Goal: Feedback & Contribution: Contribute content

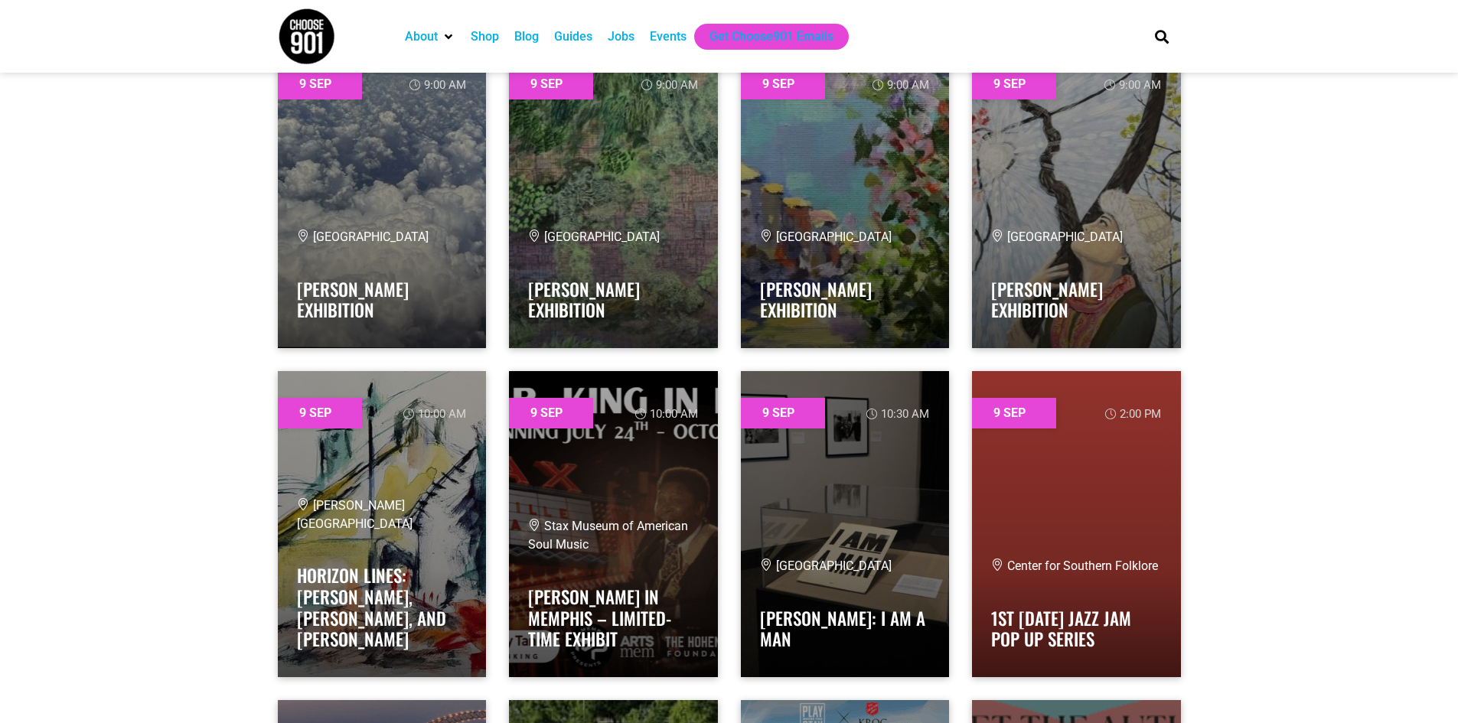
scroll to position [236, 0]
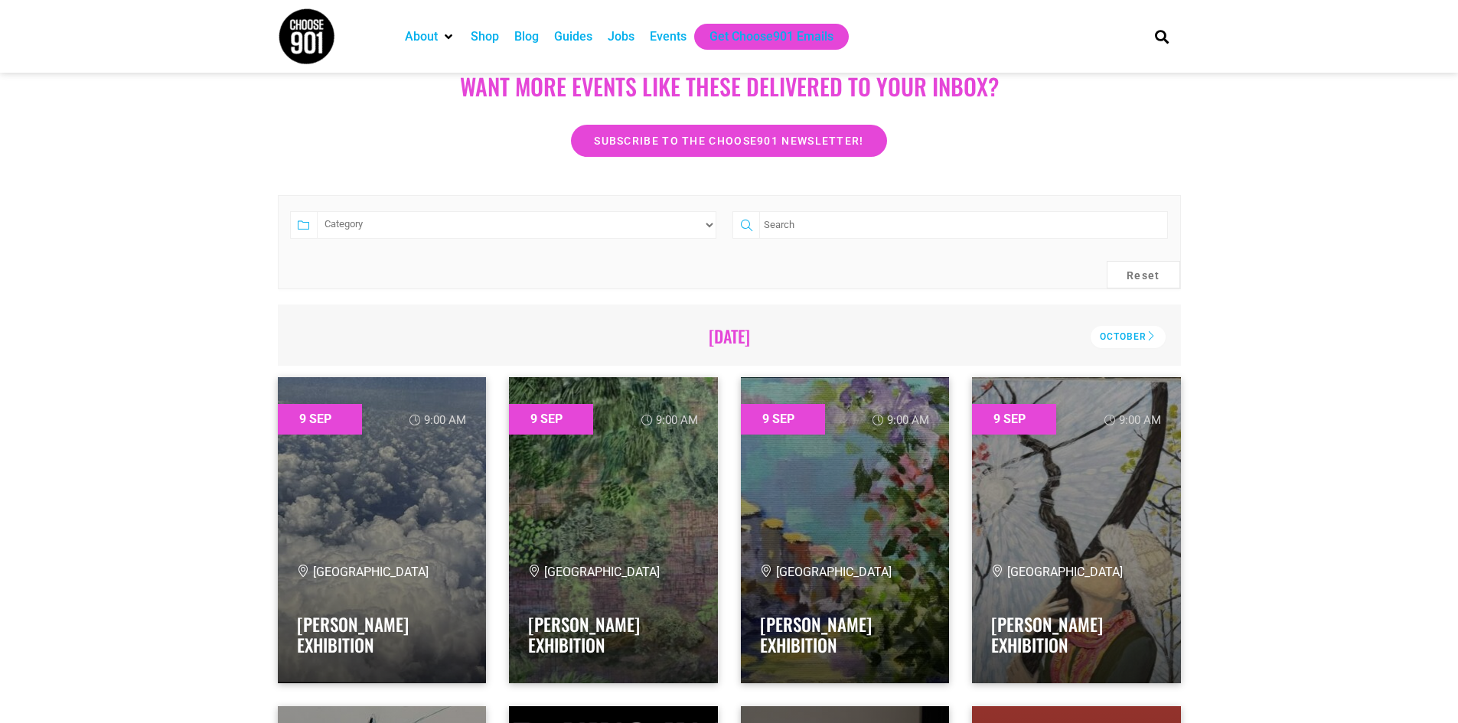
click at [654, 227] on select "Category Adults Only Career Comedy Education Family Family Friendly Festival Fi…" at bounding box center [517, 225] width 400 height 28
select select "1585"
click at [317, 211] on select "Category Adults Only Career Comedy Education Family Family Friendly Festival Fi…" at bounding box center [517, 225] width 400 height 28
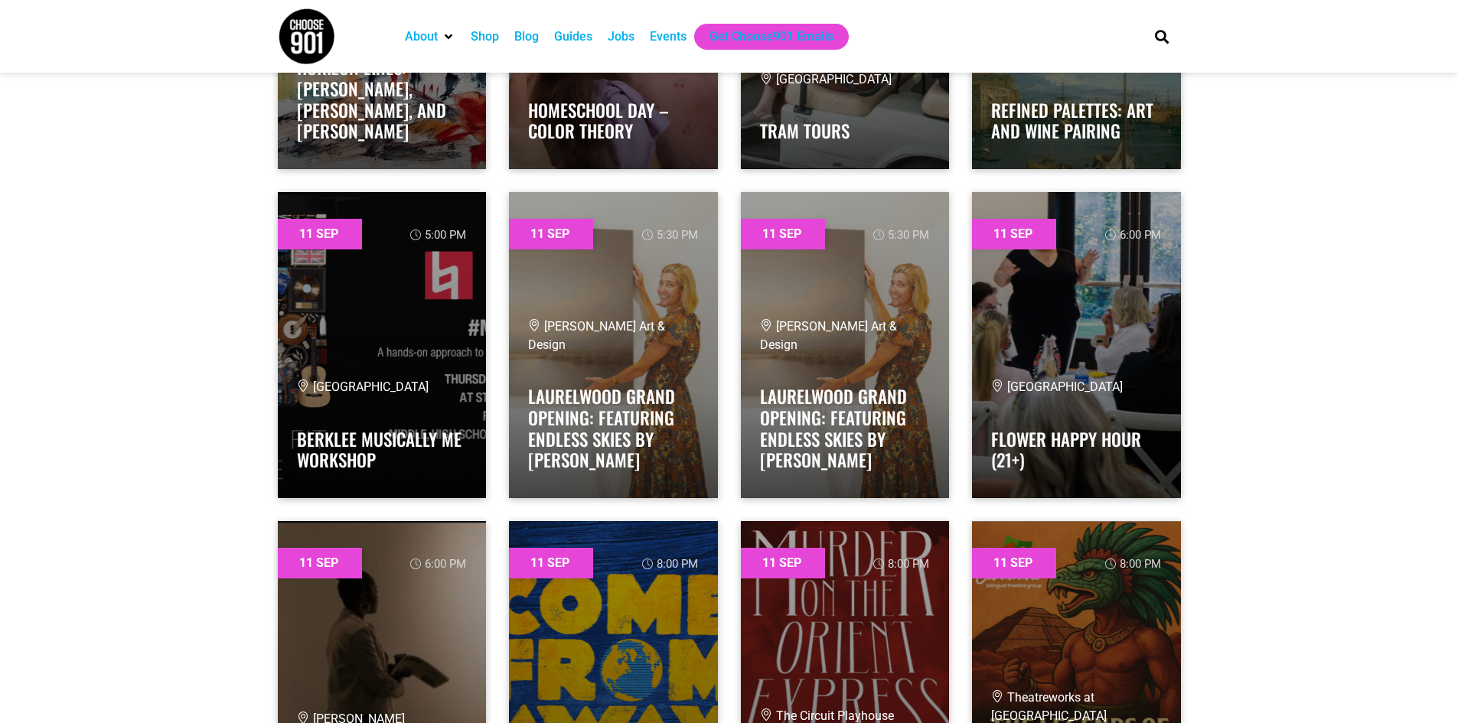
scroll to position [0, 0]
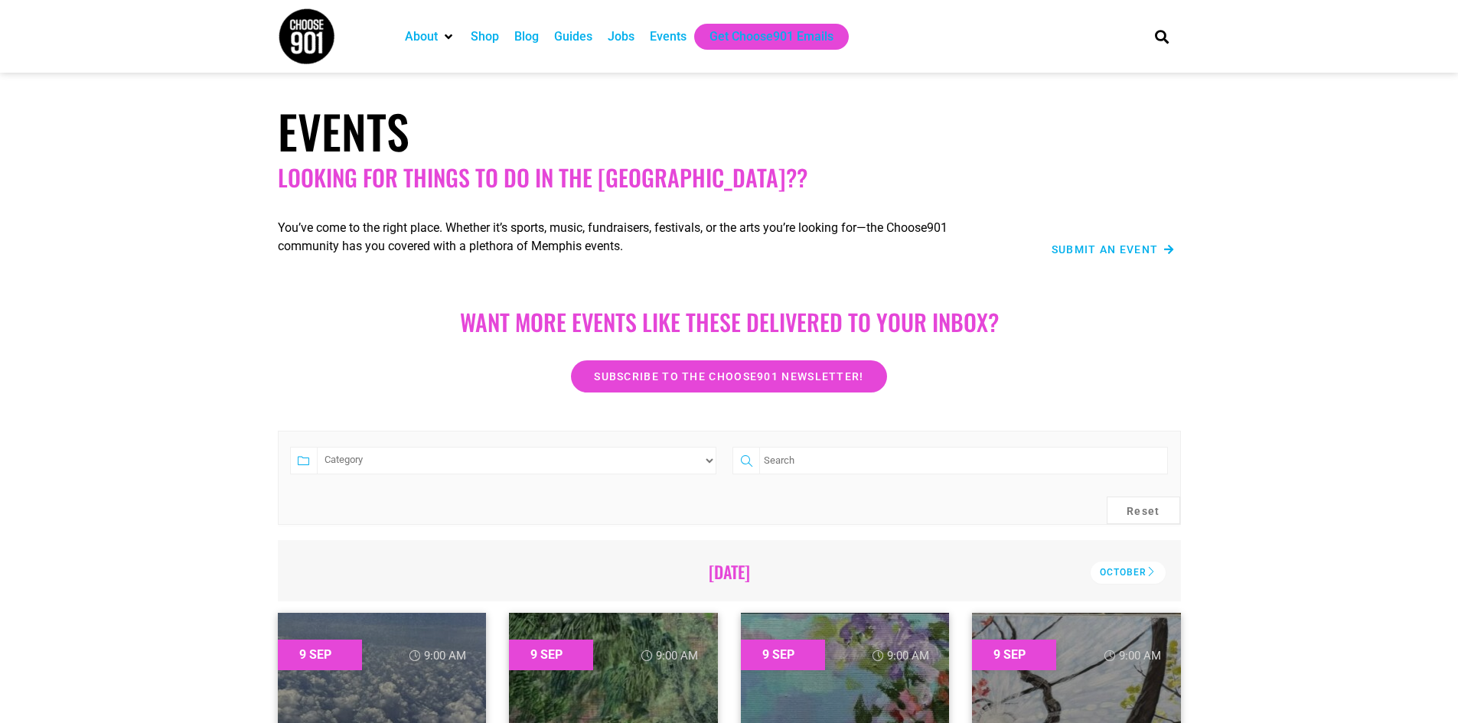
click at [1144, 232] on div "Submit an Event" at bounding box center [1094, 232] width 178 height 67
click at [1137, 242] on div "Submit an Event" at bounding box center [1093, 249] width 162 height 18
click at [1136, 244] on span "Submit an Event" at bounding box center [1104, 249] width 107 height 11
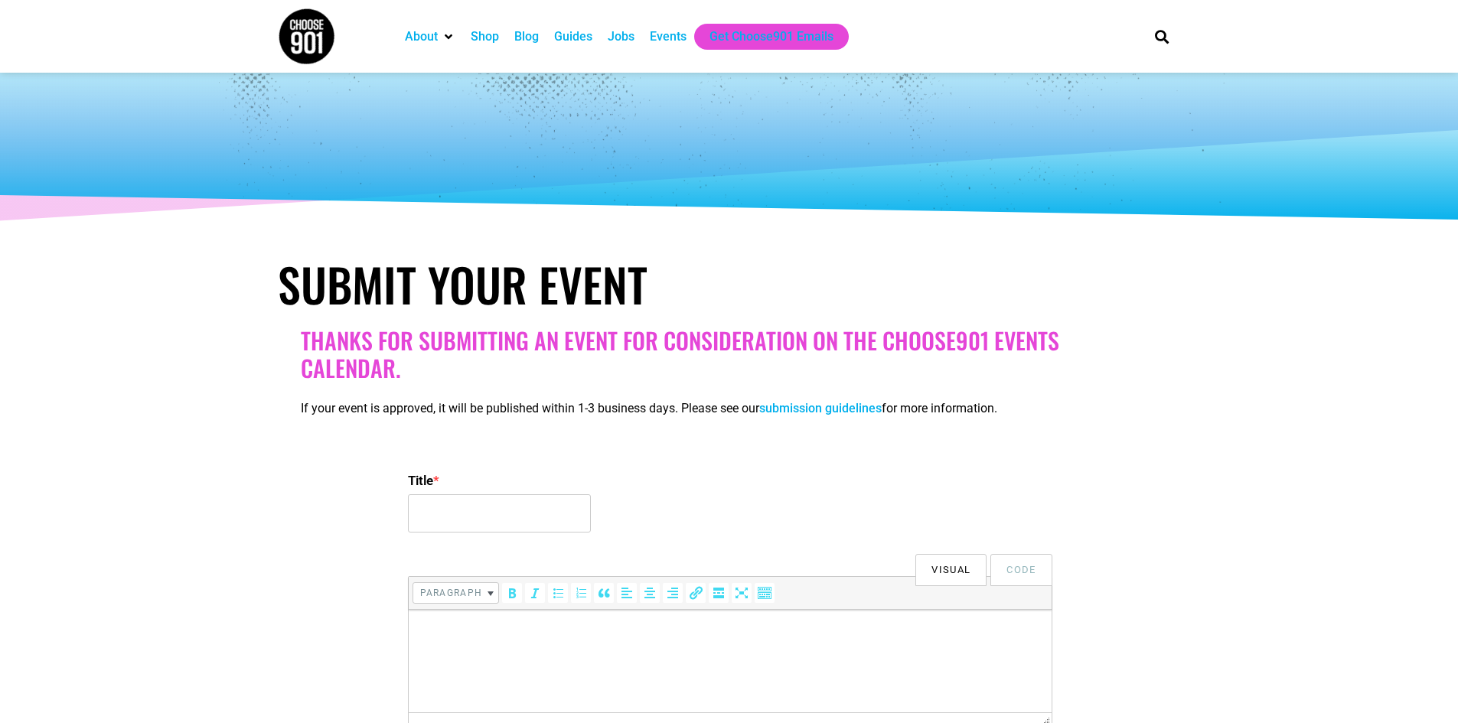
select select
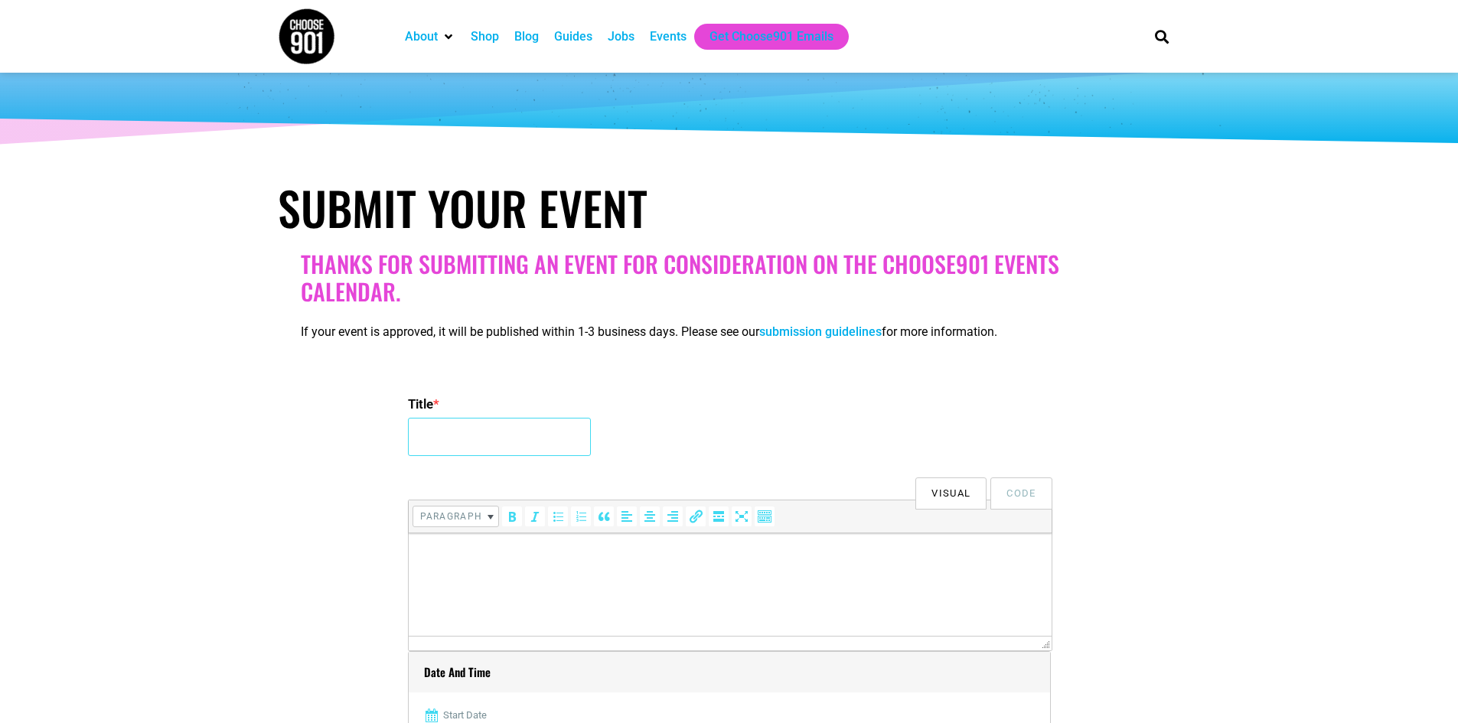
click at [471, 434] on input "Title *" at bounding box center [499, 437] width 183 height 38
type input "Home: A Faculty & Guest Choreographed Dance Concert at U of M"
click at [630, 576] on html at bounding box center [729, 554] width 643 height 43
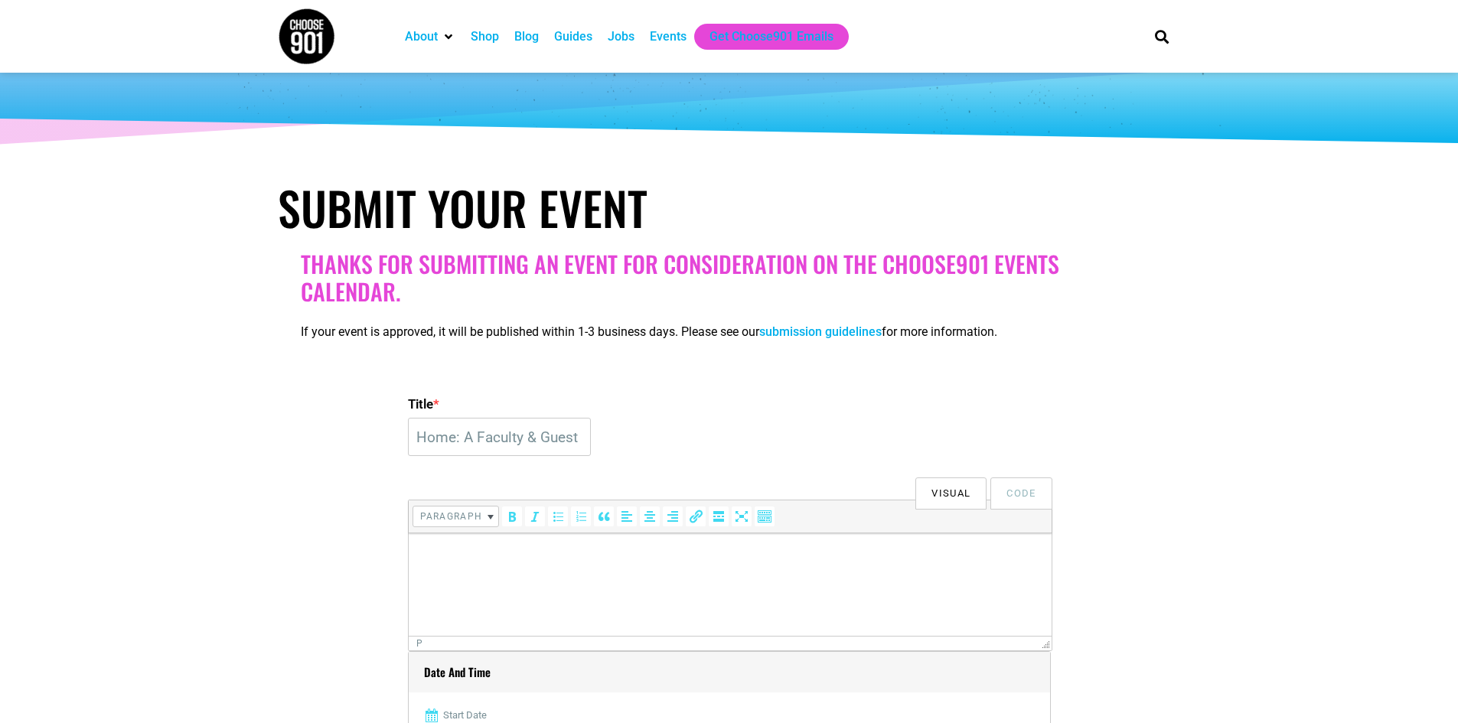
click at [536, 558] on p at bounding box center [728, 555] width 627 height 18
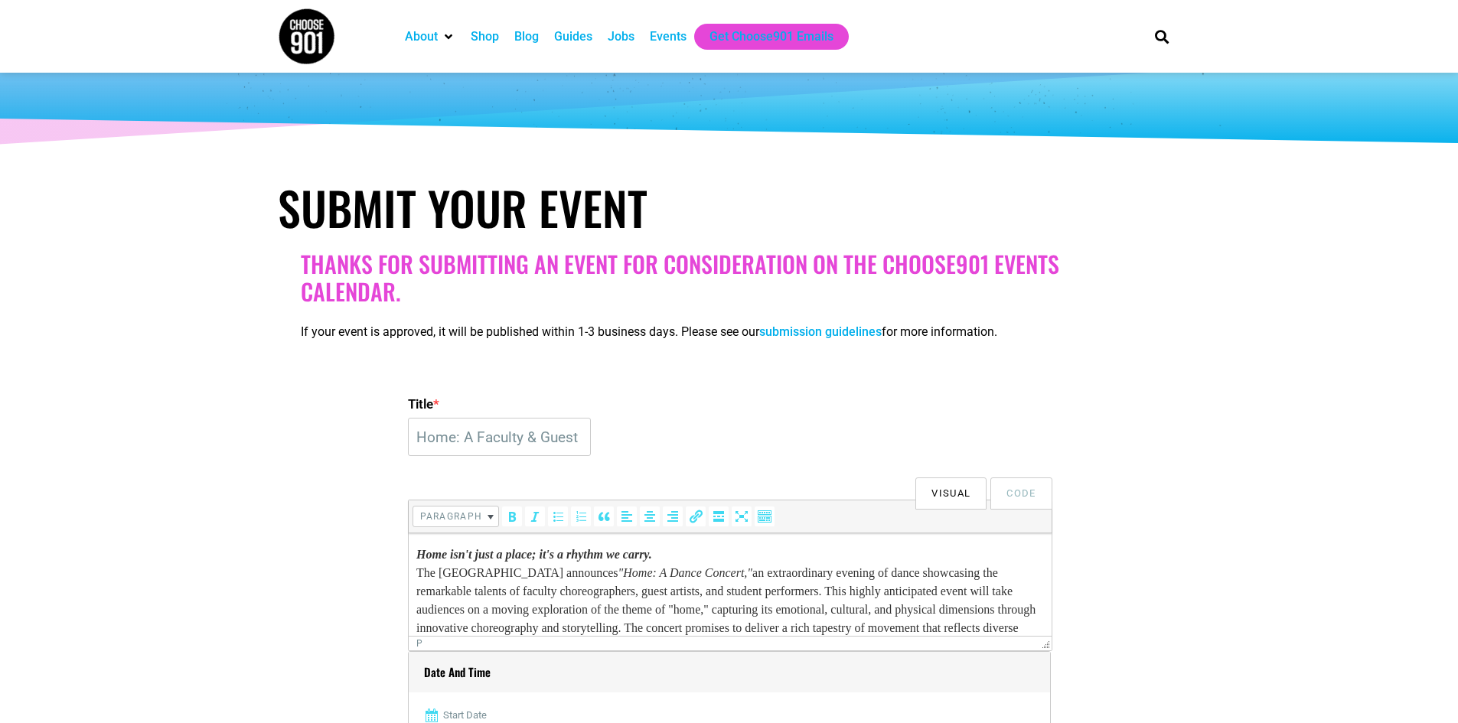
click at [735, 556] on p "Home isn't just a place; it's a rhythm we carry. The University of Memphis anno…" at bounding box center [728, 619] width 627 height 147
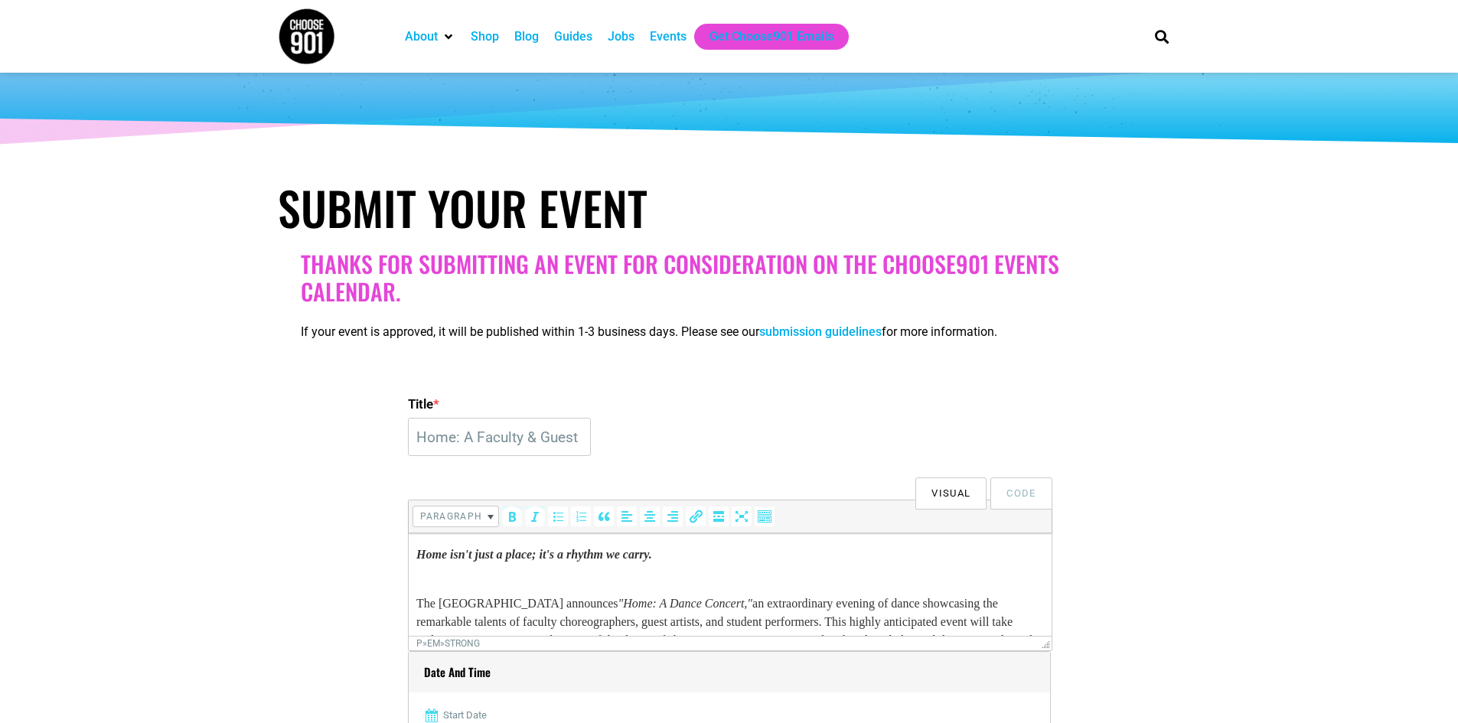
scroll to position [118, 0]
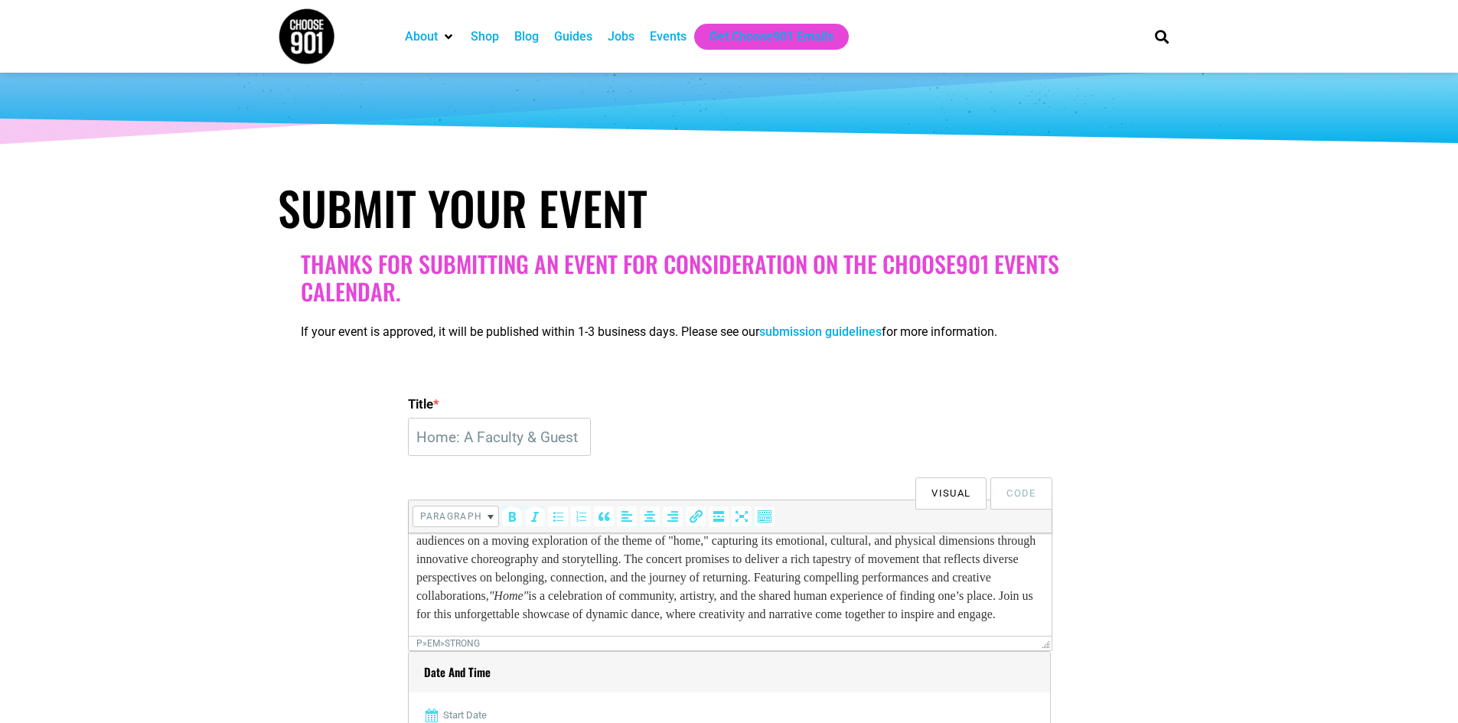
click at [843, 617] on p "The University of Memphis announces "Home: A Dance Concert," an extraordinary e…" at bounding box center [728, 550] width 627 height 147
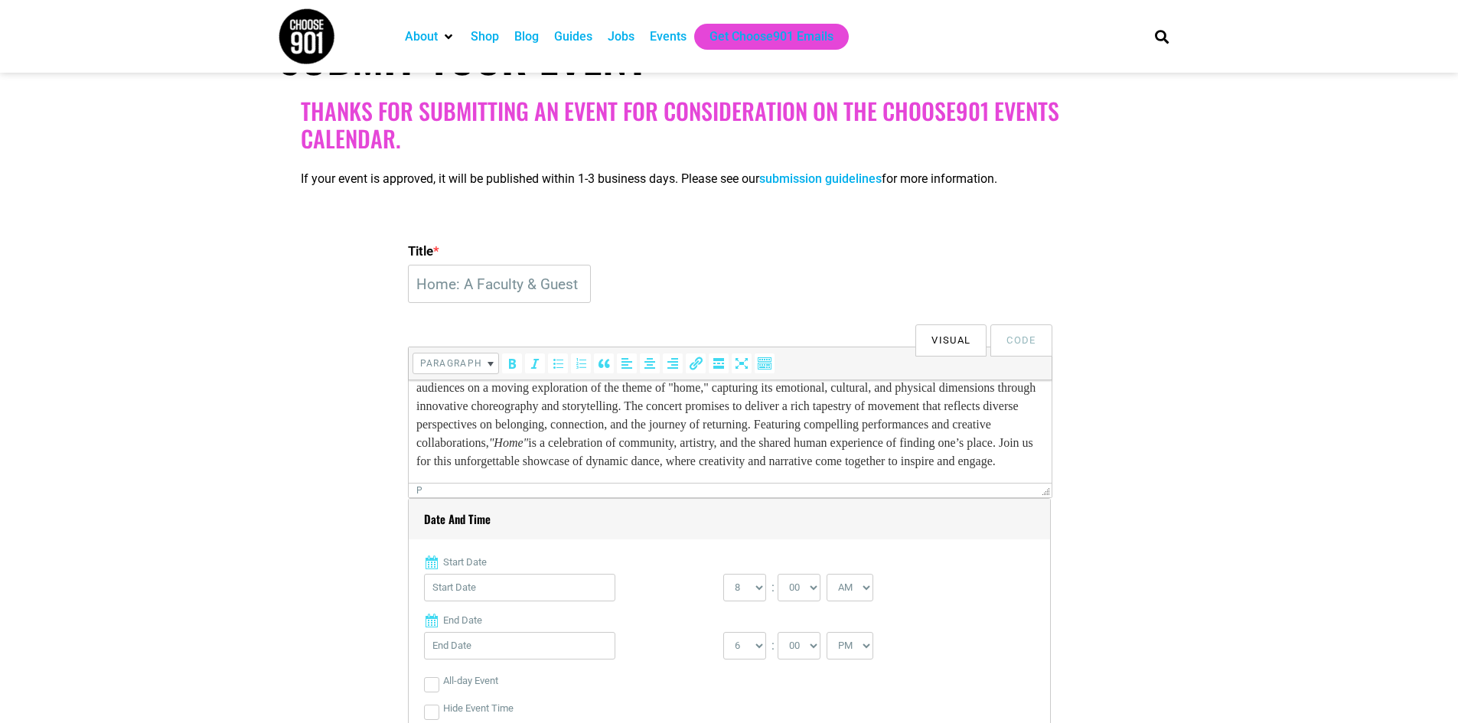
click at [552, 588] on input "Start Date" at bounding box center [519, 588] width 191 height 28
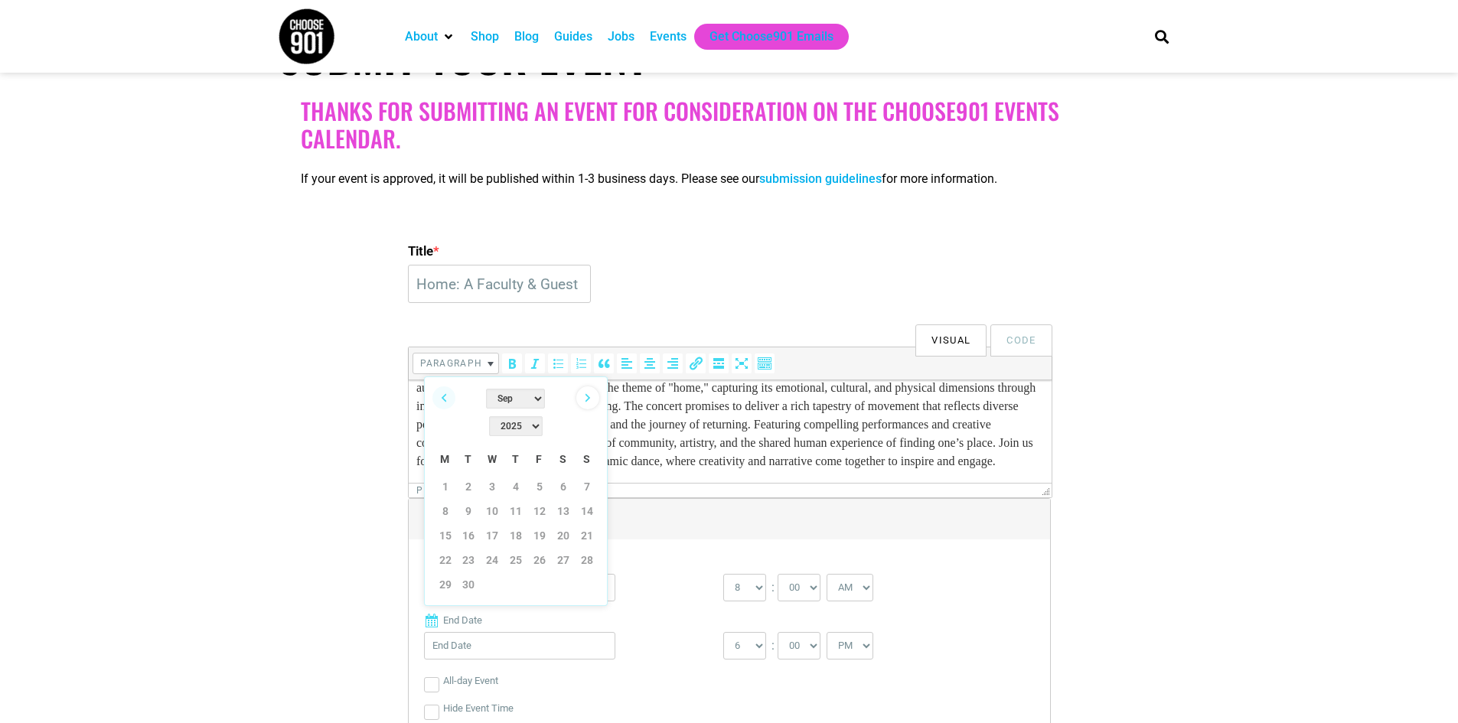
click at [586, 399] on link "Next" at bounding box center [587, 397] width 23 height 23
click at [537, 549] on link "24" at bounding box center [539, 560] width 23 height 23
type input "10/24/2025"
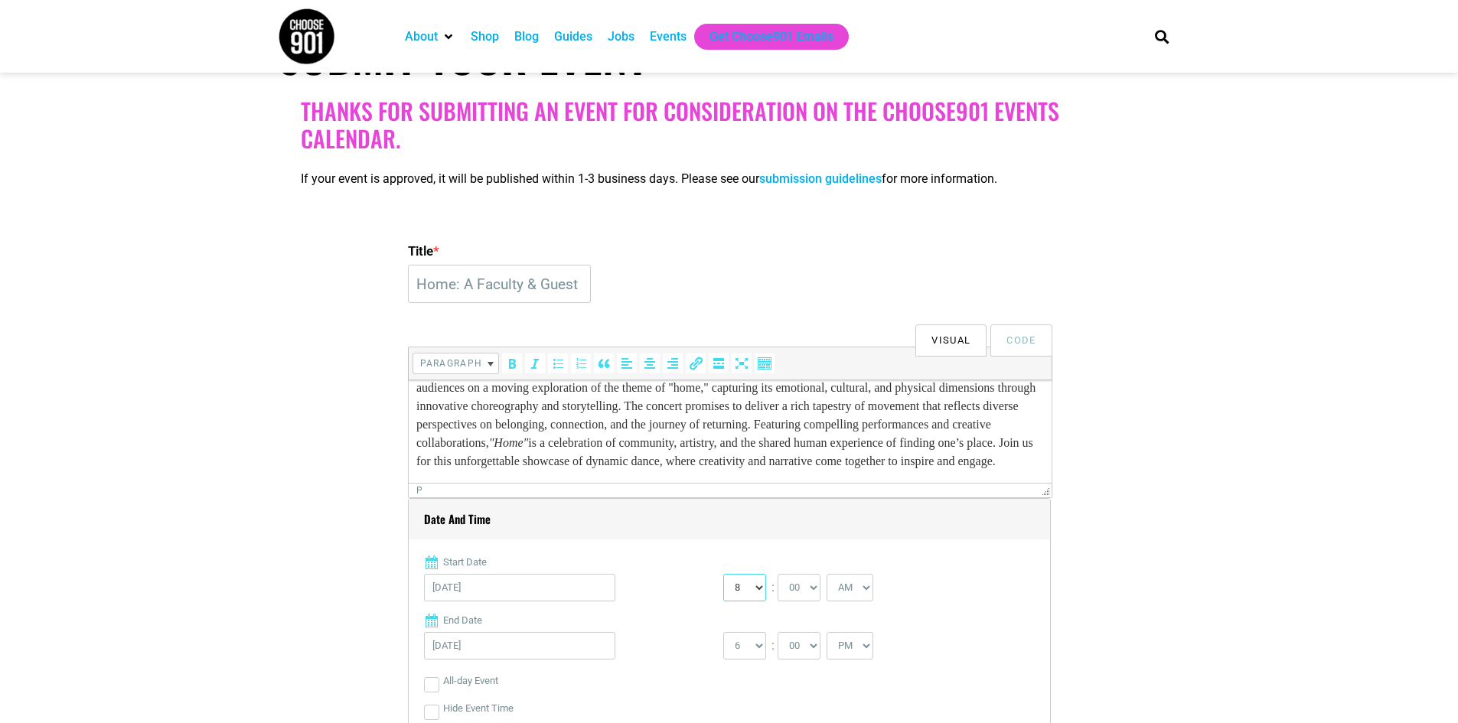
click at [759, 594] on select "0 1 2 3 4 5 6 7 8 9 10 11 12" at bounding box center [744, 588] width 43 height 28
select select "7"
click at [723, 575] on select "0 1 2 3 4 5 6 7 8 9 10 11 12" at bounding box center [744, 588] width 43 height 28
click at [811, 589] on select "00 05 10 15 20 25 30 35 40 45 50 55" at bounding box center [798, 588] width 43 height 28
select select "30"
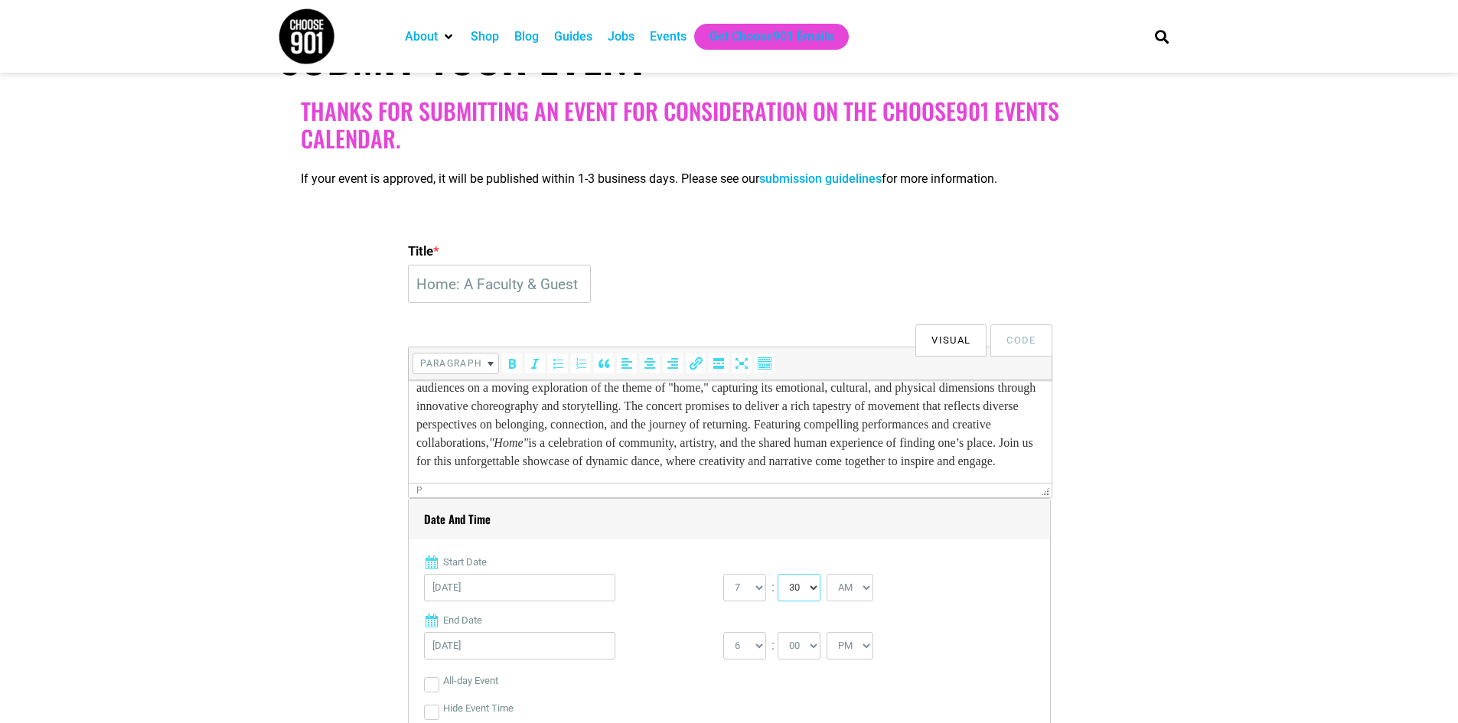
click at [778, 575] on select "00 05 10 15 20 25 30 35 40 45 50 55" at bounding box center [798, 588] width 43 height 28
click at [865, 594] on select "AM PM" at bounding box center [849, 588] width 47 height 28
select select "PM"
click at [828, 575] on select "AM PM" at bounding box center [849, 588] width 47 height 28
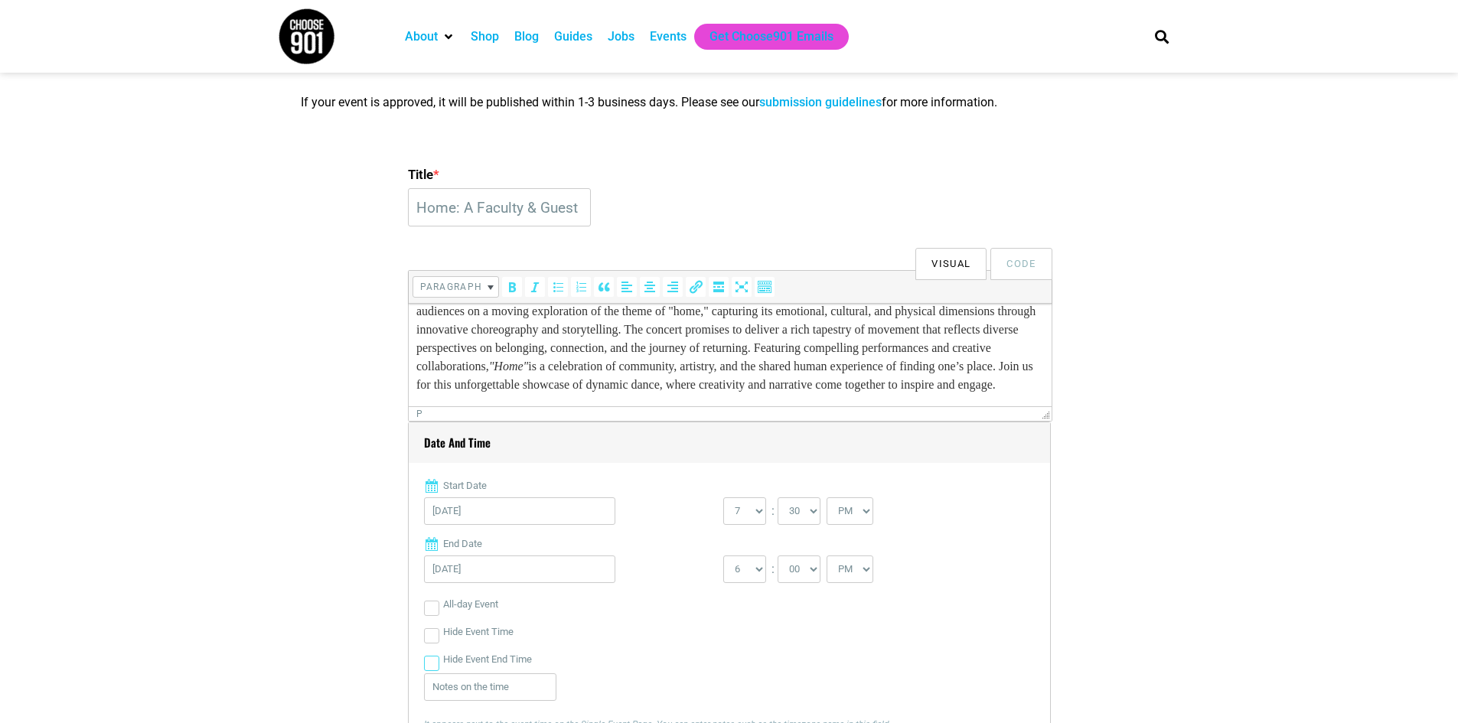
click at [427, 662] on input "Hide Event End Time" at bounding box center [431, 663] width 15 height 15
checkbox input "true"
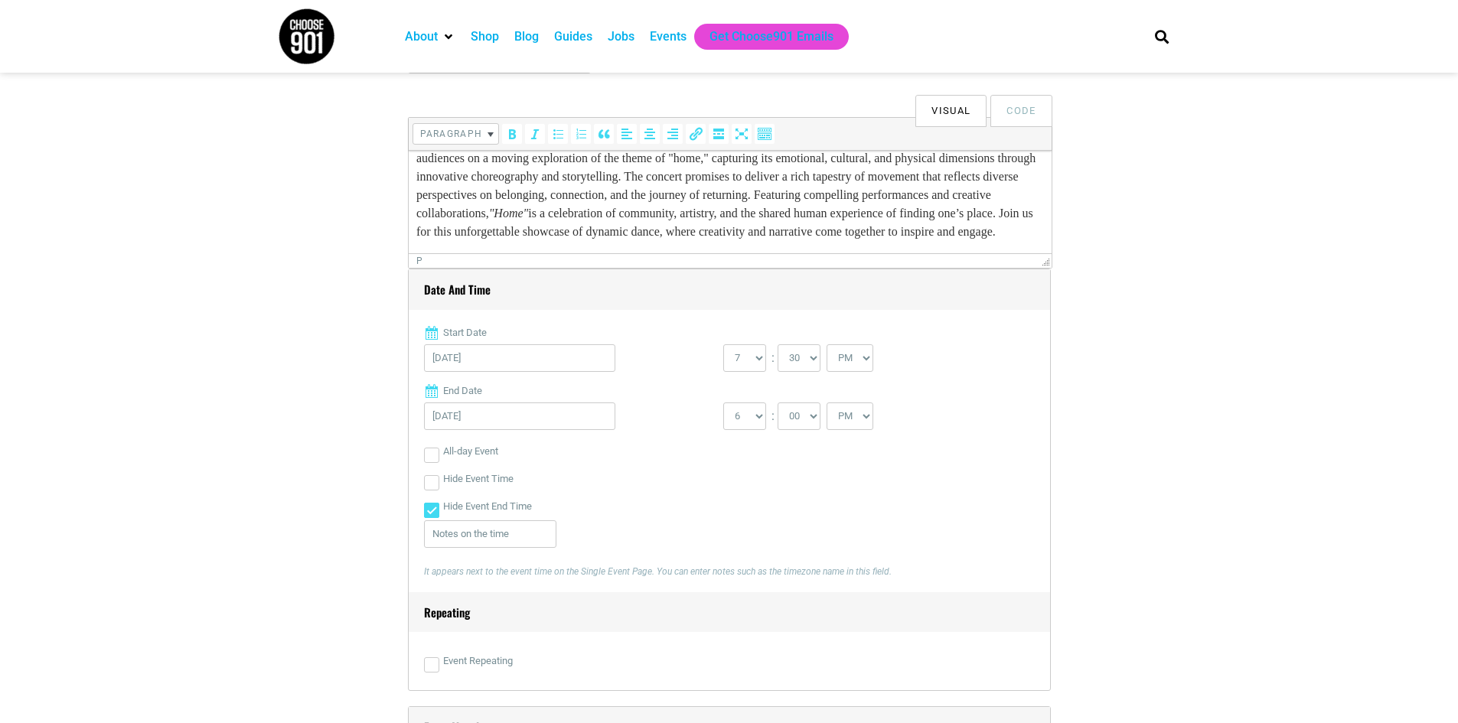
click at [440, 665] on div "Event Repeating" at bounding box center [729, 661] width 611 height 28
click at [432, 667] on input "Event Repeating" at bounding box center [431, 664] width 15 height 15
checkbox input "true"
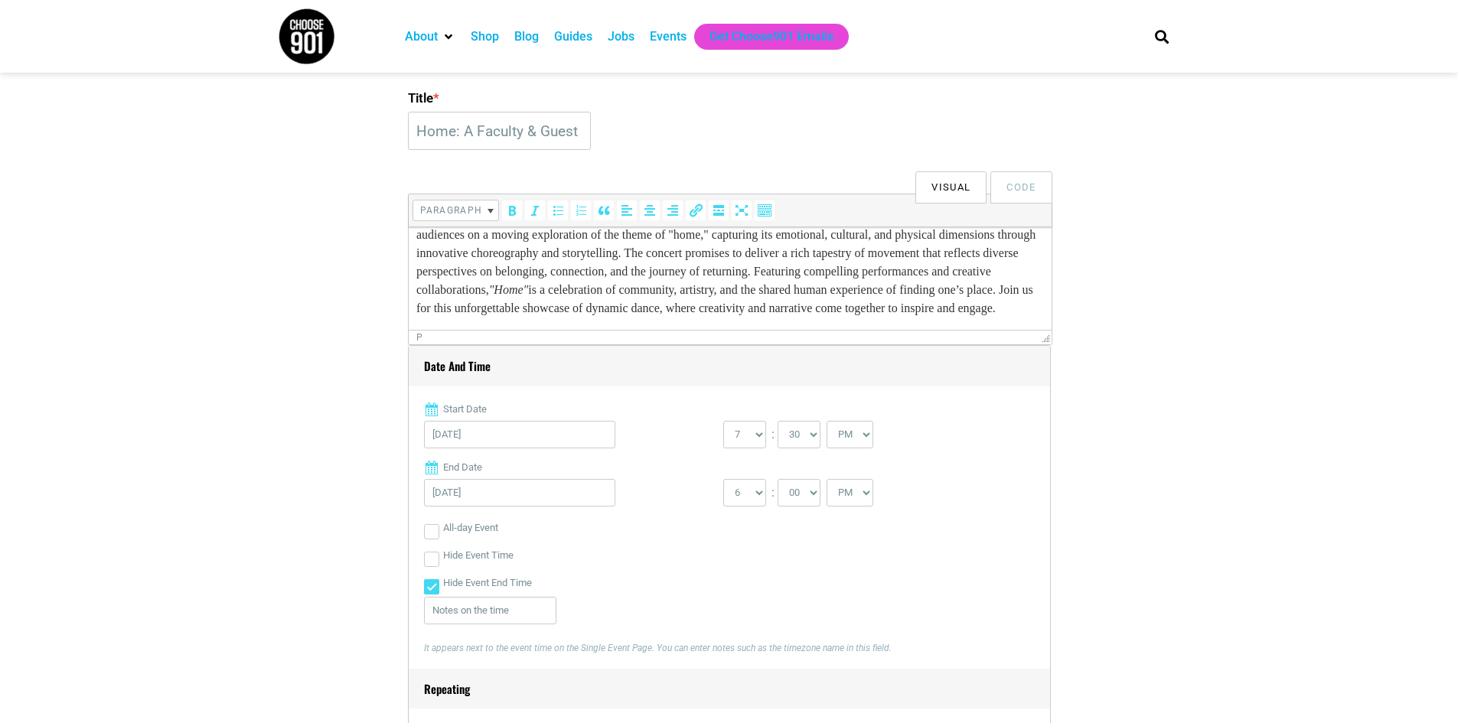
scroll to position [536, 0]
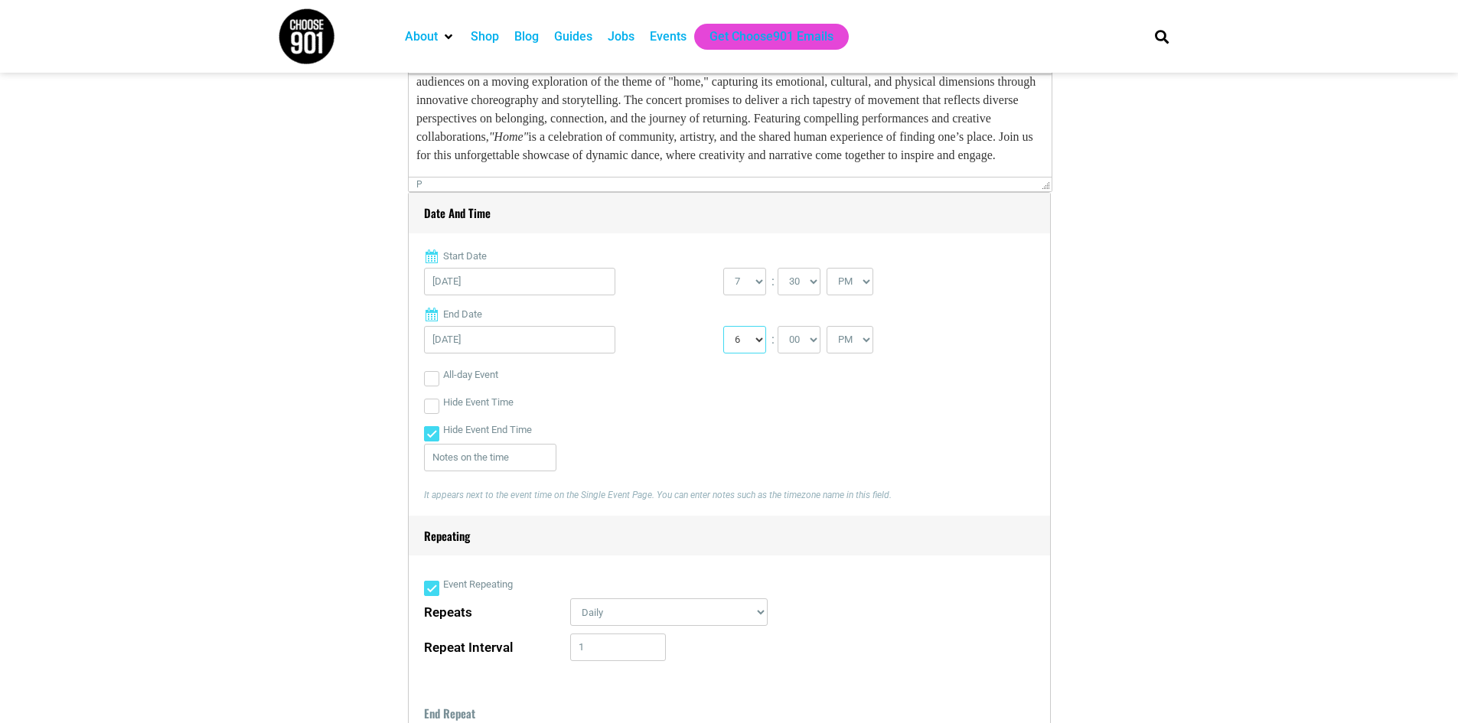
click at [758, 341] on select "1 2 3 4 5 6 7 8 9 10 11 12" at bounding box center [744, 340] width 43 height 28
select select "9"
click at [723, 327] on select "1 2 3 4 5 6 7 8 9 10 11 12" at bounding box center [744, 340] width 43 height 28
click at [497, 343] on input "10/24/2025" at bounding box center [519, 340] width 191 height 28
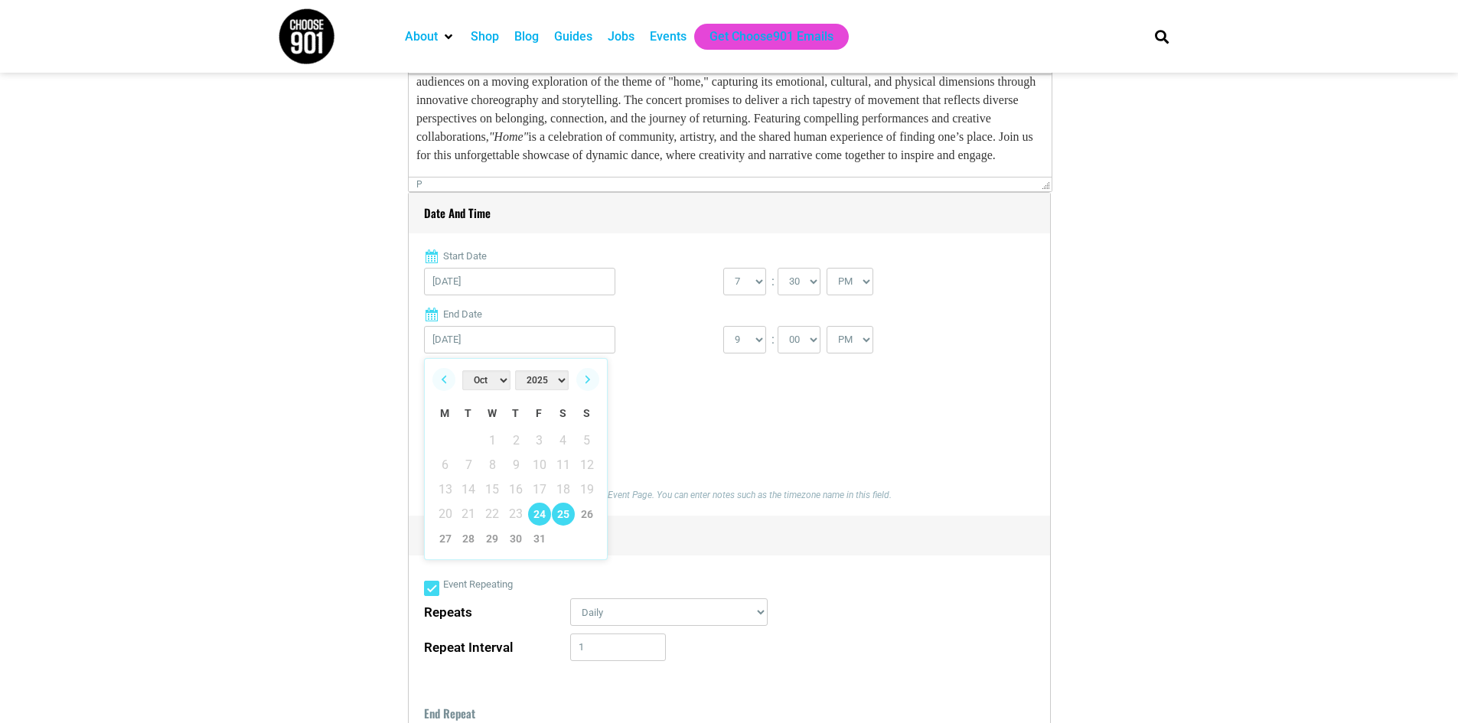
click at [569, 511] on link "25" at bounding box center [563, 514] width 23 height 23
click at [479, 339] on input "10/25/2025" at bounding box center [519, 340] width 191 height 28
click at [543, 511] on link "24" at bounding box center [539, 514] width 23 height 23
type input "10/24/2025"
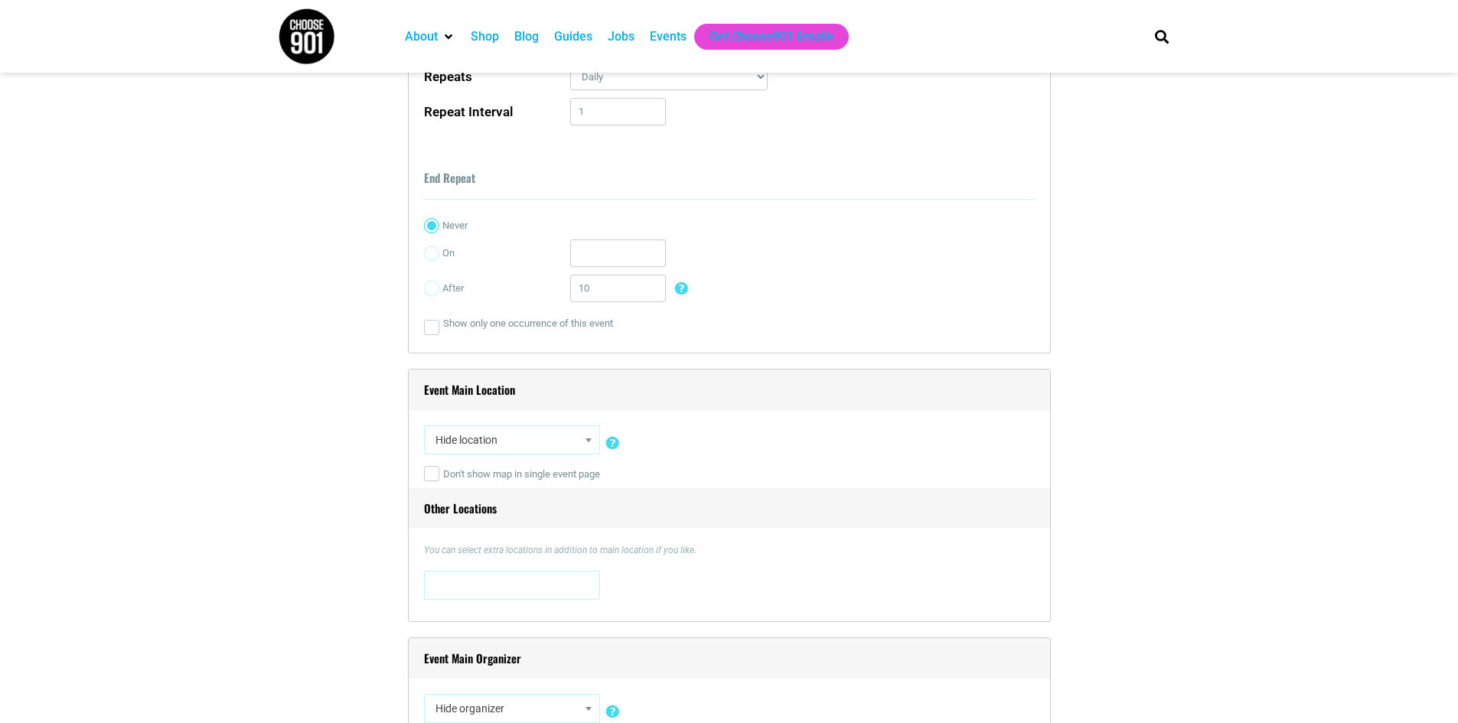
scroll to position [1148, 0]
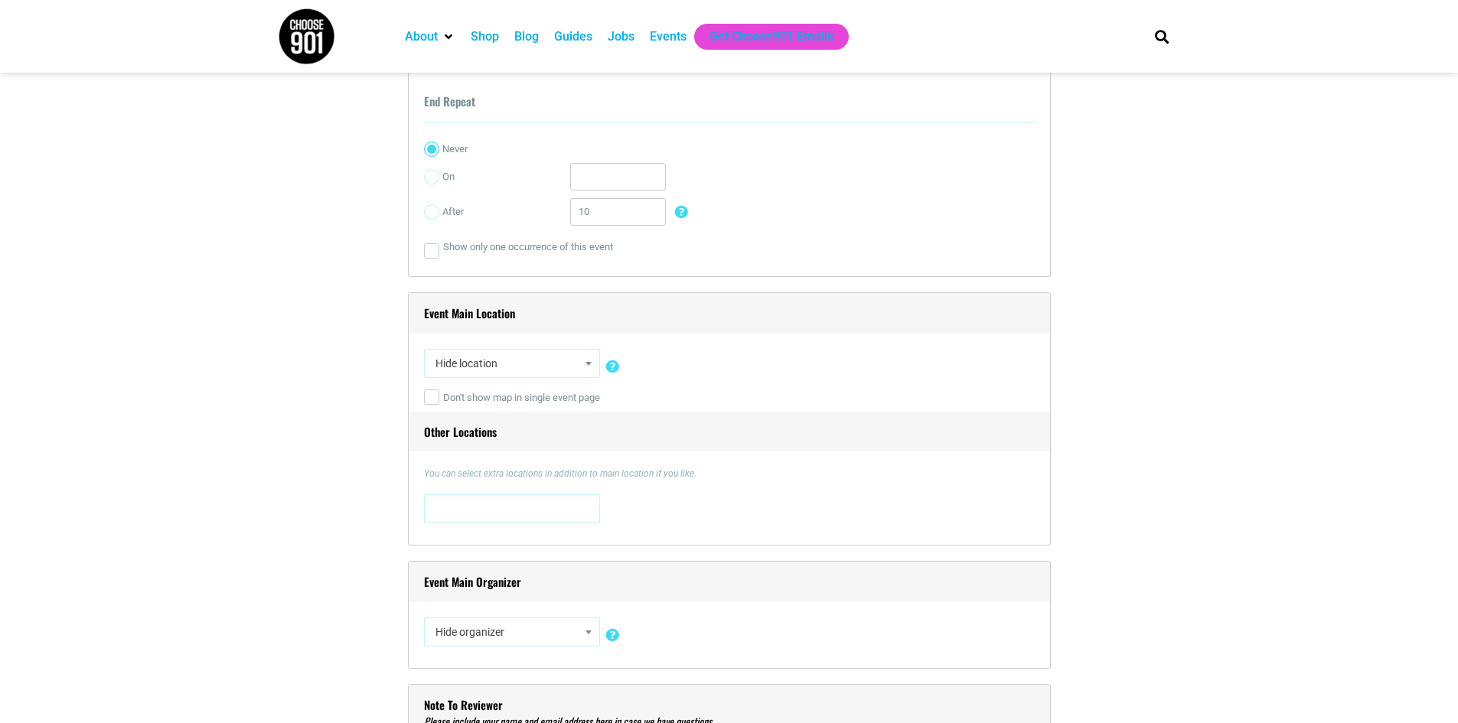
click at [544, 365] on span "Hide location" at bounding box center [511, 364] width 165 height 28
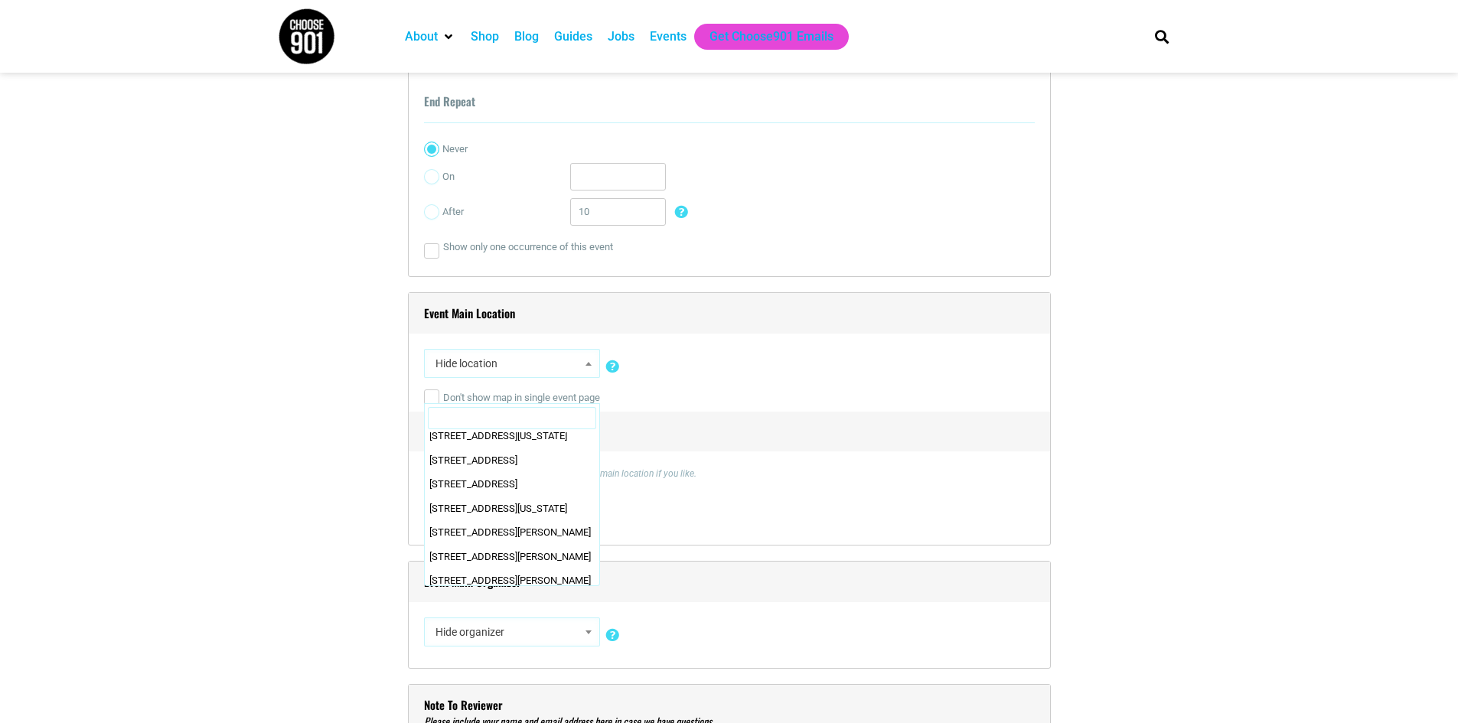
scroll to position [0, 0]
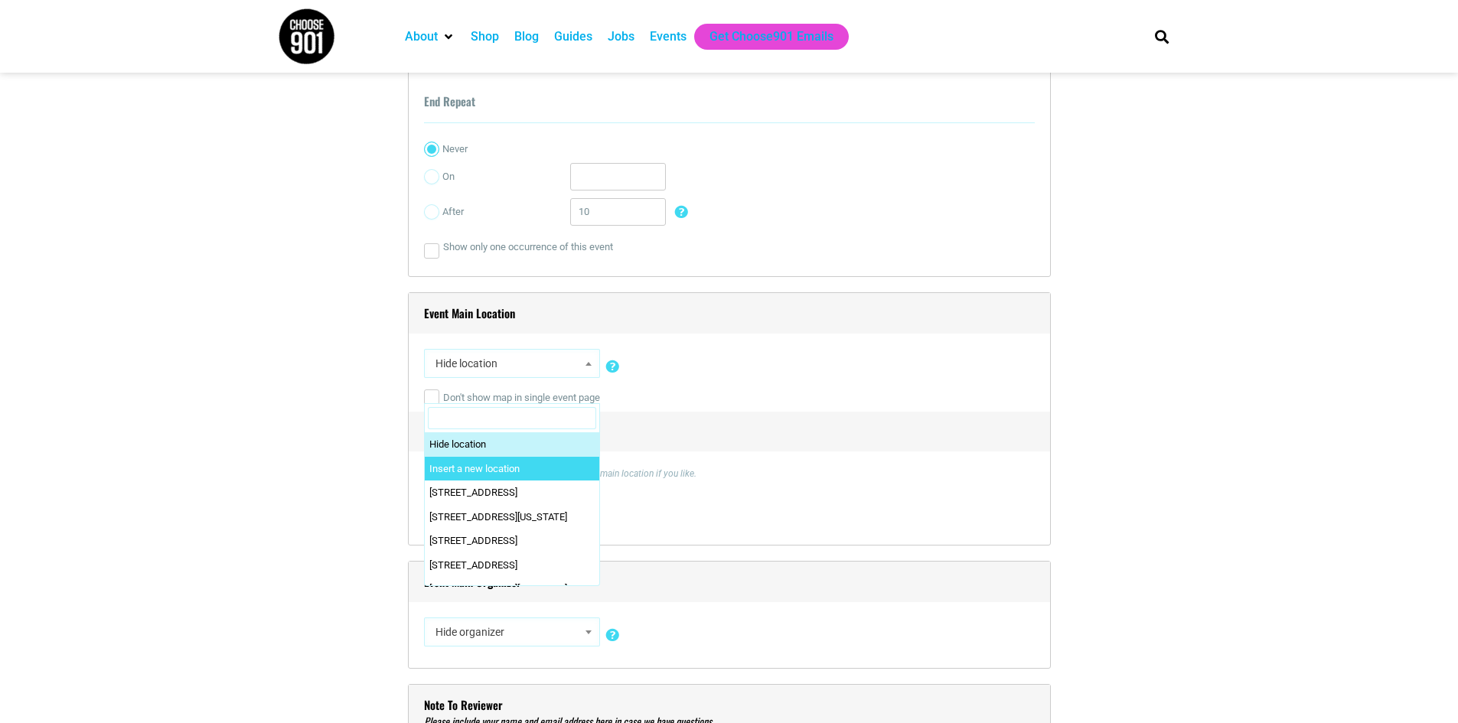
select select "0"
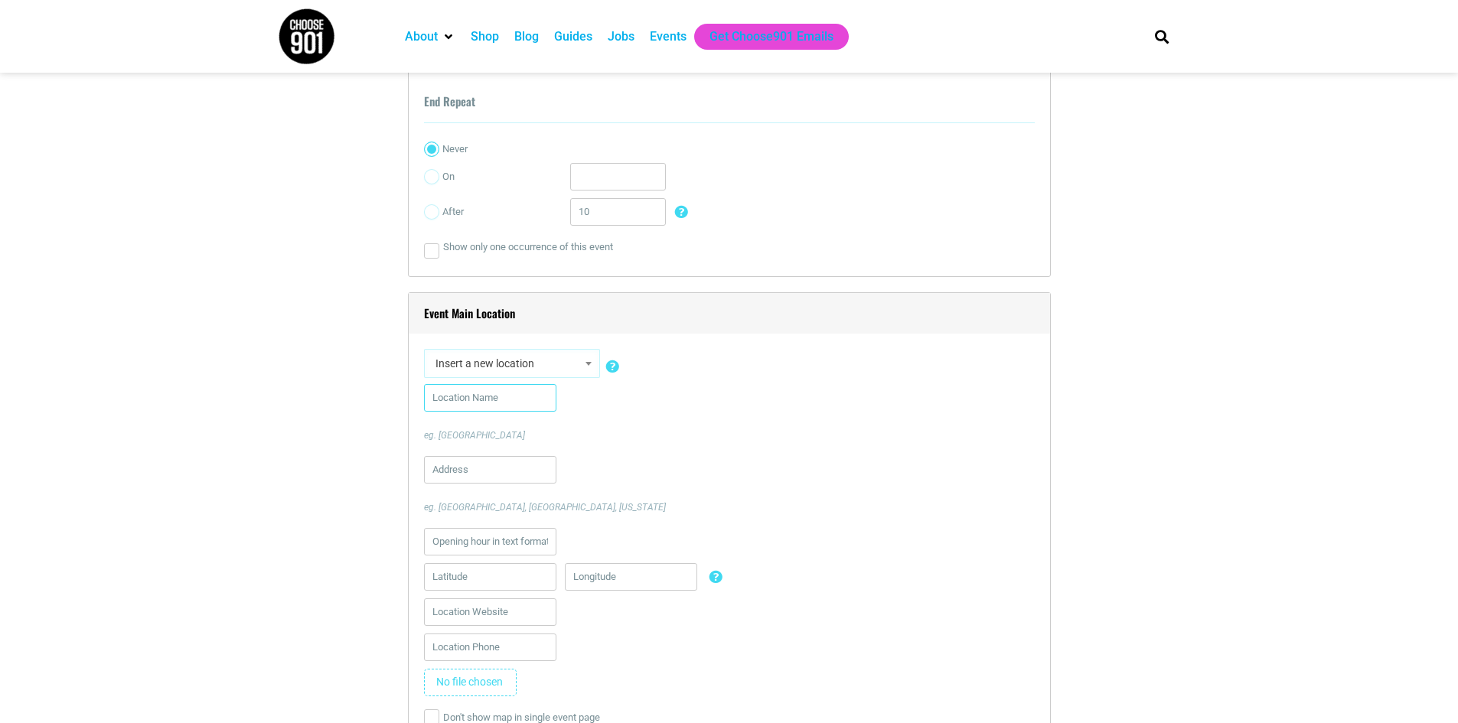
click at [474, 399] on input "text" at bounding box center [490, 398] width 132 height 28
type input "U"
click at [576, 360] on span "Insert a new location" at bounding box center [511, 364] width 165 height 28
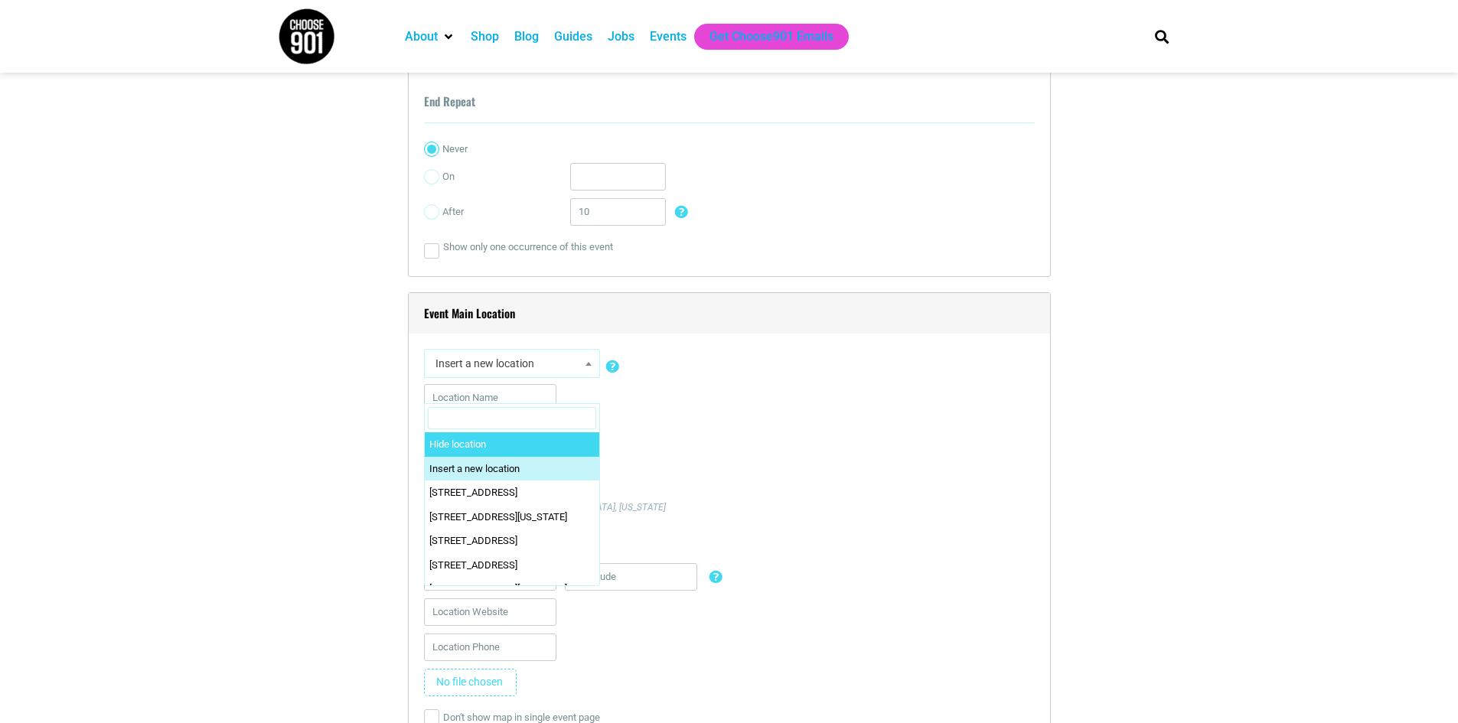
click at [516, 424] on input "Search" at bounding box center [512, 418] width 168 height 23
click at [693, 386] on div "eg. [GEOGRAPHIC_DATA]" at bounding box center [729, 413] width 611 height 58
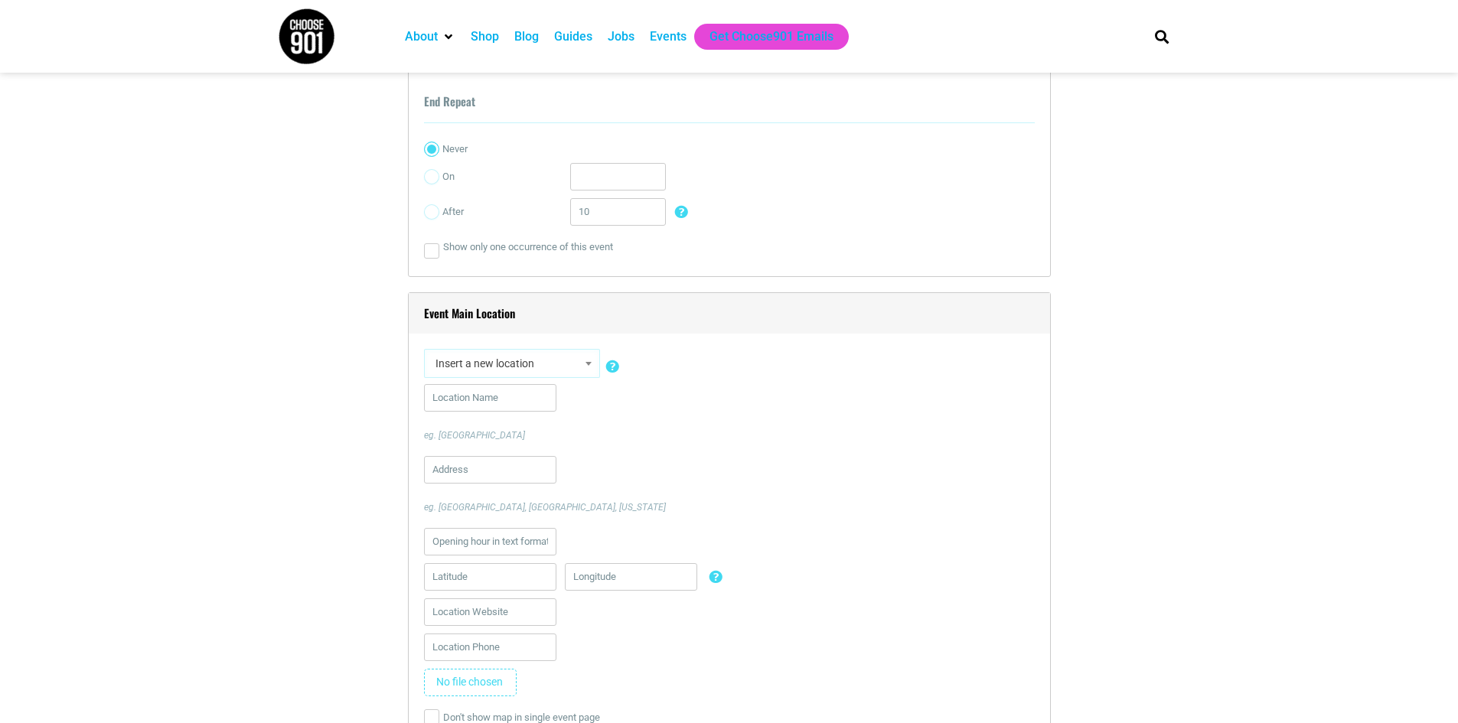
click at [583, 363] on span at bounding box center [588, 364] width 15 height 20
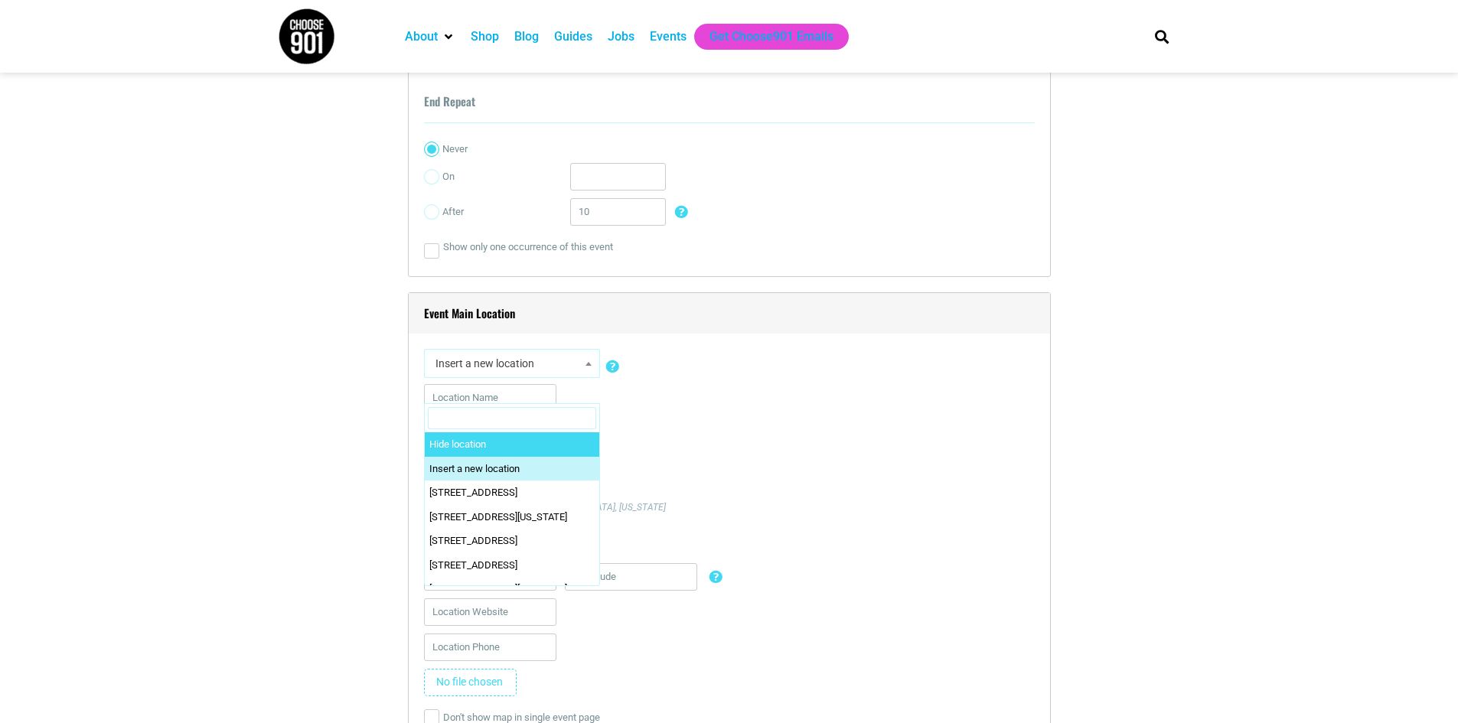
select select "1"
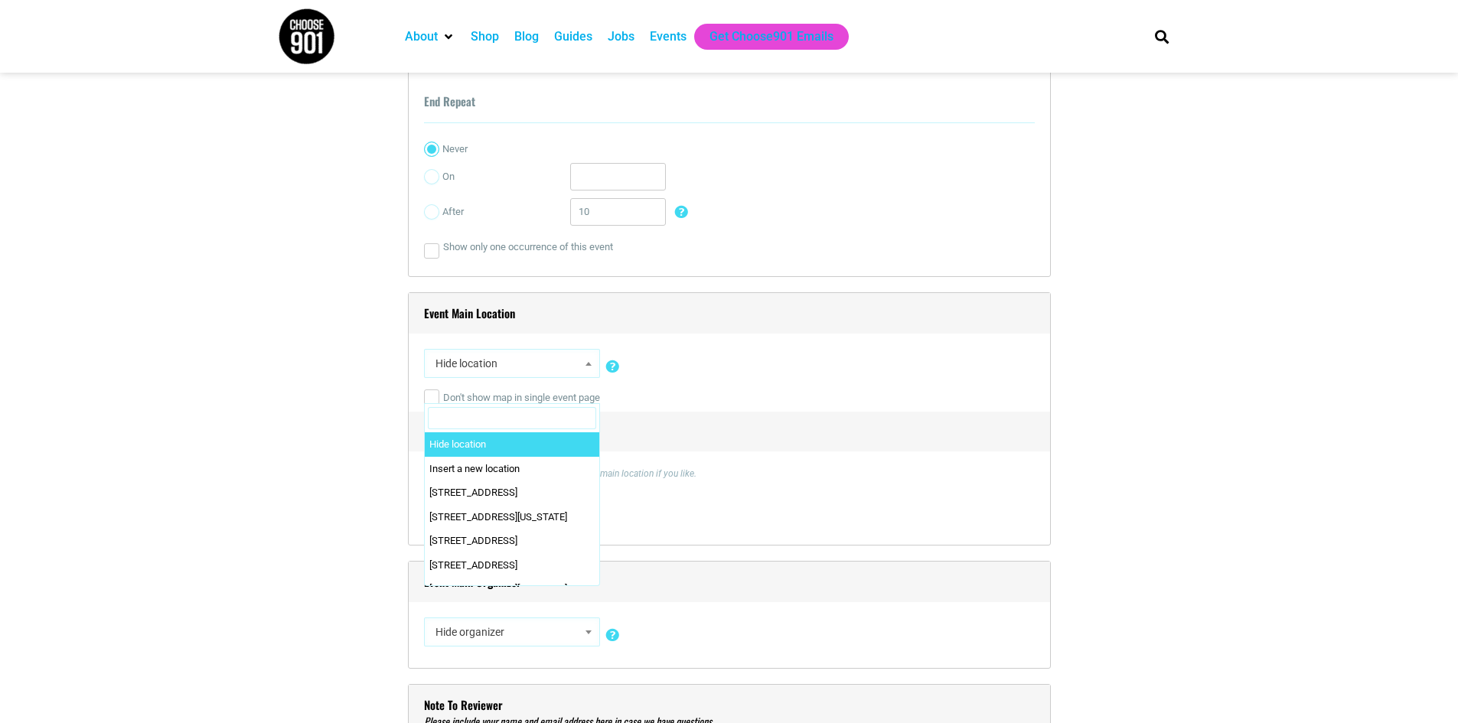
click at [578, 373] on span "Hide location" at bounding box center [511, 364] width 165 height 28
type input "u"
click at [874, 371] on div "Hide location Insert a new location 0 N. Main Street 0 N. Main Street , Memphis…" at bounding box center [729, 366] width 611 height 35
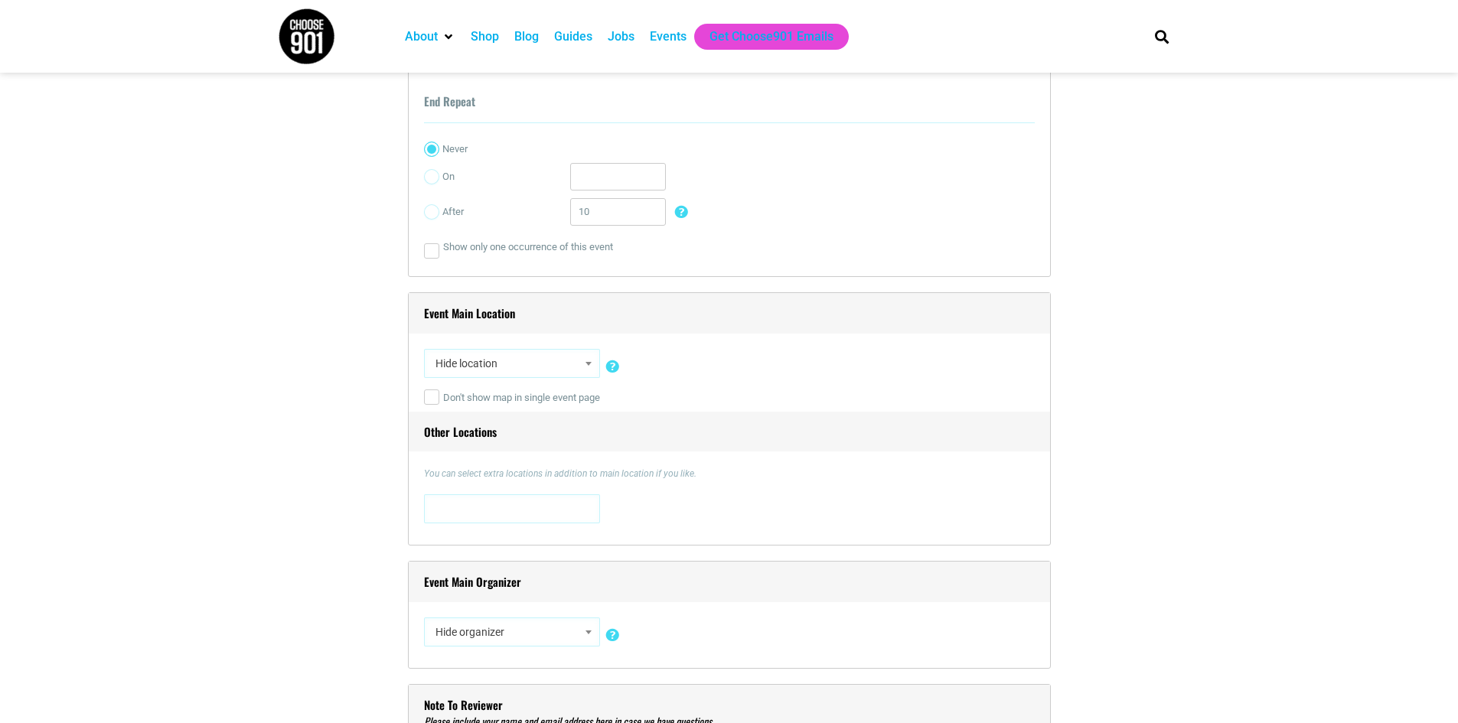
click at [582, 357] on span at bounding box center [588, 364] width 15 height 20
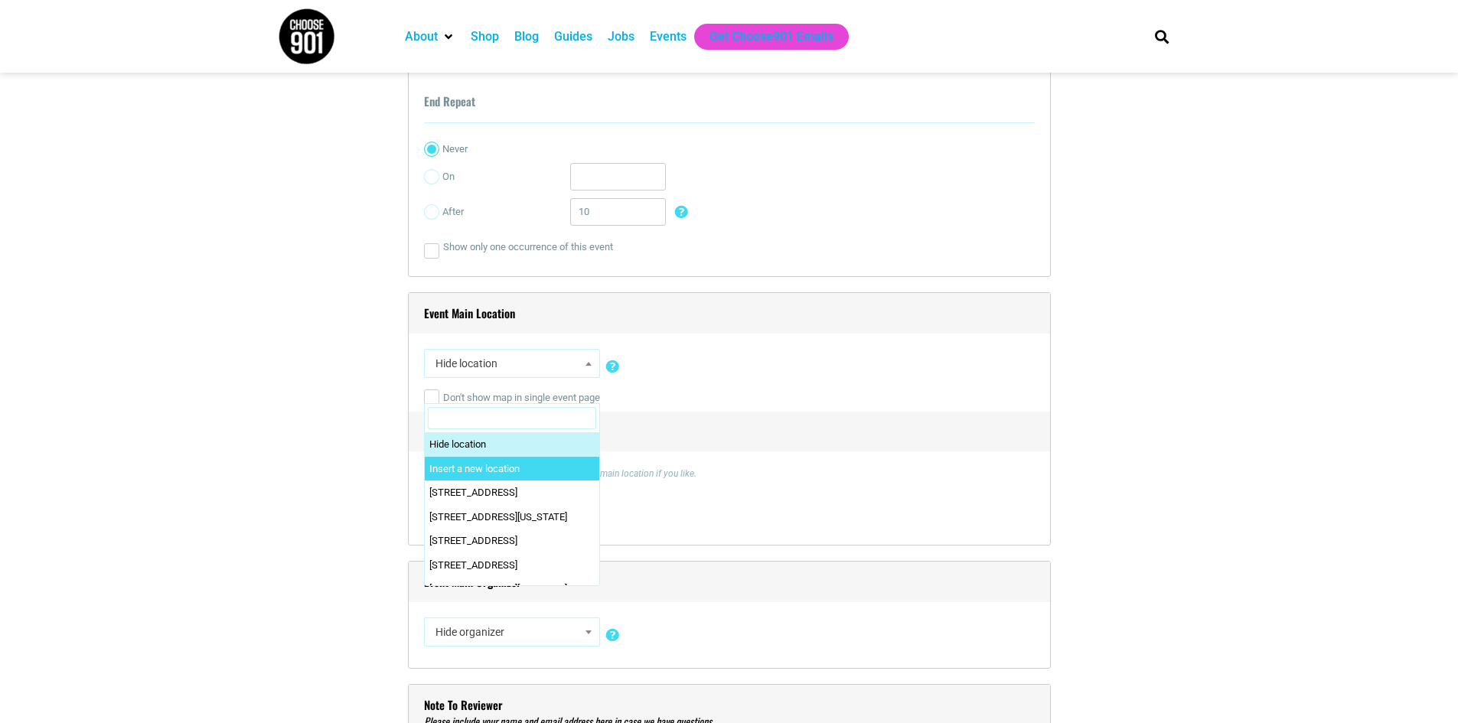
select select "0"
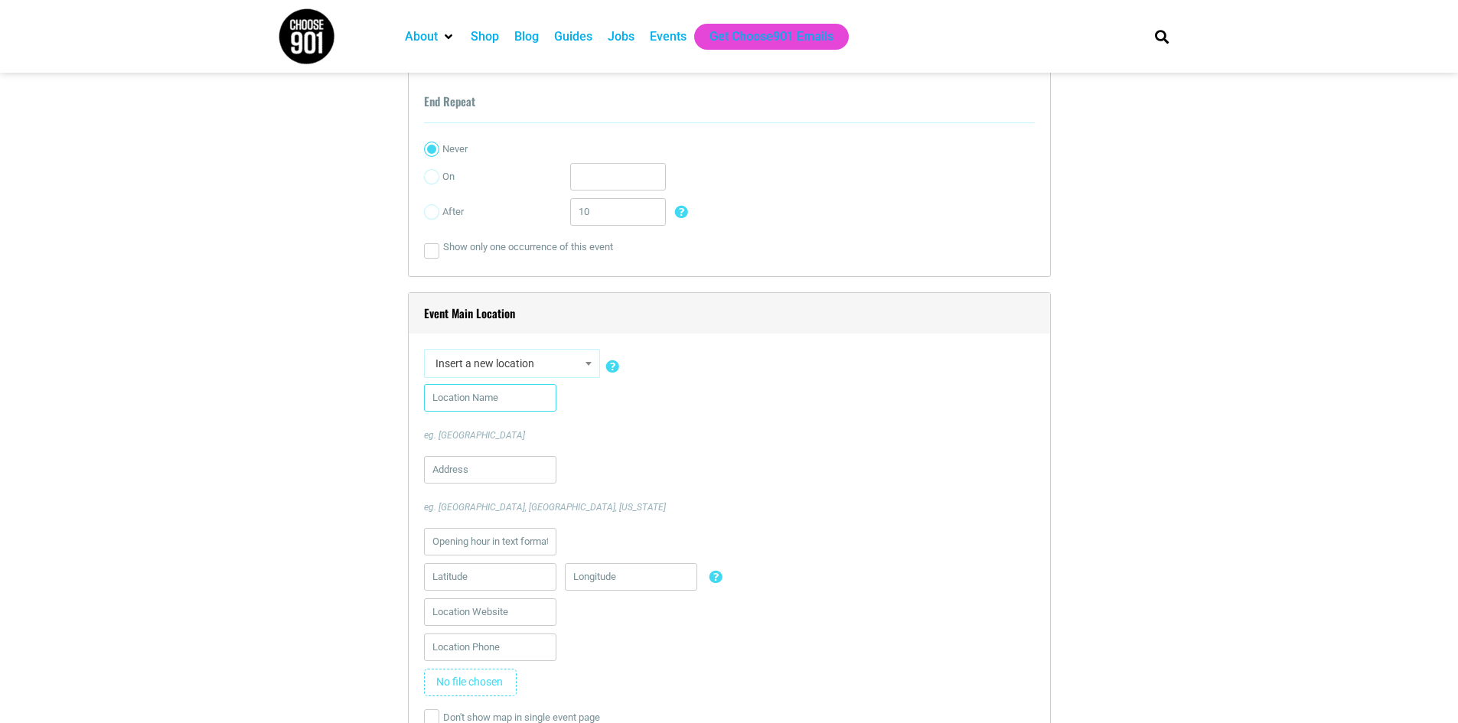
click at [494, 393] on input "text" at bounding box center [490, 398] width 132 height 28
click at [465, 468] on input "text" at bounding box center [490, 470] width 132 height 28
paste input "3745 Central Ave Memphis, TN 38152"
type input "3745 Central Ave Memphis, TN 38152"
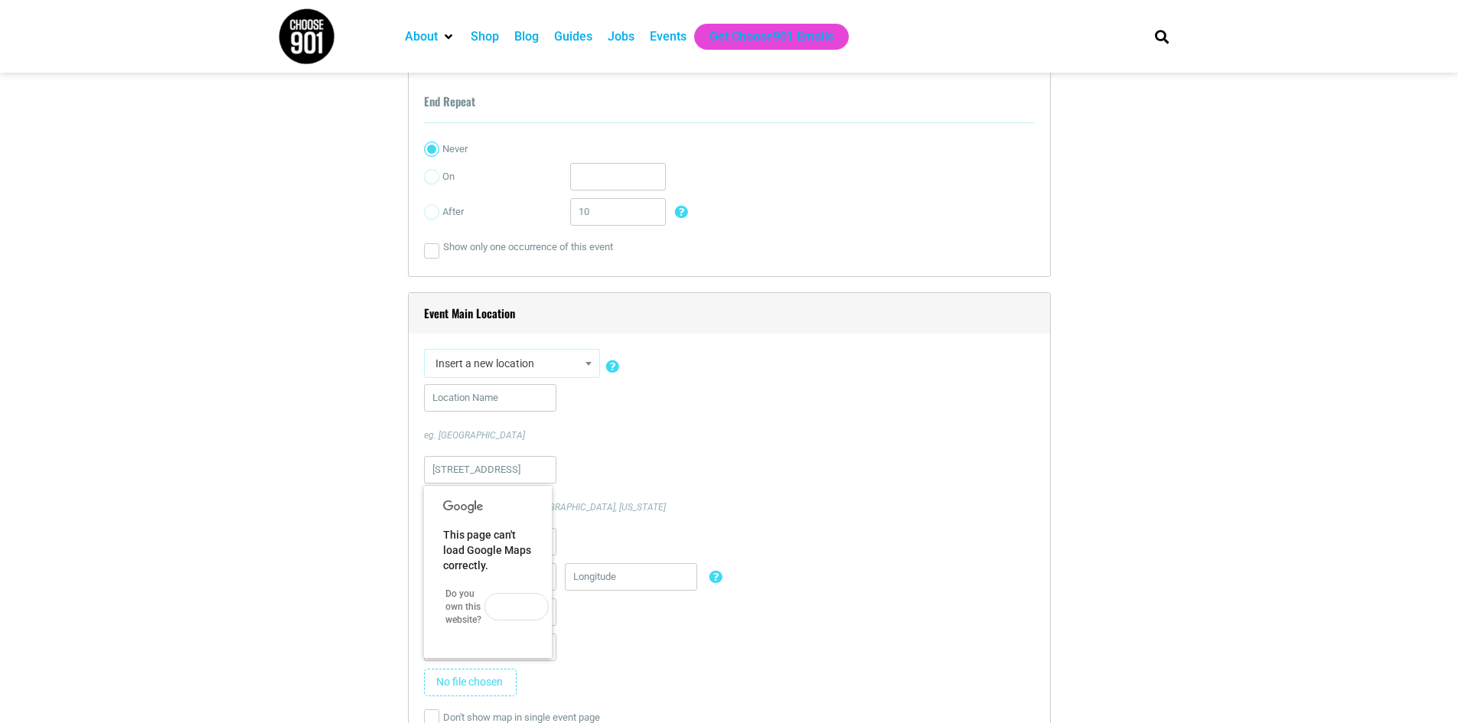
click at [646, 436] on p "eg. [GEOGRAPHIC_DATA]" at bounding box center [729, 435] width 611 height 14
click at [519, 395] on input "text" at bounding box center [490, 398] width 132 height 28
click at [499, 394] on input "text" at bounding box center [490, 398] width 132 height 28
paste input "[PERSON_NAME] and [PERSON_NAME][GEOGRAPHIC_DATA]"
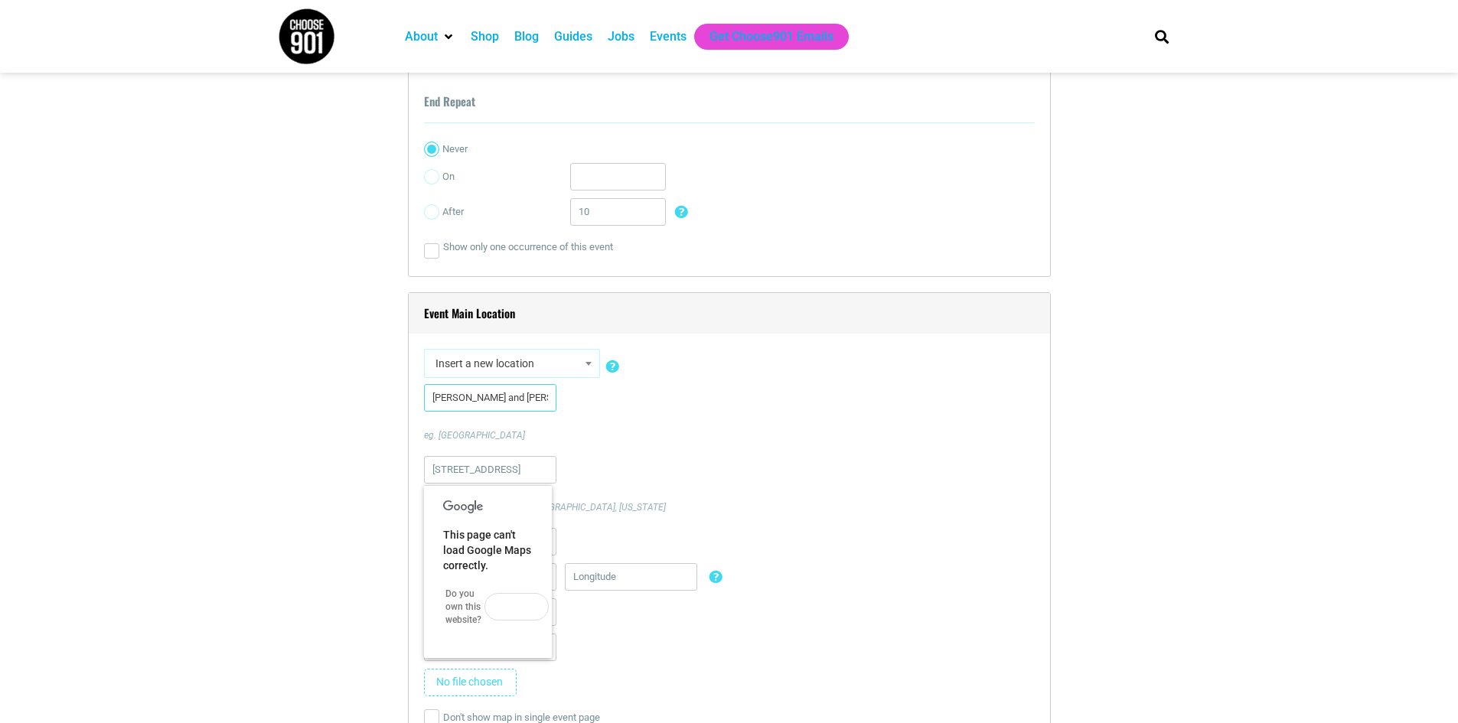
scroll to position [0, 102]
type input "[PERSON_NAME] and [PERSON_NAME][GEOGRAPHIC_DATA]"
click at [868, 420] on div "Edward and Bernice Humphreys Theater Building eg. City Hall" at bounding box center [729, 413] width 611 height 58
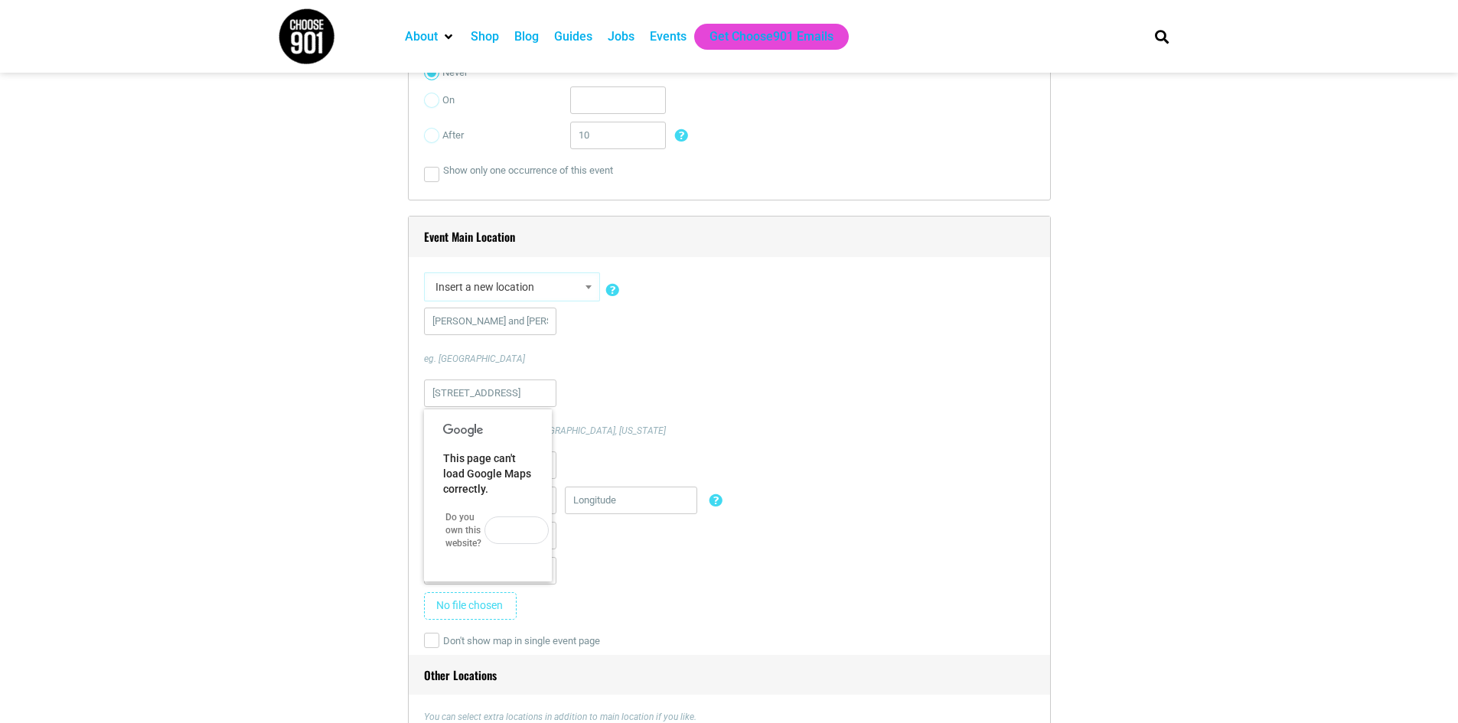
click at [848, 422] on div "3745 Central Ave Memphis, TN 38152 eg. City hall, Manhattan, New York" at bounding box center [729, 409] width 611 height 58
click at [500, 393] on input "3745 Central Ave Memphis, TN 38152" at bounding box center [490, 394] width 132 height 28
drag, startPoint x: 489, startPoint y: 393, endPoint x: 375, endPoint y: 389, distance: 114.1
click at [476, 390] on input "3745 Central Ave Memphis, TN 38152" at bounding box center [490, 394] width 132 height 28
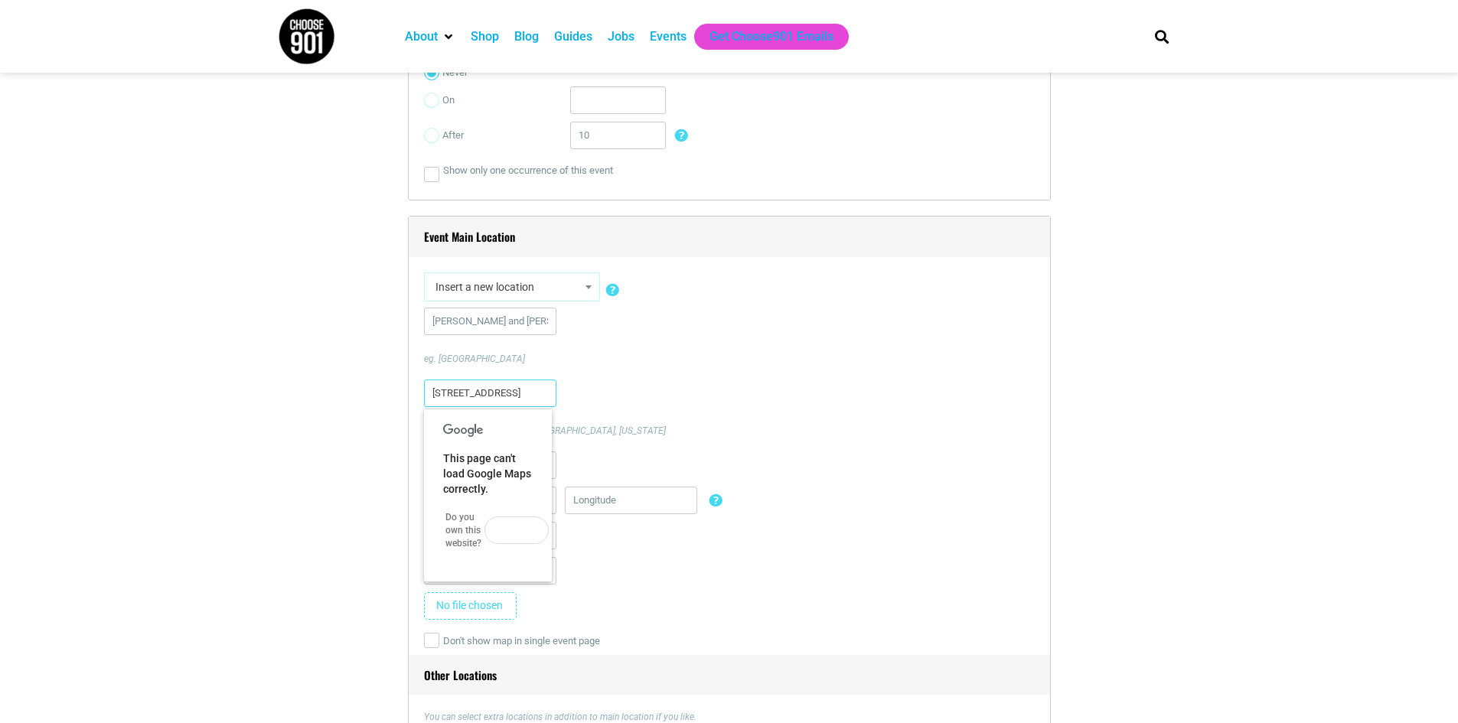
scroll to position [0, 53]
drag, startPoint x: 489, startPoint y: 393, endPoint x: 605, endPoint y: 399, distance: 116.5
click at [604, 399] on div "3745 Central Ave Memphis, TN 38152 eg. City hall, Manhattan, New York" at bounding box center [729, 409] width 611 height 58
click at [839, 413] on div "3745 Central Ave Memphis, TN 38152 eg. City hall, Manhattan, New York" at bounding box center [729, 409] width 611 height 58
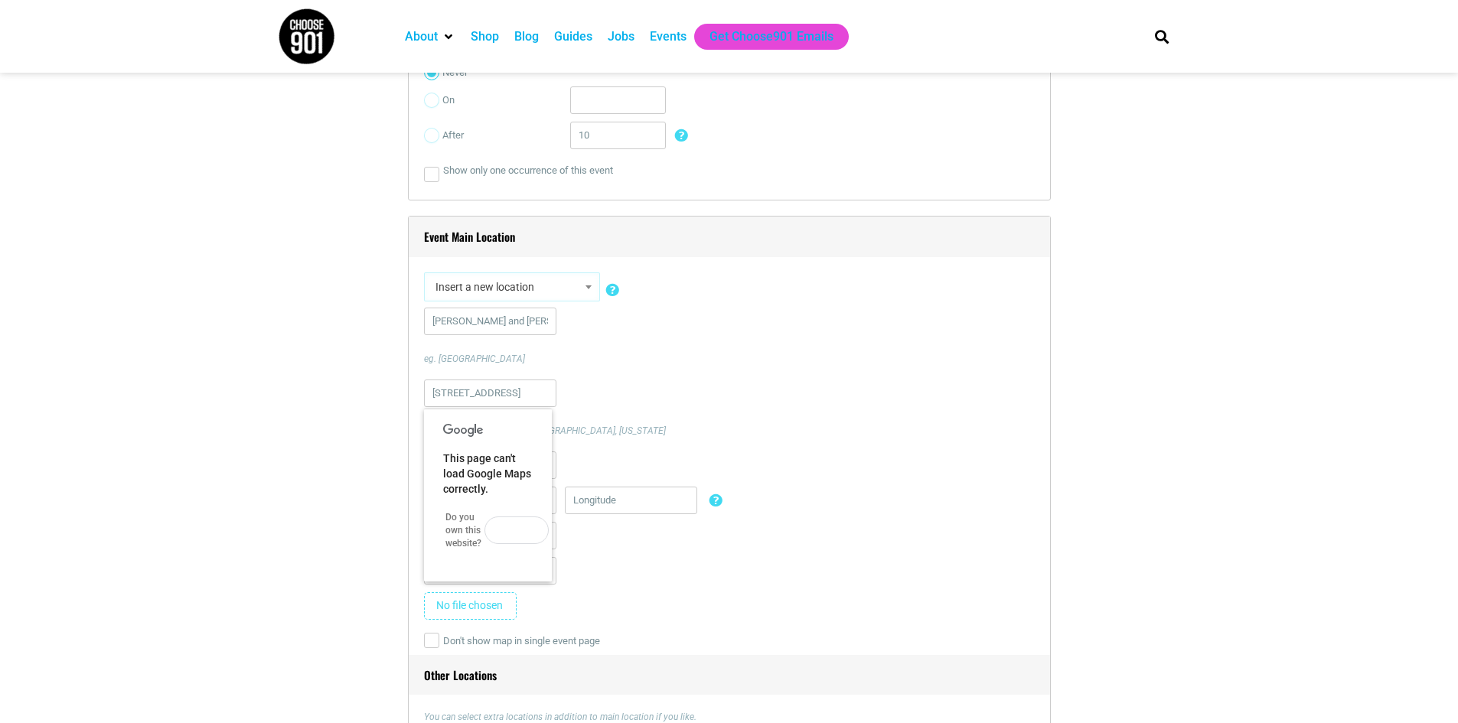
click at [477, 477] on span "This page can't load Google Maps correctly." at bounding box center [487, 473] width 88 height 43
click at [886, 445] on div "Edward and Bernice Humphreys Theater Building eg. City Hall 3745 Central Ave Me…" at bounding box center [729, 468] width 611 height 320
click at [661, 501] on input "text" at bounding box center [631, 501] width 132 height 28
click at [1028, 526] on div at bounding box center [729, 539] width 611 height 35
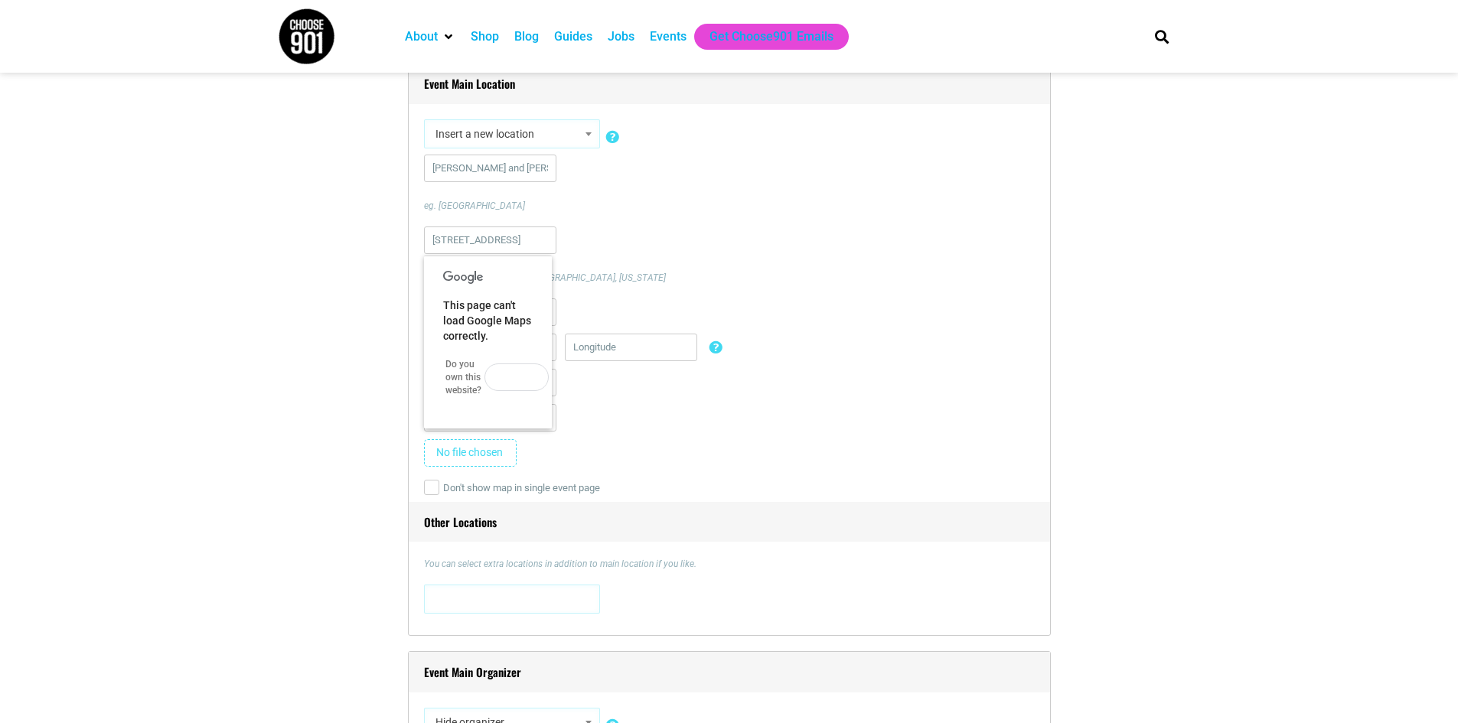
scroll to position [1530, 0]
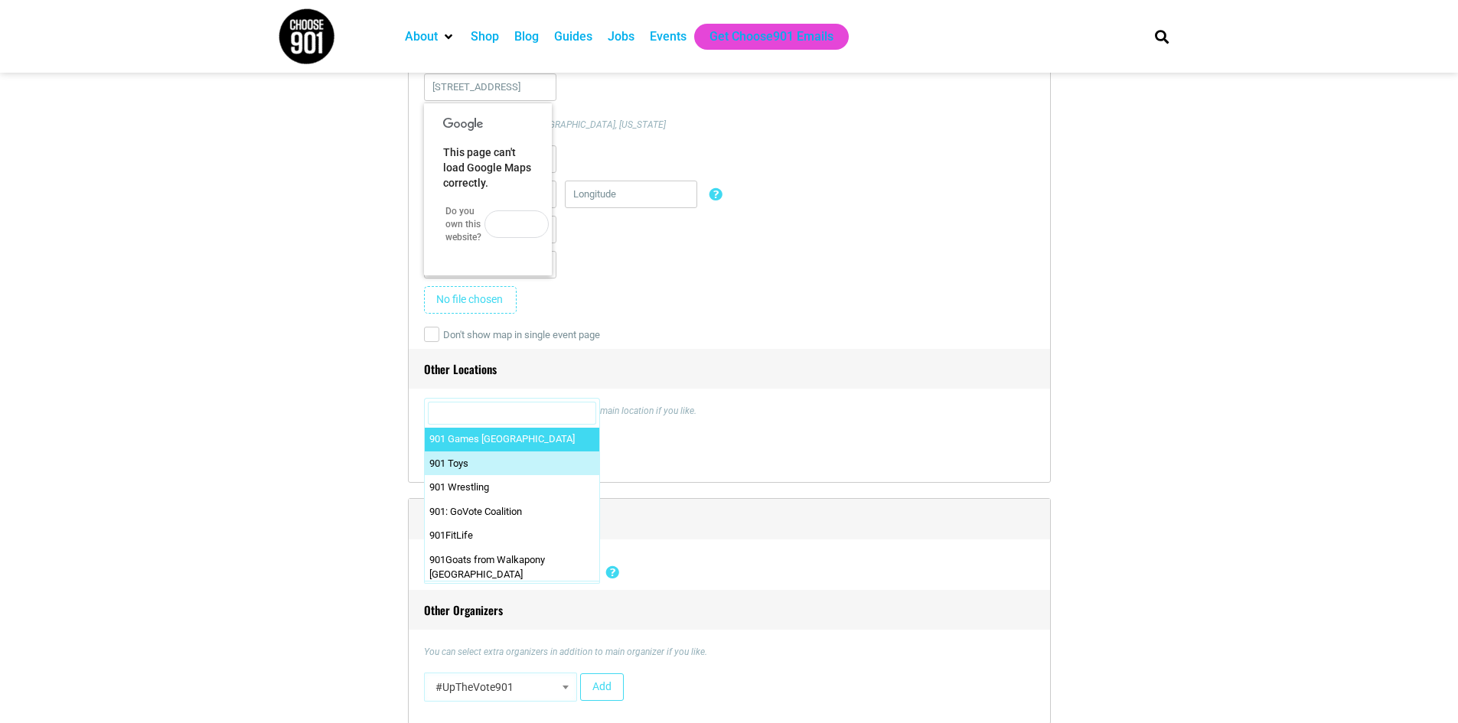
scroll to position [0, 0]
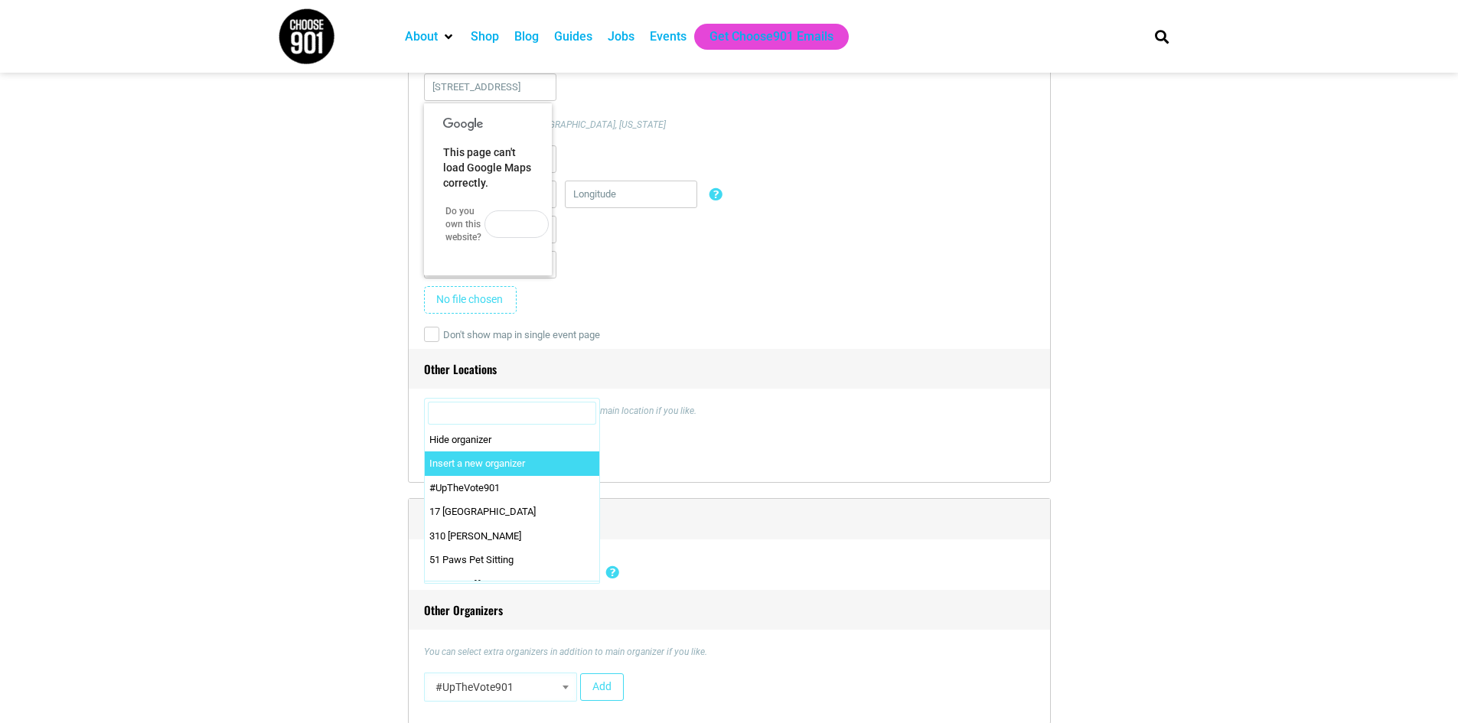
select select "0"
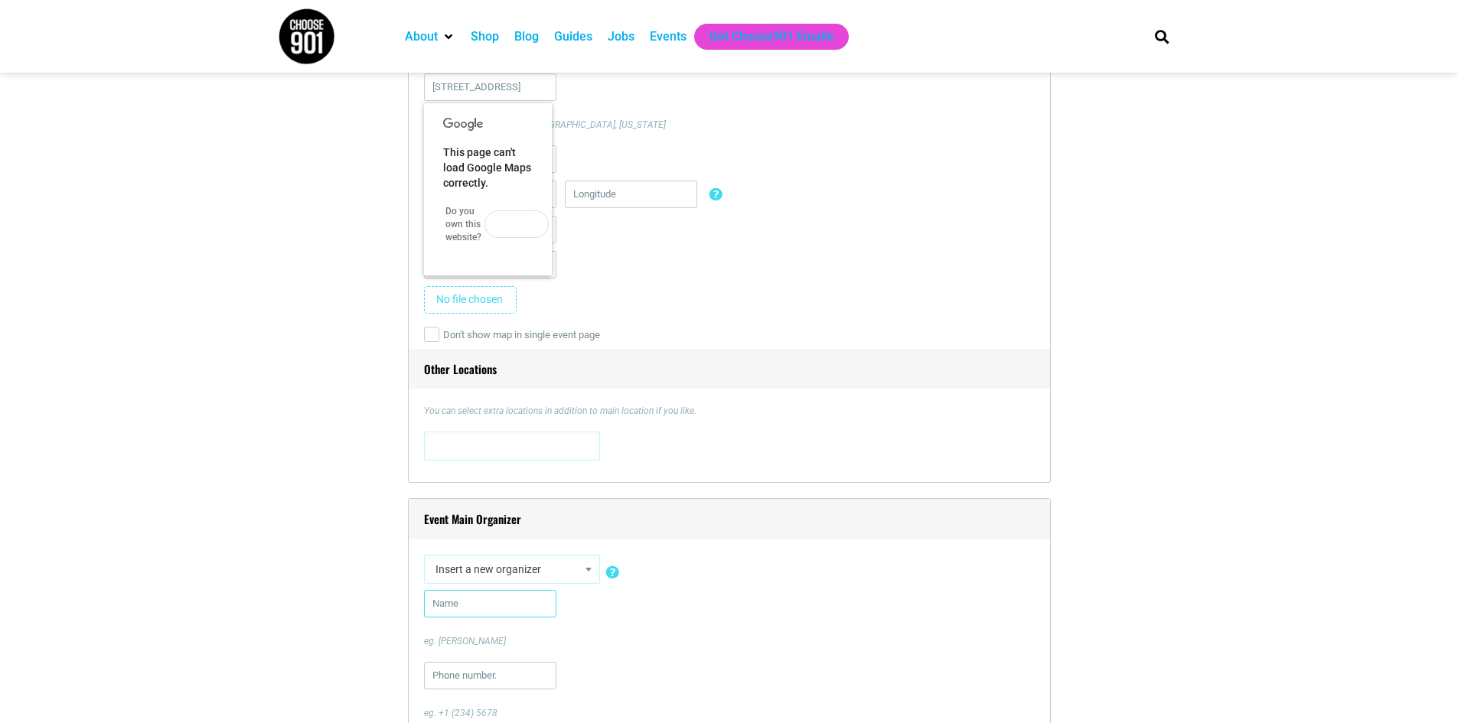
click at [473, 604] on input "text" at bounding box center [490, 604] width 132 height 28
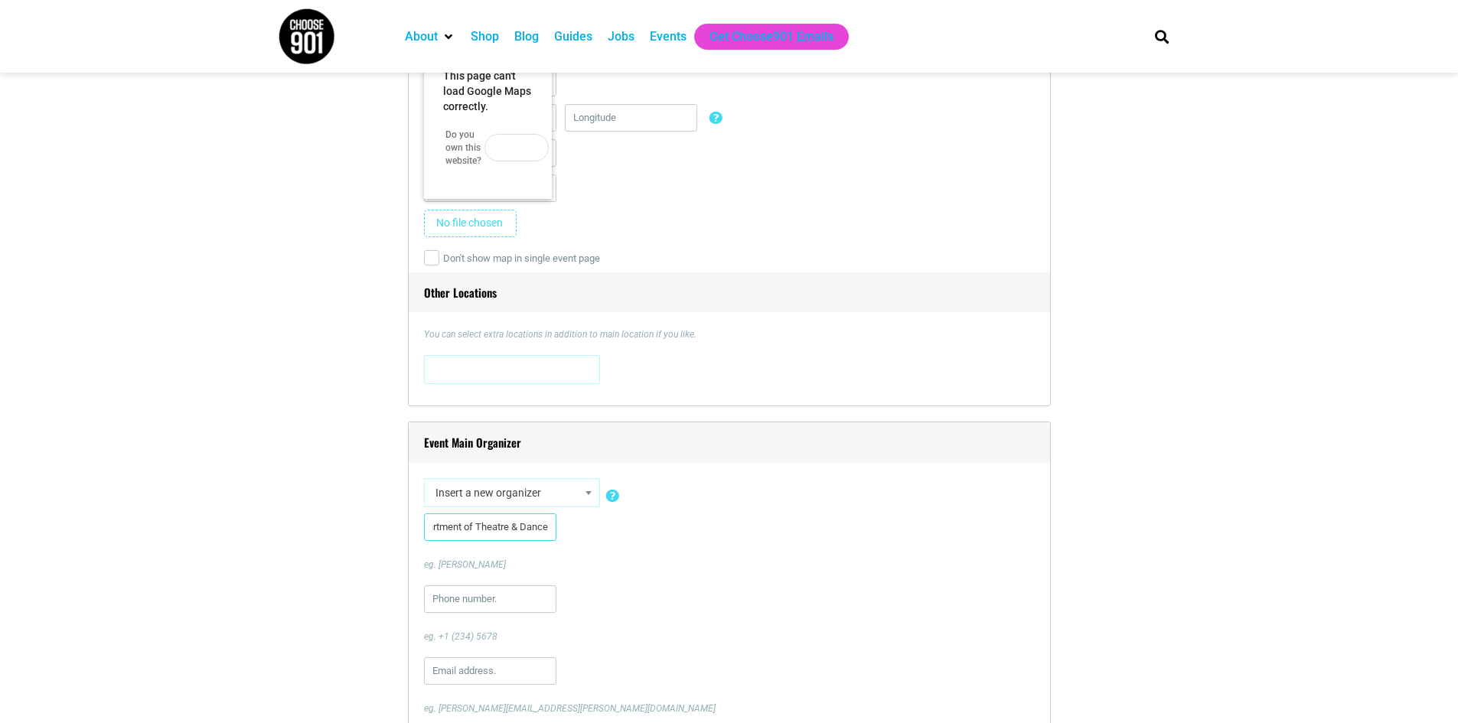
type input "University of Memphis Department of Theatre & Dance"
click at [451, 602] on input "text" at bounding box center [490, 599] width 132 height 28
type input "901"
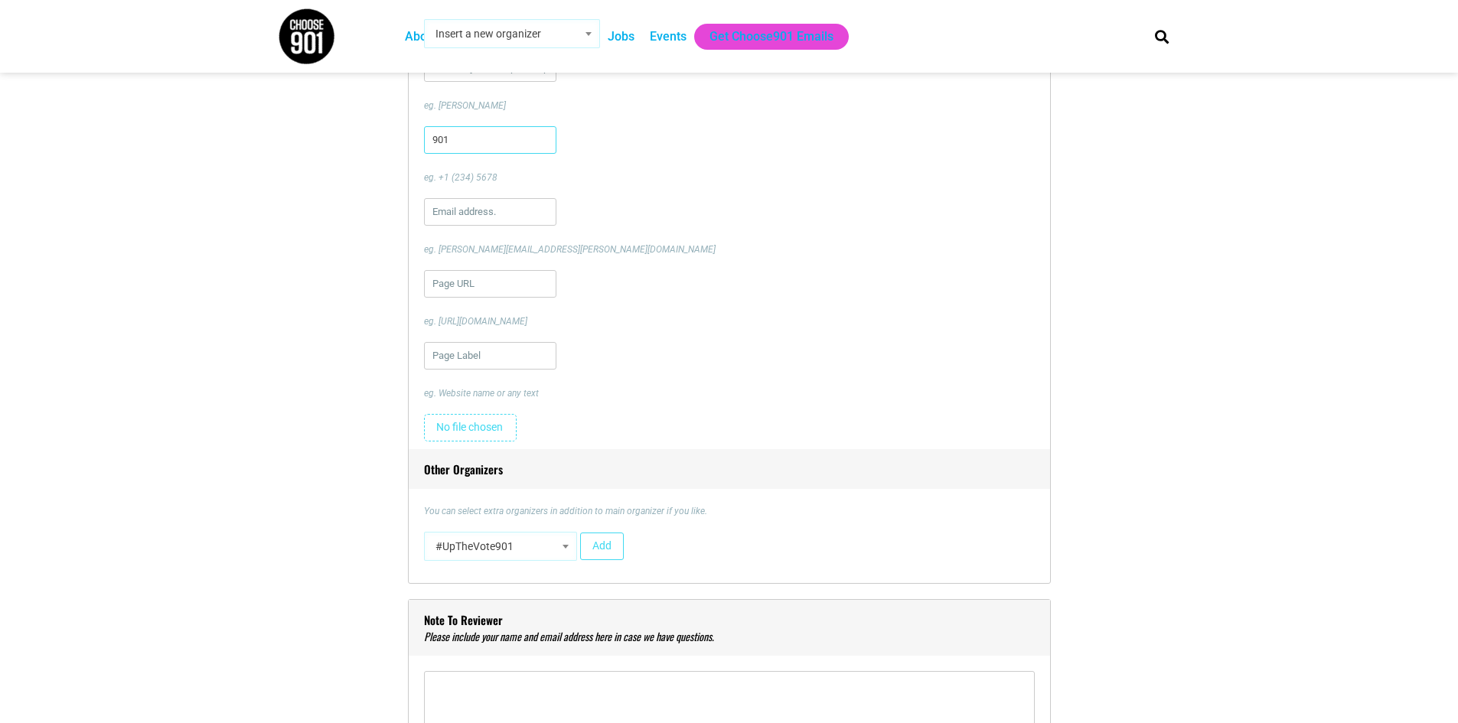
scroll to position [2219, 0]
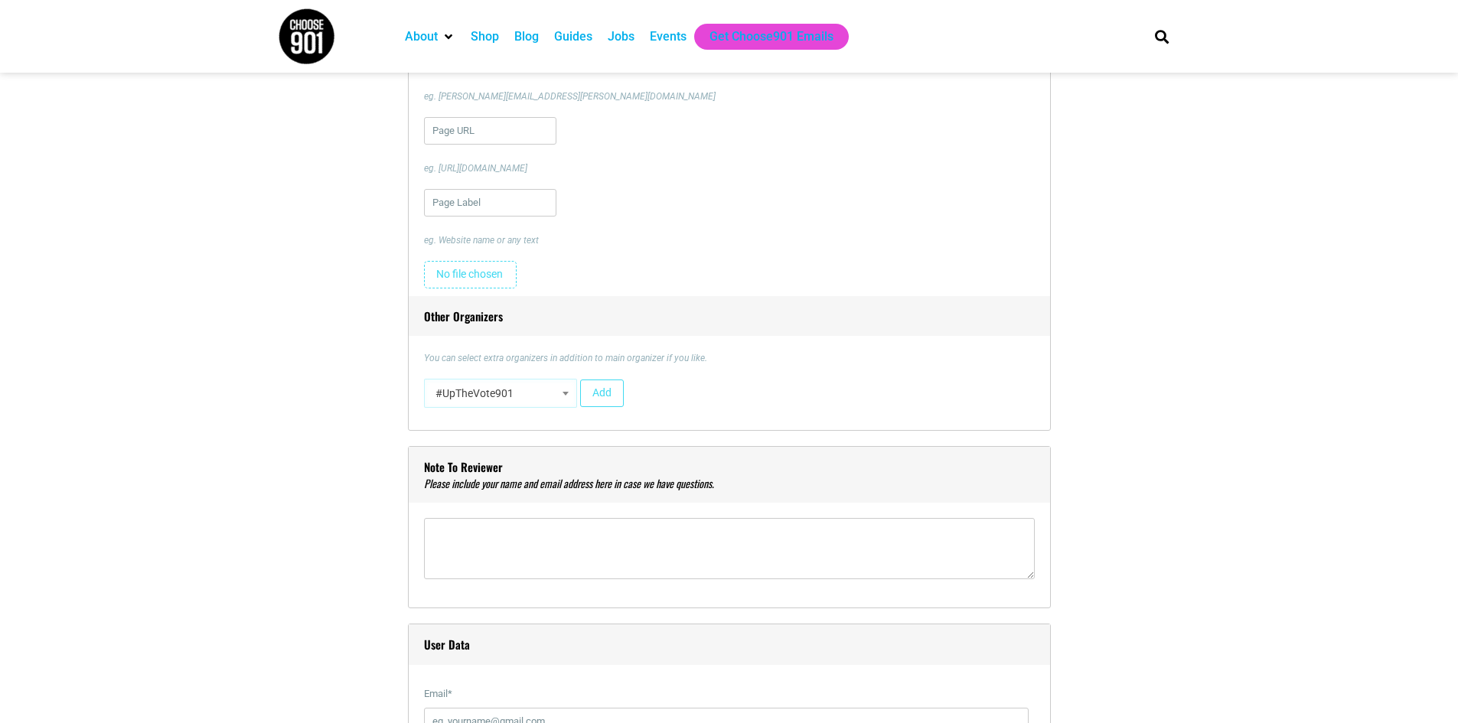
click at [567, 397] on span at bounding box center [565, 393] width 15 height 20
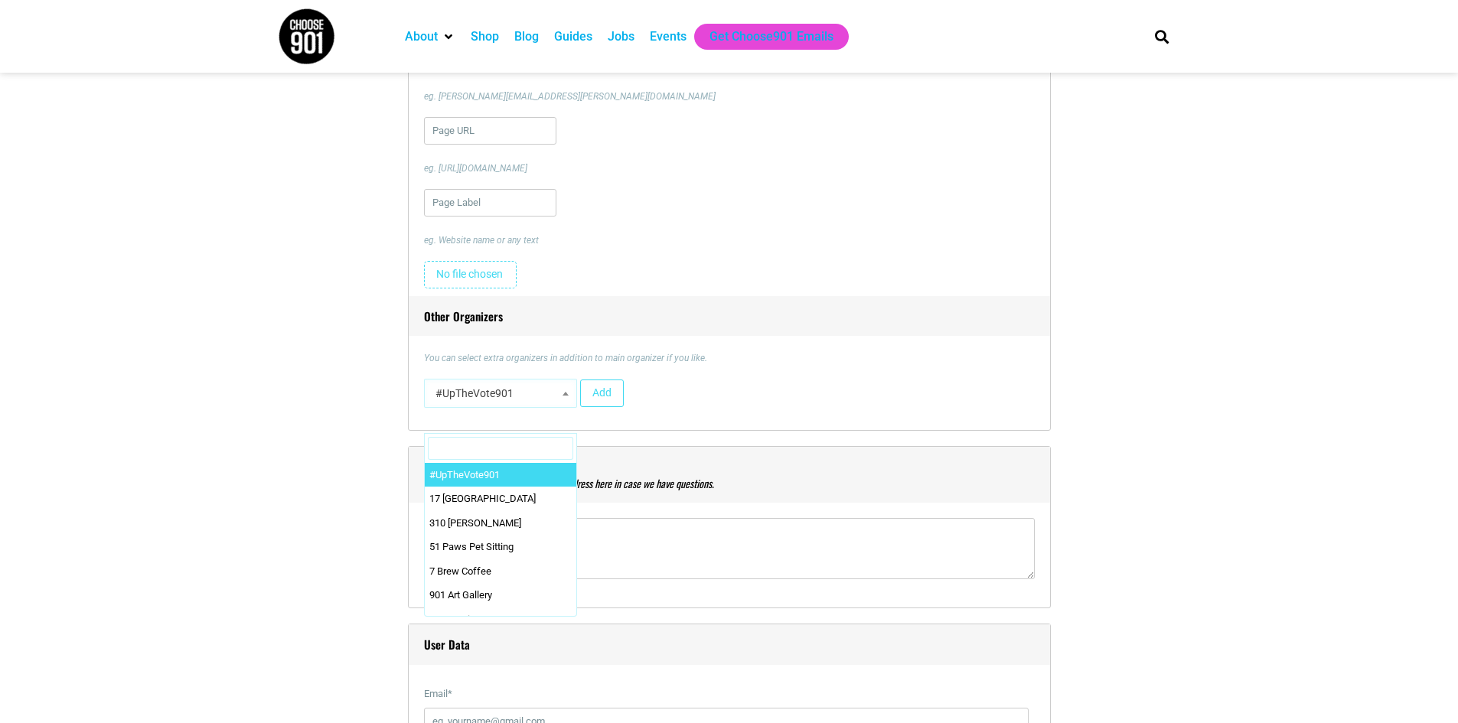
click at [1087, 458] on div "Title * Home: A Faculty & Guest Choreographed Dance Concert at U of M Visual Co…" at bounding box center [729, 216] width 903 height 3998
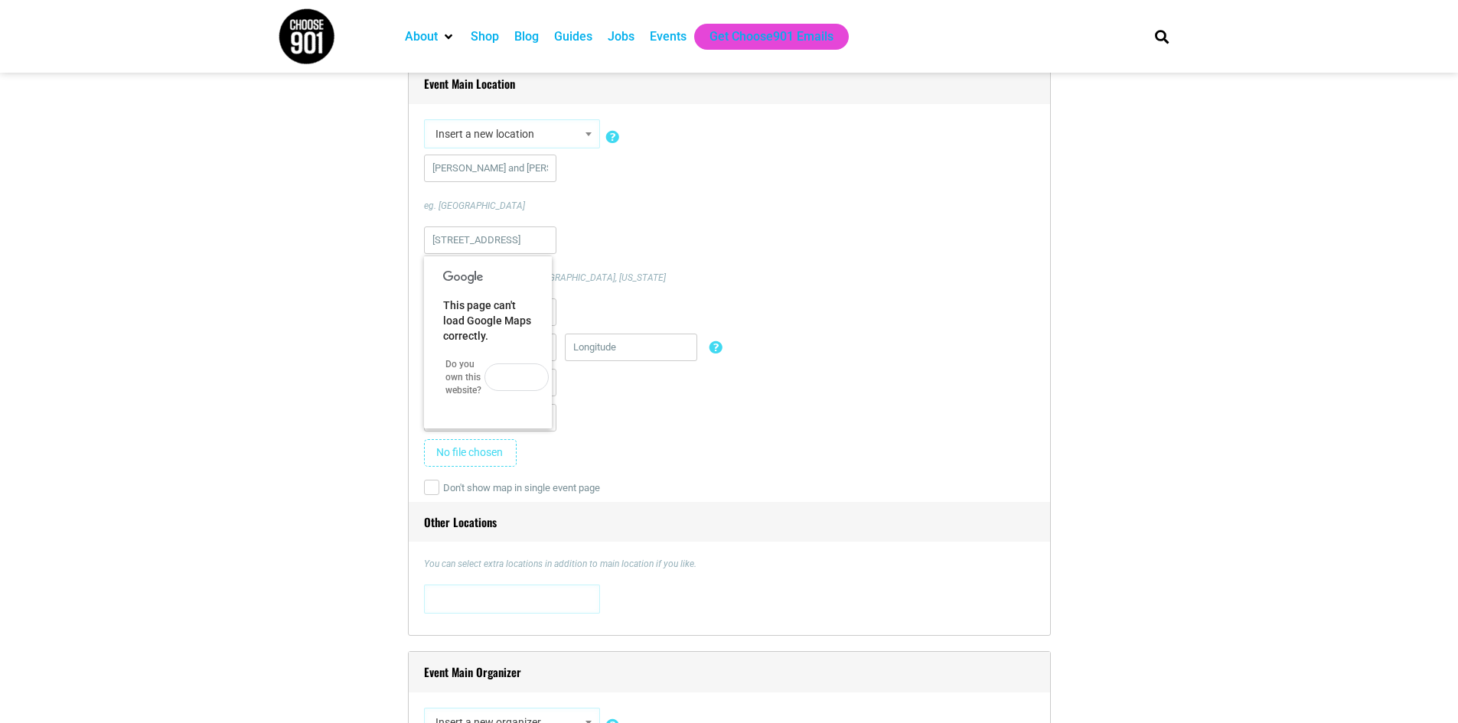
scroll to position [1301, 0]
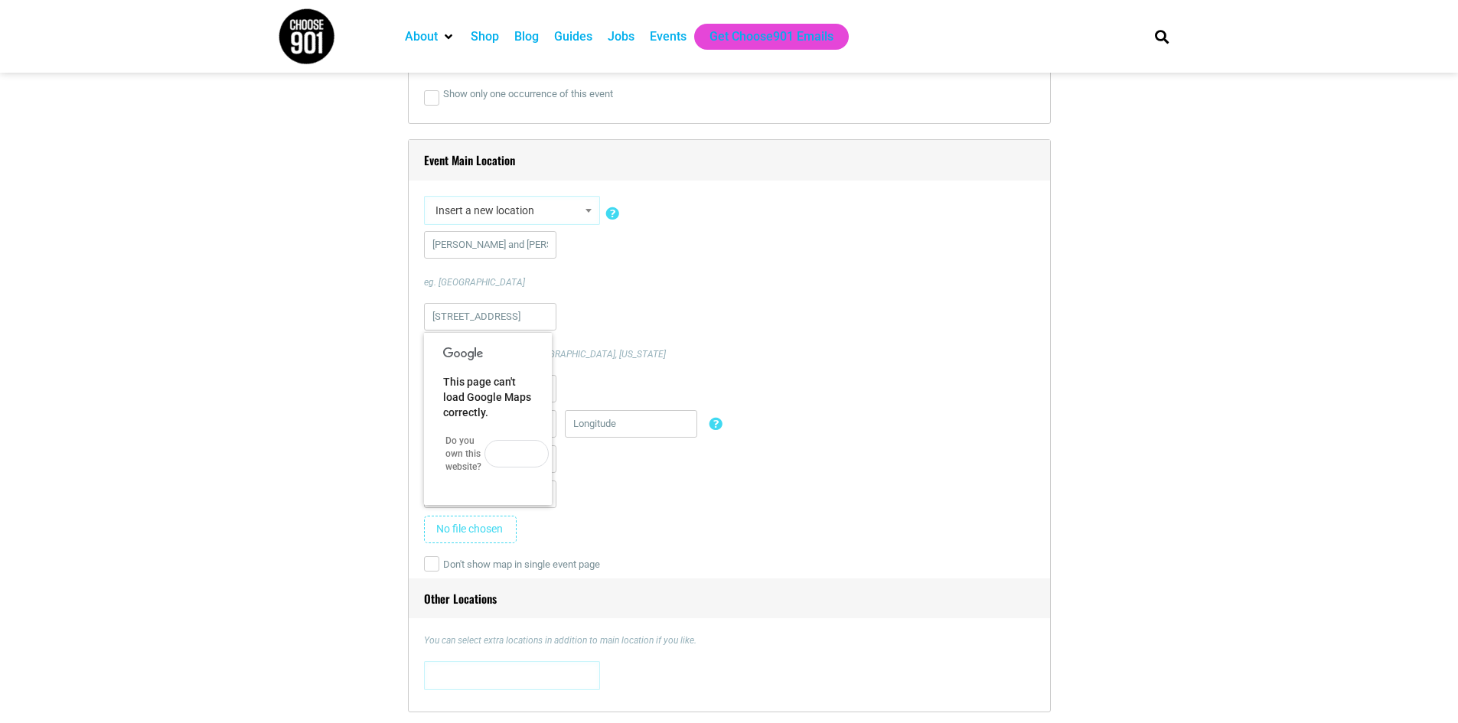
click at [483, 394] on span "This page can't load Google Maps correctly." at bounding box center [487, 397] width 88 height 43
click at [471, 461] on td "Do you own this website?" at bounding box center [463, 453] width 37 height 41
click at [495, 458] on button "OK" at bounding box center [516, 454] width 64 height 28
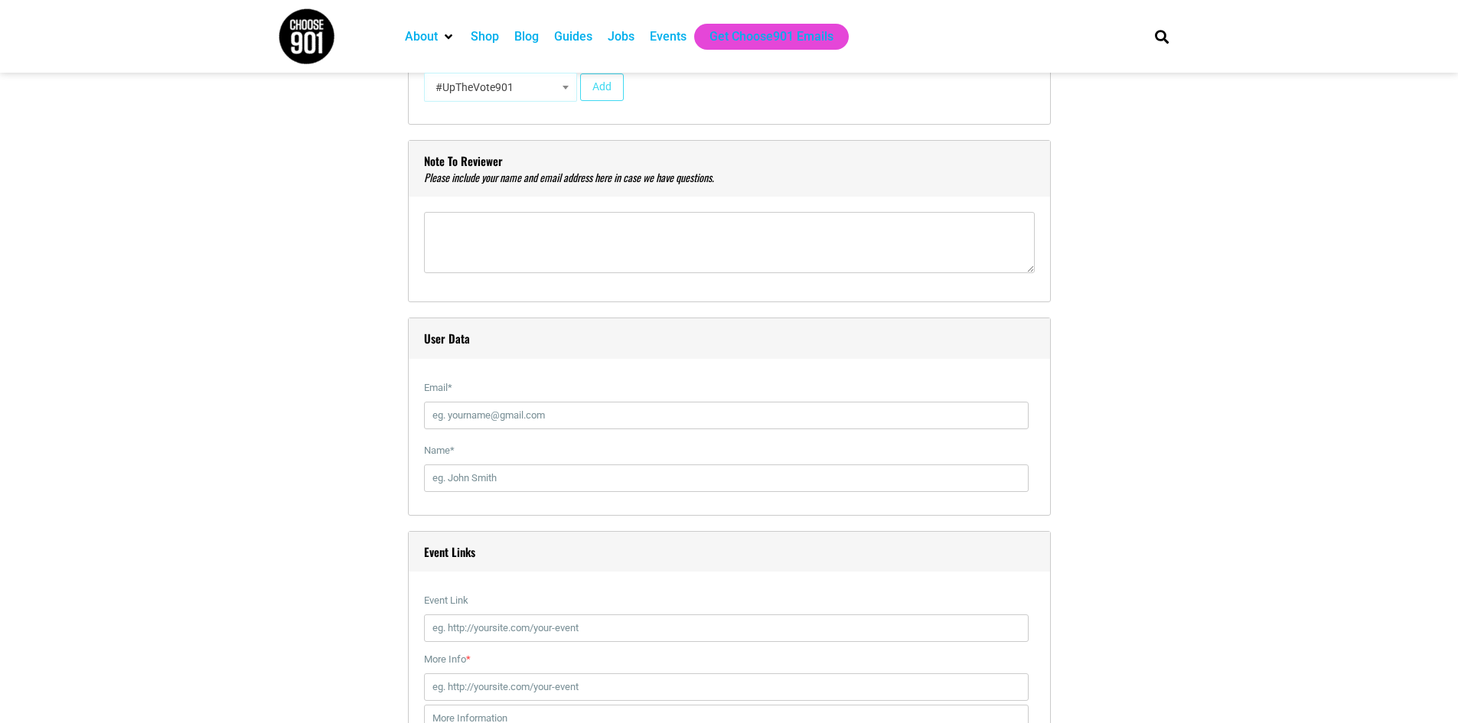
scroll to position [2831, 0]
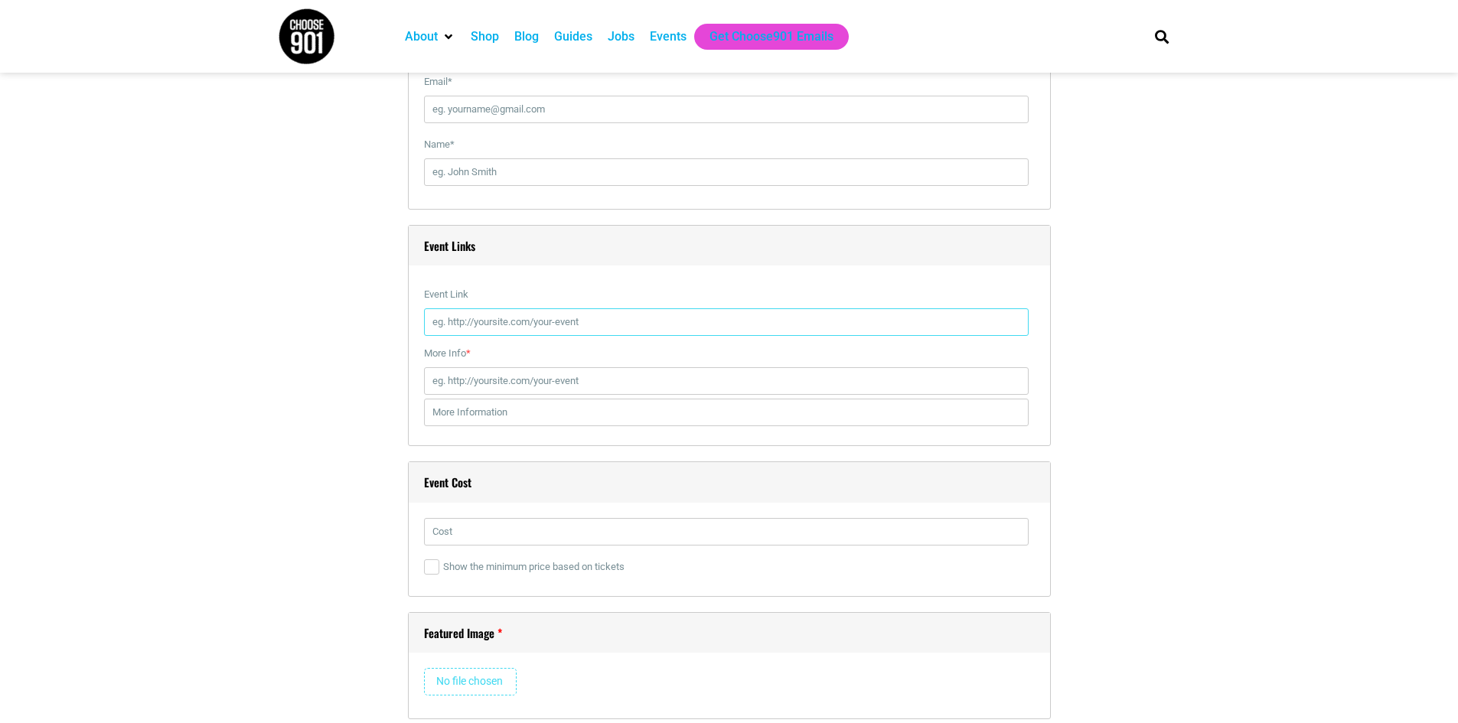
click at [550, 323] on input "Event Link" at bounding box center [726, 322] width 604 height 28
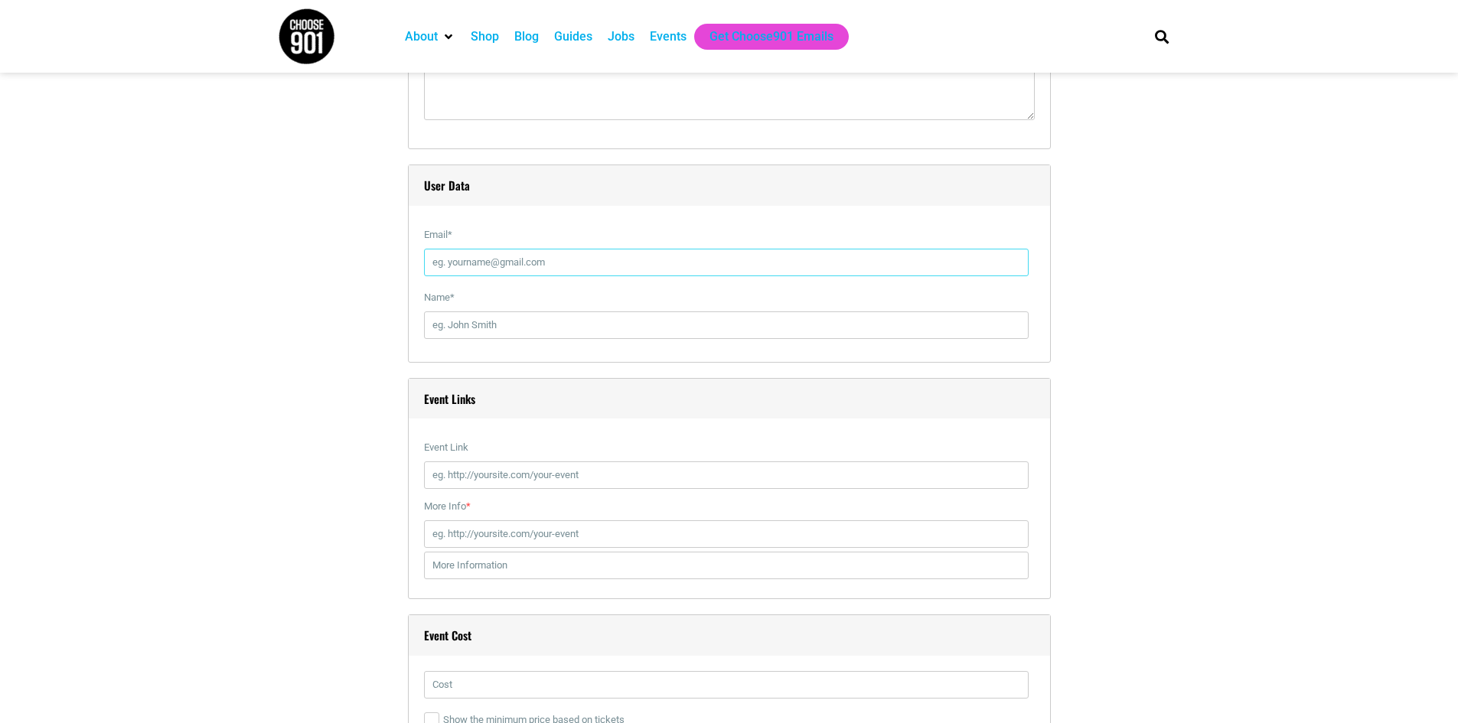
click at [543, 275] on input "Email *" at bounding box center [726, 263] width 604 height 28
type input "[EMAIL_ADDRESS][DOMAIN_NAME]"
type input "[PERSON_NAME]"
click at [520, 486] on input "Event Link" at bounding box center [726, 475] width 604 height 28
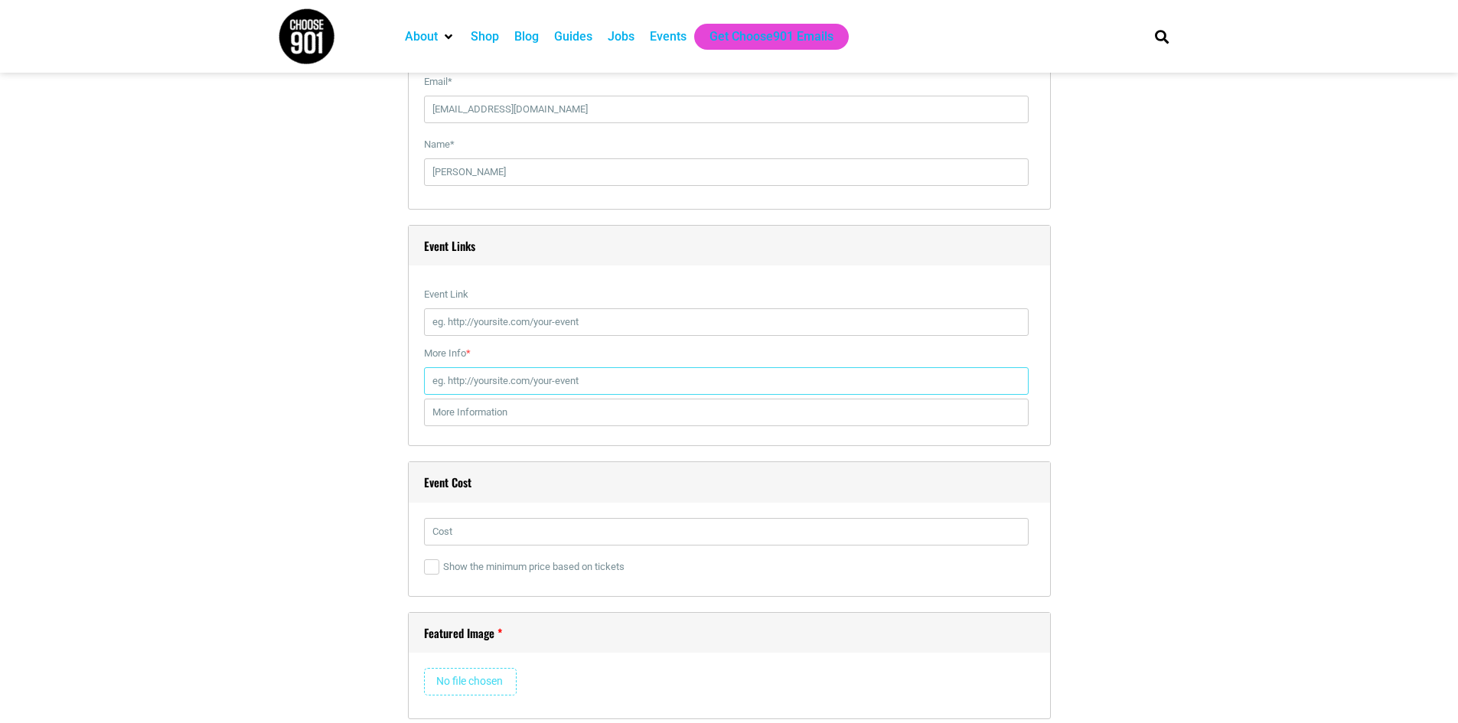
click at [546, 388] on input "More Info *" at bounding box center [726, 381] width 604 height 28
drag, startPoint x: 546, startPoint y: 388, endPoint x: 516, endPoint y: 325, distance: 69.5
click at [516, 325] on input "Event Link" at bounding box center [726, 322] width 604 height 28
paste input "https://vivenu.com/event/coming-home-a-faculty-and-guest-artist-dance-rec-7laf1…"
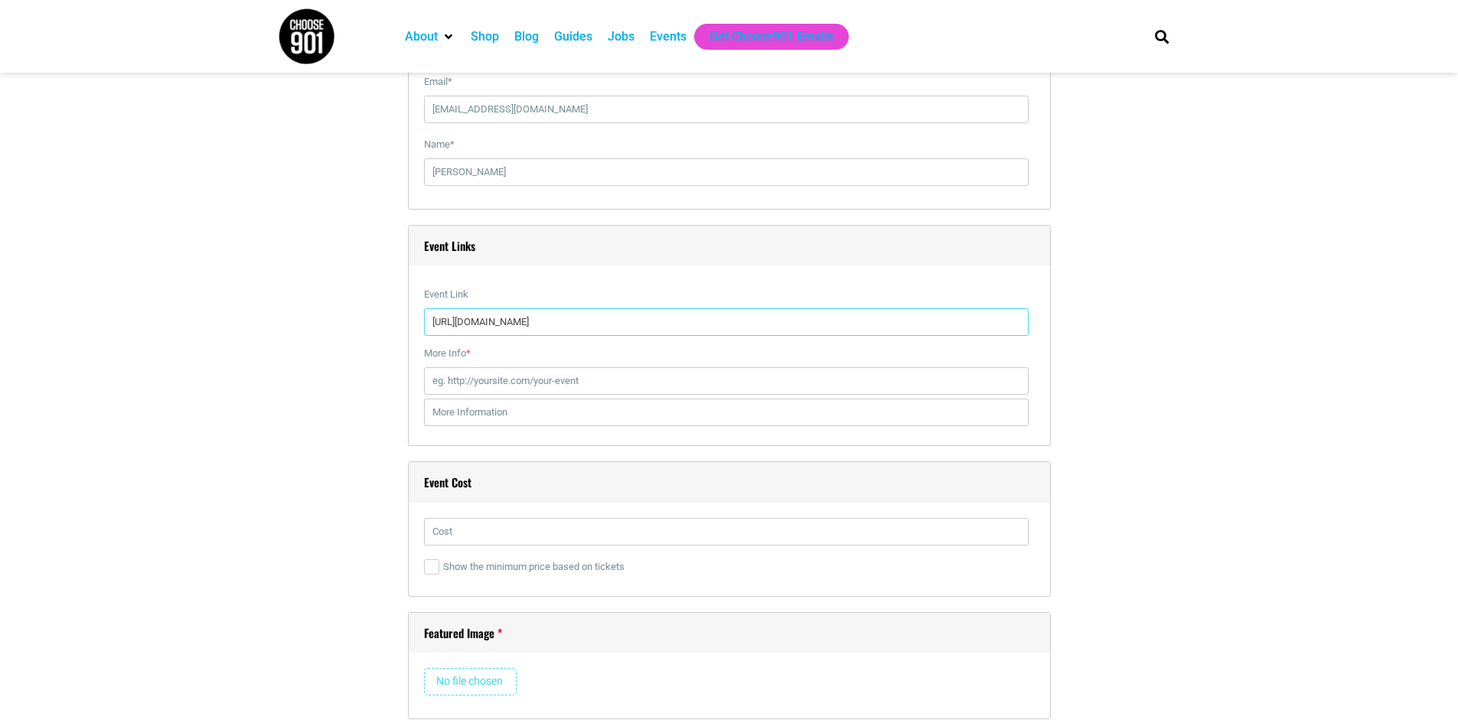
type input "https://vivenu.com/event/coming-home-a-faculty-and-guest-artist-dance-rec-7laf1…"
click at [536, 389] on input "More Info *" at bounding box center [726, 381] width 604 height 28
click at [484, 379] on input "More Info *" at bounding box center [726, 381] width 604 height 28
paste input "https://www.memphis.edu/theatre/2024-2025/20252026/home.php"
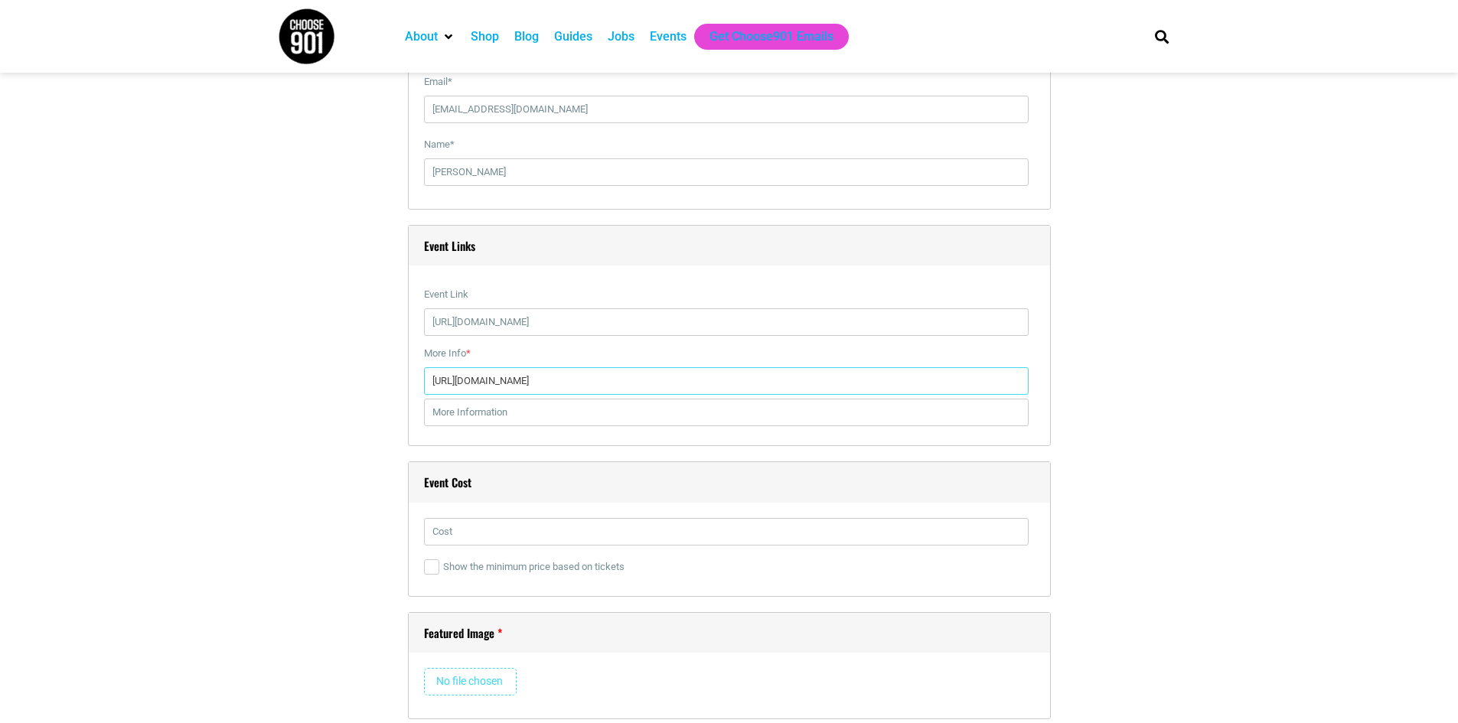
type input "https://www.memphis.edu/theatre/2024-2025/20252026/home.php"
click at [539, 538] on input "text" at bounding box center [726, 532] width 604 height 28
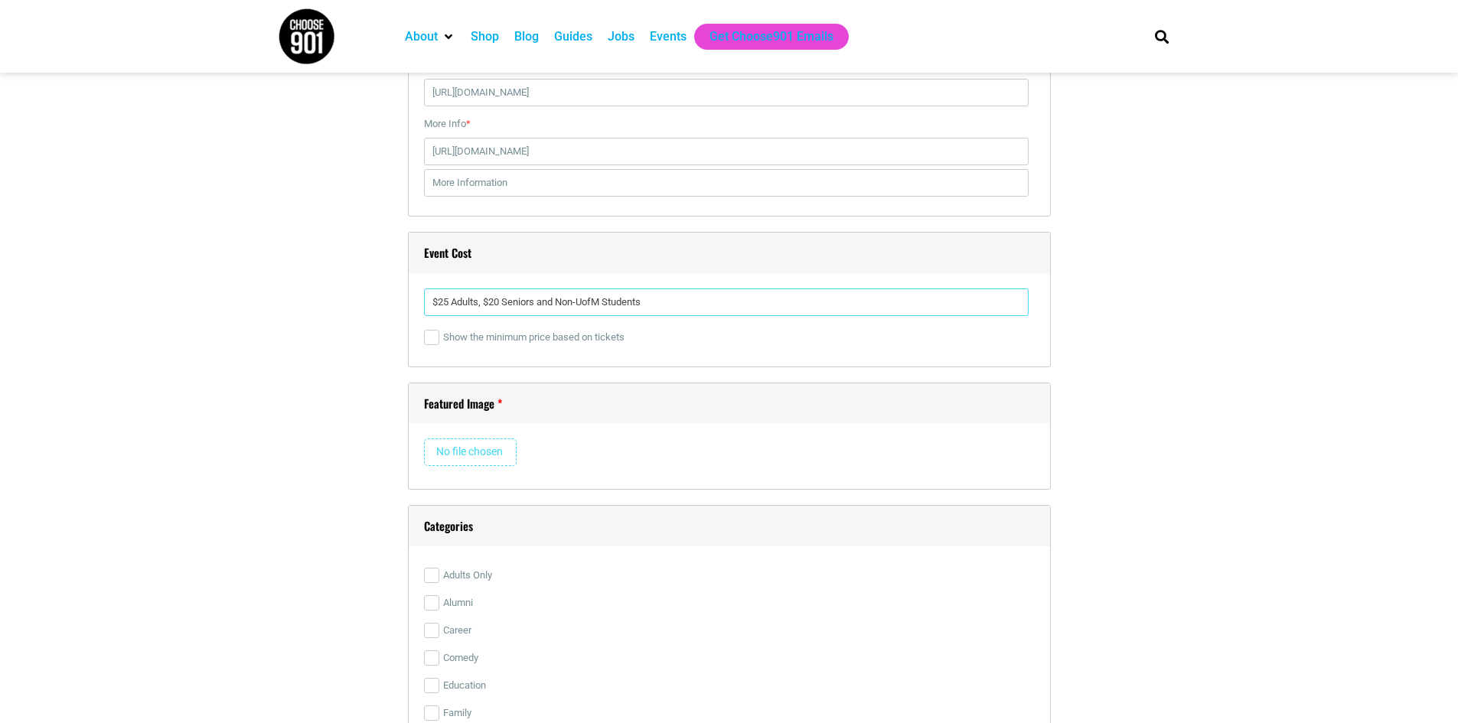
type input "$25 Adults, $20 Seniors and Non-UofM Students"
click at [450, 447] on input "file" at bounding box center [470, 452] width 93 height 28
type input "C:\fakepath\Home ArtsMem.png"
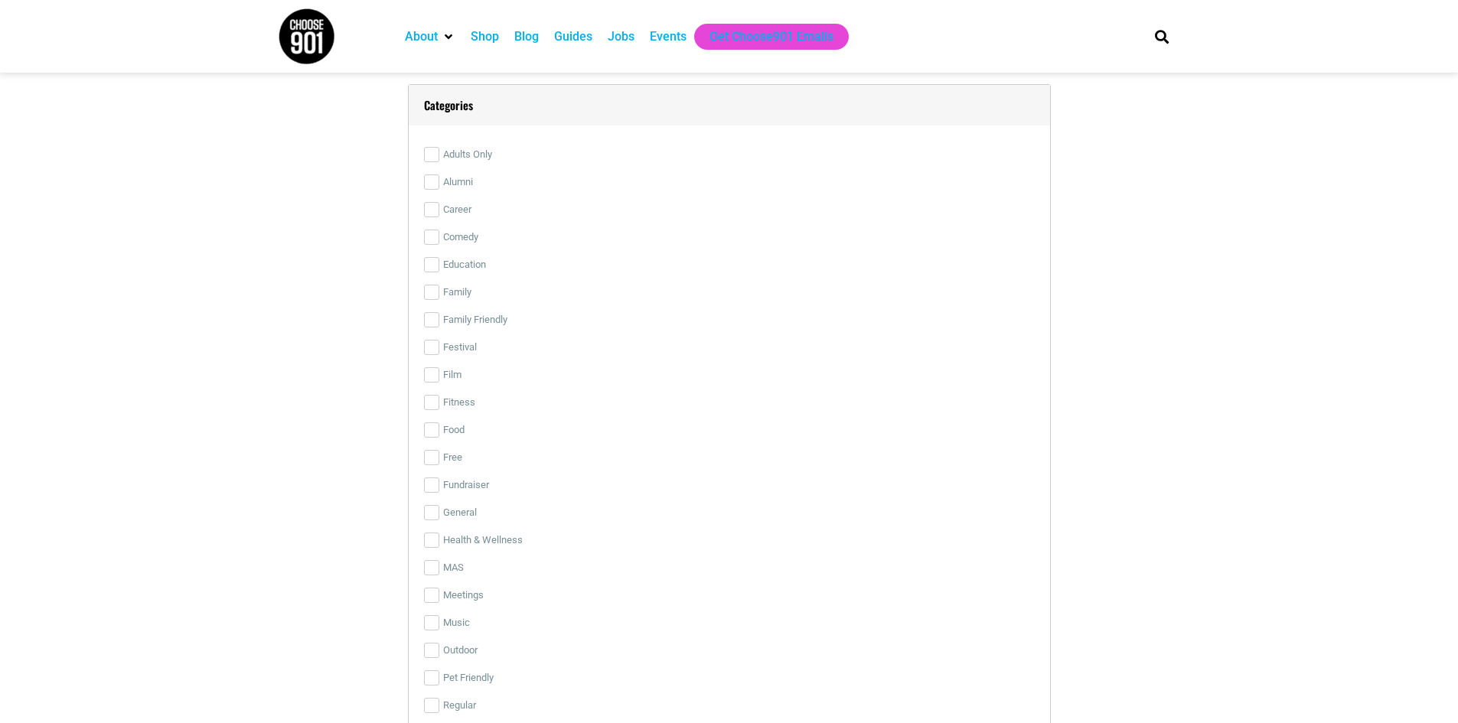
scroll to position [4132, 0]
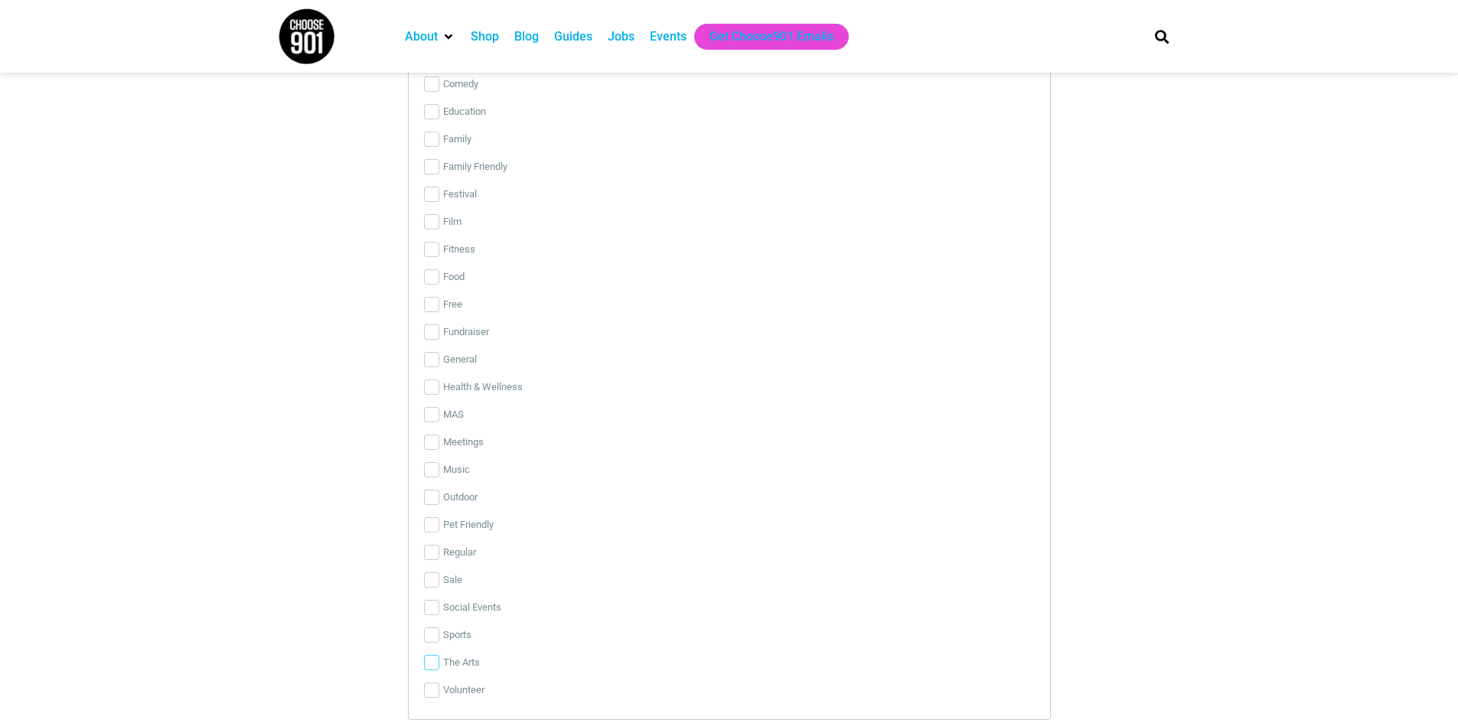
click at [434, 660] on input "The Arts" at bounding box center [431, 662] width 15 height 15
checkbox input "true"
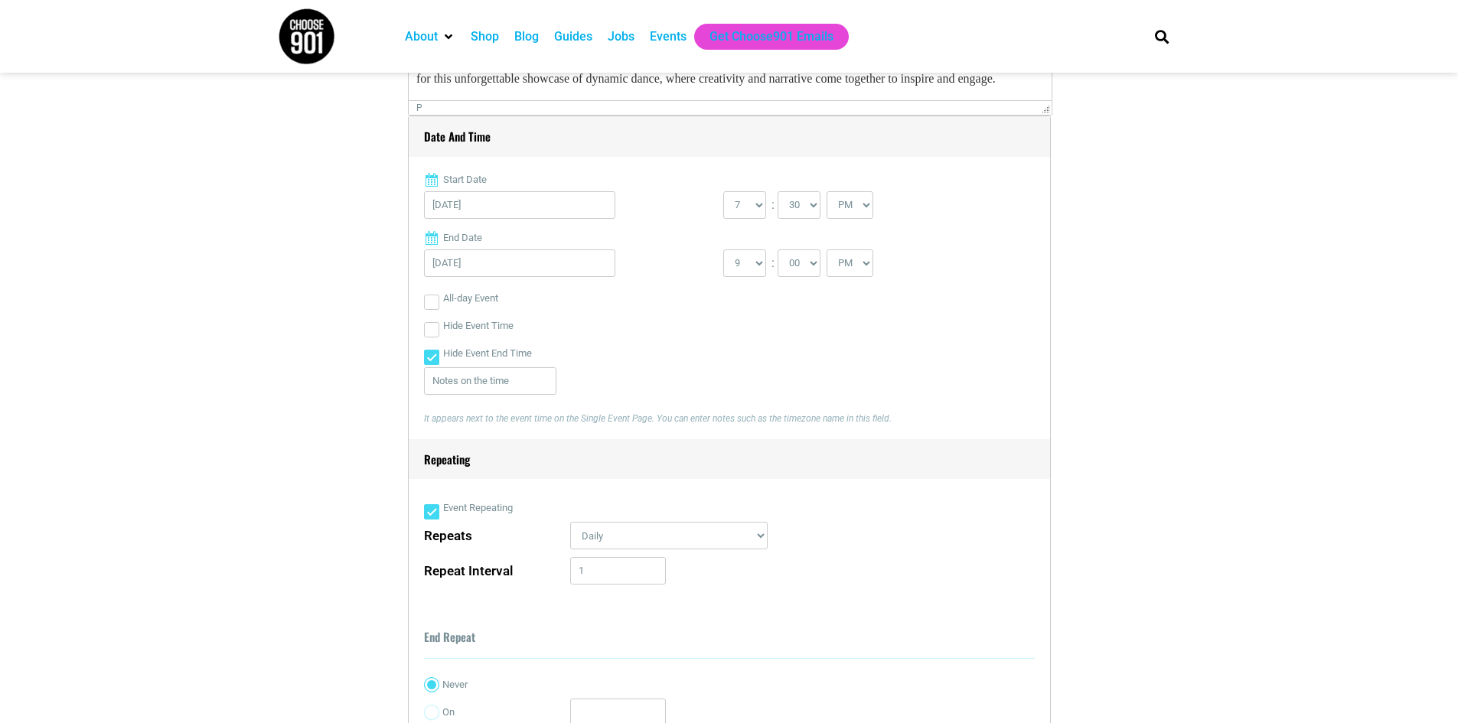
scroll to position [689, 0]
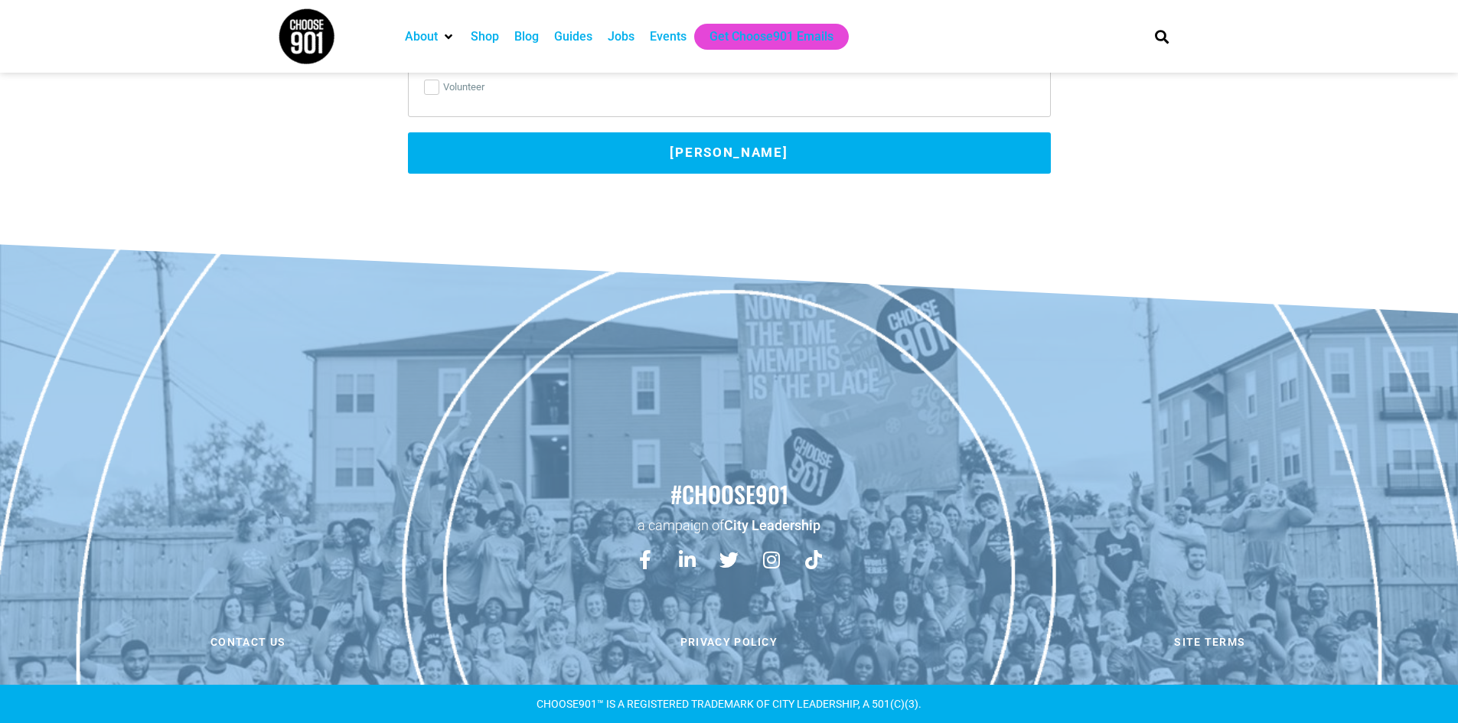
click at [764, 148] on button "[PERSON_NAME]" at bounding box center [729, 152] width 643 height 41
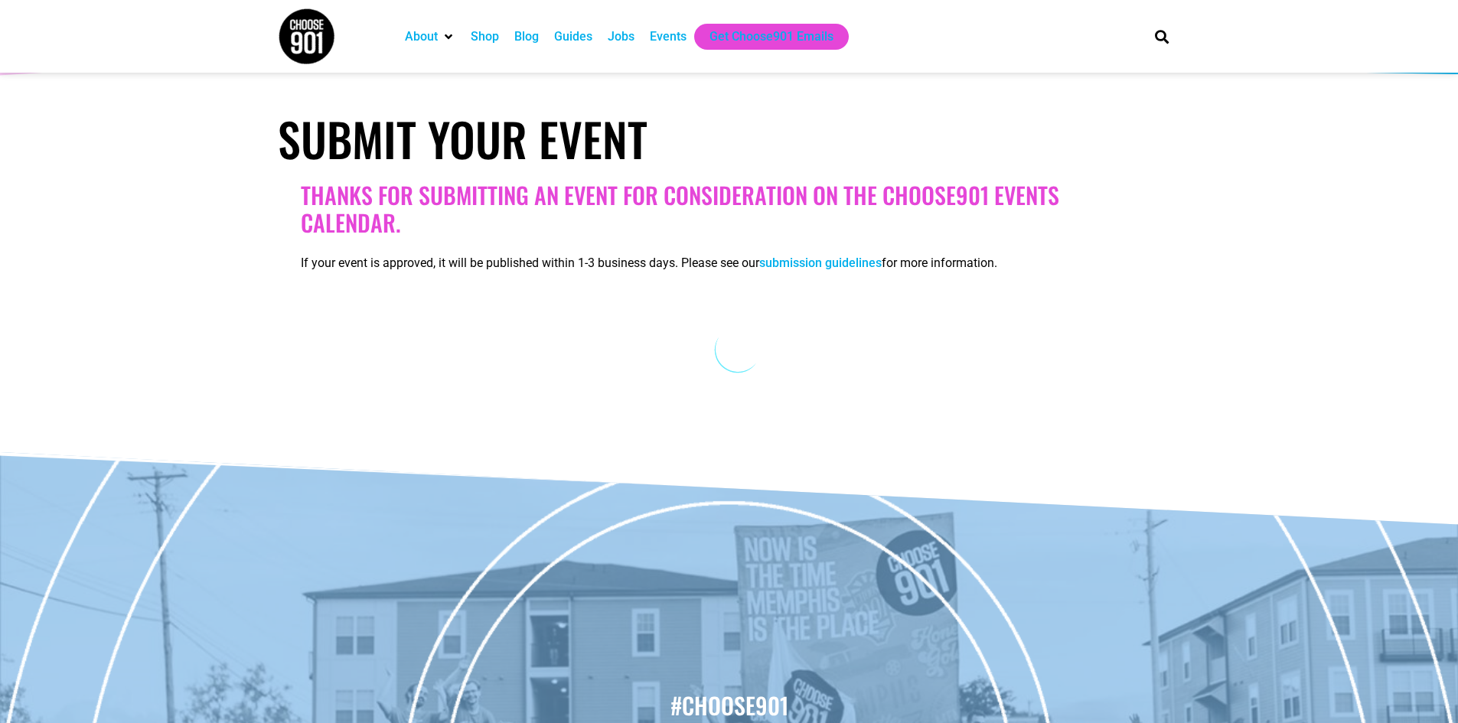
scroll to position [0, 0]
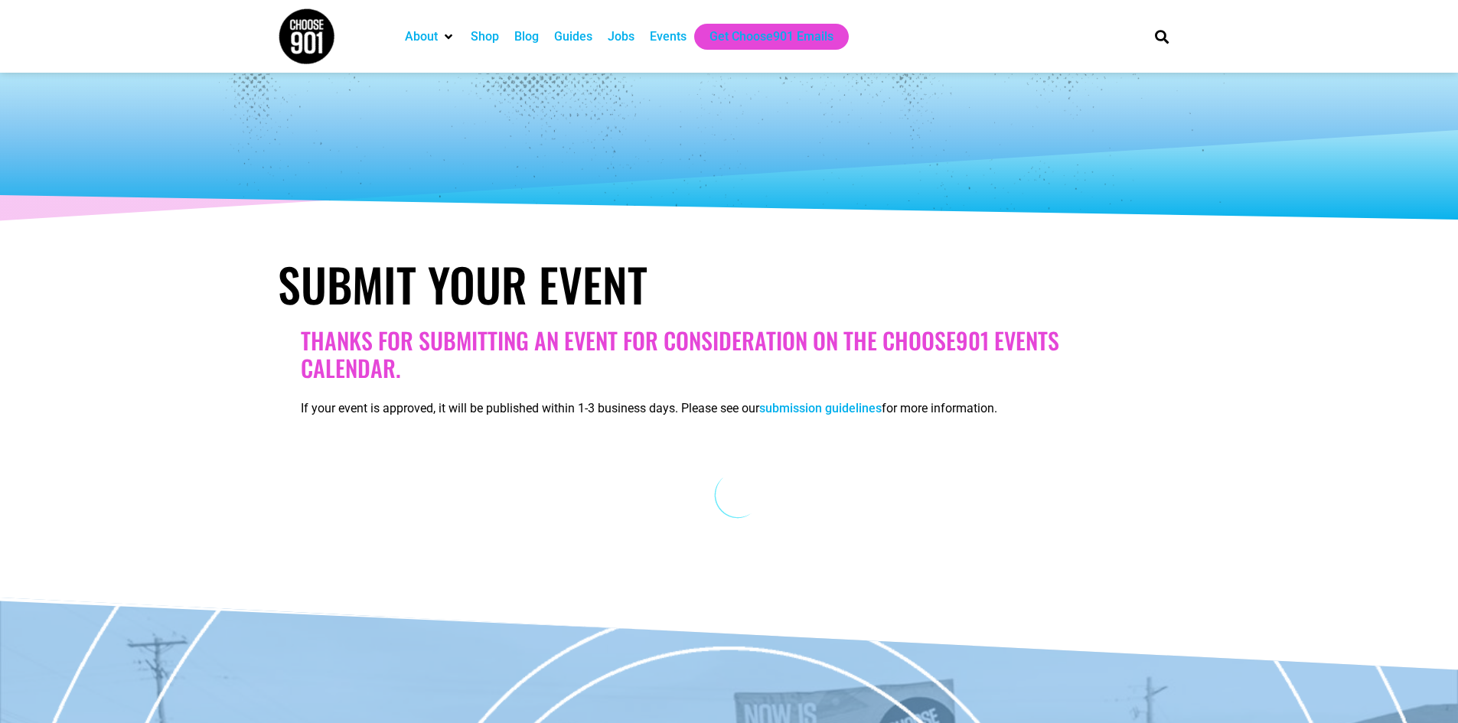
click at [663, 35] on div "Events" at bounding box center [668, 37] width 37 height 18
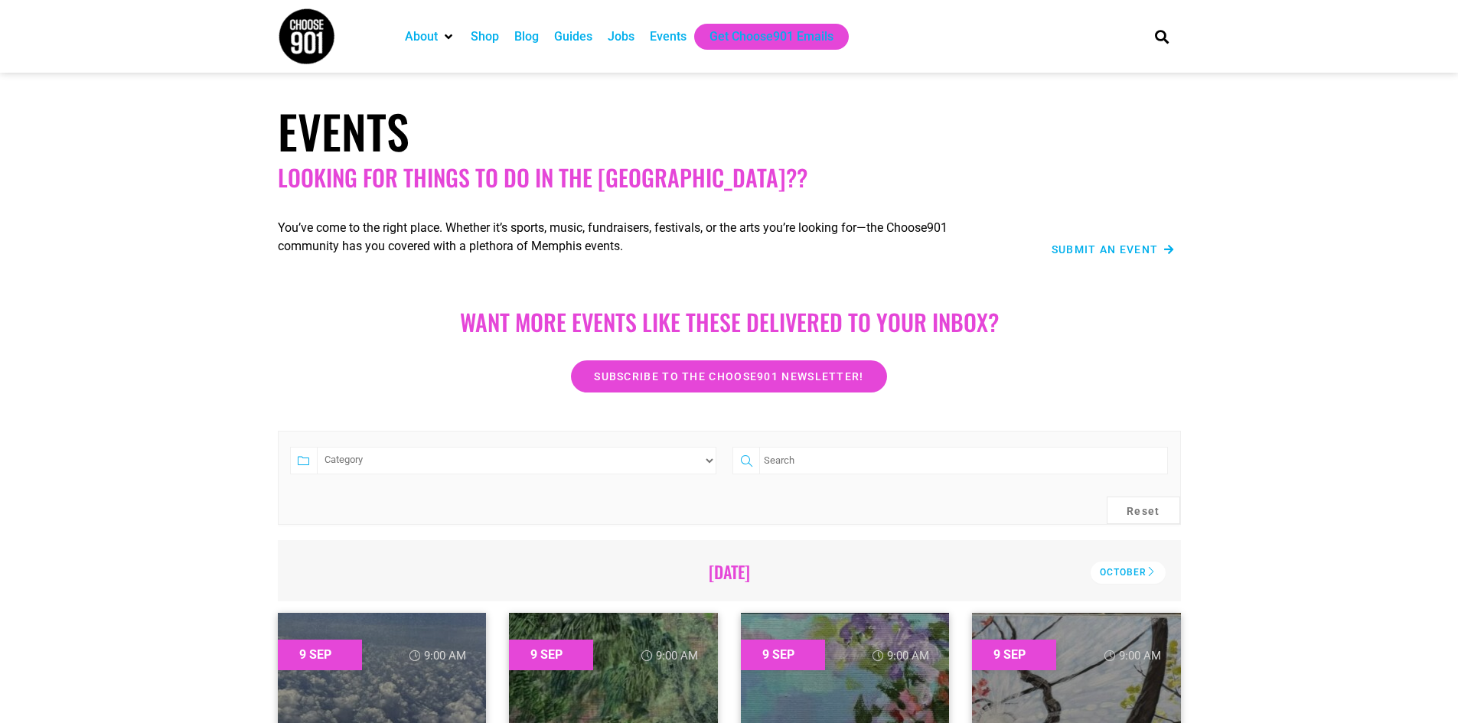
click at [1106, 244] on span "Submit an Event" at bounding box center [1104, 249] width 107 height 11
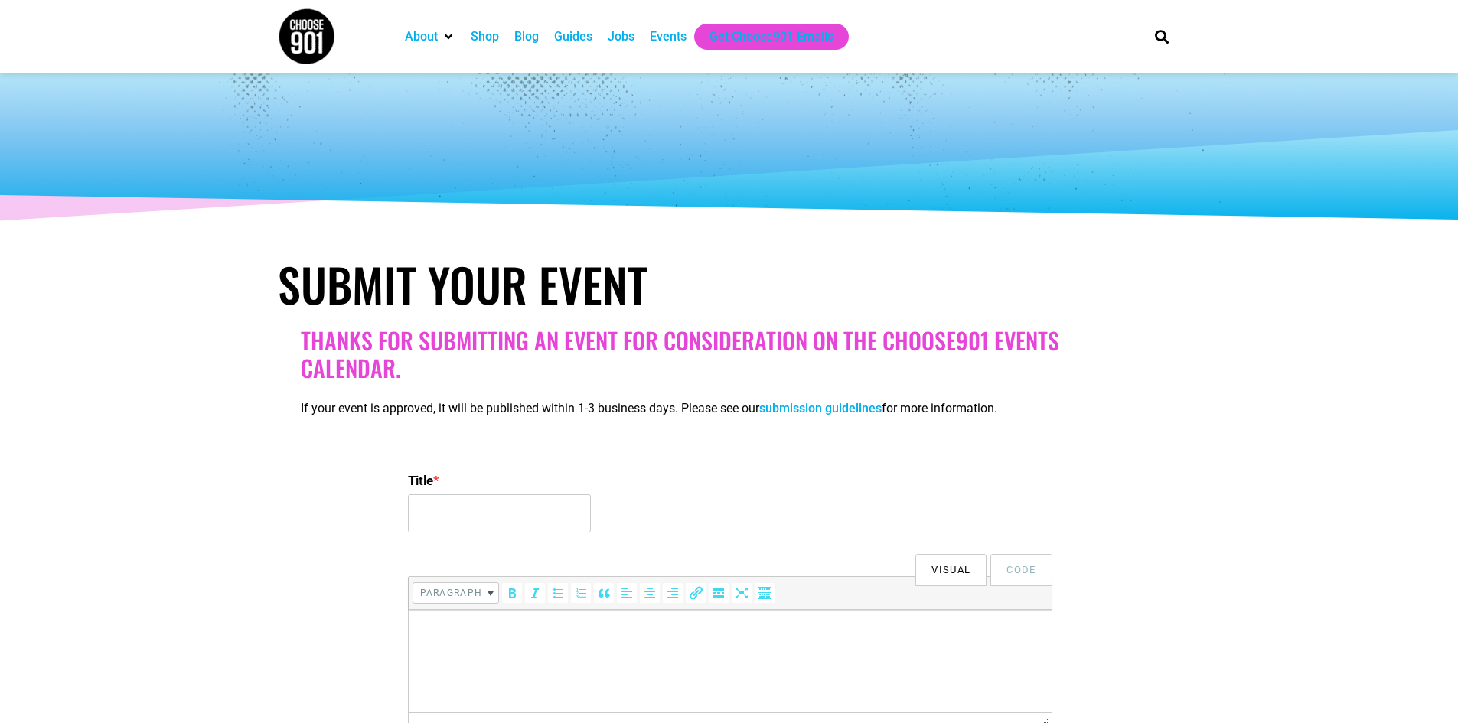
select select
click at [440, 538] on div "Title *" at bounding box center [729, 503] width 643 height 73
click at [442, 514] on input "Title *" at bounding box center [499, 513] width 183 height 38
type input "Home: A Faculty & Guest Choreographed Dance Concert at U of M"
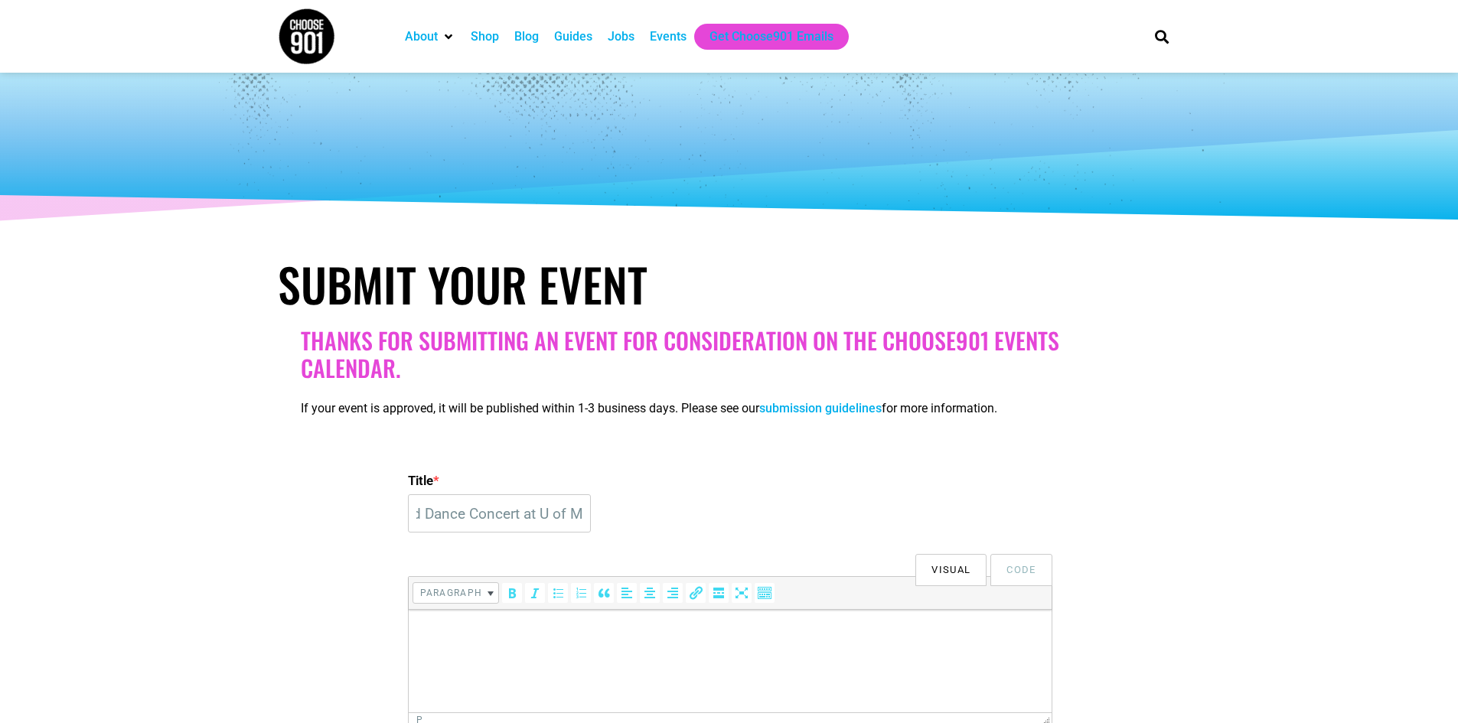
click at [658, 653] on html at bounding box center [729, 631] width 643 height 43
click at [527, 653] on html at bounding box center [729, 631] width 643 height 43
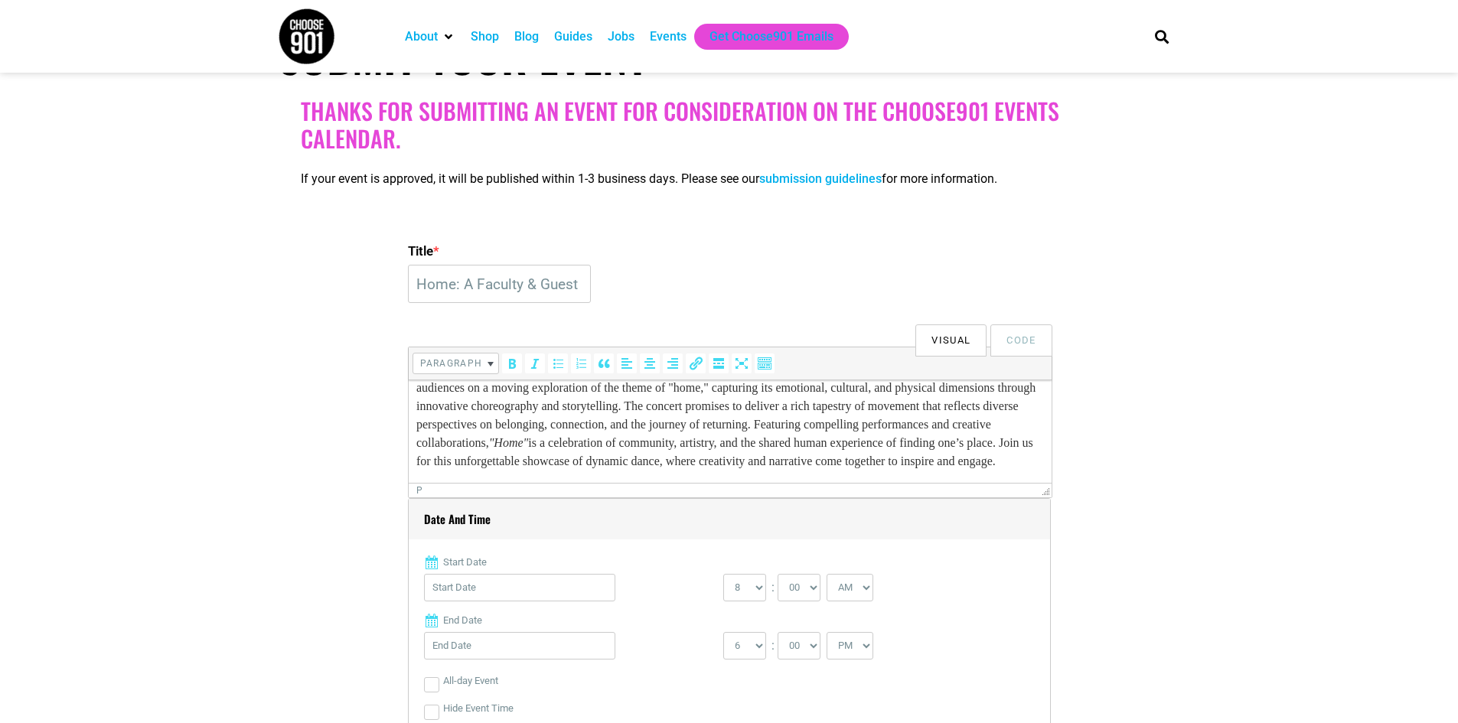
scroll to position [459, 0]
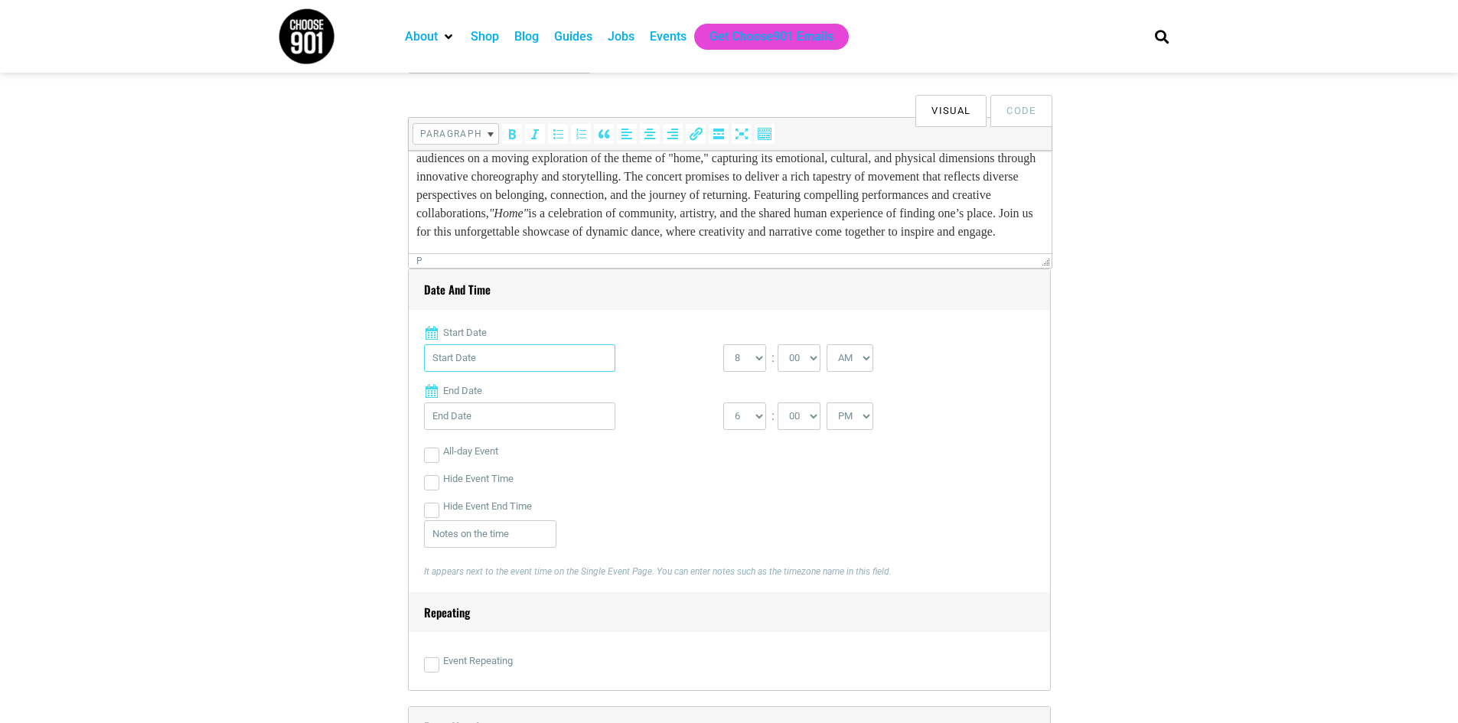
click at [490, 350] on input "Start Date" at bounding box center [519, 358] width 191 height 28
click at [585, 395] on link "Next" at bounding box center [587, 397] width 23 height 23
click at [566, 549] on link "25" at bounding box center [563, 560] width 23 height 23
type input "10/25/2025"
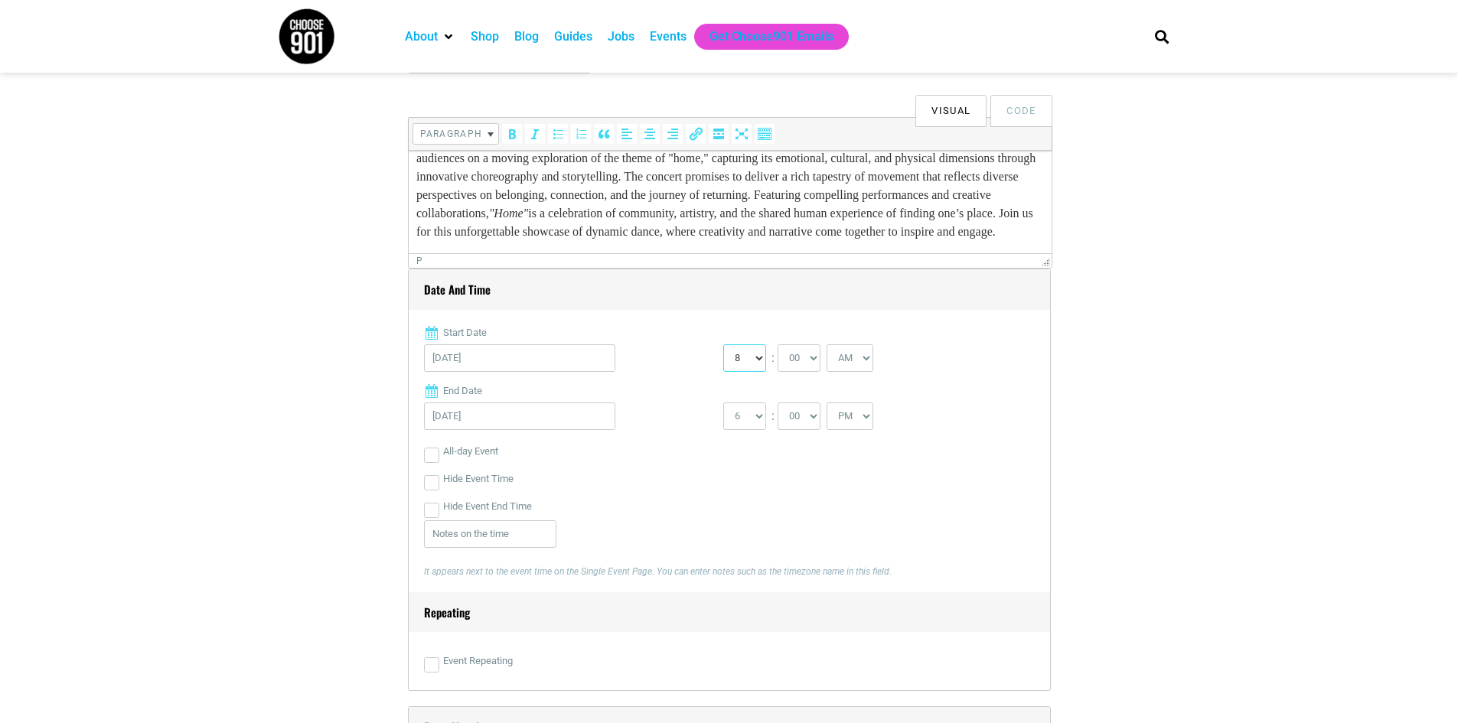
click at [755, 357] on select "0 1 2 3 4 5 6 7 8 9 10 11 12" at bounding box center [744, 358] width 43 height 28
select select "2"
click at [723, 345] on select "0 1 2 3 4 5 6 7 8 9 10 11 12" at bounding box center [744, 358] width 43 height 28
click at [866, 355] on select "AM PM" at bounding box center [849, 358] width 47 height 28
select select "PM"
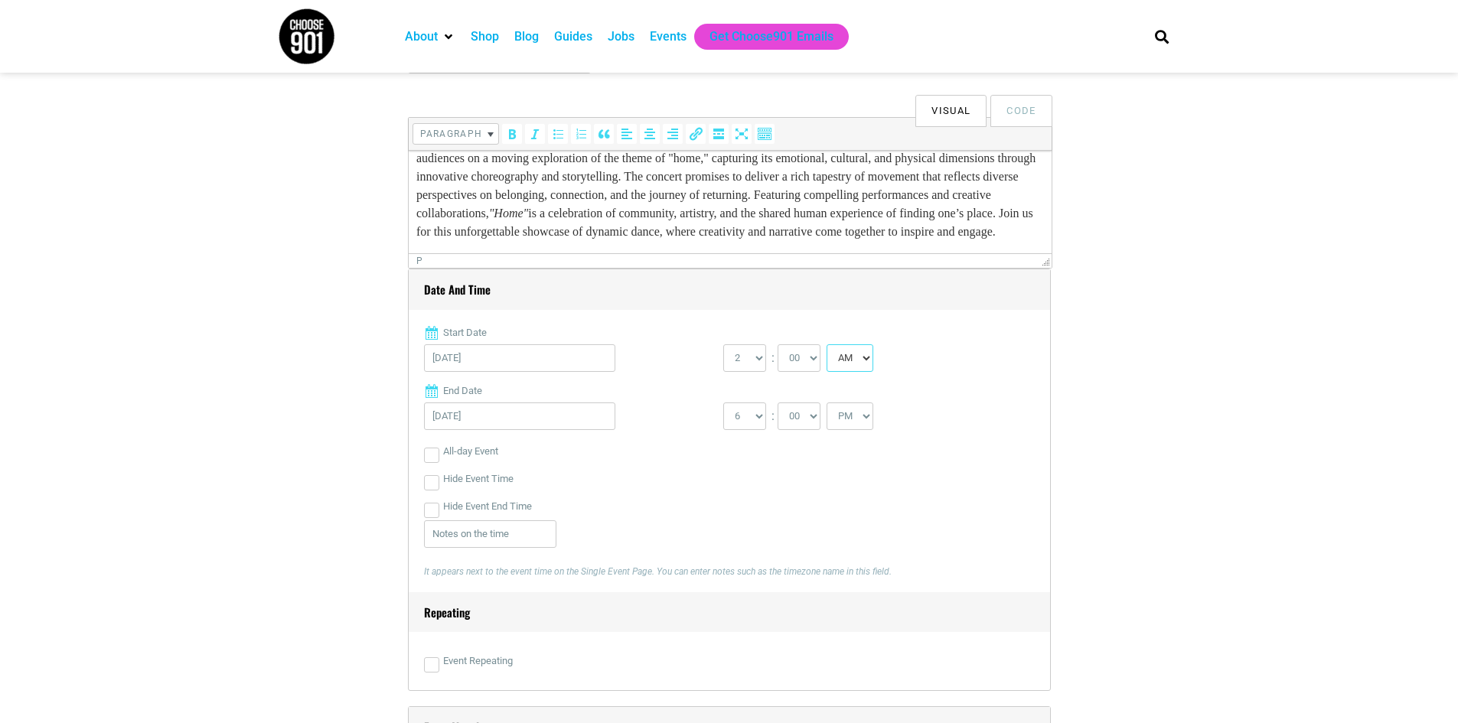
click at [828, 345] on select "AM PM" at bounding box center [849, 358] width 47 height 28
click at [432, 486] on input "Hide Event Time" at bounding box center [431, 482] width 15 height 15
checkbox input "true"
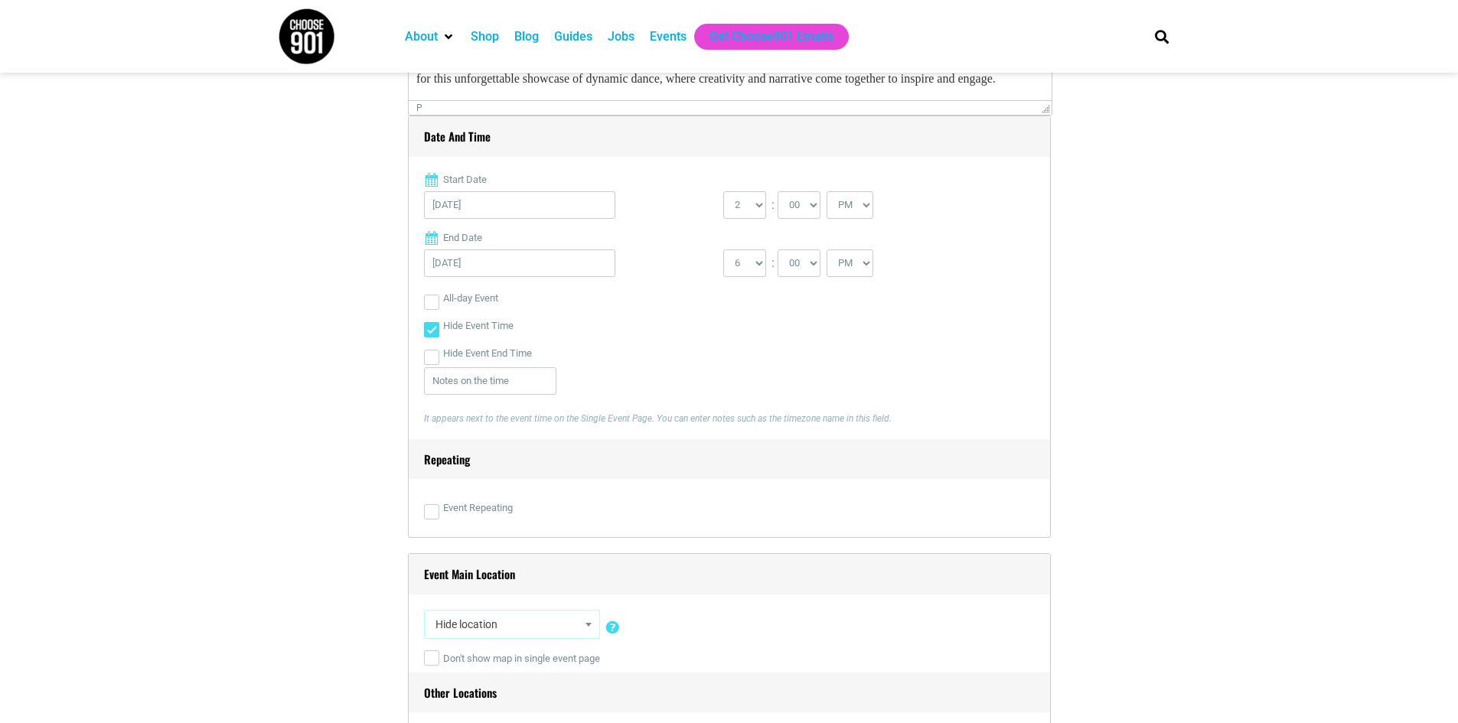
scroll to position [765, 0]
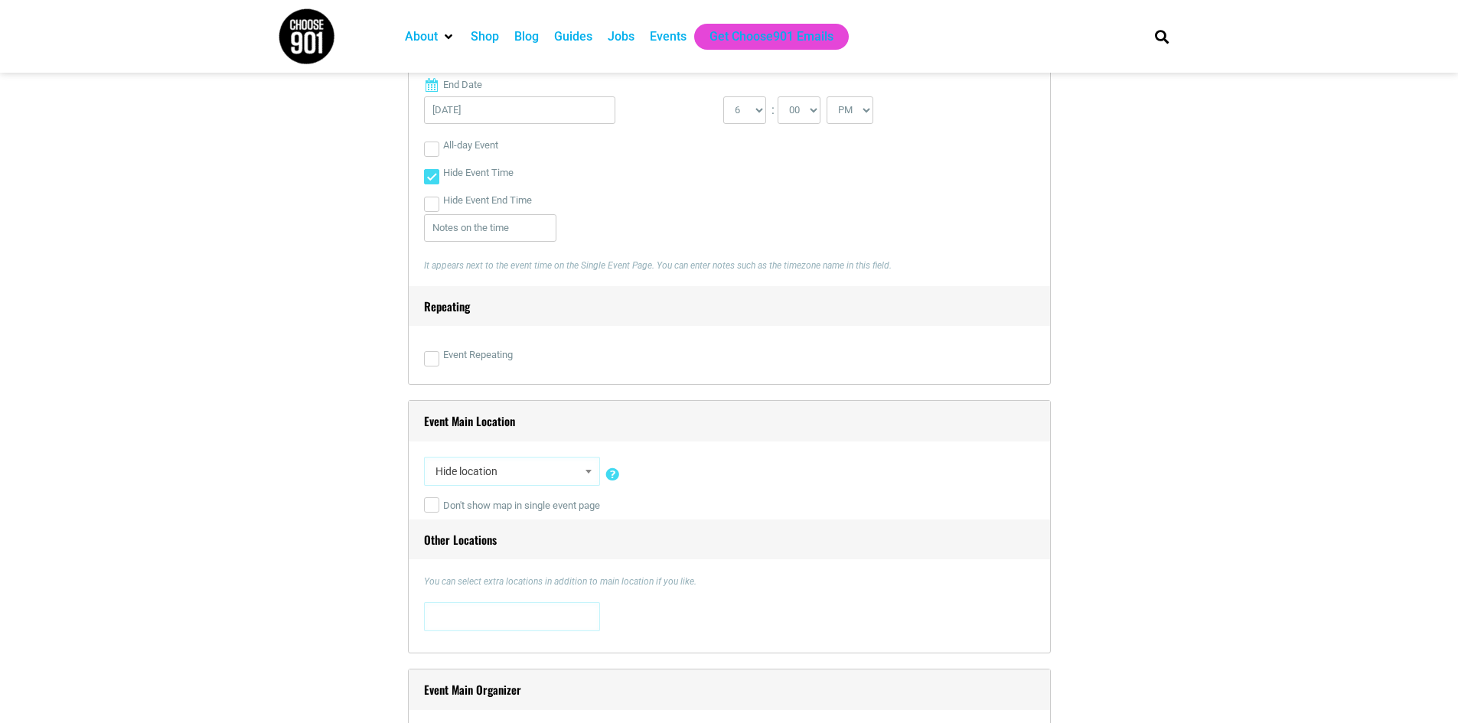
click at [582, 485] on span "Hide location" at bounding box center [511, 472] width 165 height 28
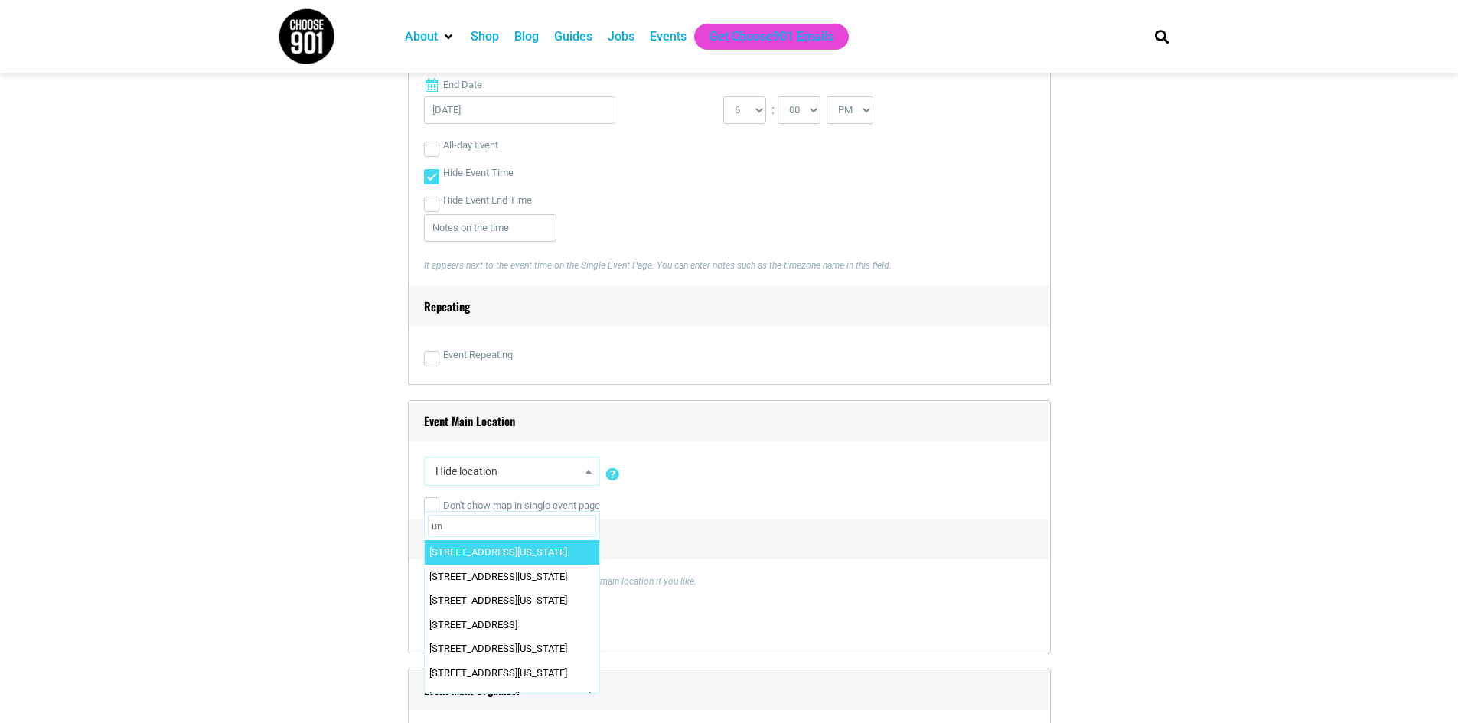
type input "u"
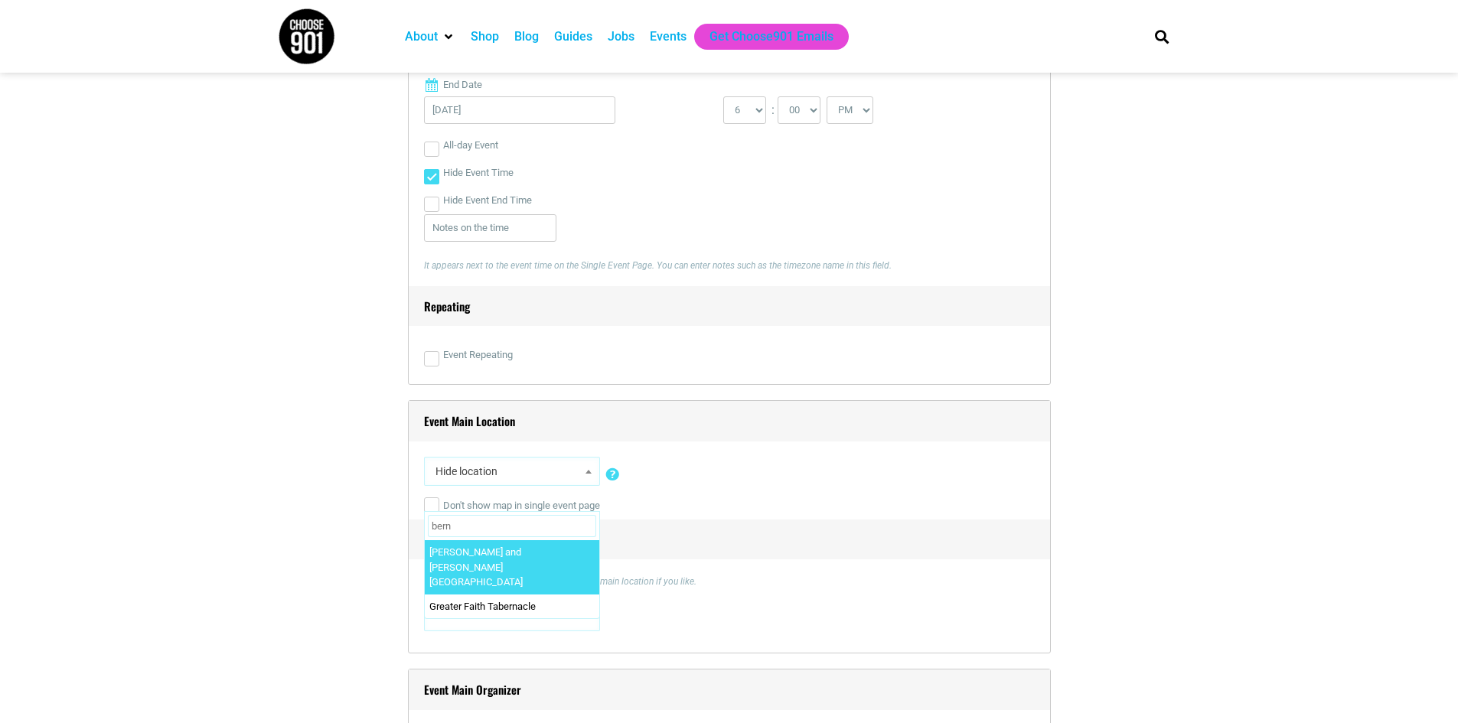
type input "bern"
select select "5734"
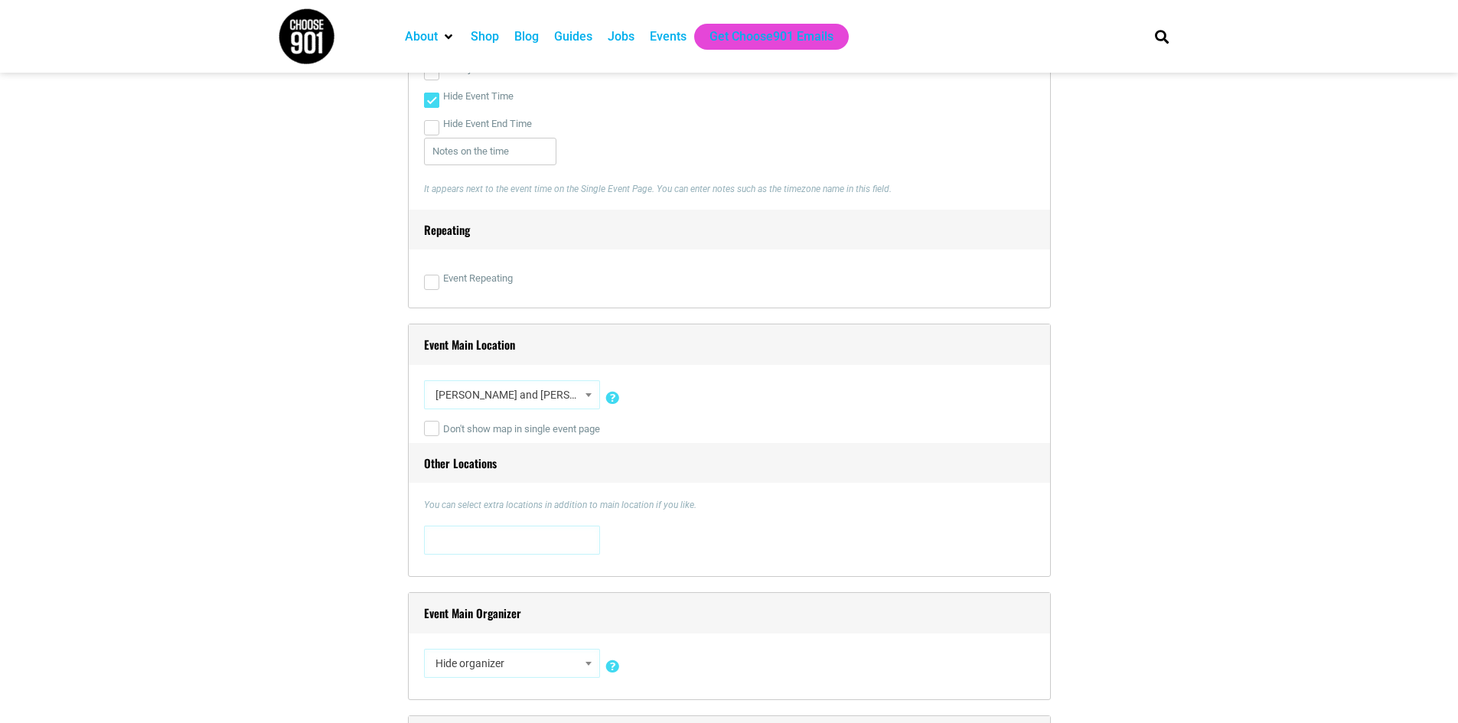
scroll to position [918, 0]
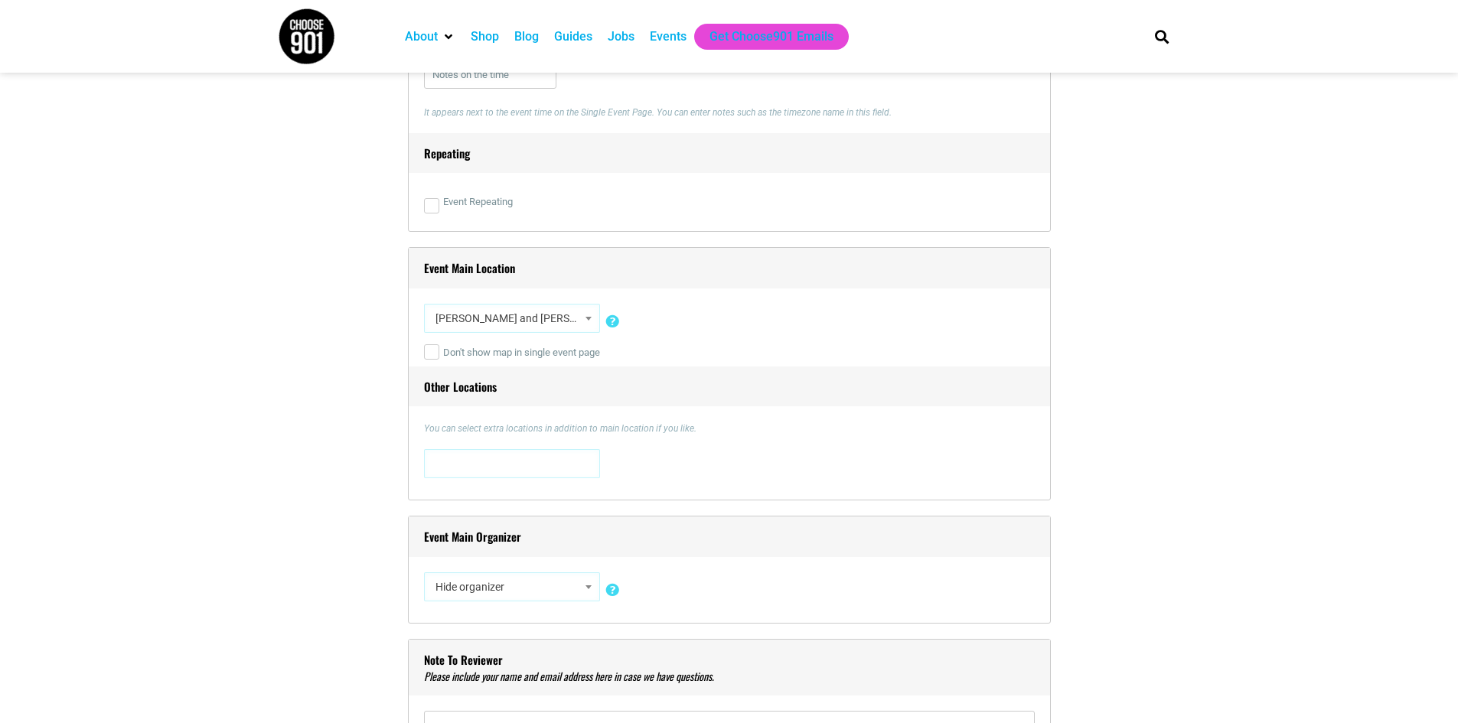
click at [794, 511] on div "Title * Home: A Faculty & Guest Choreographed Dance Concert at U of M Visual Co…" at bounding box center [729, 175] width 643 height 1253
type input "university of memphis dep"
select select "5757"
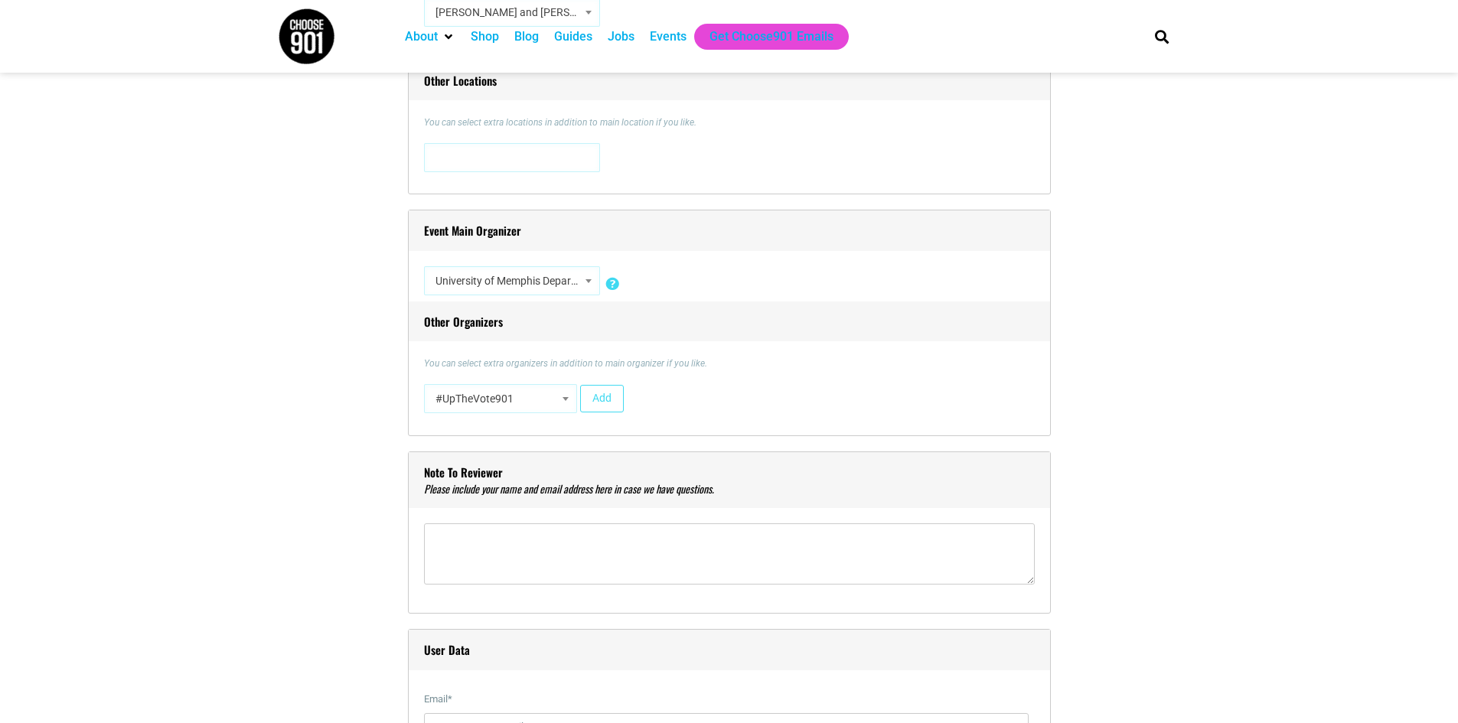
scroll to position [1454, 0]
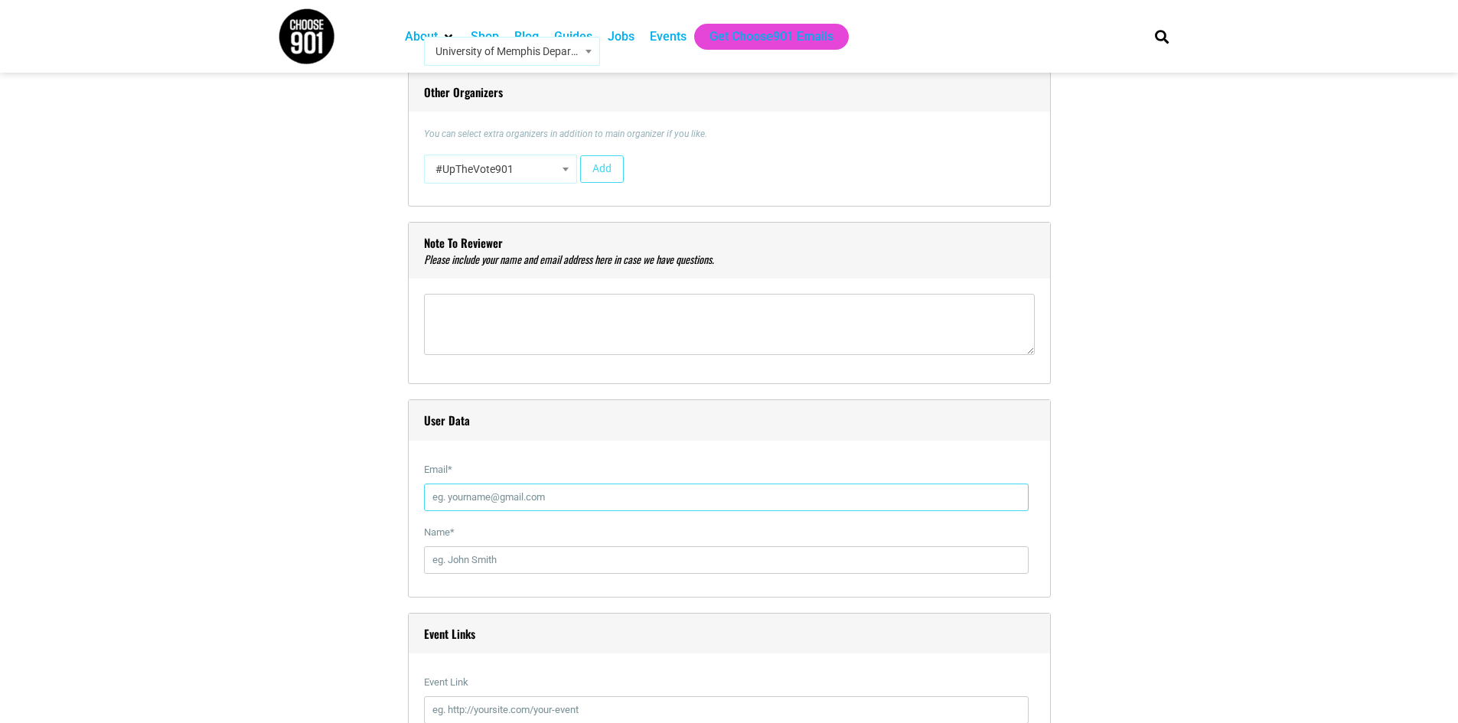
click at [529, 490] on input "Email *" at bounding box center [726, 498] width 604 height 28
type input "edraffen@gmail.com"
click at [513, 564] on input "Name *" at bounding box center [726, 560] width 604 height 28
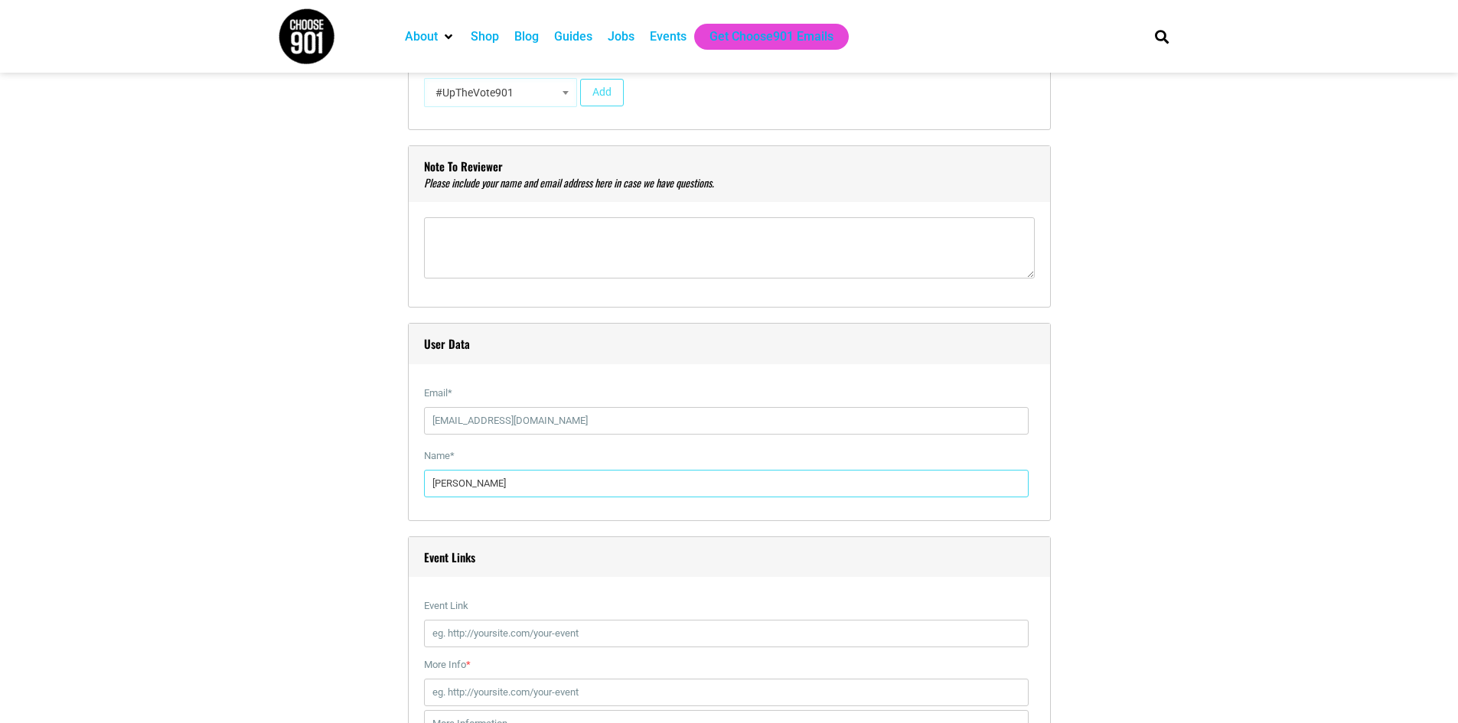
scroll to position [1760, 0]
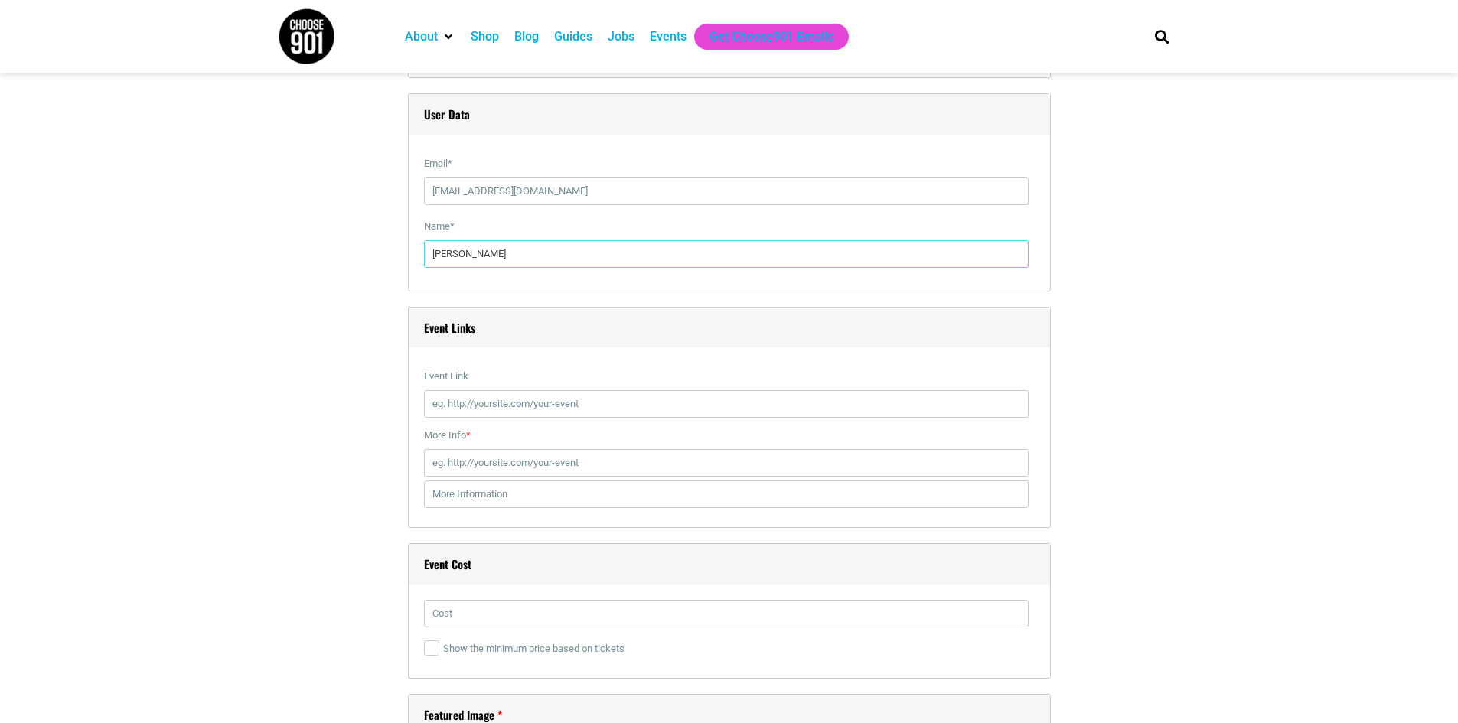
type input "[PERSON_NAME]"
click at [580, 408] on input "Event Link" at bounding box center [726, 404] width 604 height 28
paste input "https://vivenu.com/event/coming-home-a-faculty-and-guest-artist-dance-rec-7laf1…"
type input "https://vivenu.com/event/coming-home-a-faculty-and-guest-artist-dance-rec-7laf1…"
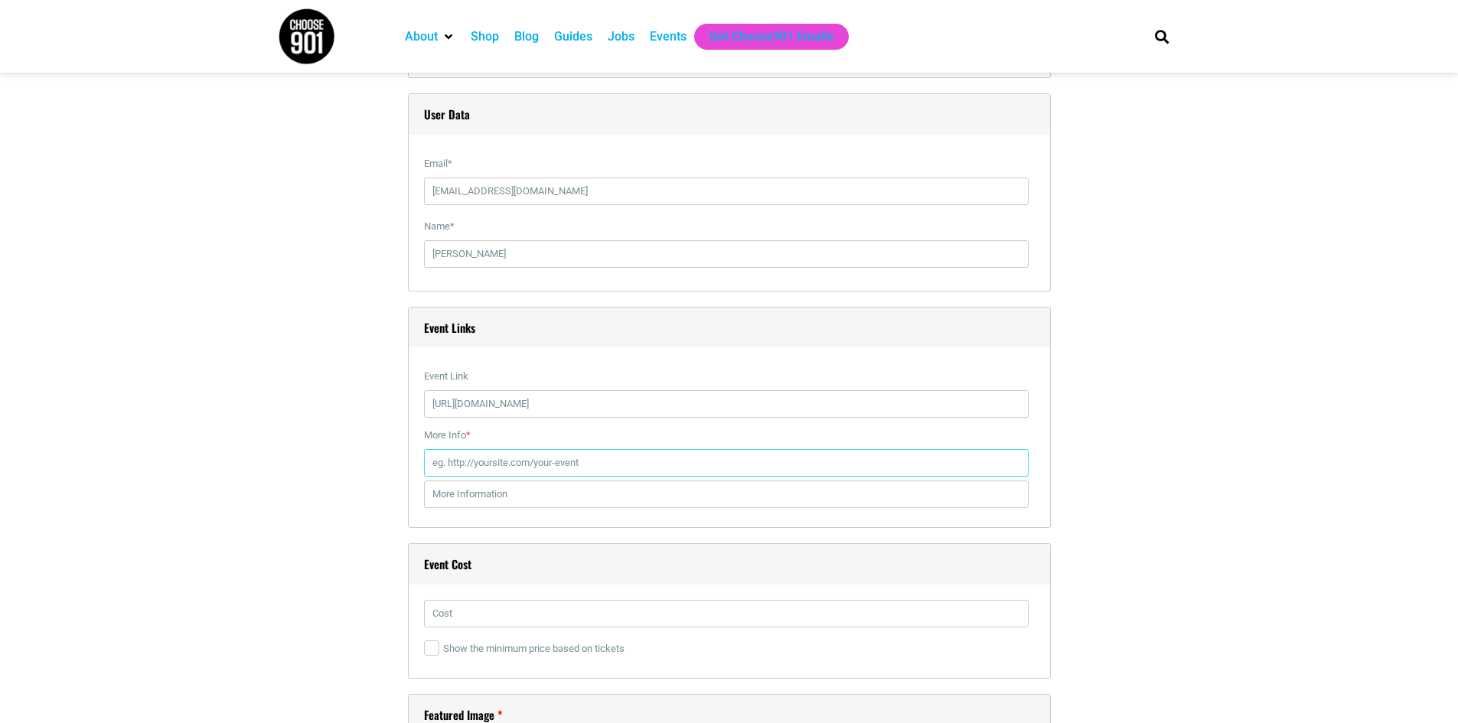
click at [480, 467] on input "More Info *" at bounding box center [726, 463] width 604 height 28
click at [532, 471] on input "More Info *" at bounding box center [726, 463] width 604 height 28
paste input "https://www.memphis.edu/theatre/2024-2025/20252026/home.php"
type input "https://www.memphis.edu/theatre/2024-2025/20252026/home.php"
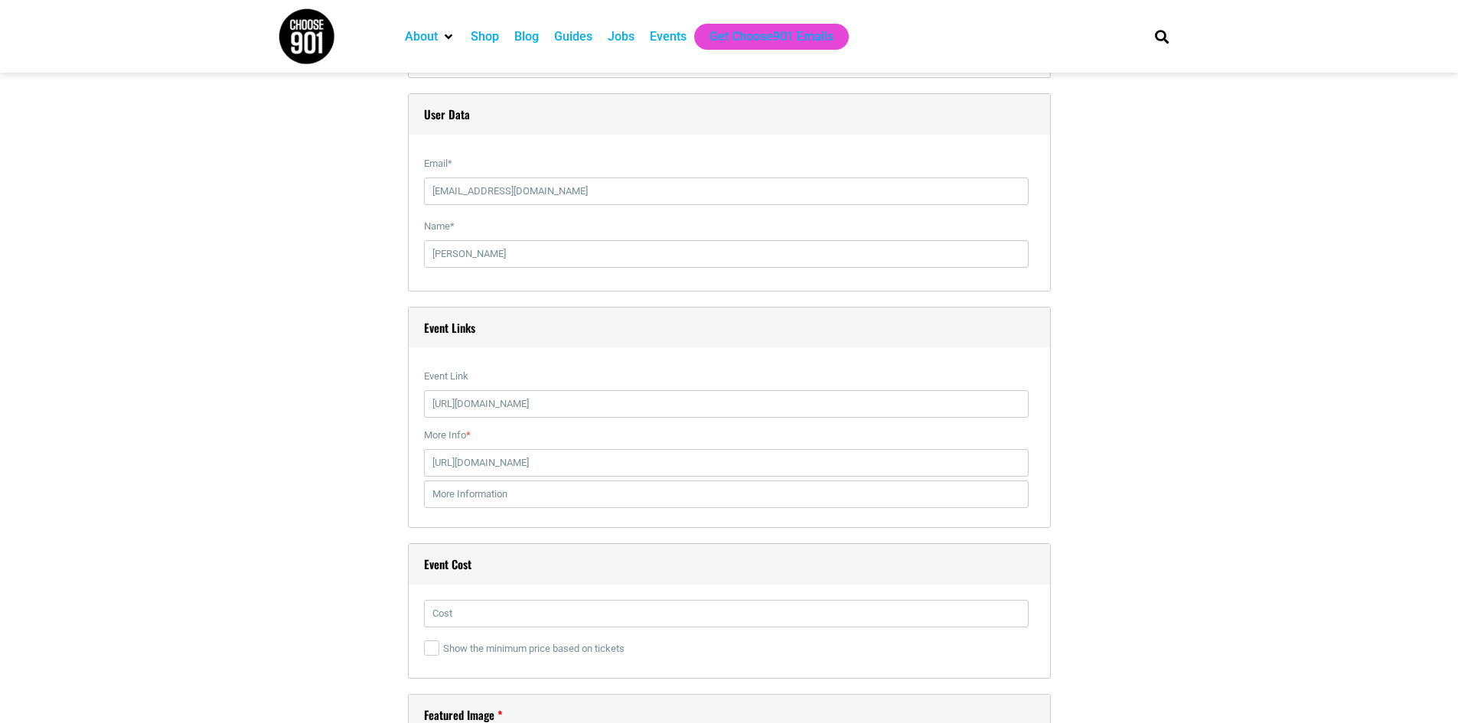
click at [1354, 575] on section "Title * Home: A Faculty & Guest Choreographed Dance Concert at U of M Visual Co…" at bounding box center [729, 181] width 1458 height 3024
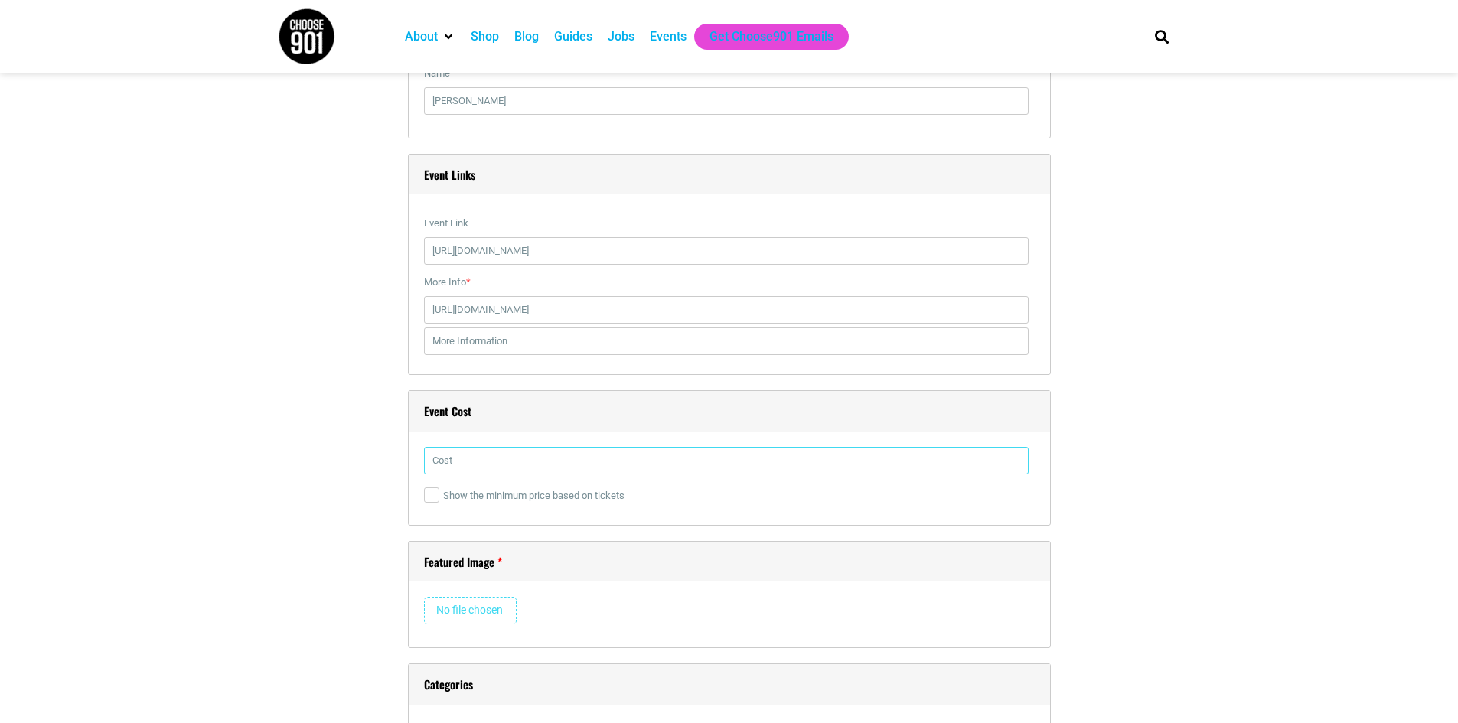
click at [600, 460] on input "text" at bounding box center [726, 461] width 604 height 28
type input "$25 Adults, $20 Seniors and Non-UofM Students"
click at [484, 622] on input "file" at bounding box center [470, 611] width 93 height 28
type input "C:\fakepath\Home ArtsMem.png"
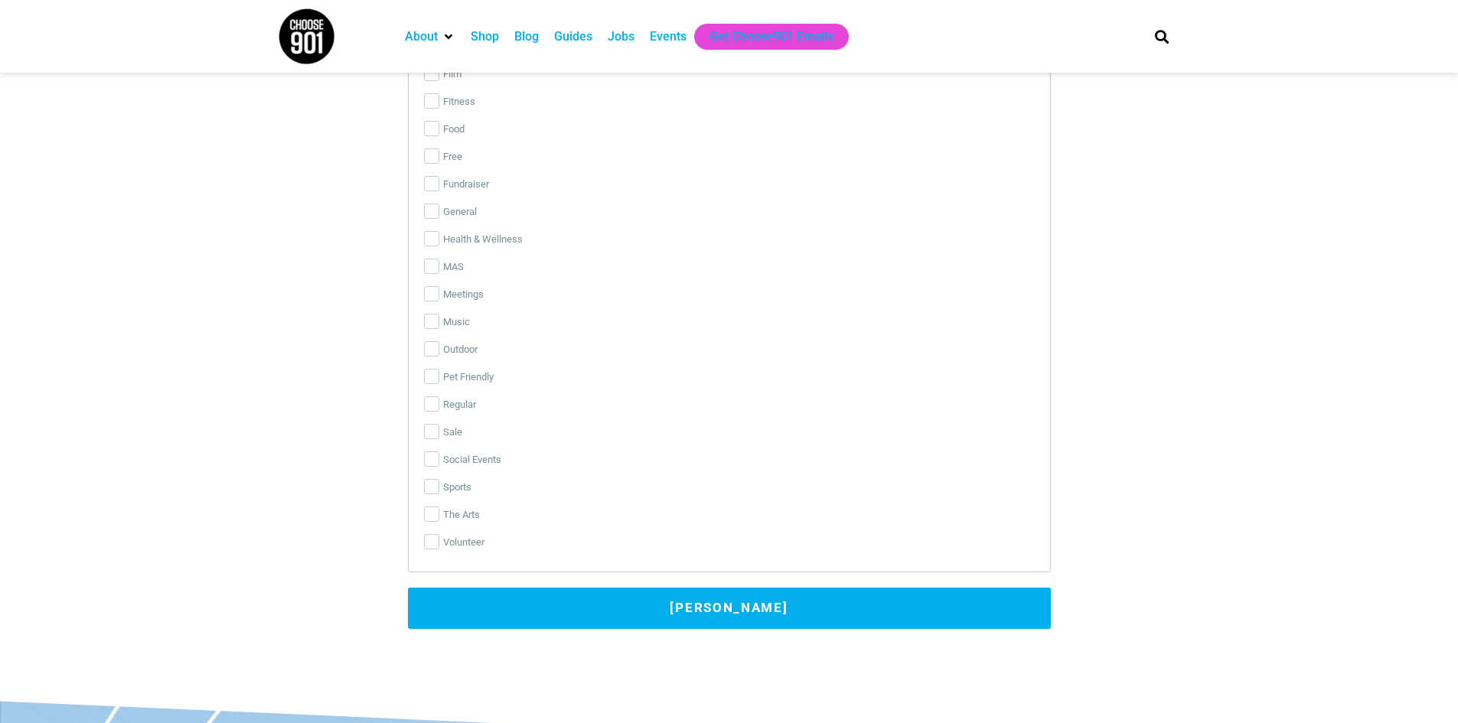
scroll to position [3367, 0]
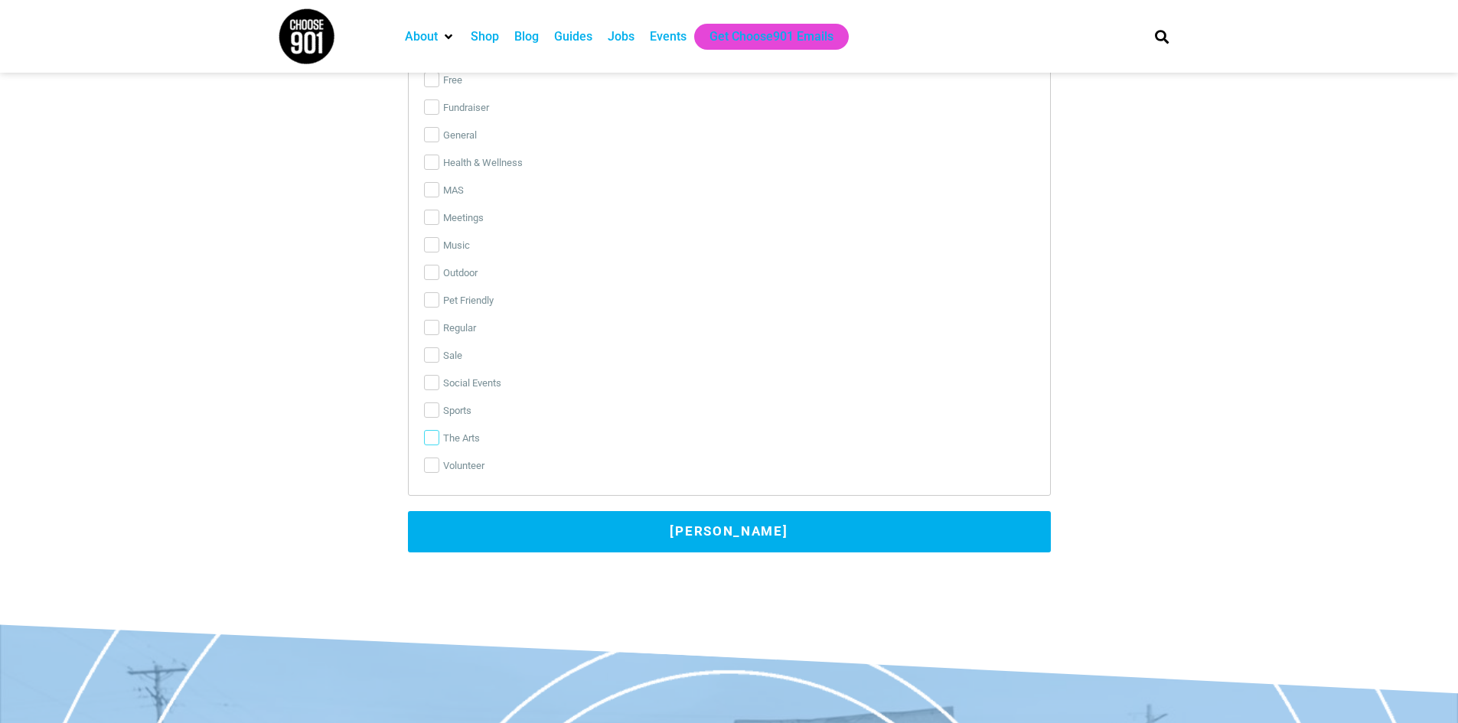
click at [434, 442] on input "The Arts" at bounding box center [431, 437] width 15 height 15
checkbox input "true"
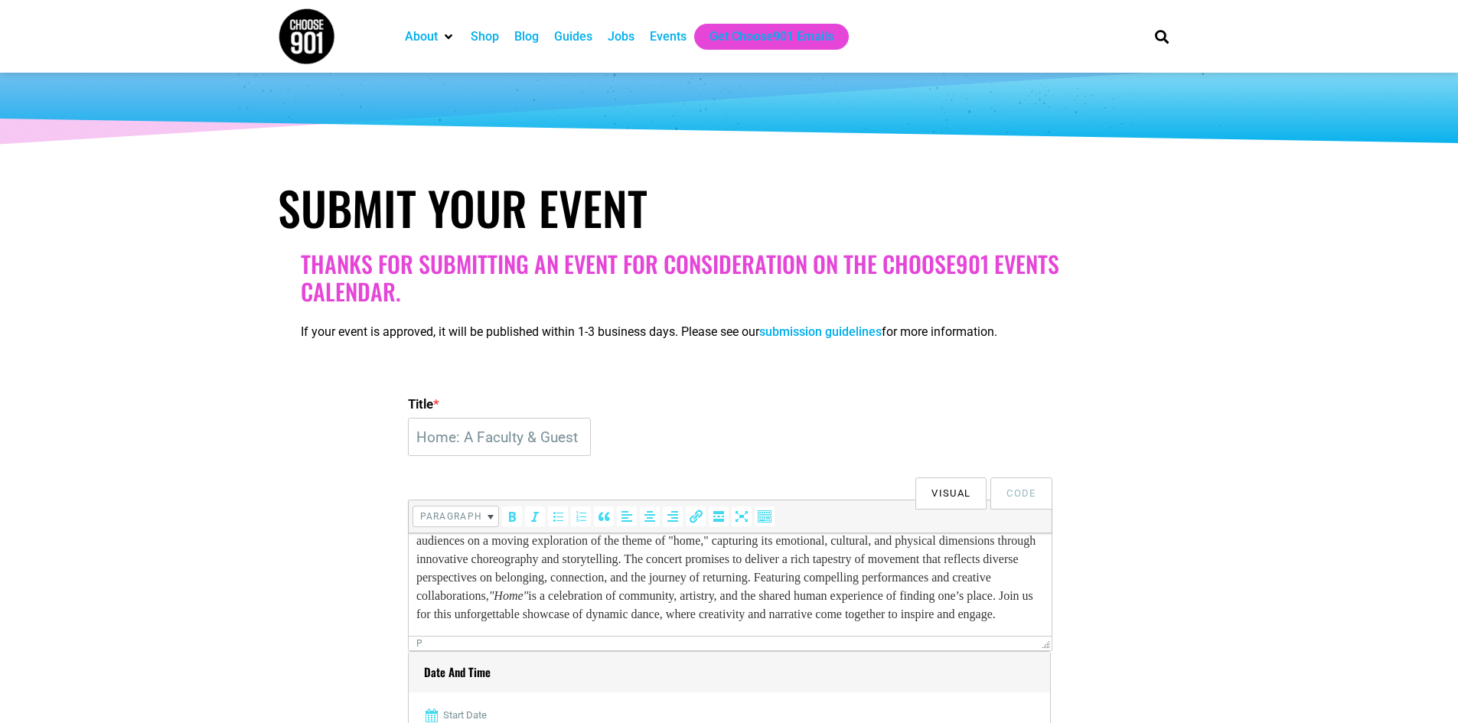
scroll to position [0, 0]
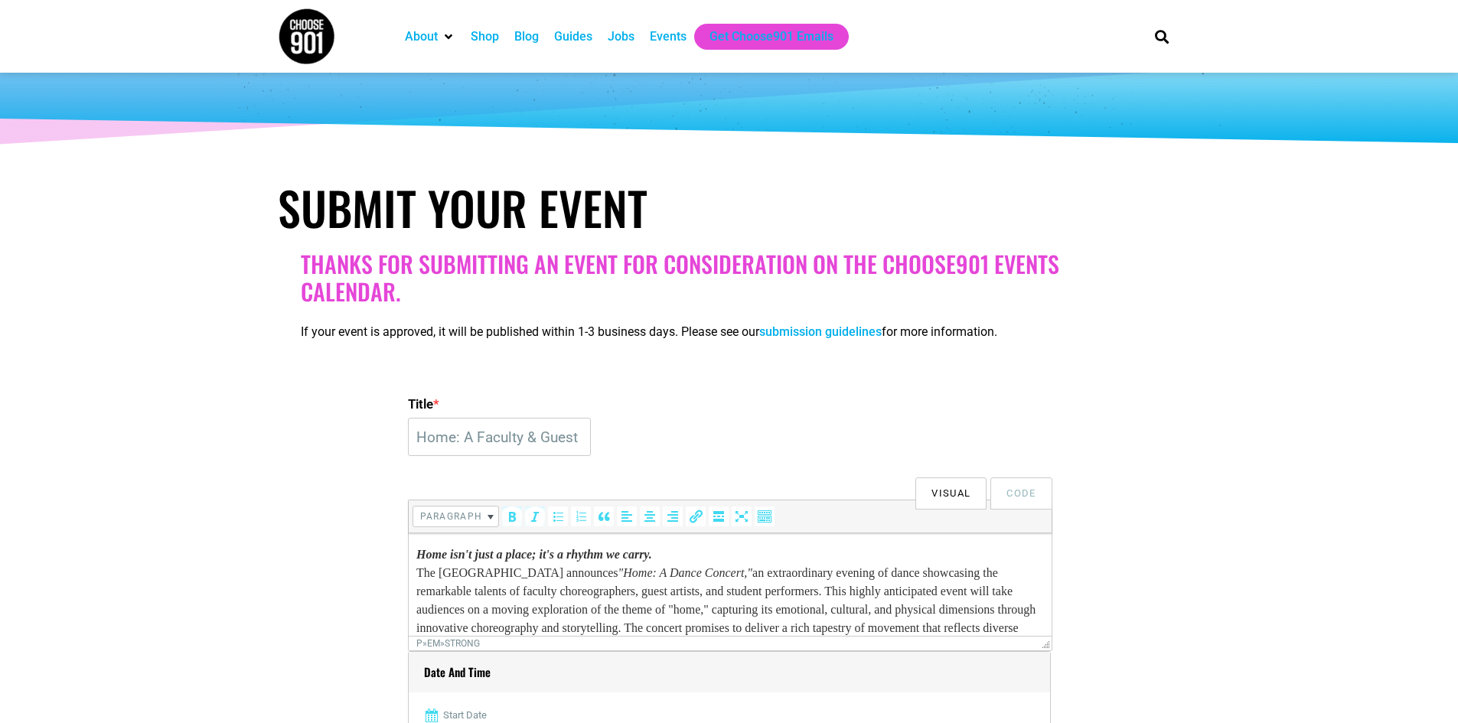
click at [824, 554] on p "Home isn't just a place; it's a rhythm we carry. The University of Memphis anno…" at bounding box center [728, 619] width 627 height 147
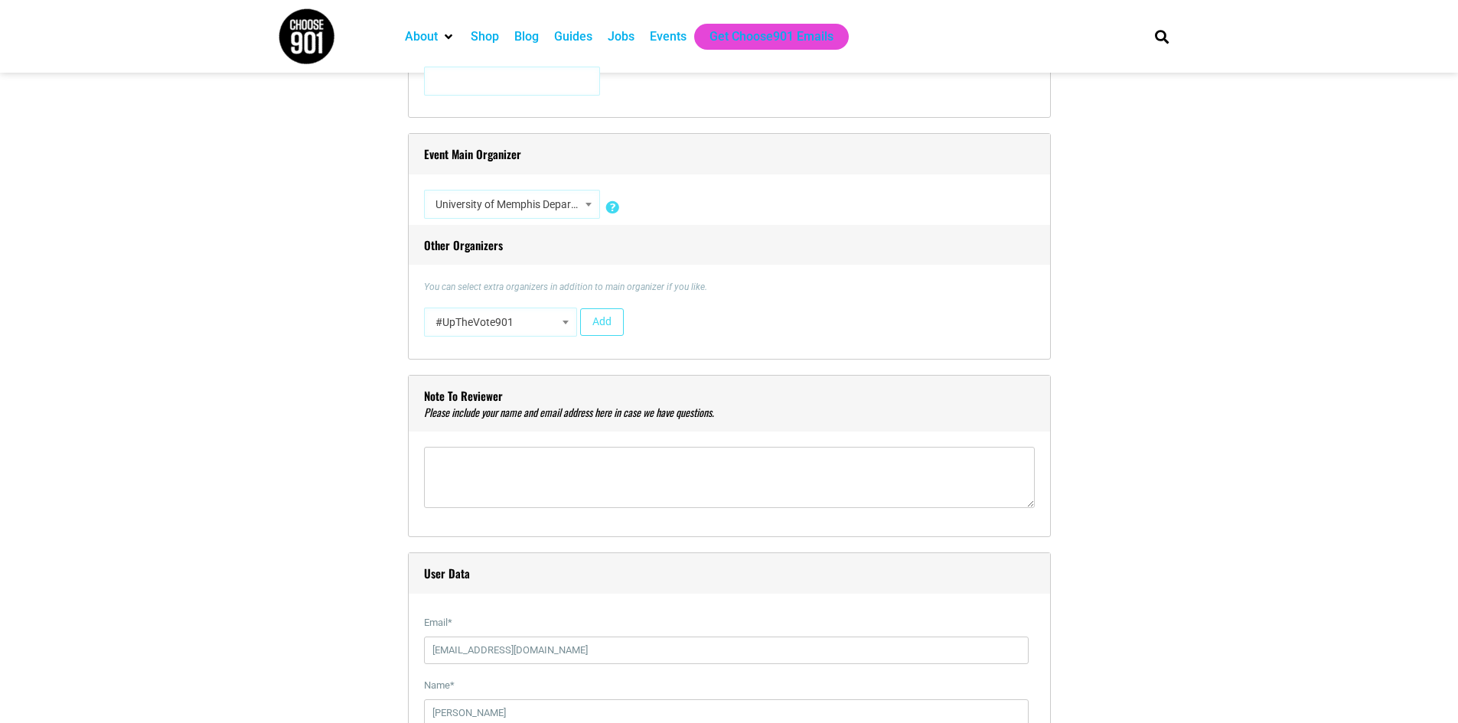
scroll to position [1454, 0]
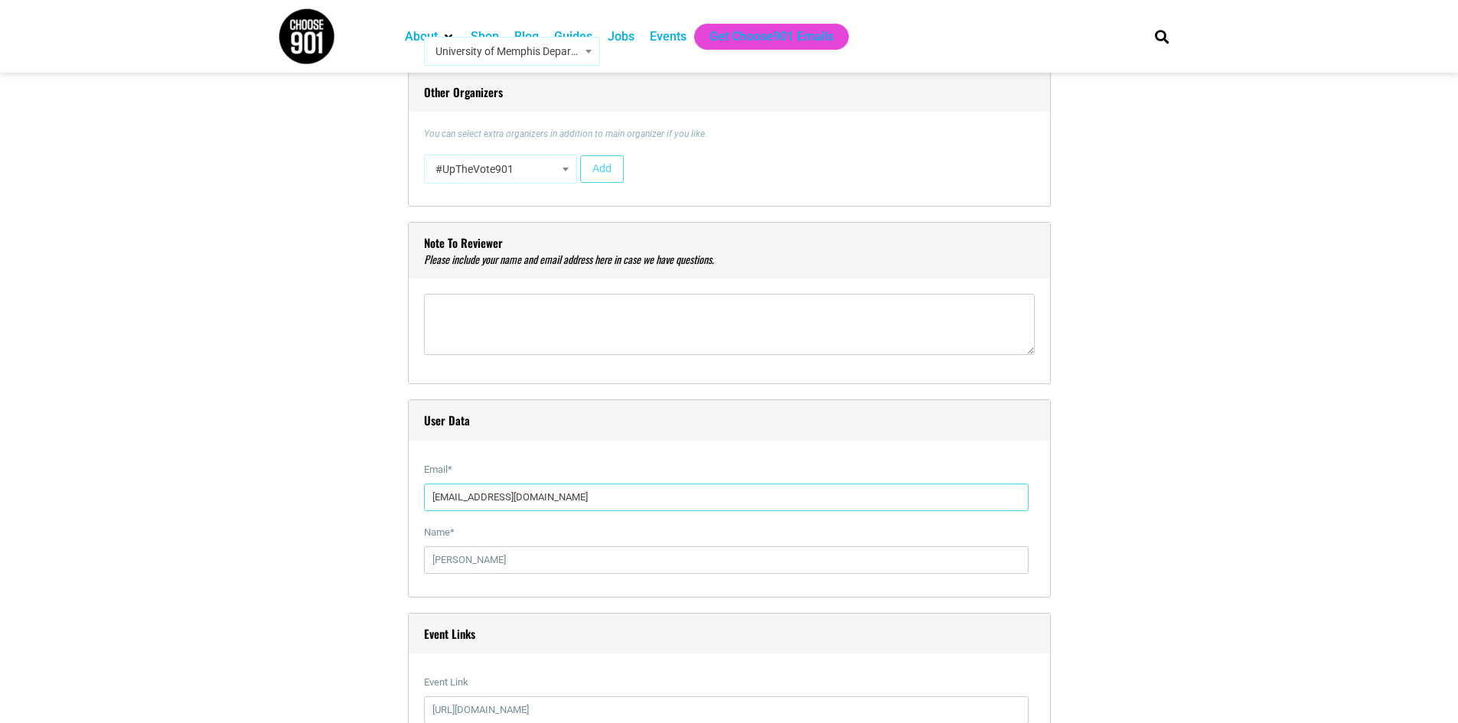
drag, startPoint x: 550, startPoint y: 499, endPoint x: 477, endPoint y: 504, distance: 72.9
click at [477, 504] on input "edraffen@gmail.com" at bounding box center [726, 498] width 604 height 28
type input "[EMAIL_ADDRESS][DOMAIN_NAME]"
click at [1276, 448] on section "Title * Home: A Faculty & Guest Choreographed Dance Concert at U of M Visual Co…" at bounding box center [729, 735] width 1458 height 3521
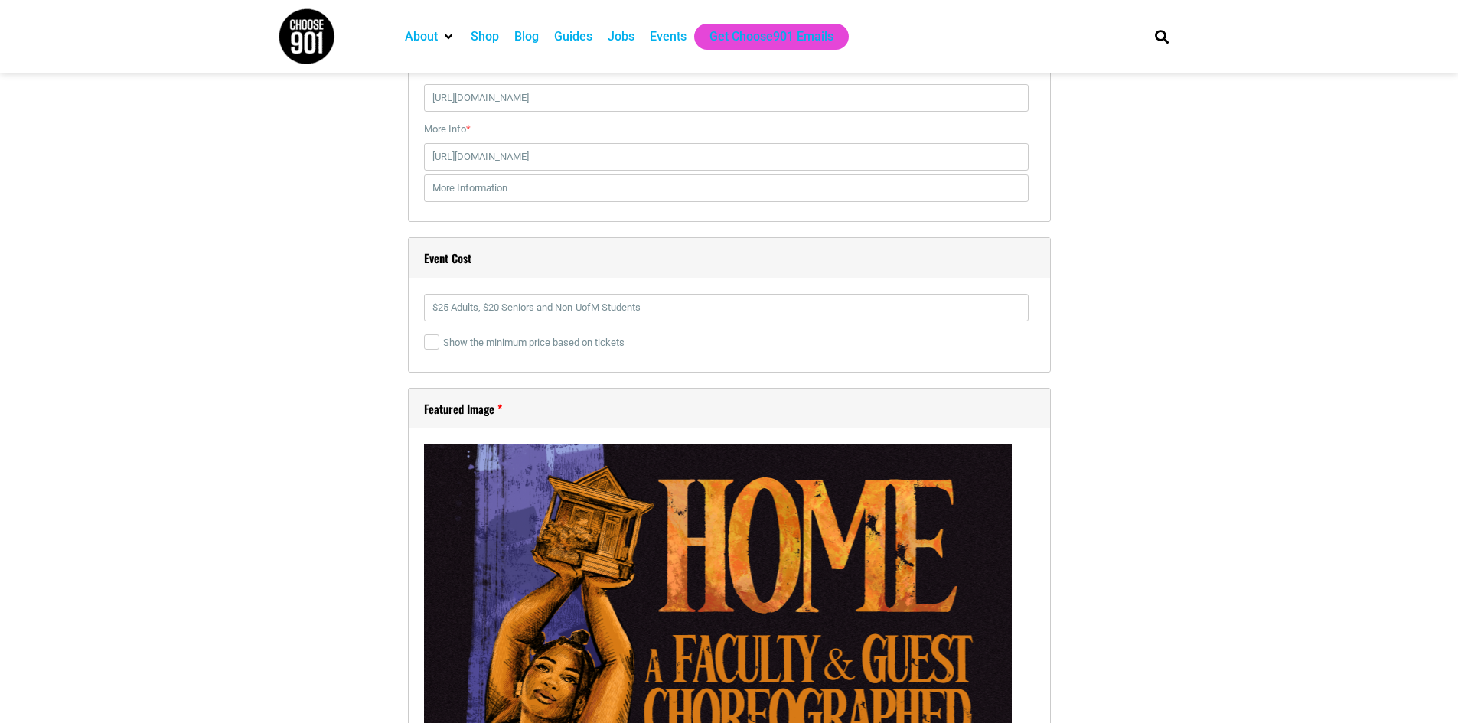
scroll to position [2219, 0]
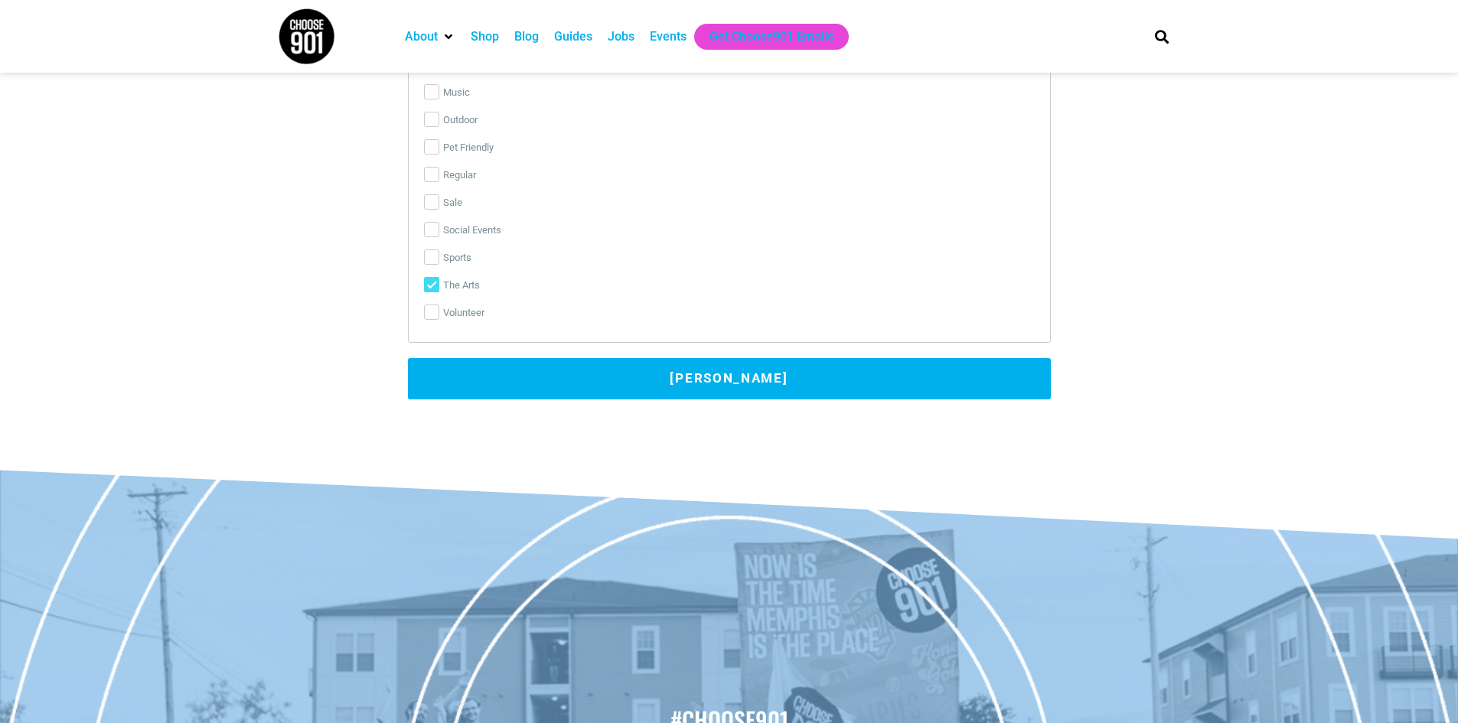
click at [754, 383] on button "[PERSON_NAME]" at bounding box center [729, 378] width 643 height 41
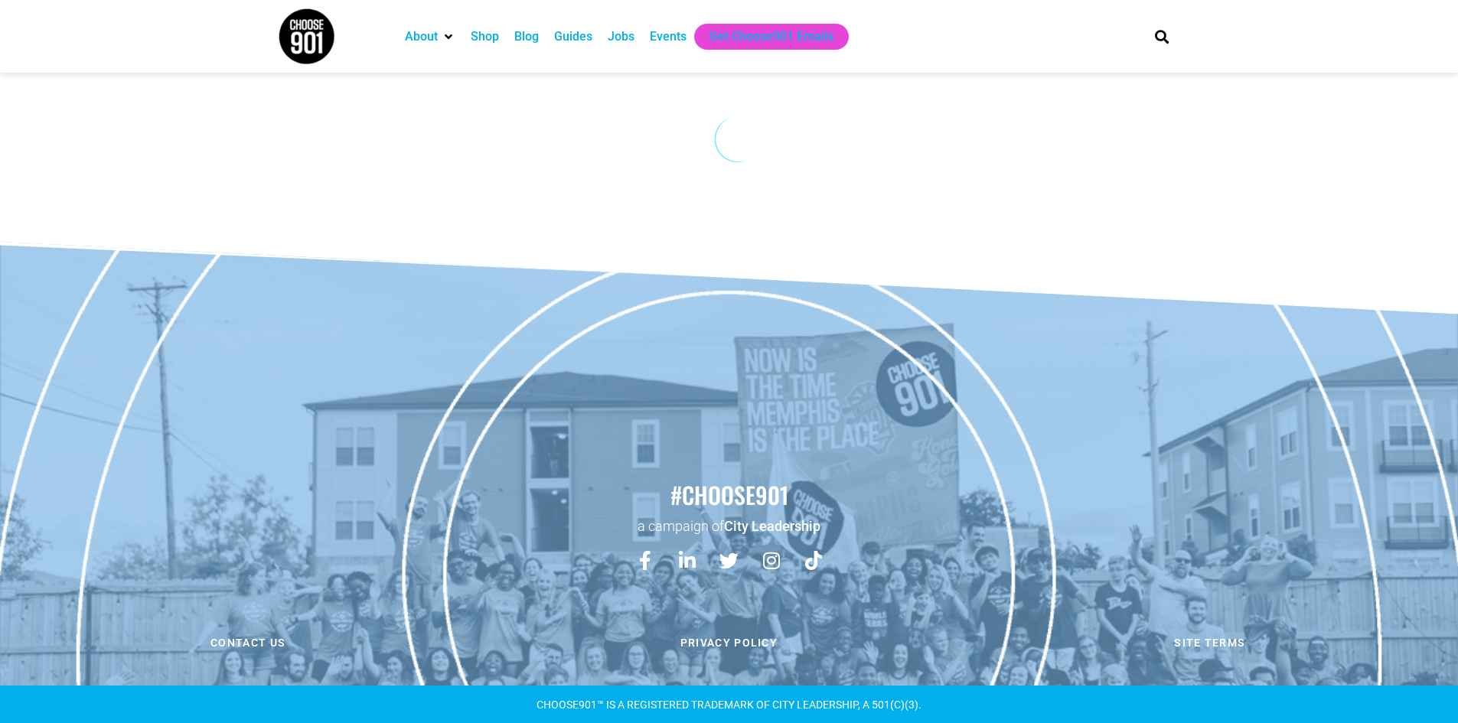
scroll to position [0, 0]
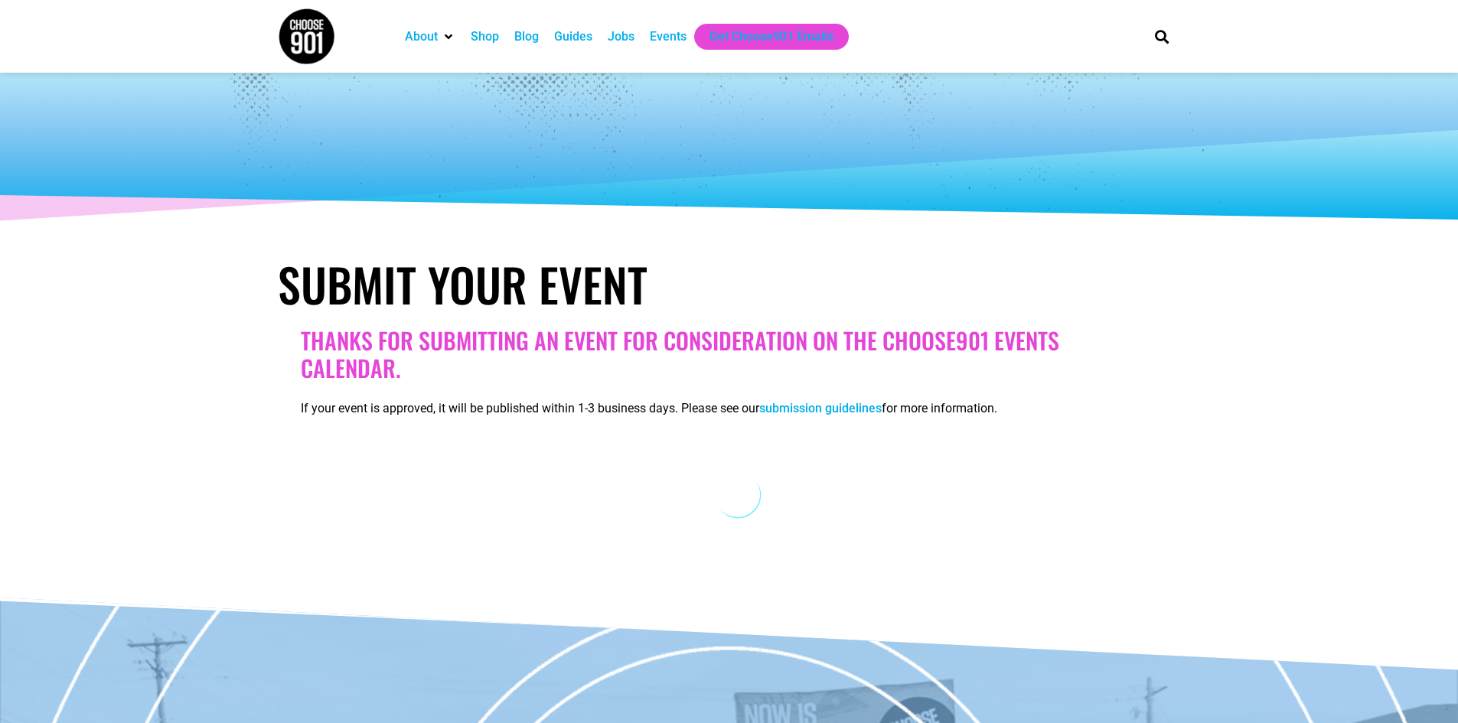
click at [650, 36] on div "Events" at bounding box center [668, 37] width 37 height 18
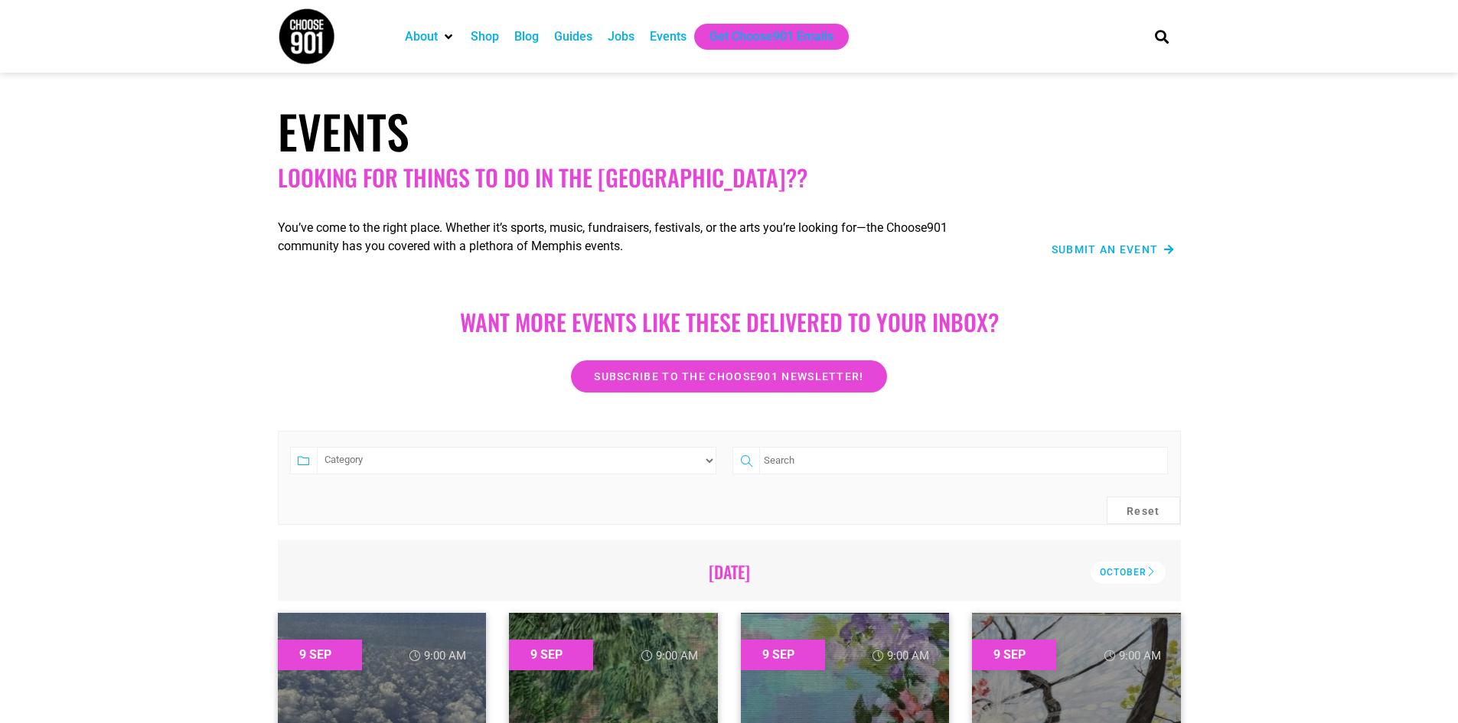
click at [1087, 245] on span "Submit an Event" at bounding box center [1104, 249] width 107 height 11
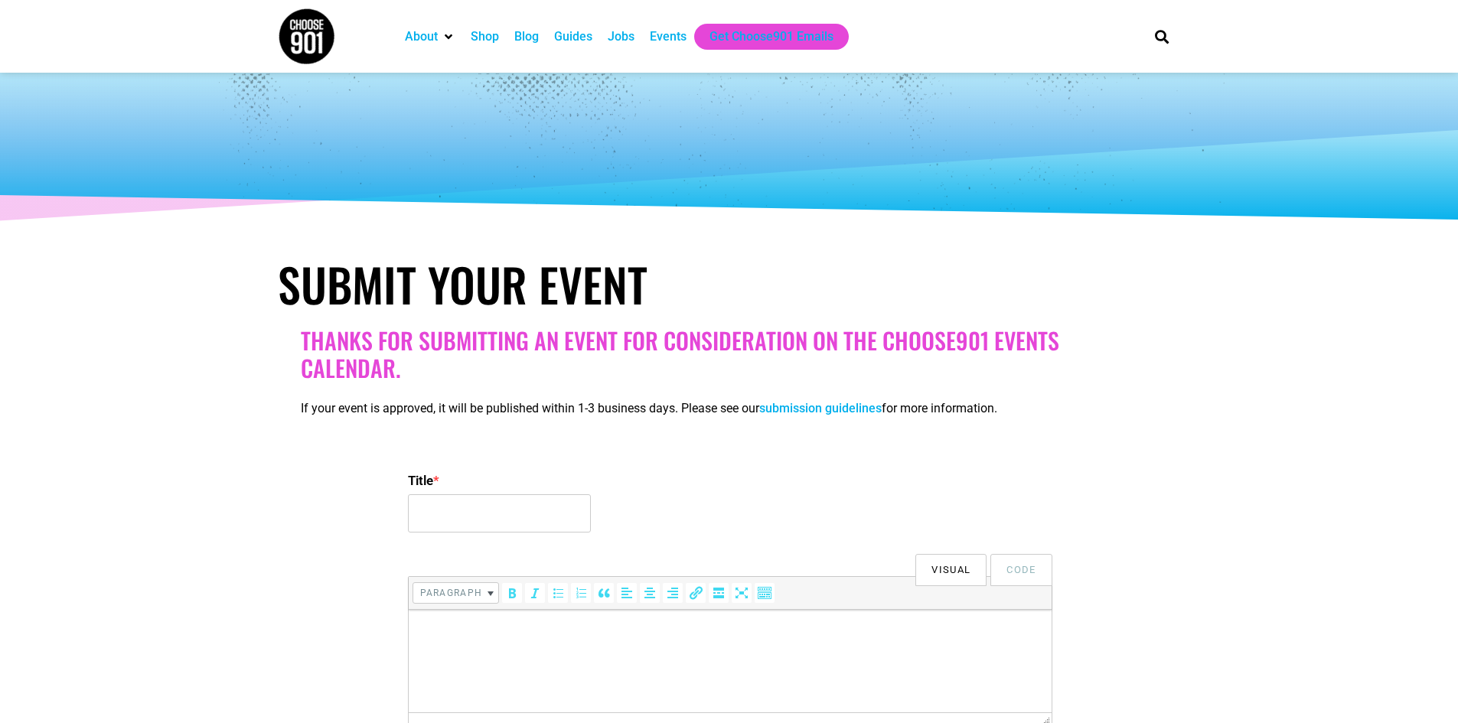
select select
click at [549, 513] on input "Title *" at bounding box center [499, 513] width 183 height 38
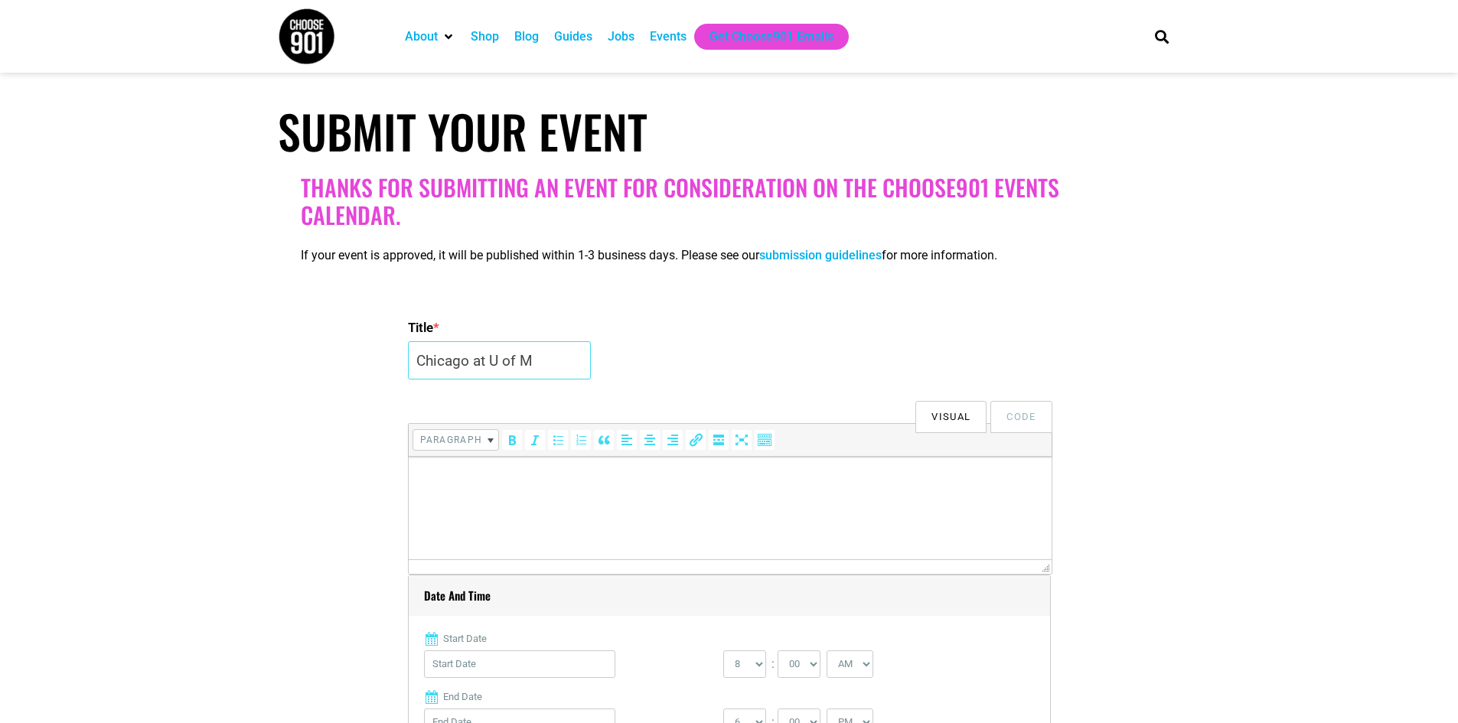
type input "Chicago at U of M"
click at [824, 495] on html at bounding box center [729, 478] width 643 height 43
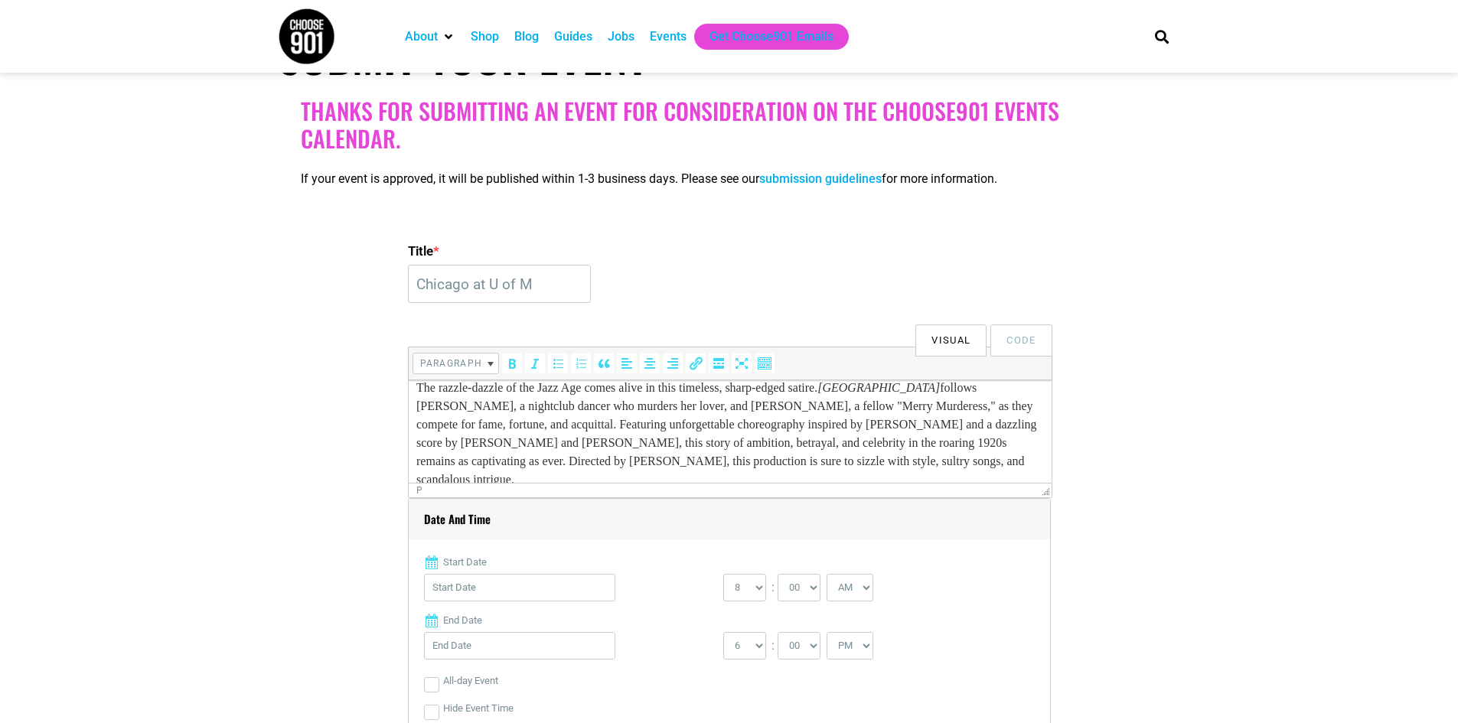
scroll to position [306, 0]
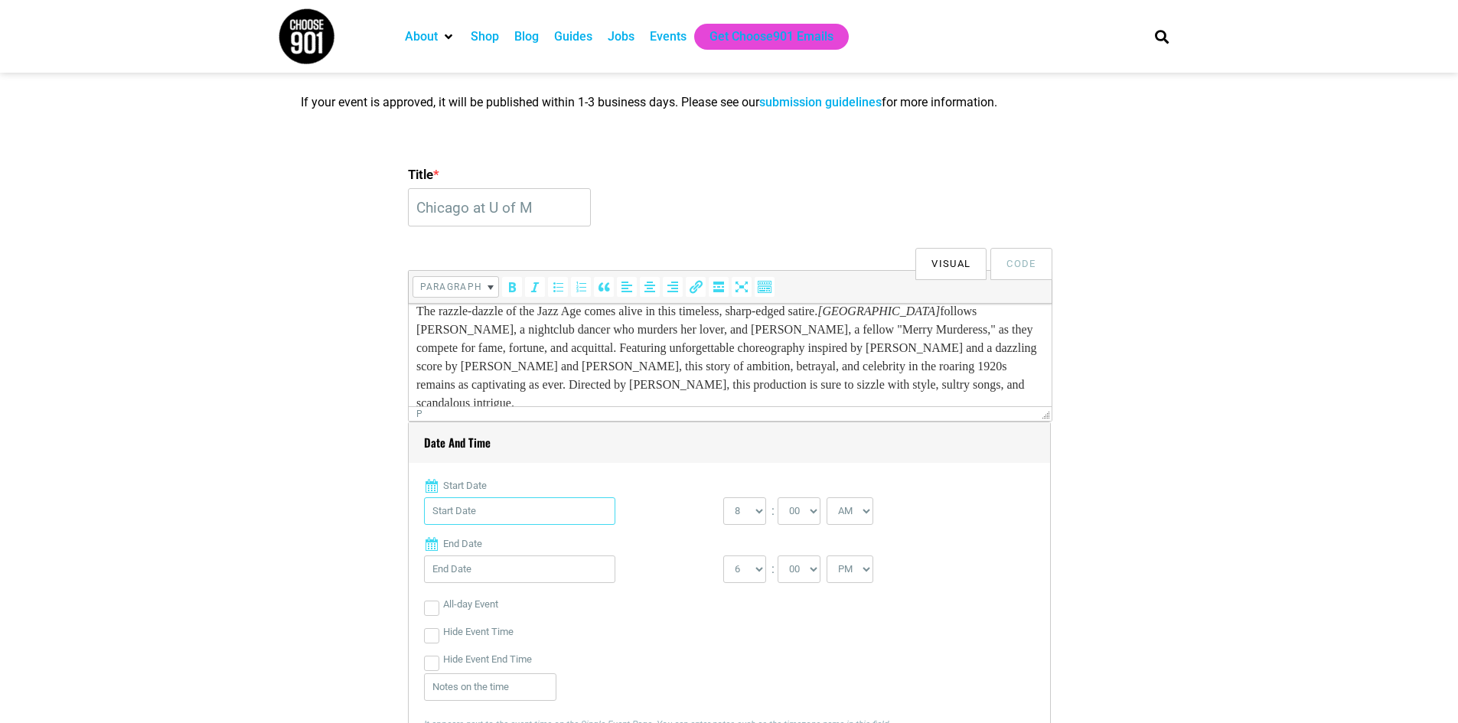
click at [512, 516] on input "Start Date" at bounding box center [519, 511] width 191 height 28
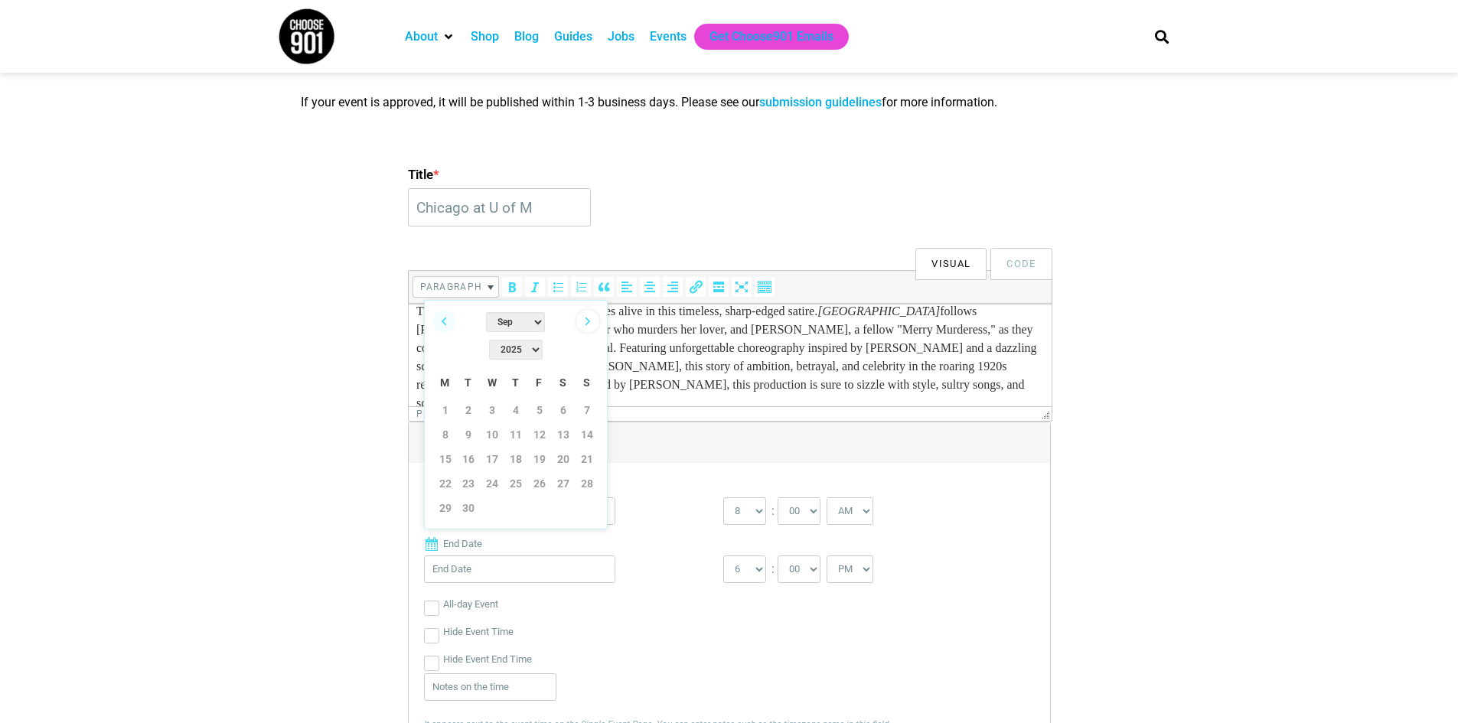
click at [587, 320] on link "Next" at bounding box center [587, 321] width 23 height 23
click at [516, 472] on link "20" at bounding box center [515, 483] width 23 height 23
type input "[DATE]"
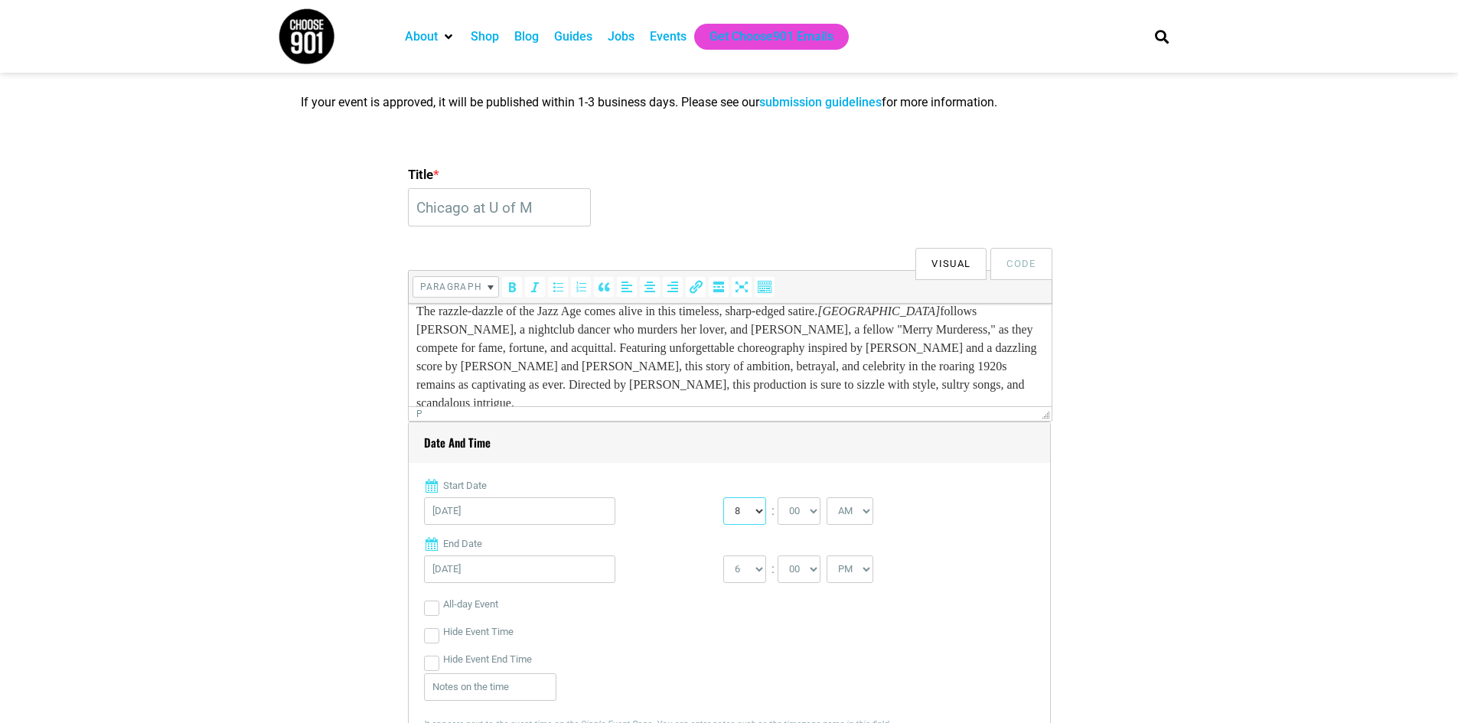
click at [759, 510] on select "0 1 2 3 4 5 6 7 8 9 10 11 12" at bounding box center [744, 511] width 43 height 28
select select "7"
click at [723, 498] on select "0 1 2 3 4 5 6 7 8 9 10 11 12" at bounding box center [744, 511] width 43 height 28
click at [815, 507] on select "00 05 10 15 20 25 30 35 40 45 50 55" at bounding box center [798, 511] width 43 height 28
select select "30"
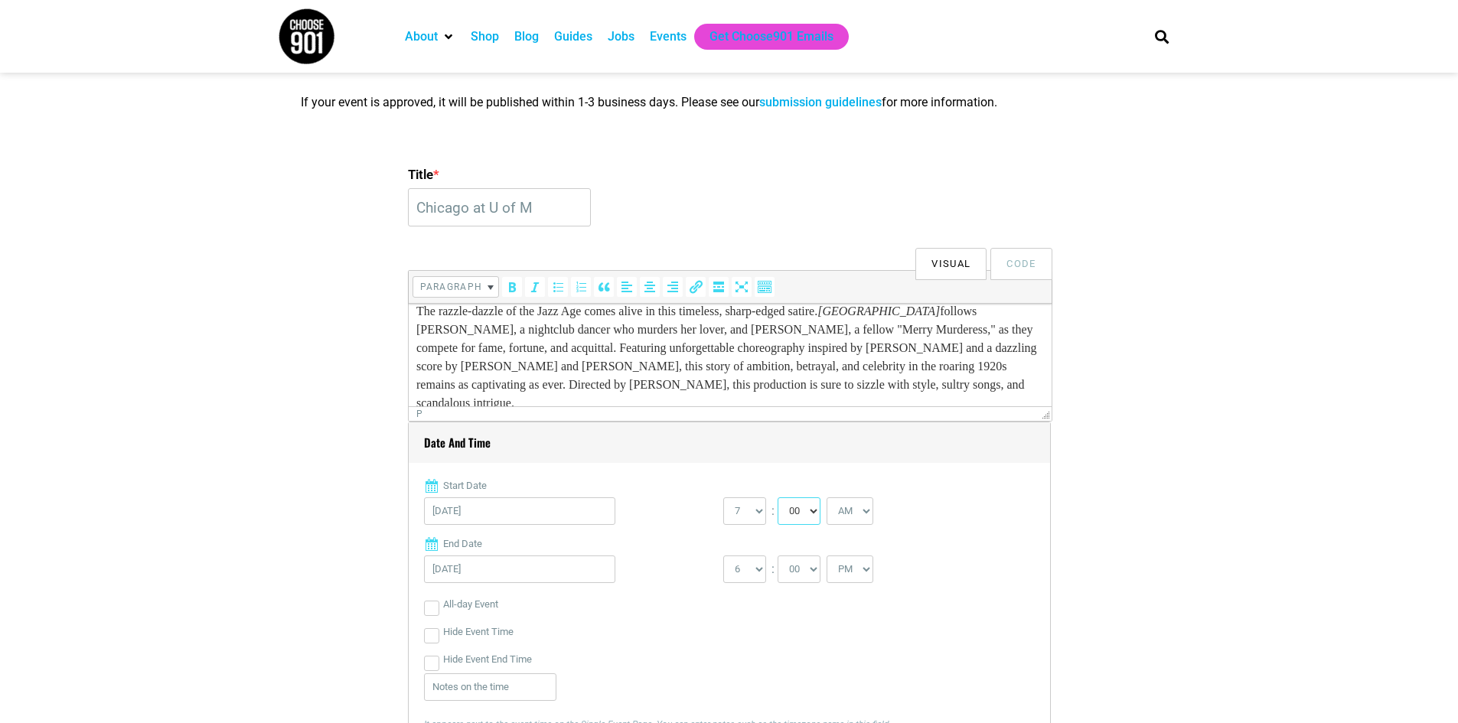
click at [778, 498] on select "00 05 10 15 20 25 30 35 40 45 50 55" at bounding box center [798, 511] width 43 height 28
click at [867, 512] on select "AM PM" at bounding box center [849, 511] width 47 height 28
select select "PM"
click at [828, 498] on select "AM PM" at bounding box center [849, 511] width 47 height 28
click at [763, 570] on select "1 2 3 4 5 6 7 8 9 10 11 12" at bounding box center [744, 570] width 43 height 28
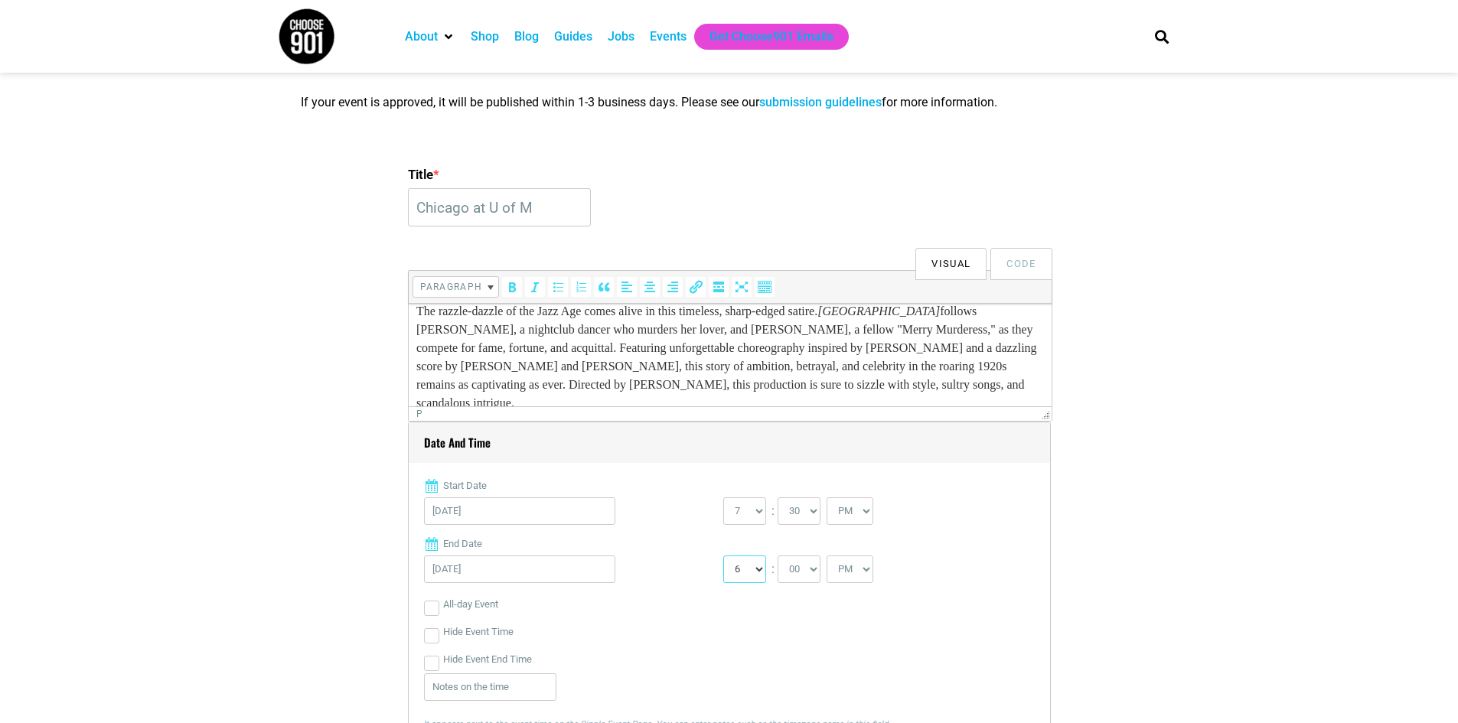
select select "9"
click at [723, 556] on select "1 2 3 4 5 6 7 8 9 10 11 12" at bounding box center [744, 570] width 43 height 28
click at [428, 636] on input "Hide Event Time" at bounding box center [431, 635] width 15 height 15
checkbox input "true"
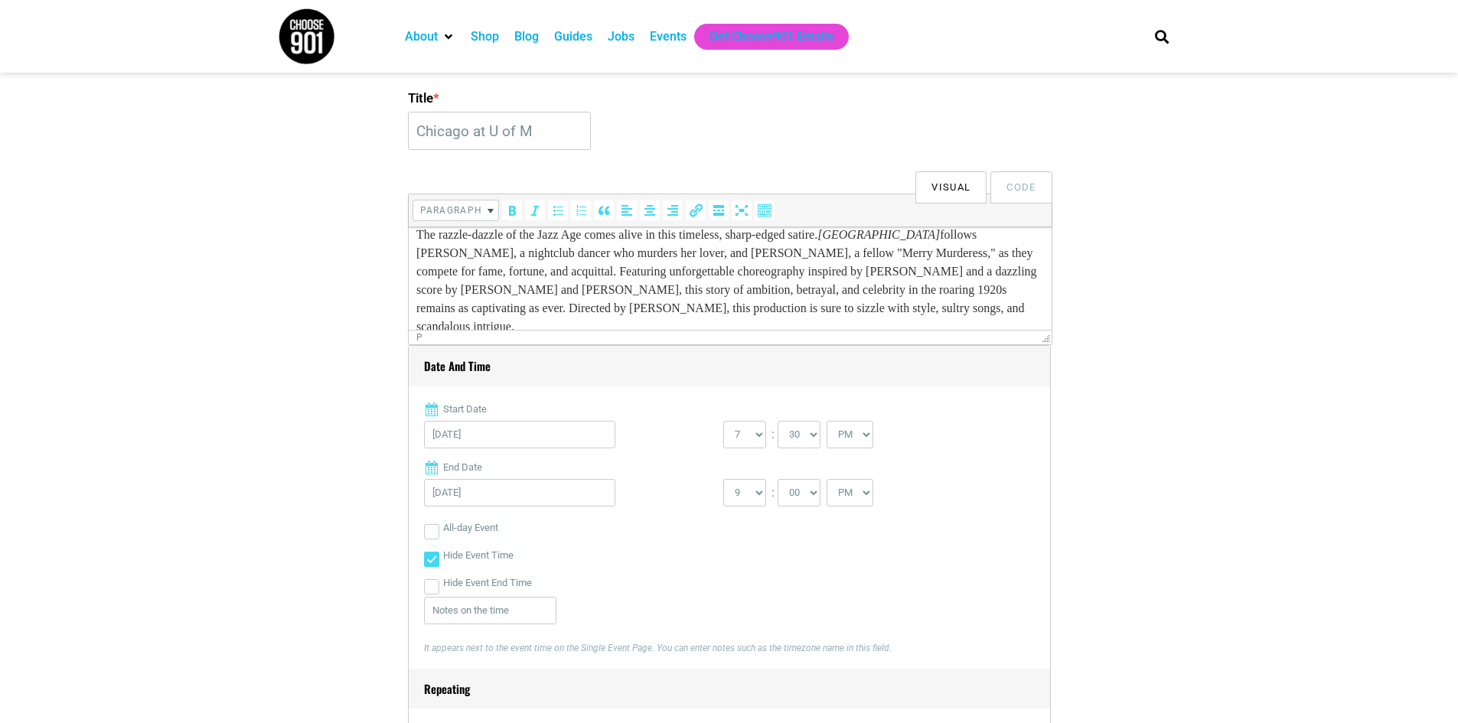
scroll to position [459, 0]
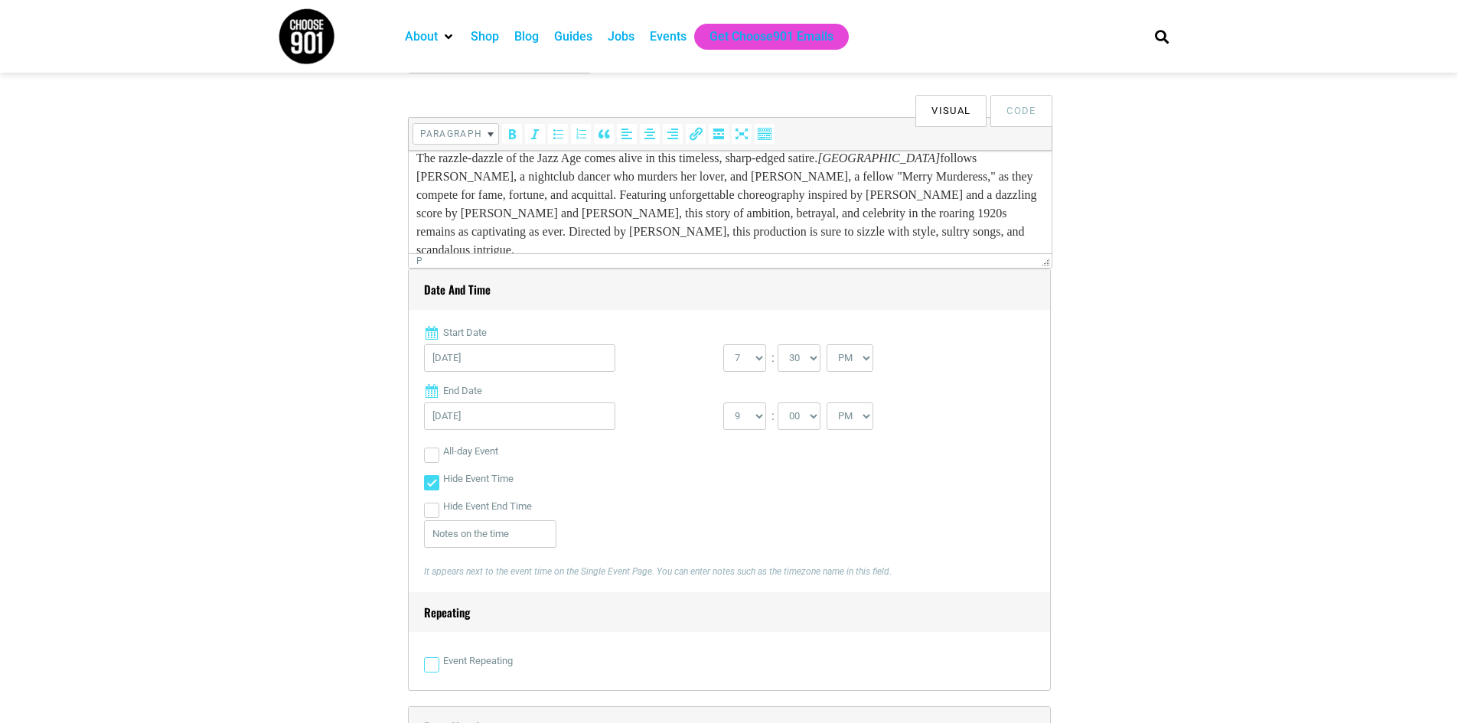
click at [438, 660] on input "Event Repeating" at bounding box center [431, 664] width 15 height 15
checkbox input "true"
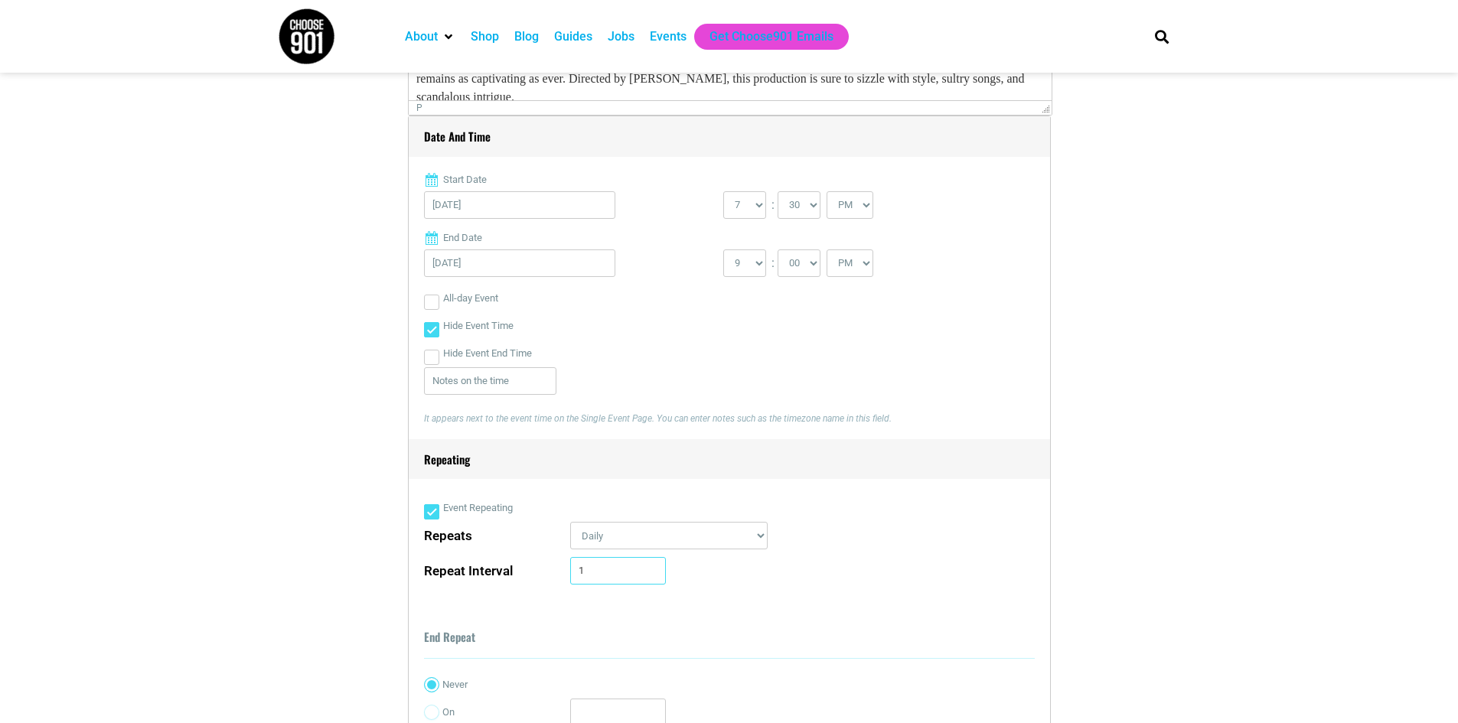
click at [626, 575] on input "1" at bounding box center [618, 571] width 96 height 28
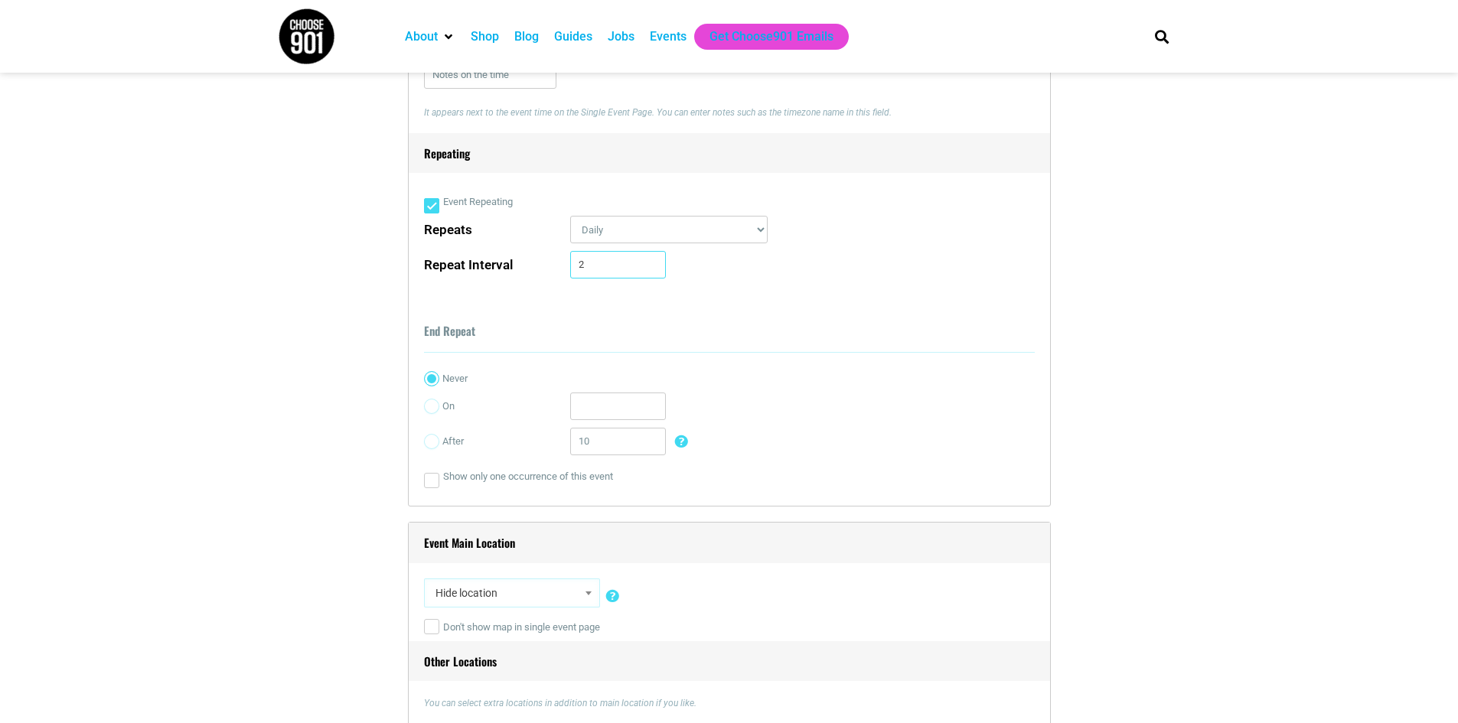
scroll to position [1071, 0]
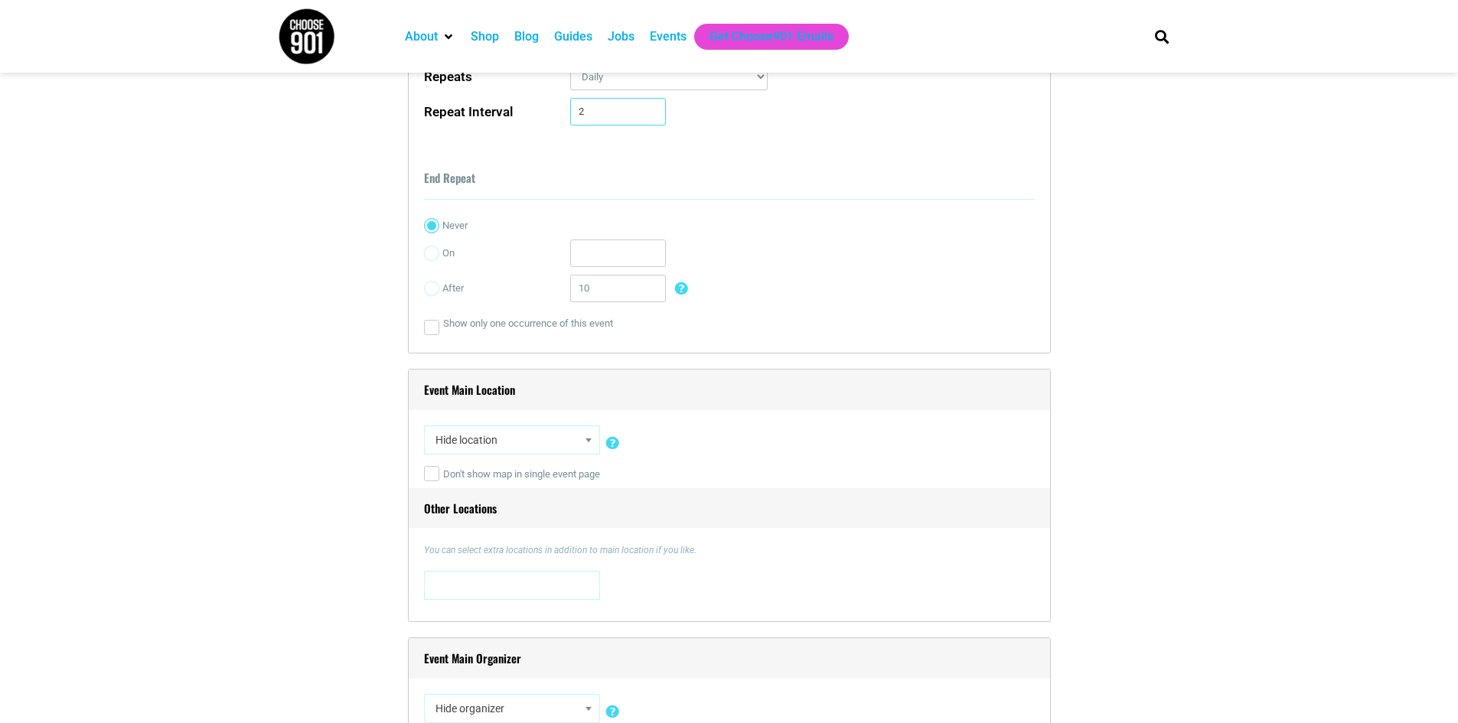
type input "2"
click at [591, 438] on span at bounding box center [588, 440] width 15 height 20
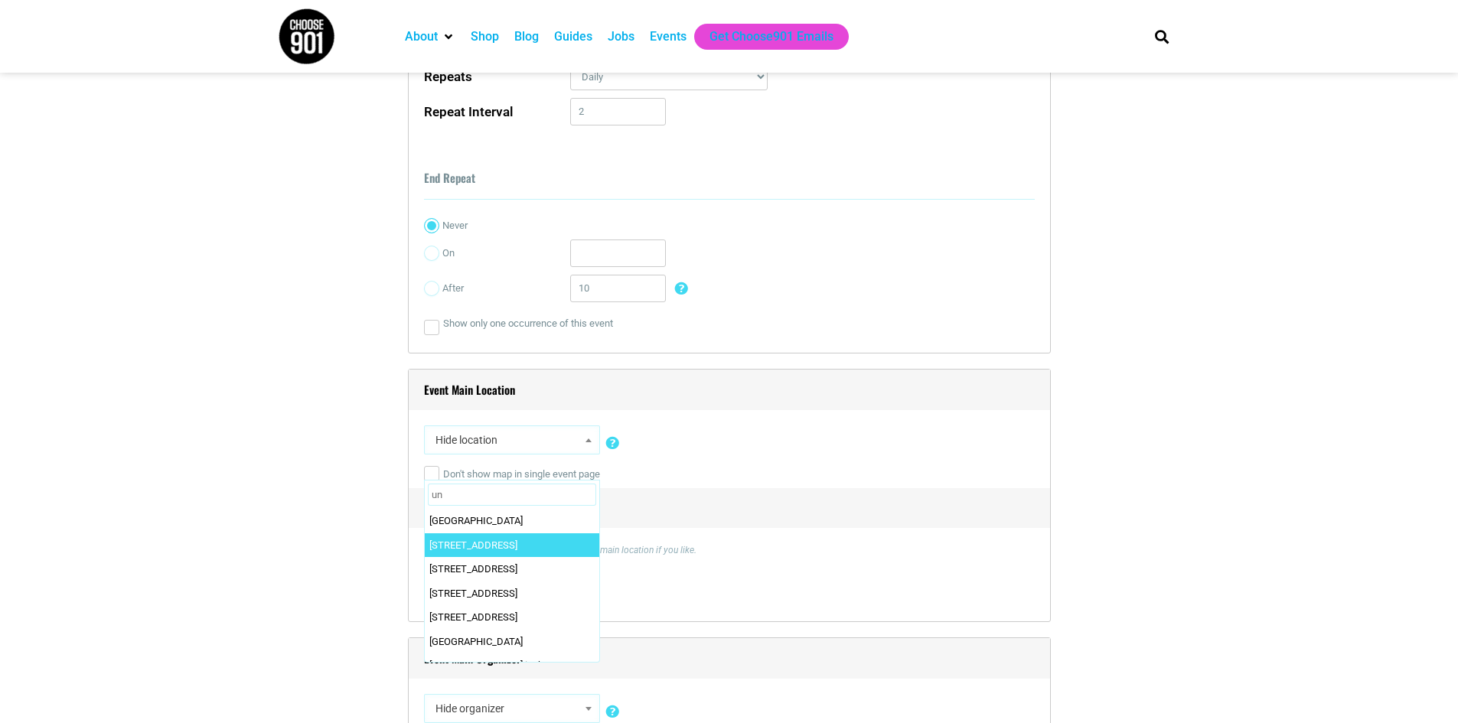
type input "u"
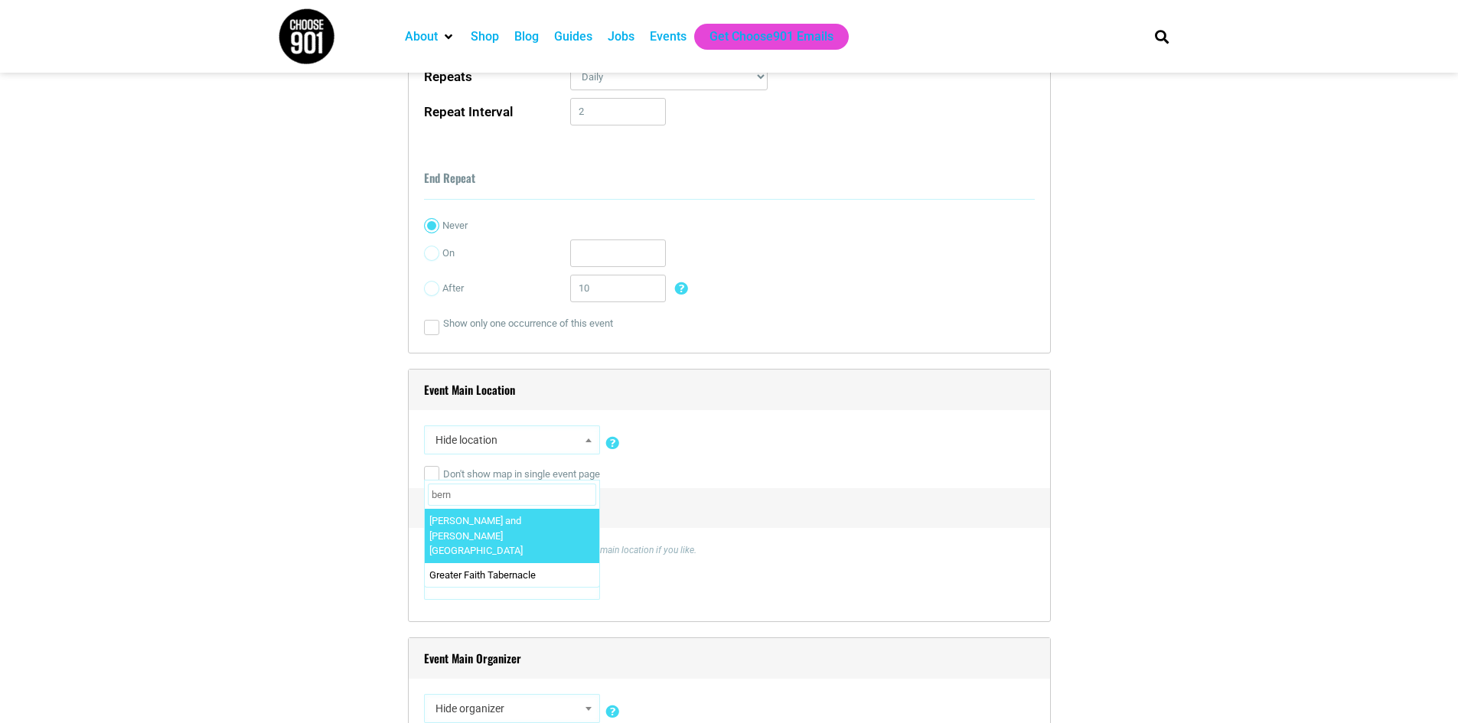
type input "bern"
select select "5734"
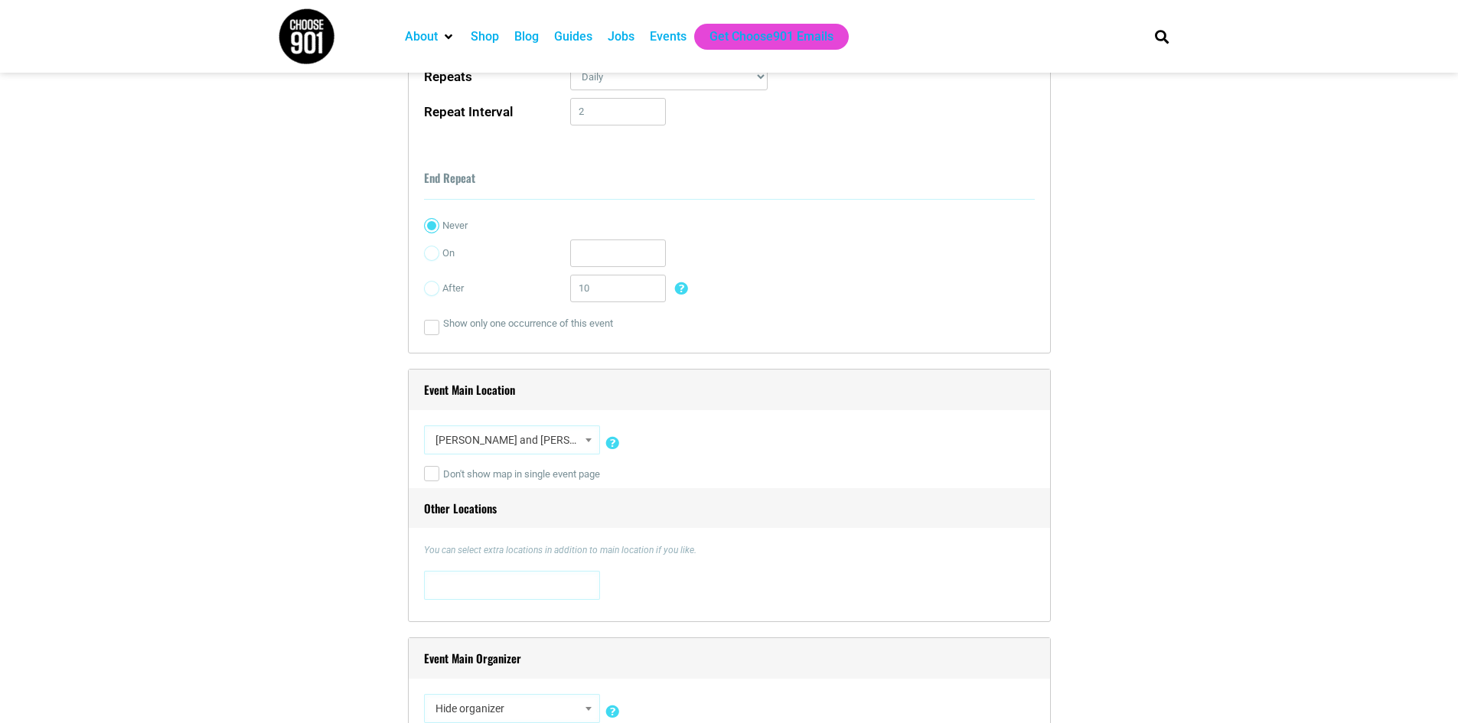
scroll to position [1148, 0]
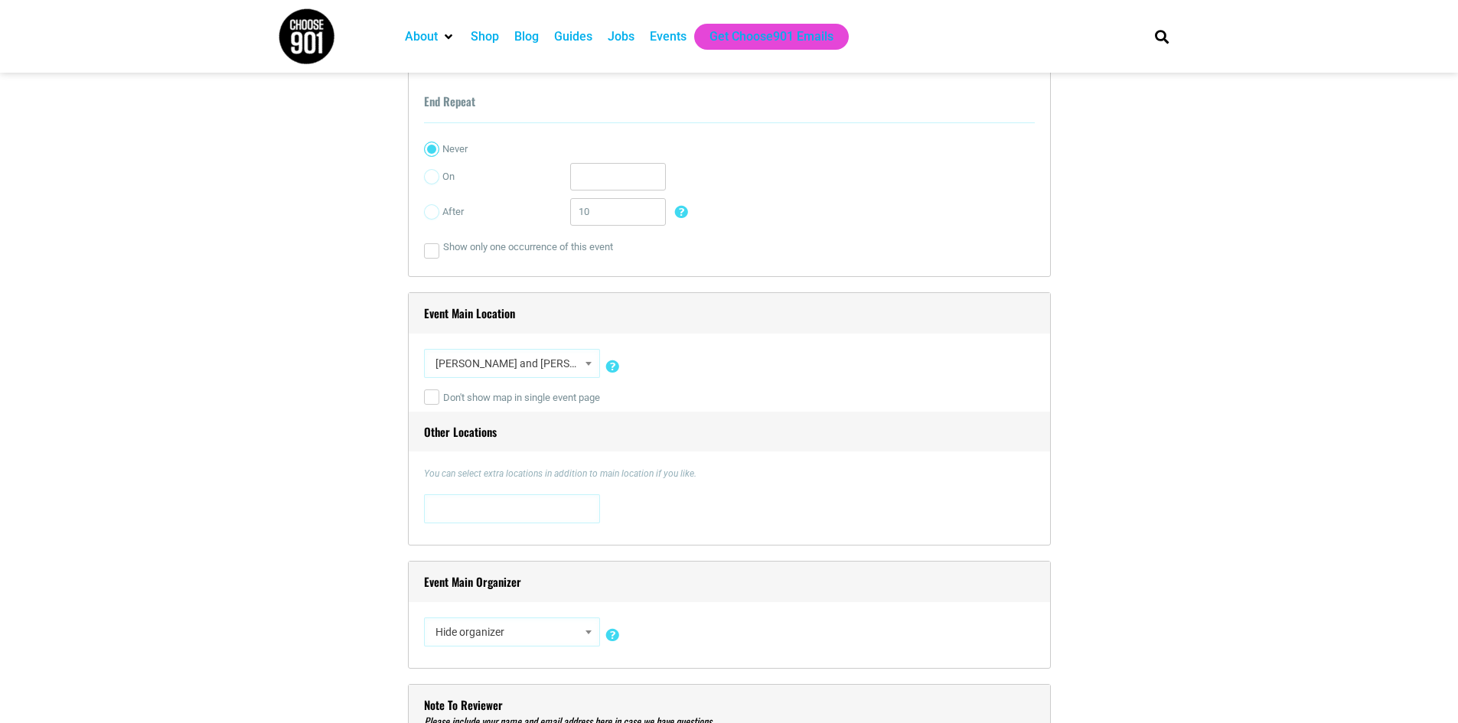
select select "5427"
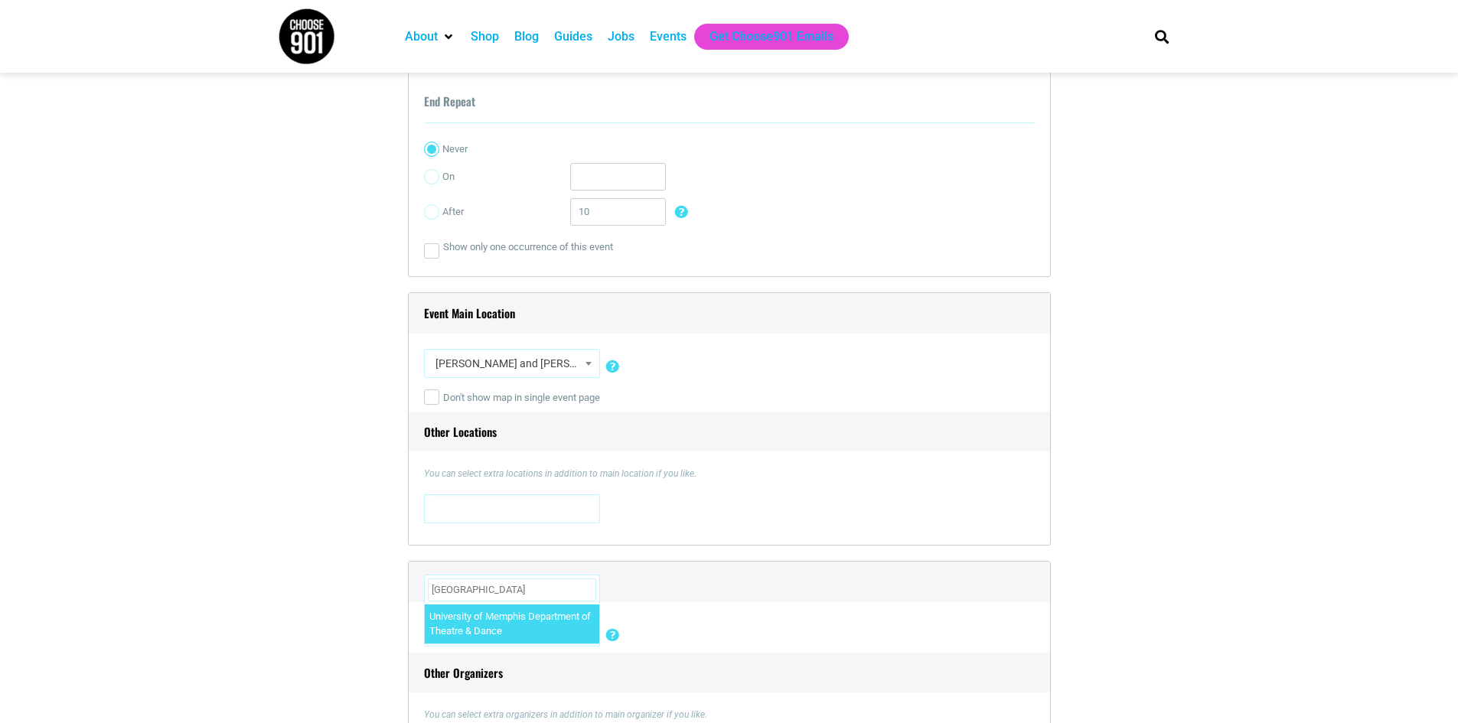
type input "university of memphis de"
select select "5757"
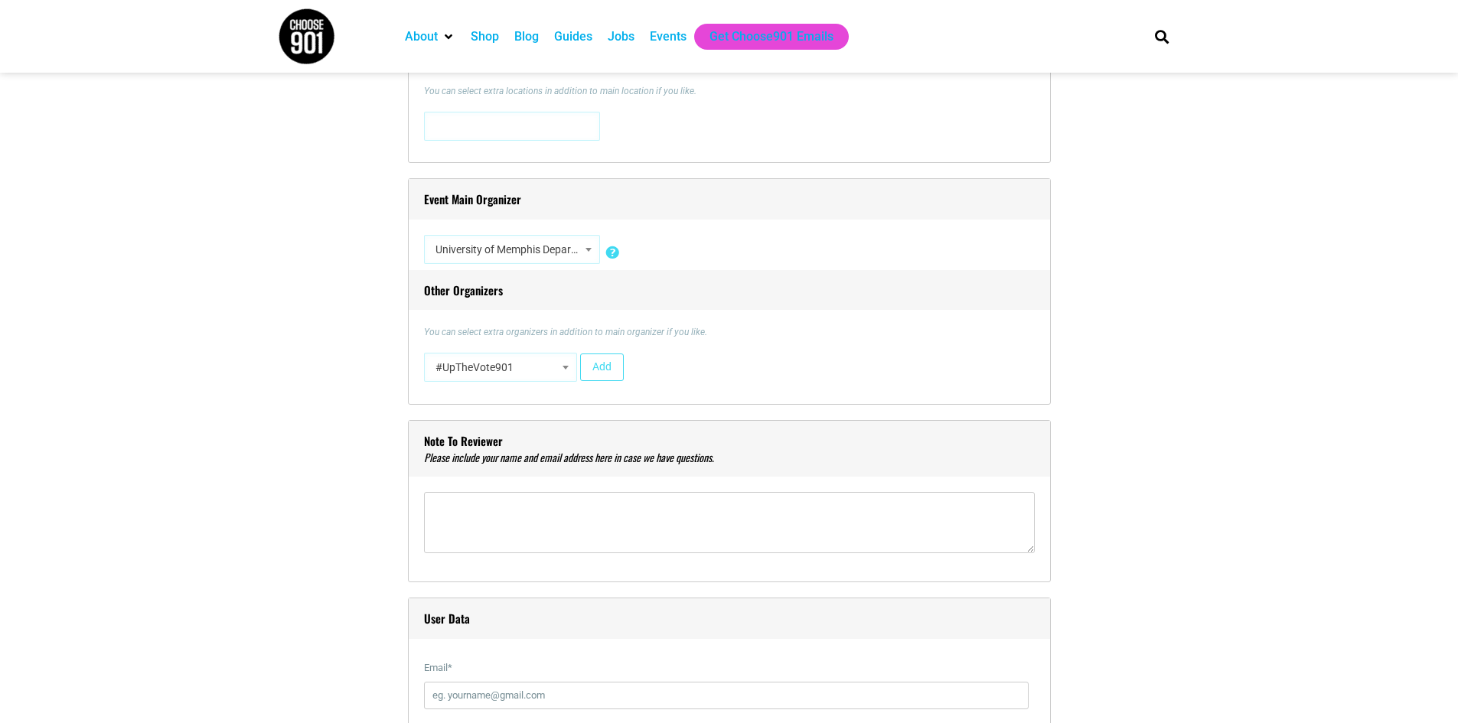
scroll to position [1760, 0]
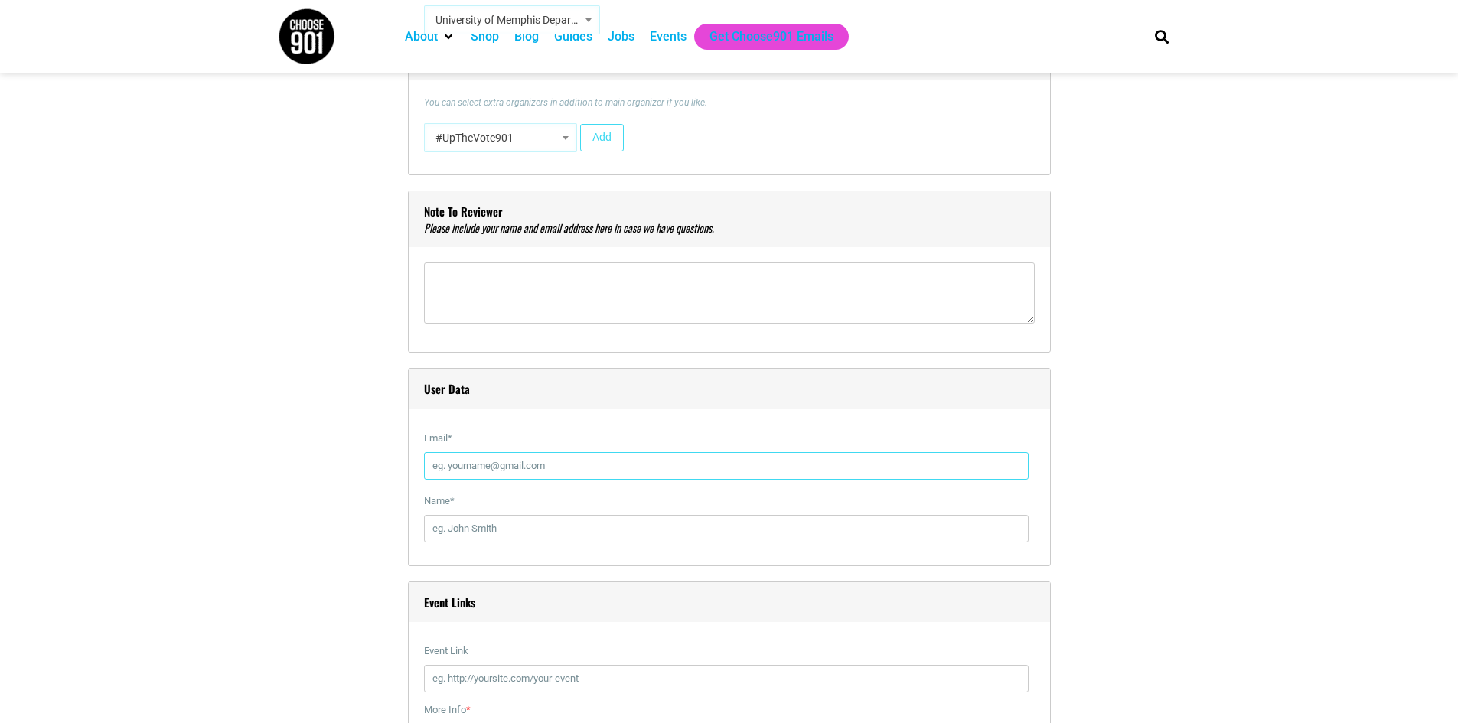
click at [552, 467] on input "Email *" at bounding box center [726, 466] width 604 height 28
type input "edraffen@memphis.edu"
click at [490, 528] on input "Name *" at bounding box center [726, 529] width 604 height 28
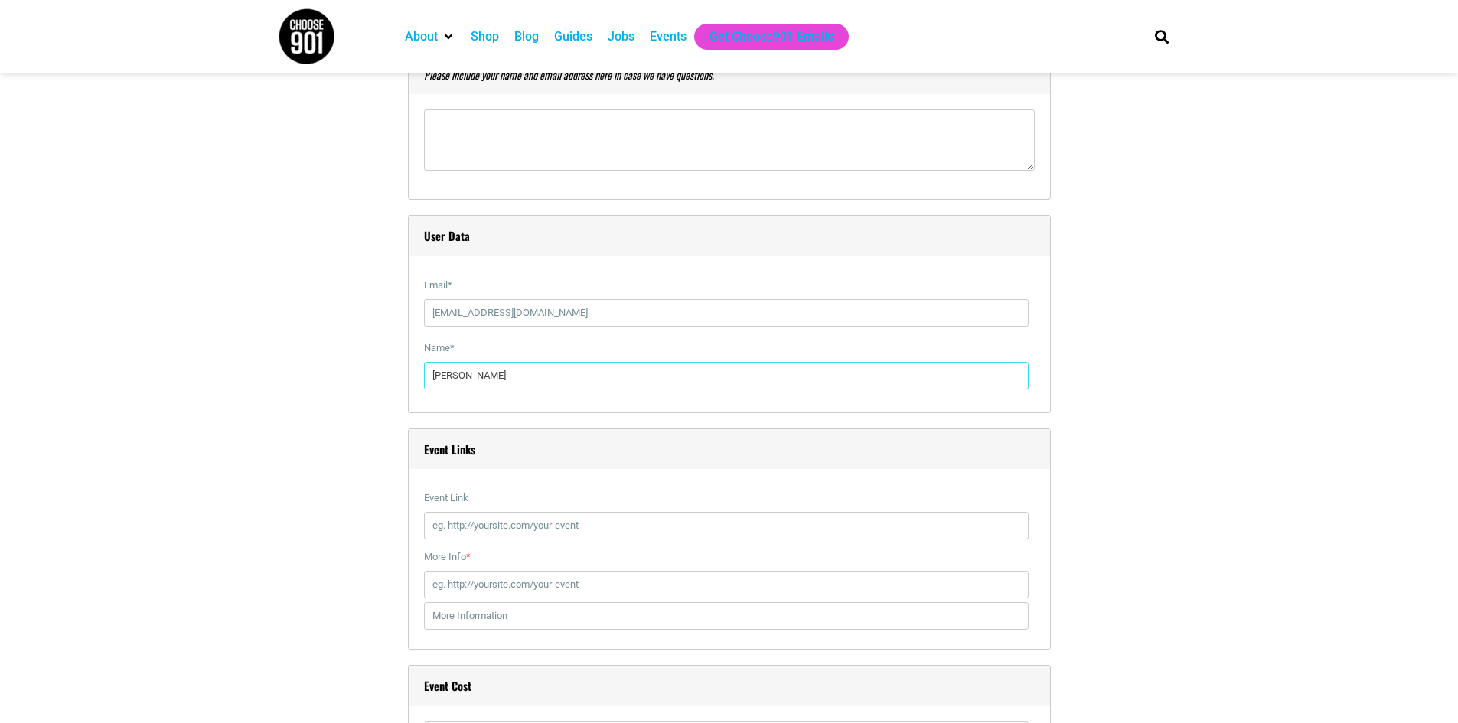
type input "Emily Draffen"
click at [598, 523] on input "Event Link" at bounding box center [726, 526] width 604 height 28
click at [616, 520] on input "Event Link" at bounding box center [726, 526] width 604 height 28
paste input "https://vivenu.com/event/chicago-6u2wry?id=chicago-9hphjx&eventId=6879c4d4ae447…"
type input "https://vivenu.com/event/chicago-6u2wry?id=chicago-9hphjx&eventId=6879c4d4ae447…"
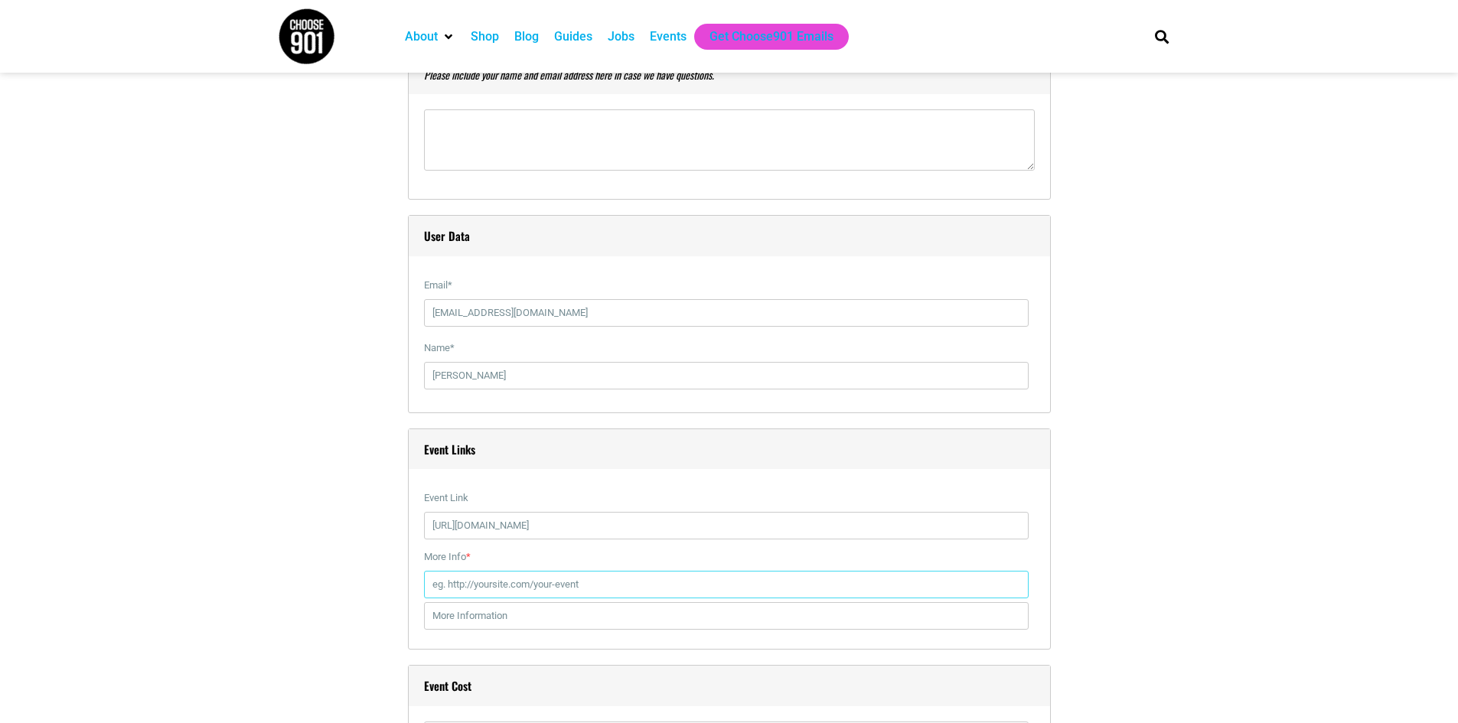
click at [521, 592] on input "More Info *" at bounding box center [726, 585] width 604 height 28
click at [482, 588] on input "More Info *" at bounding box center [726, 585] width 604 height 28
paste input "https://www.memphis.edu/theatre/2024-2025/20252026/chicago.php"
type input "https://www.memphis.edu/theatre/2024-2025/20252026/chicago.php"
click at [1198, 599] on section "Title * Chicago at U of M Visual Code b i link b-quote del ins img ul ol li cod…" at bounding box center [729, 165] width 1458 height 3299
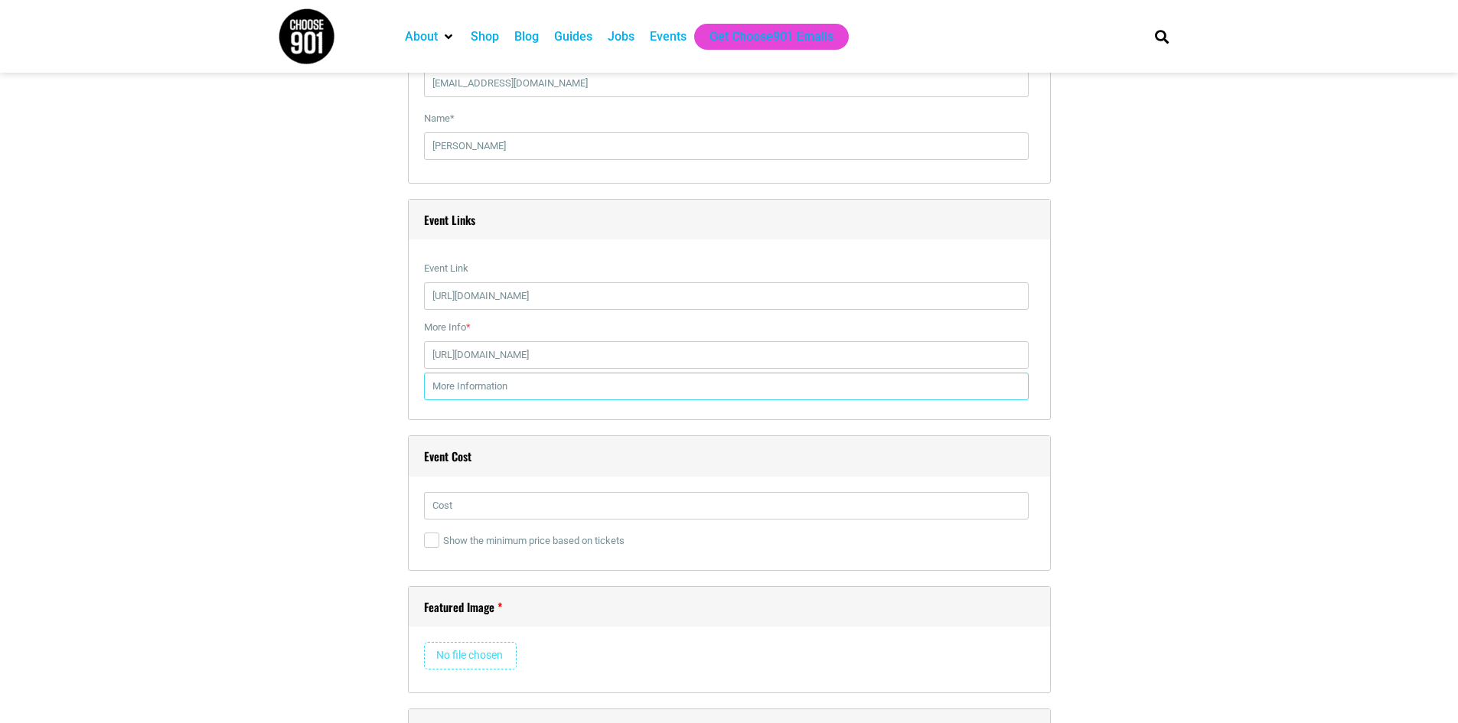
scroll to position [2296, 0]
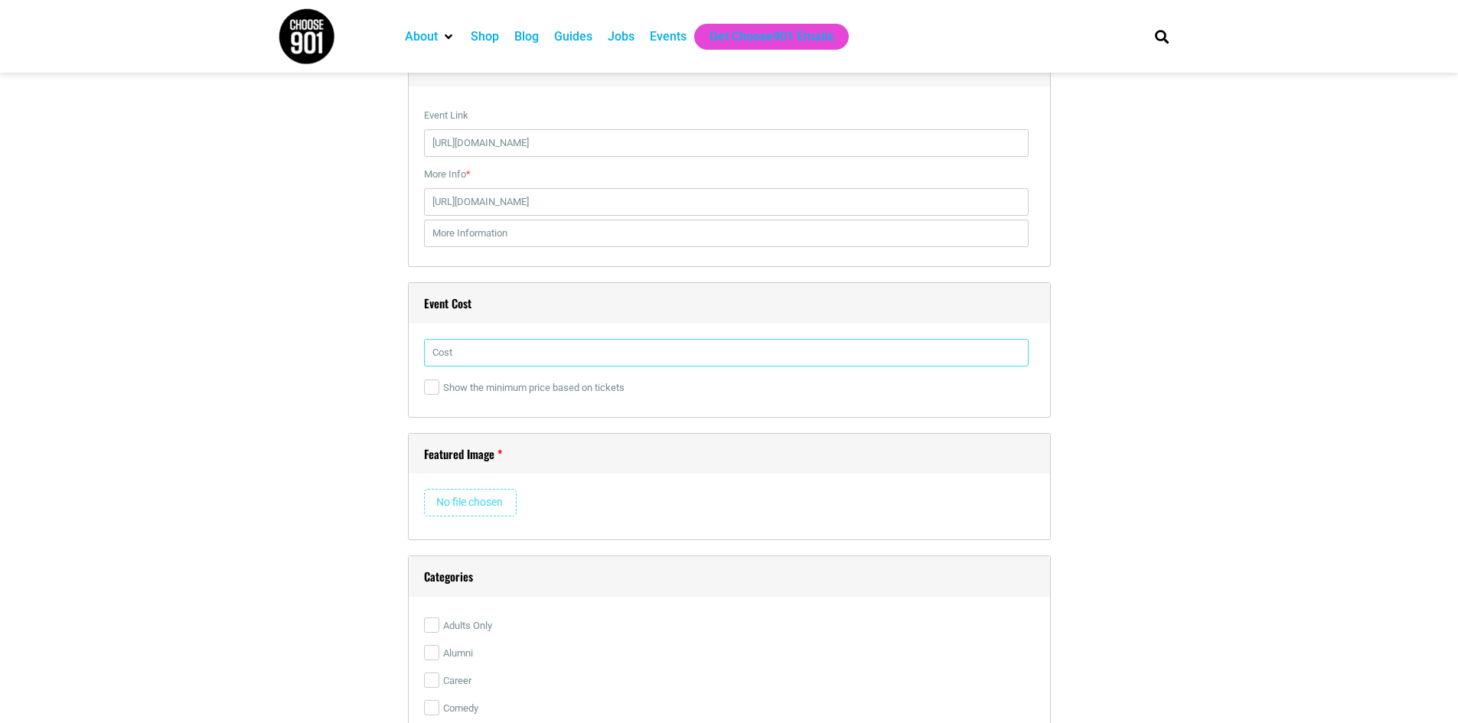
click at [479, 354] on input "text" at bounding box center [726, 353] width 604 height 28
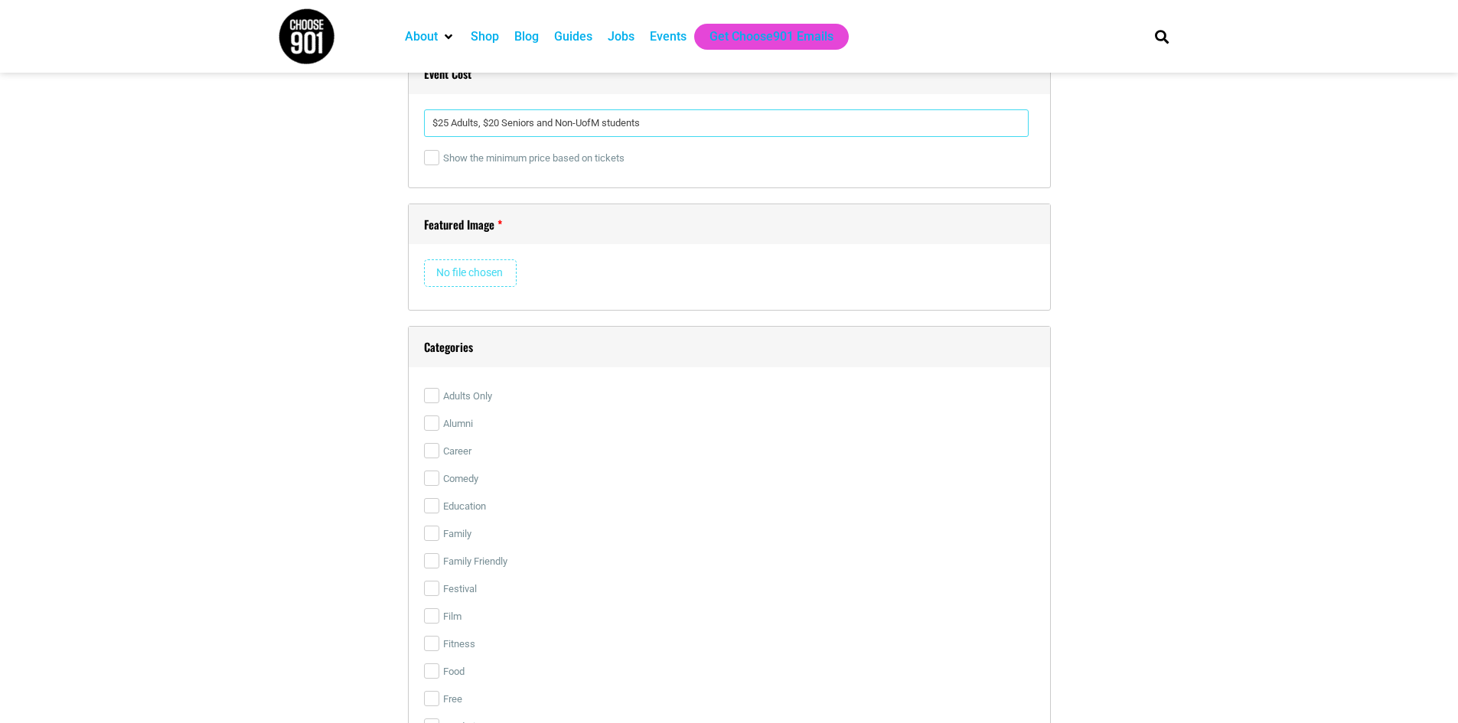
type input "$25 Adults, $20 Seniors and Non-UofM students"
click at [460, 269] on input "file" at bounding box center [470, 273] width 93 height 28
type input "C:\fakepath\Chicago ArtsMem.png"
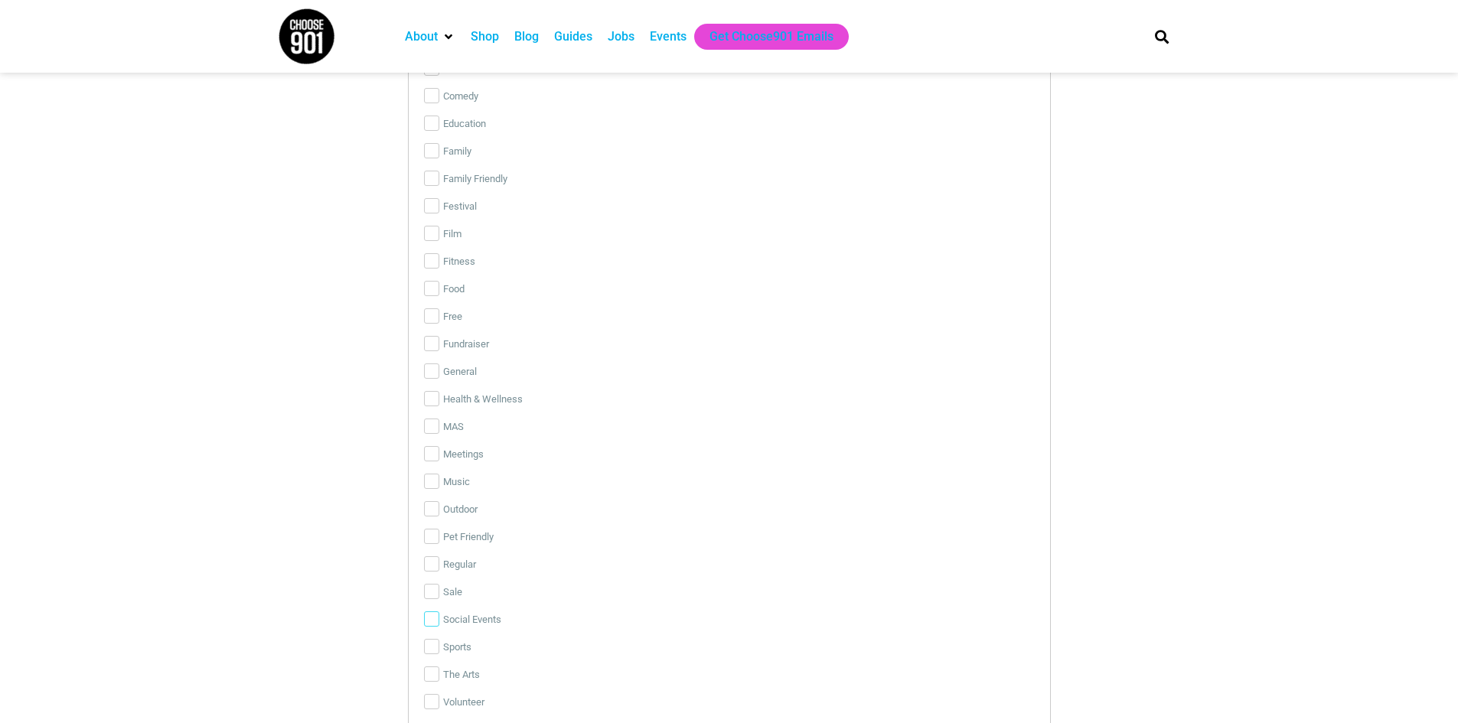
scroll to position [2984, 0]
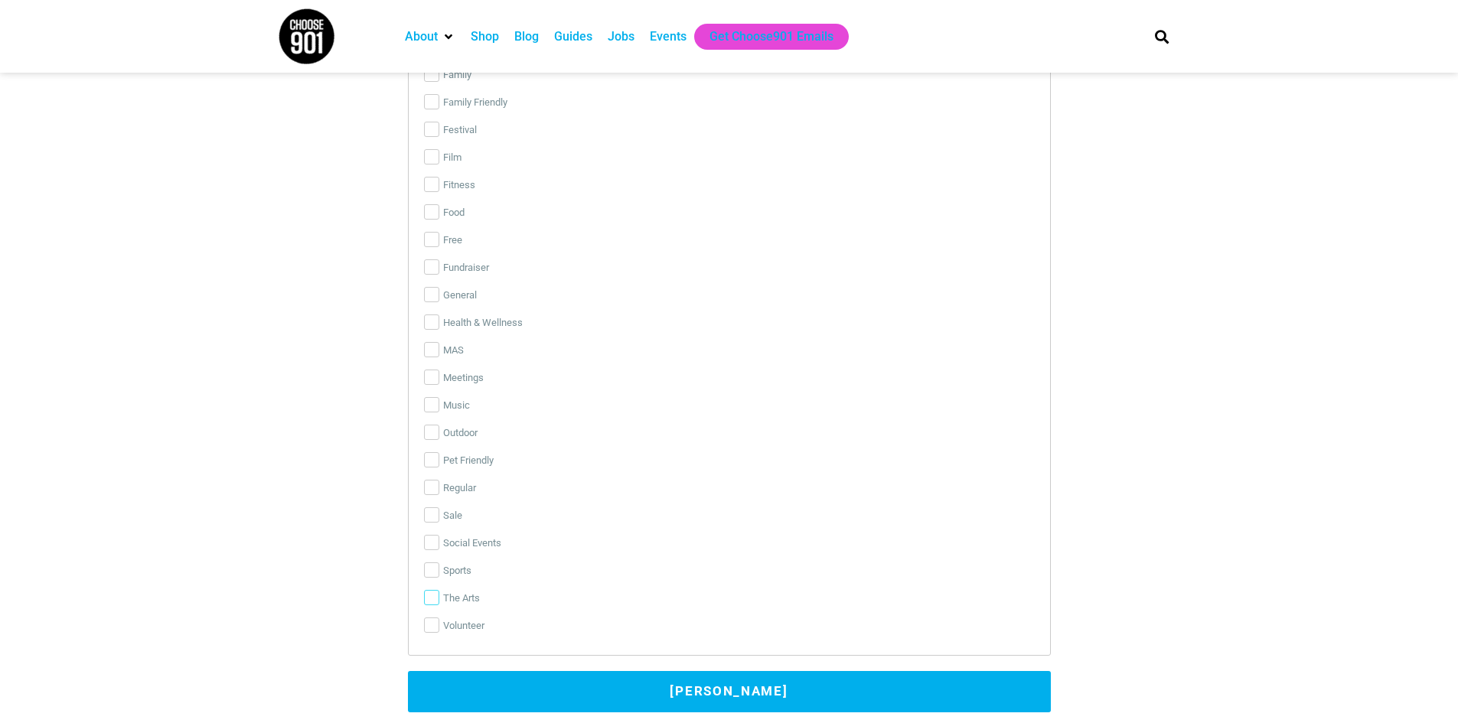
click at [427, 601] on input "The Arts" at bounding box center [431, 597] width 15 height 15
checkbox input "true"
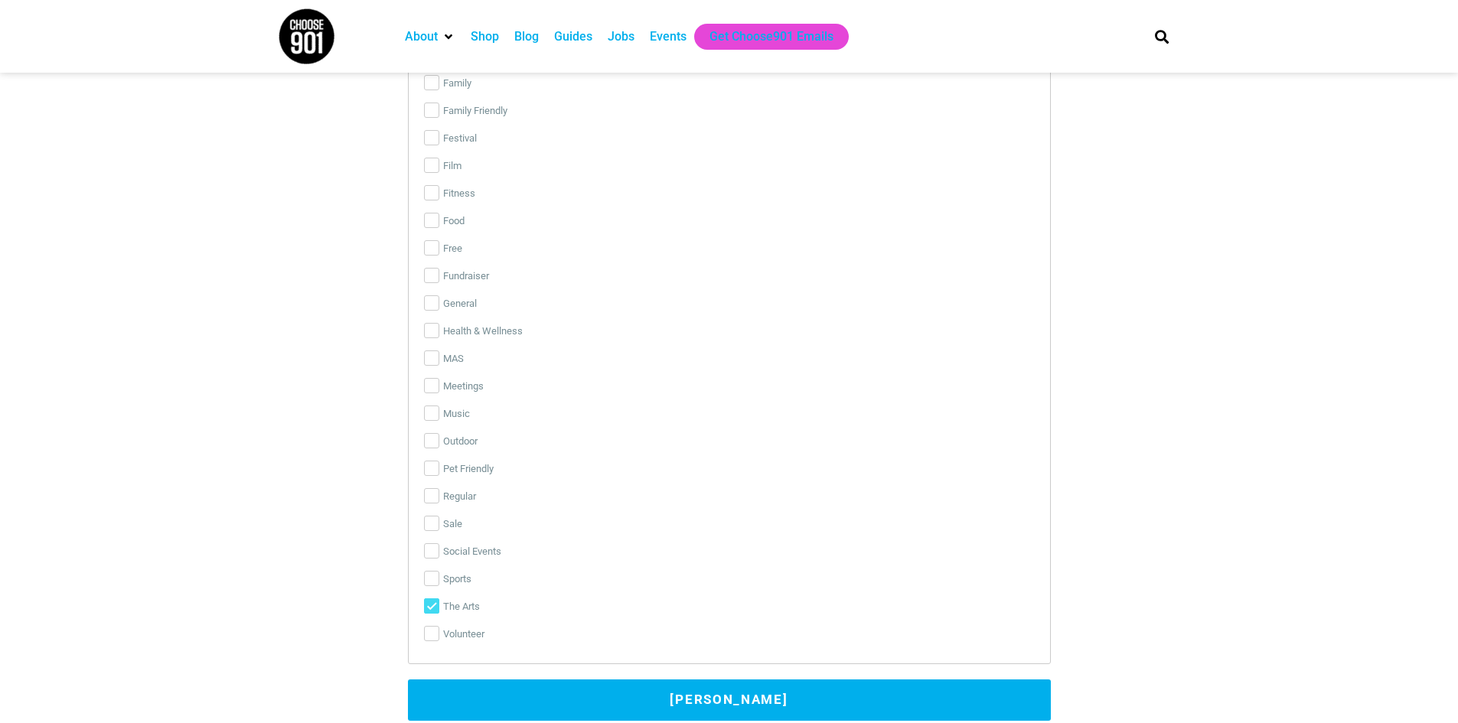
scroll to position [3596, 0]
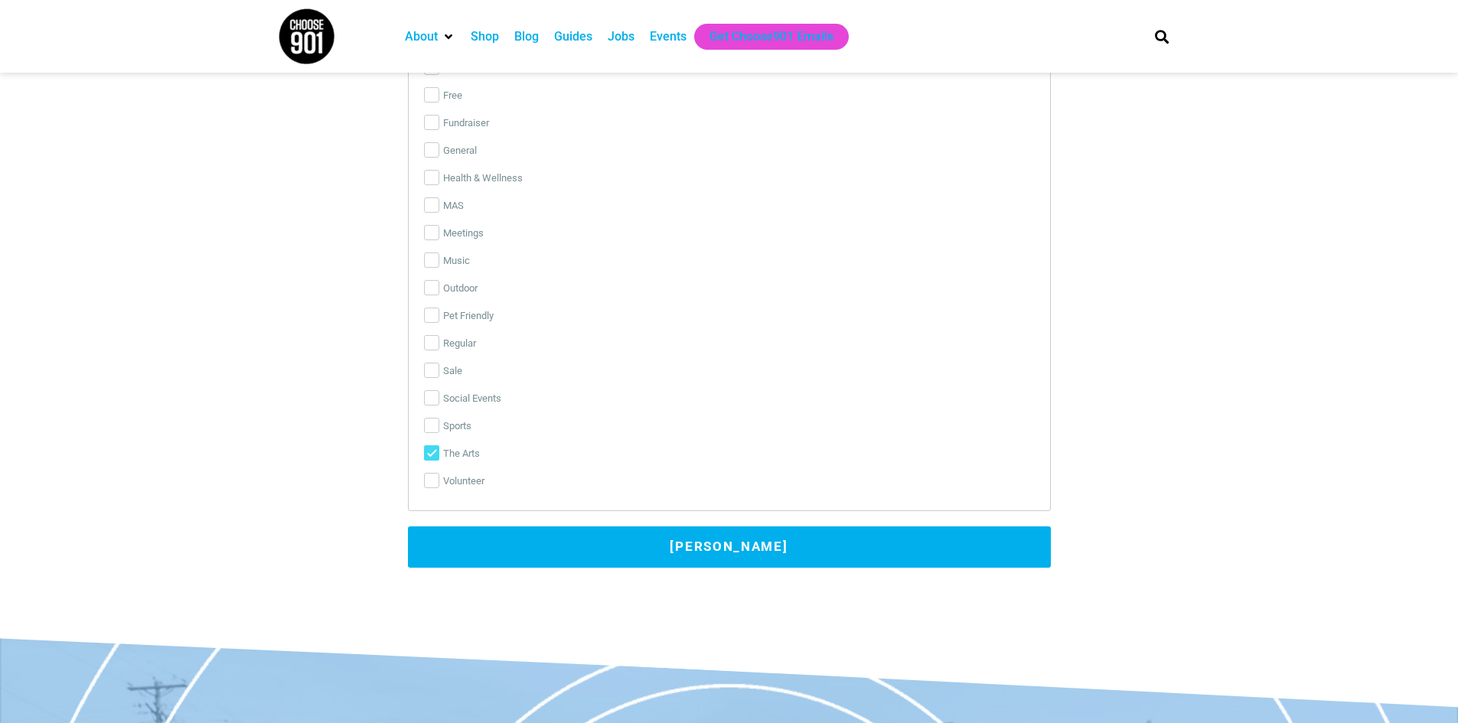
click at [771, 549] on button "[PERSON_NAME]" at bounding box center [729, 546] width 643 height 41
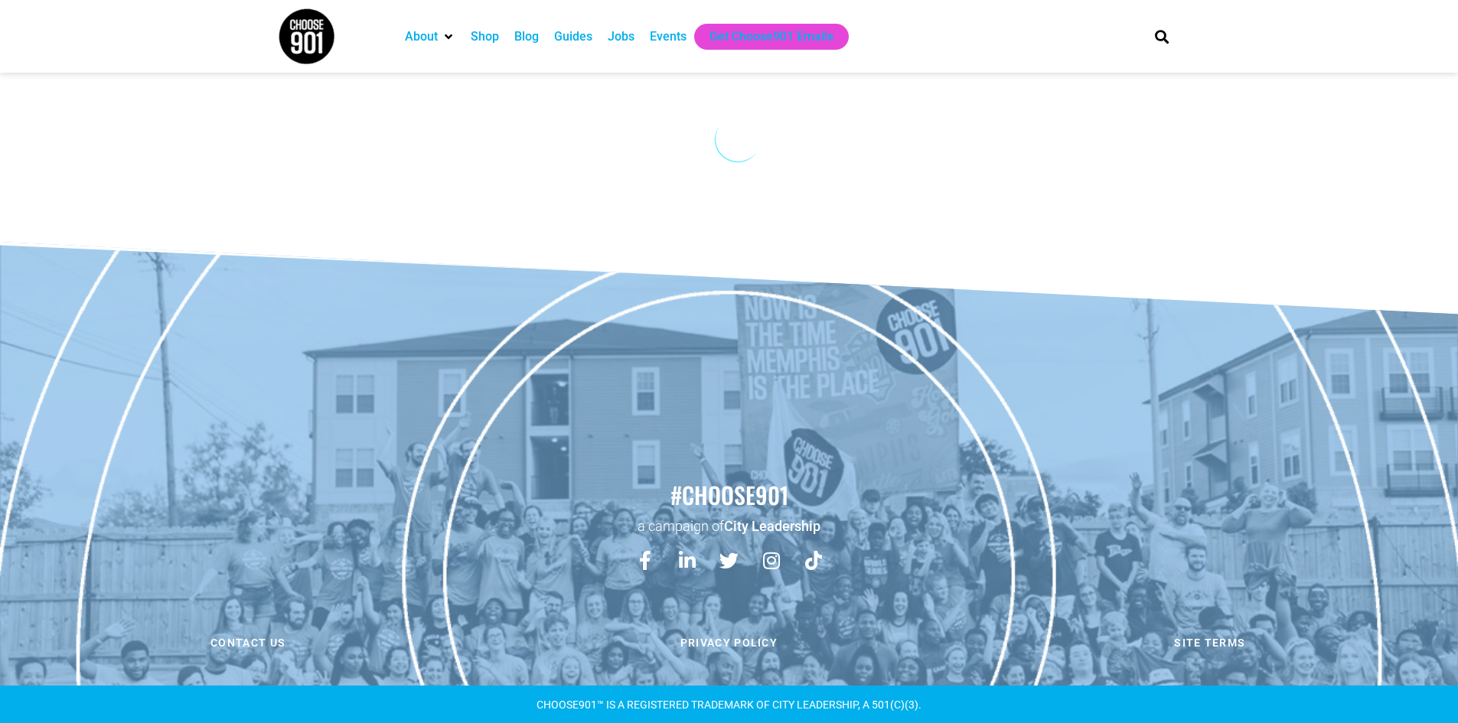
scroll to position [0, 0]
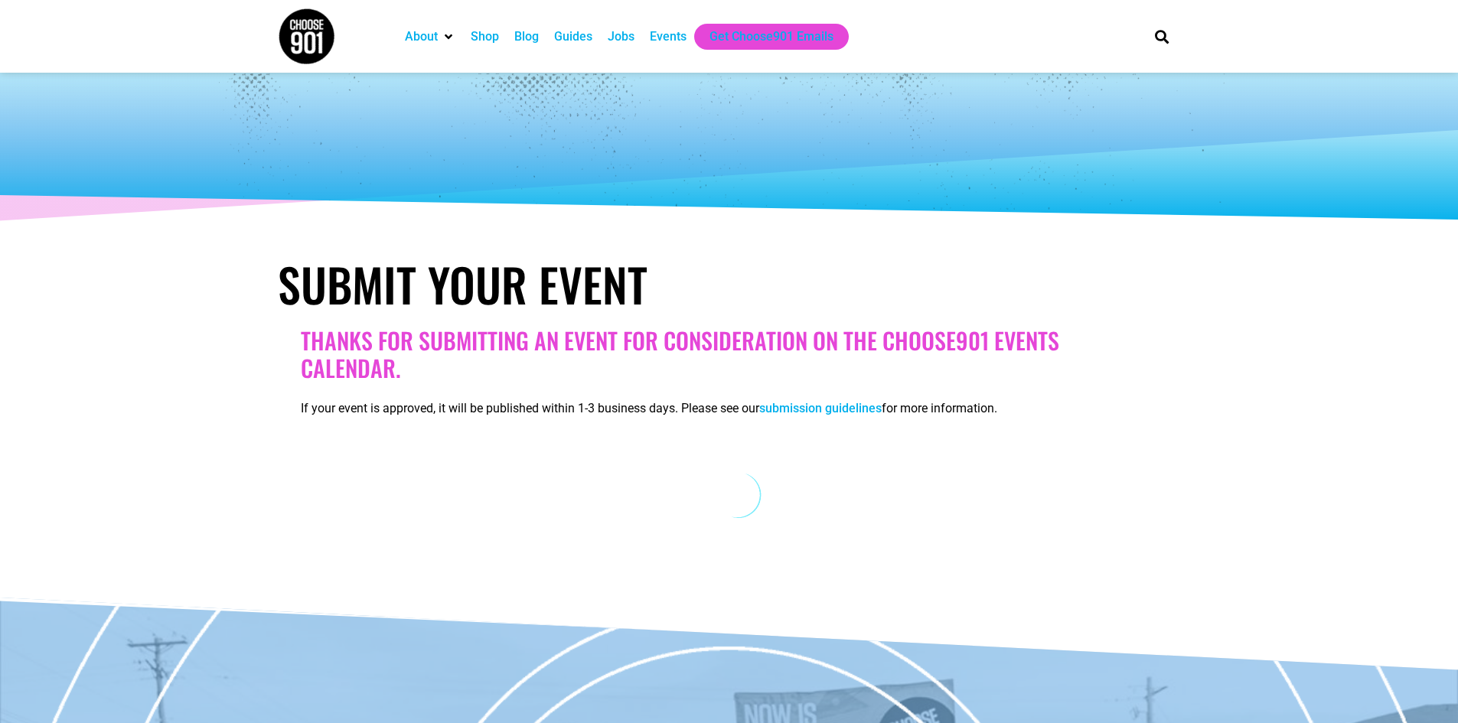
click at [673, 42] on div "Events" at bounding box center [668, 37] width 37 height 18
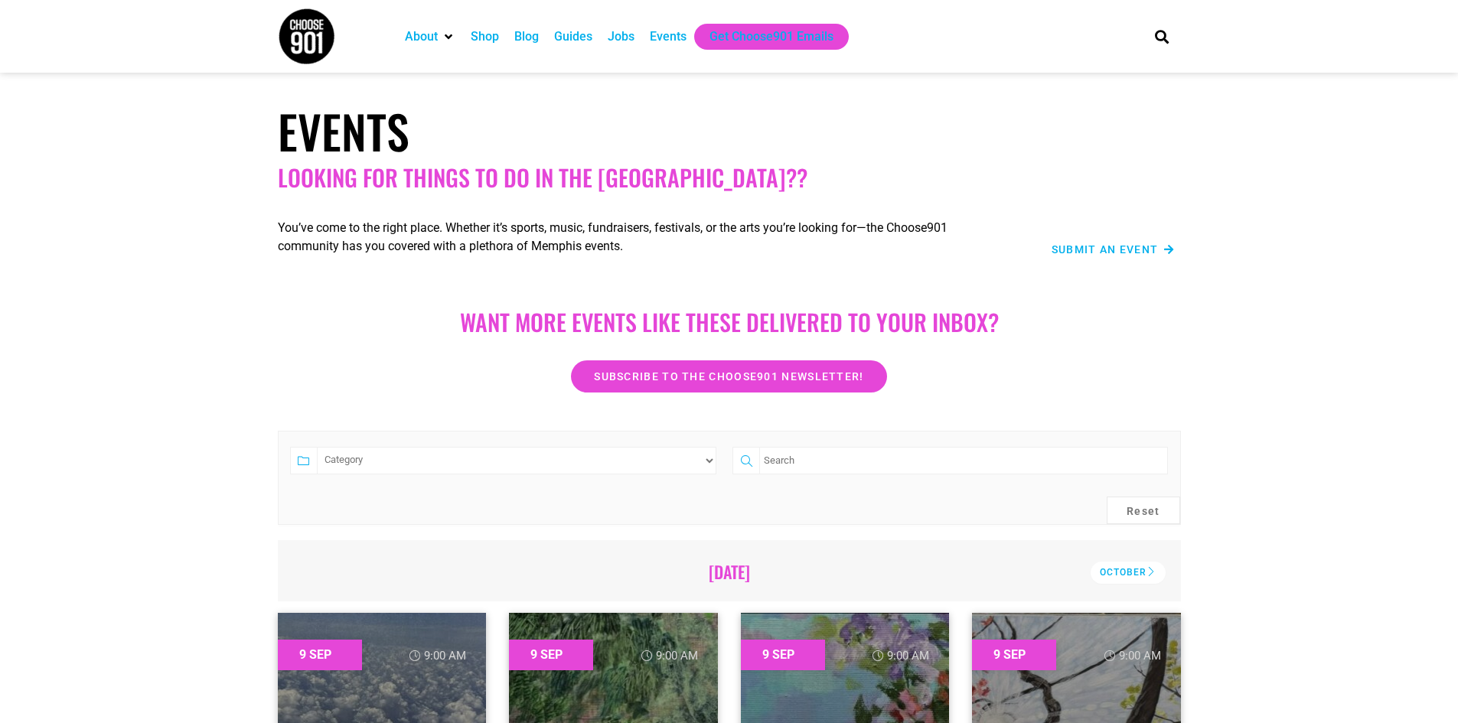
click at [1124, 251] on span "Submit an Event" at bounding box center [1104, 249] width 107 height 11
click at [1146, 248] on span "Submit an Event" at bounding box center [1104, 249] width 107 height 11
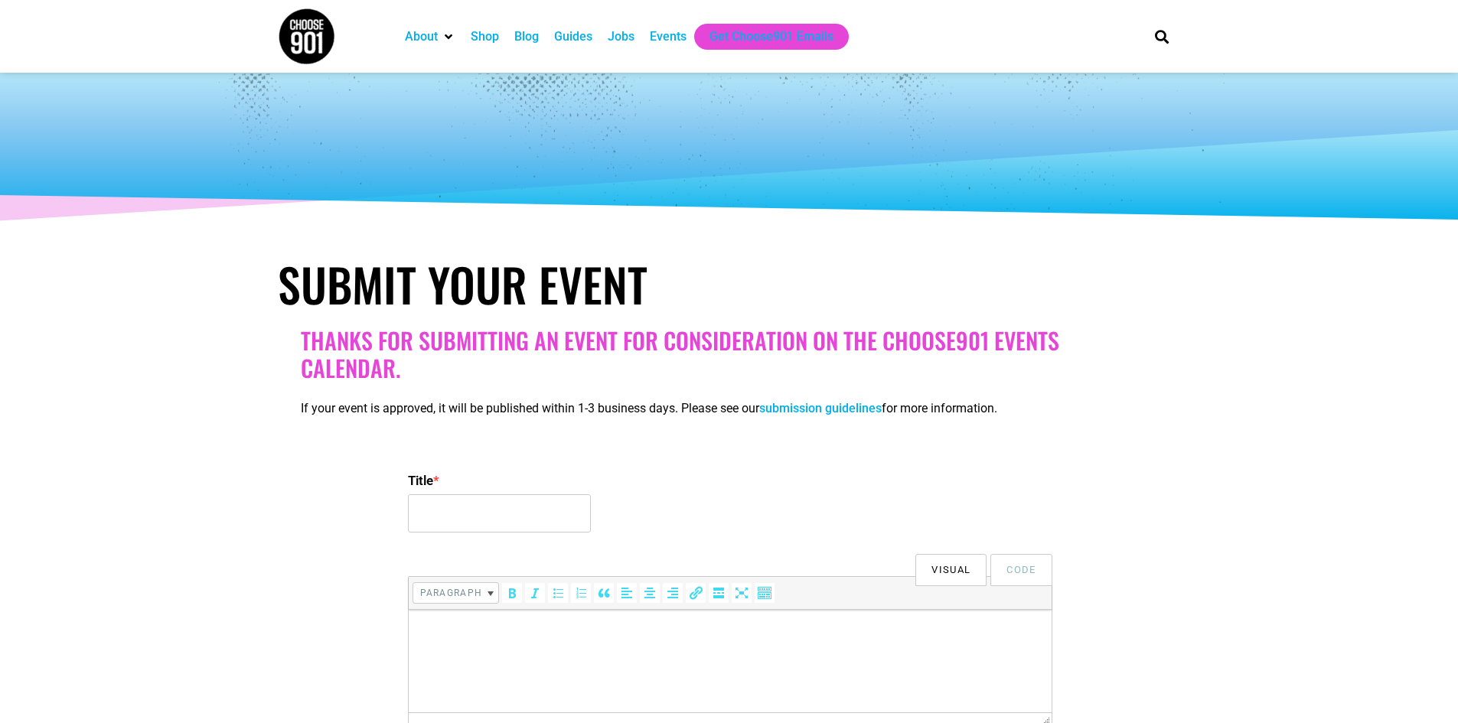
select select
click at [507, 504] on input "Title *" at bounding box center [499, 513] width 183 height 38
type input "Chicago at U of M"
click at [624, 649] on html at bounding box center [729, 631] width 643 height 43
click at [671, 648] on html at bounding box center [729, 631] width 643 height 43
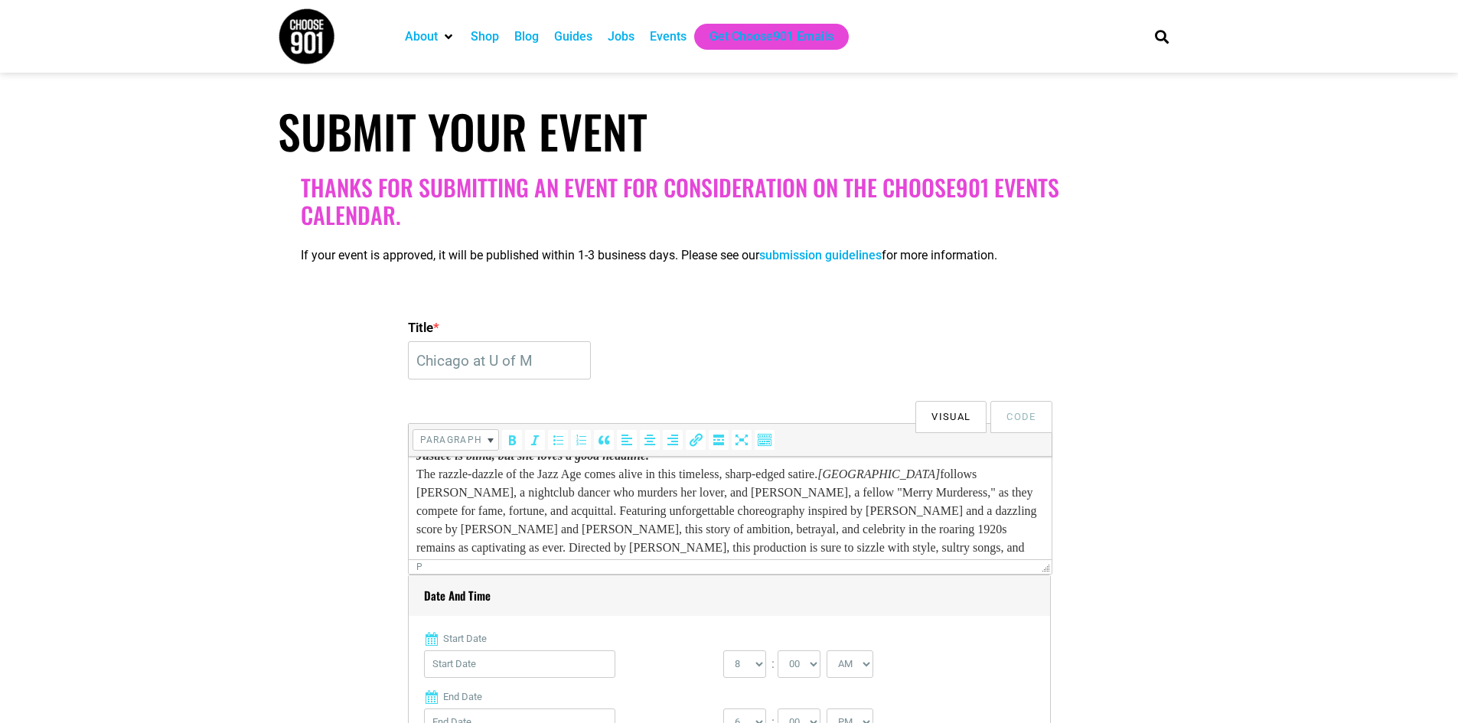
scroll to position [230, 0]
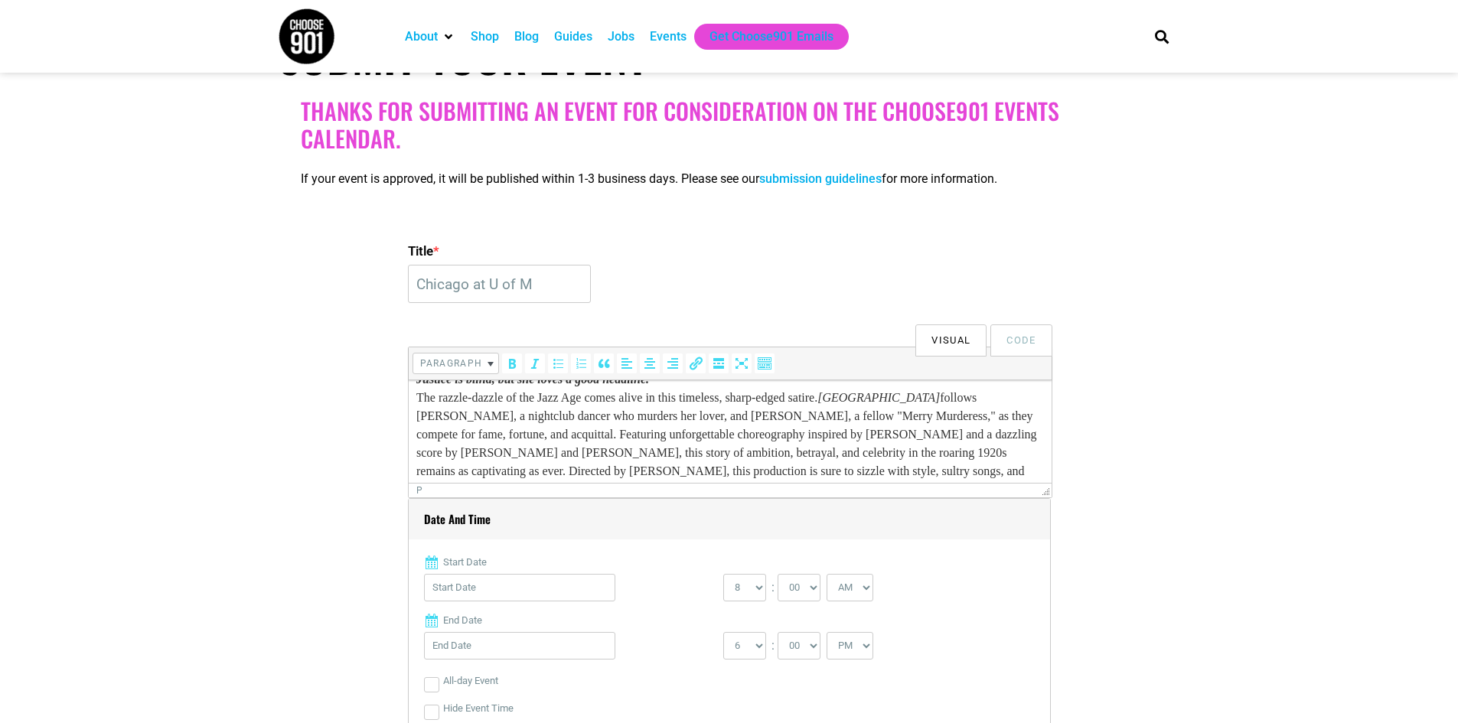
click at [524, 595] on input "Start Date" at bounding box center [519, 588] width 191 height 28
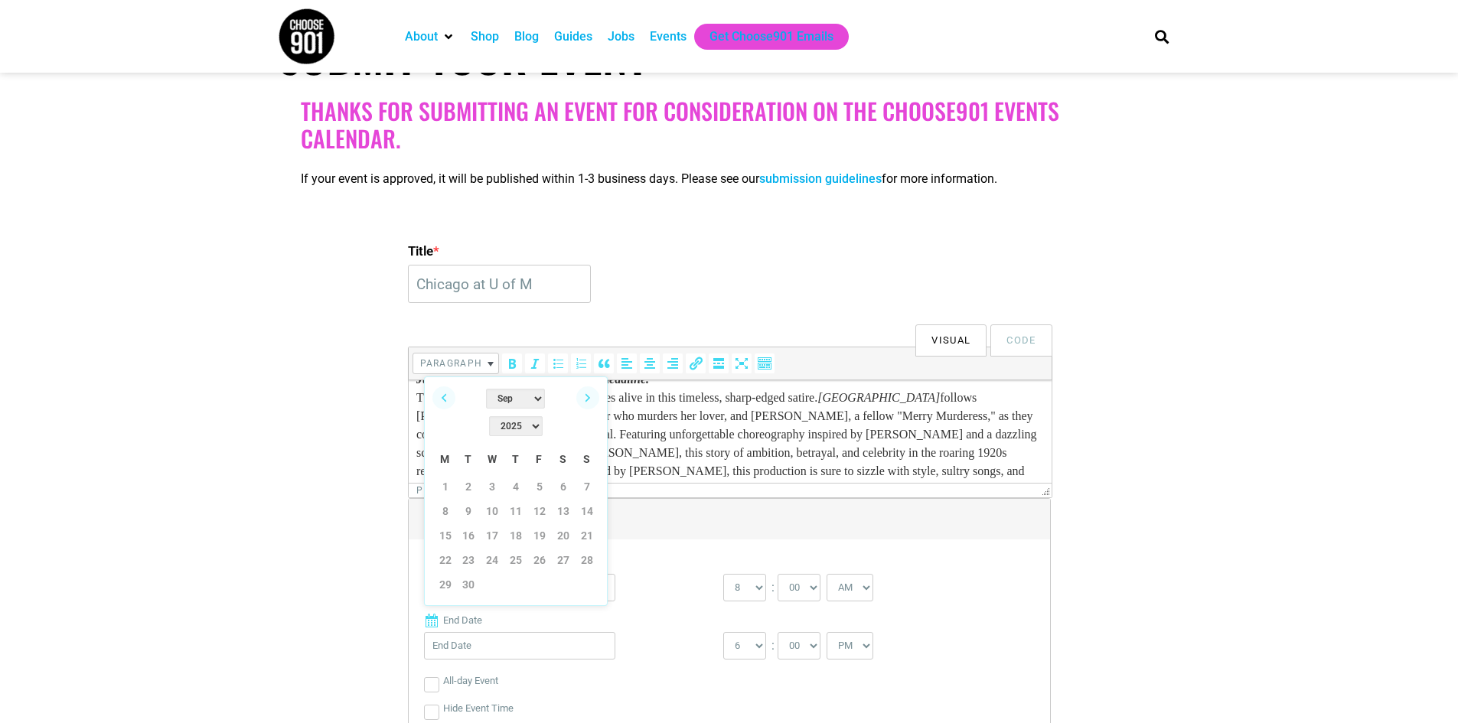
click at [543, 416] on select "2022 2023 2024 2025 2026 2027 2028 2029 2030" at bounding box center [516, 426] width 54 height 20
click at [585, 398] on link "Next" at bounding box center [587, 397] width 23 height 23
click at [586, 396] on link "Next" at bounding box center [587, 397] width 23 height 23
click at [566, 549] on link "22" at bounding box center [563, 560] width 23 height 23
type input "11/22/2025"
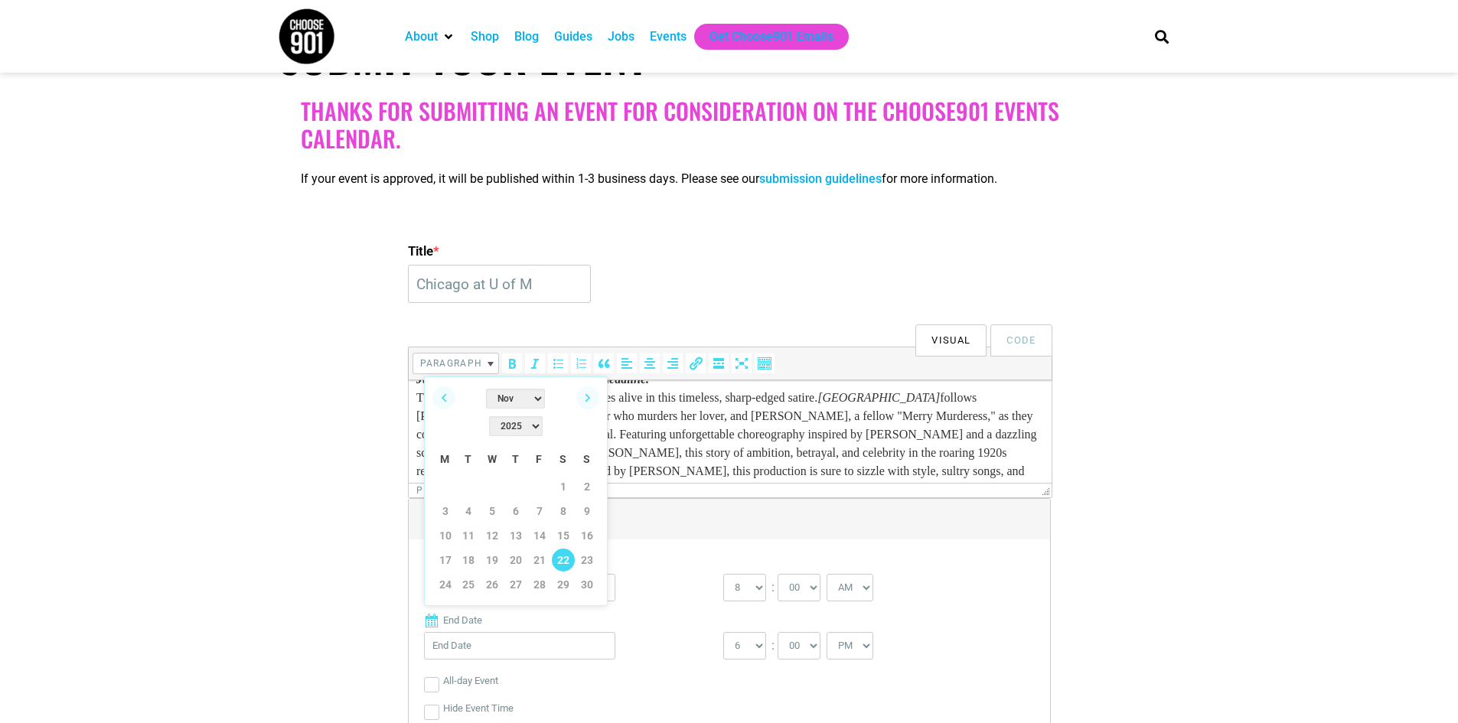
type input "11/22/2025"
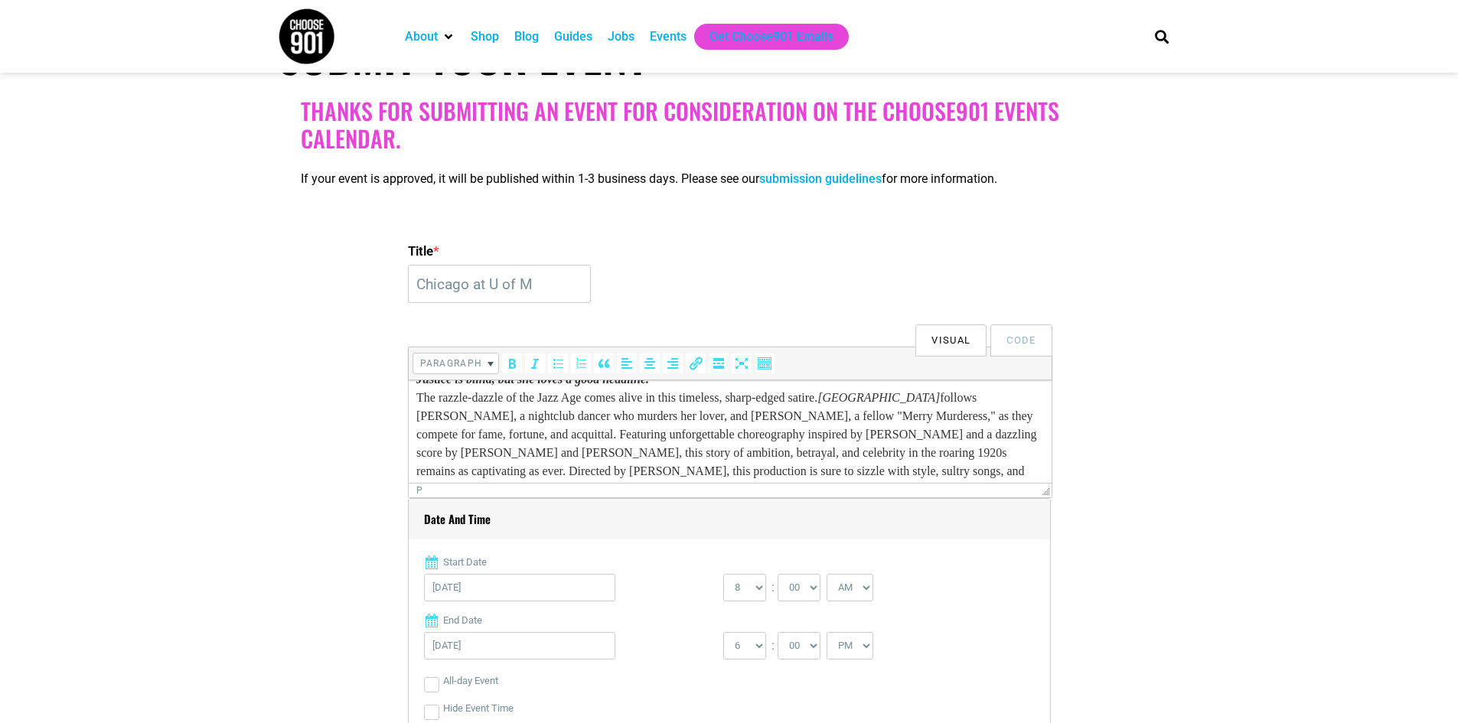
scroll to position [383, 0]
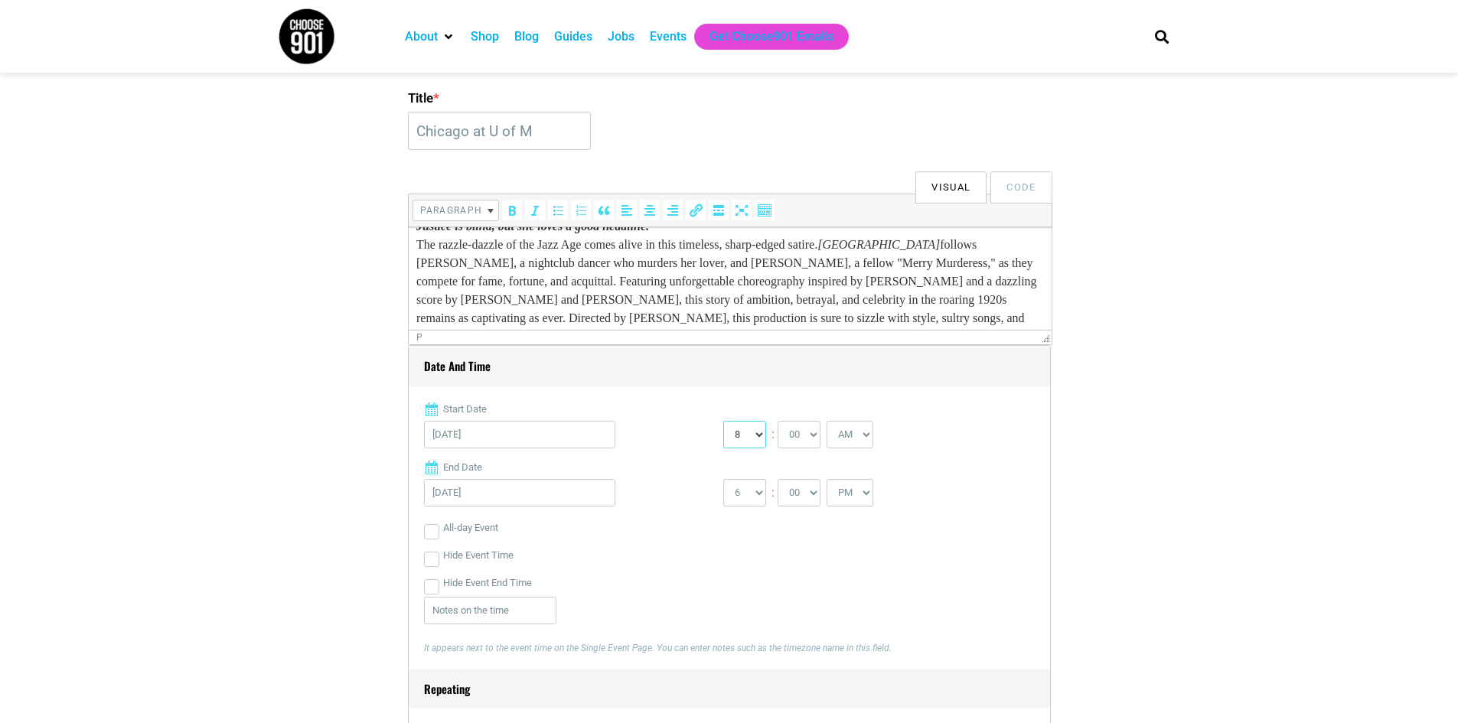
click at [760, 441] on select "0 1 2 3 4 5 6 7 8 9 10 11 12" at bounding box center [744, 435] width 43 height 28
select select "2"
click at [723, 422] on select "0 1 2 3 4 5 6 7 8 9 10 11 12" at bounding box center [744, 435] width 43 height 28
click at [865, 423] on select "AM PM" at bounding box center [849, 435] width 47 height 28
select select "PM"
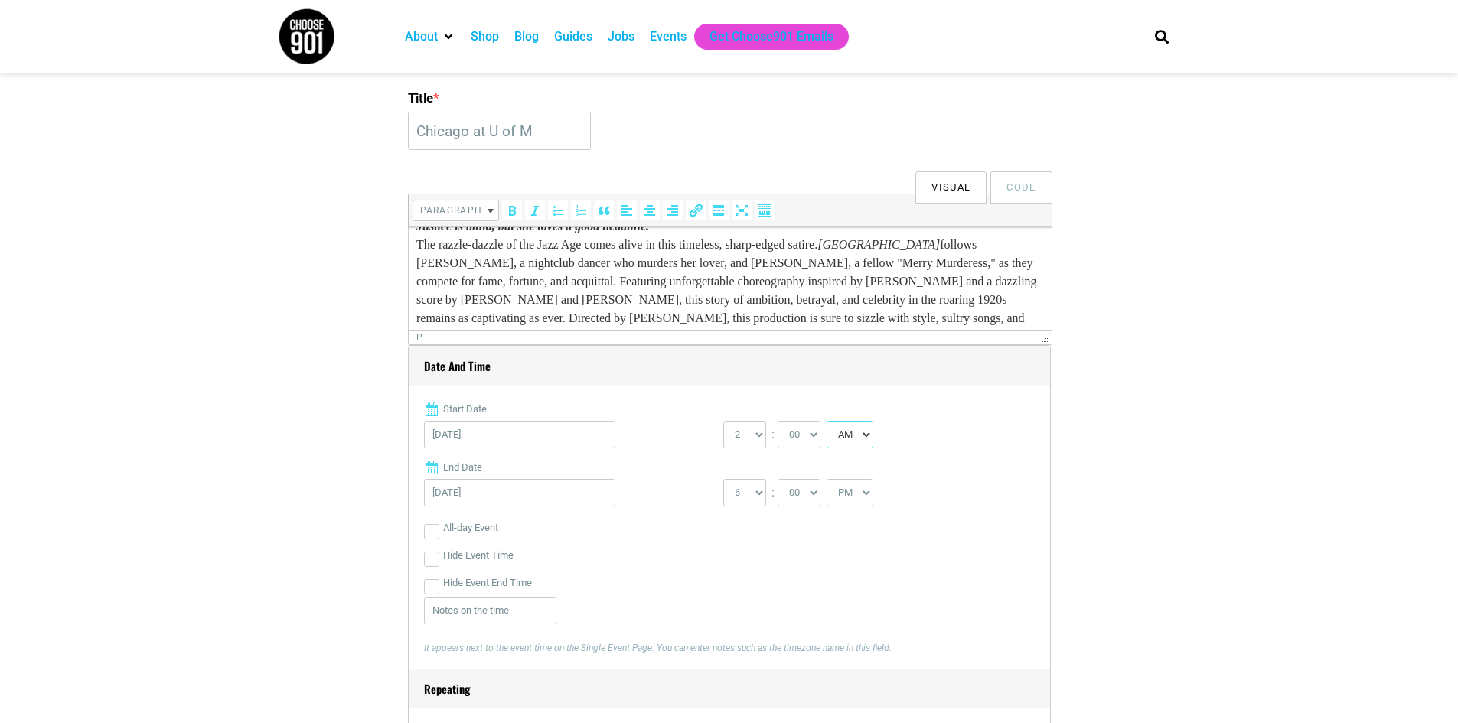
click at [828, 422] on select "AM PM" at bounding box center [849, 435] width 47 height 28
click at [433, 563] on input "Hide Event Time" at bounding box center [431, 559] width 15 height 15
checkbox input "false"
click at [433, 582] on input "Hide Event End Time" at bounding box center [431, 586] width 15 height 15
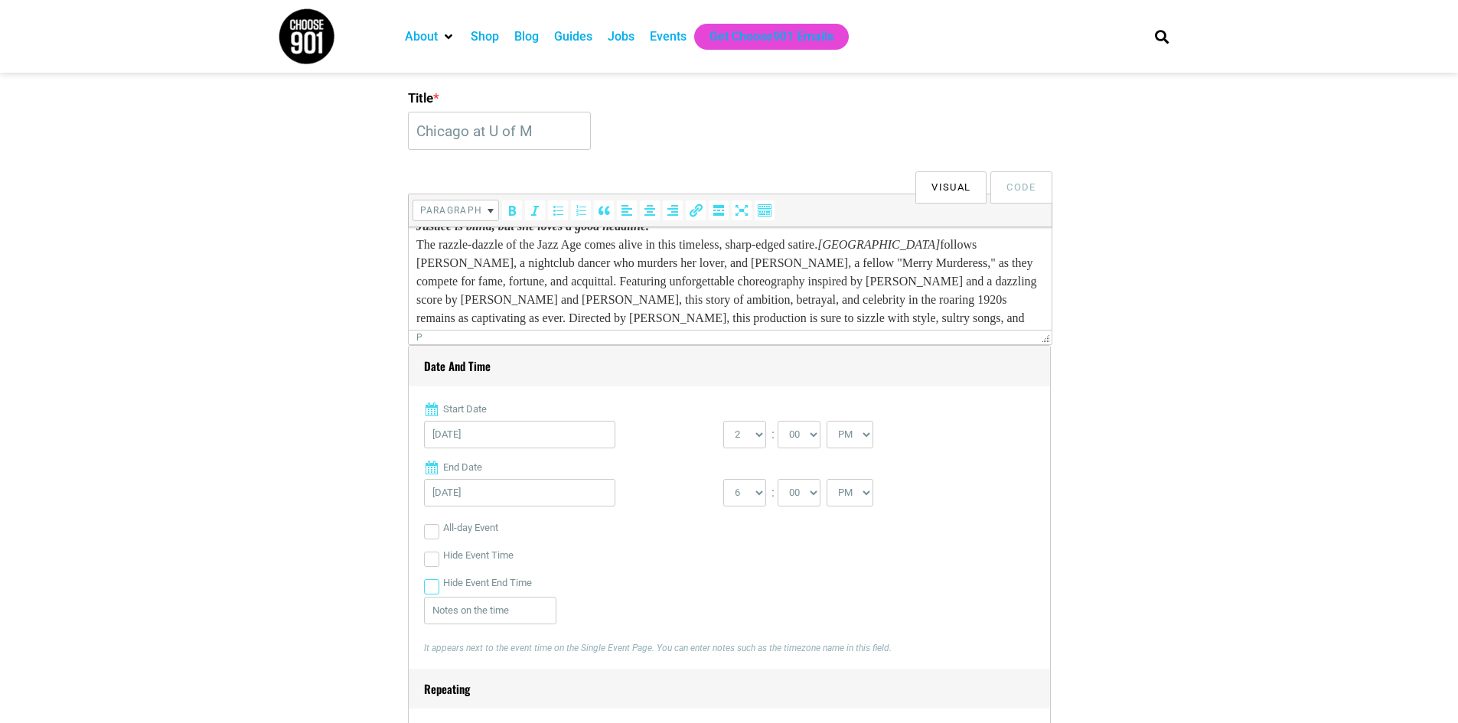
checkbox input "true"
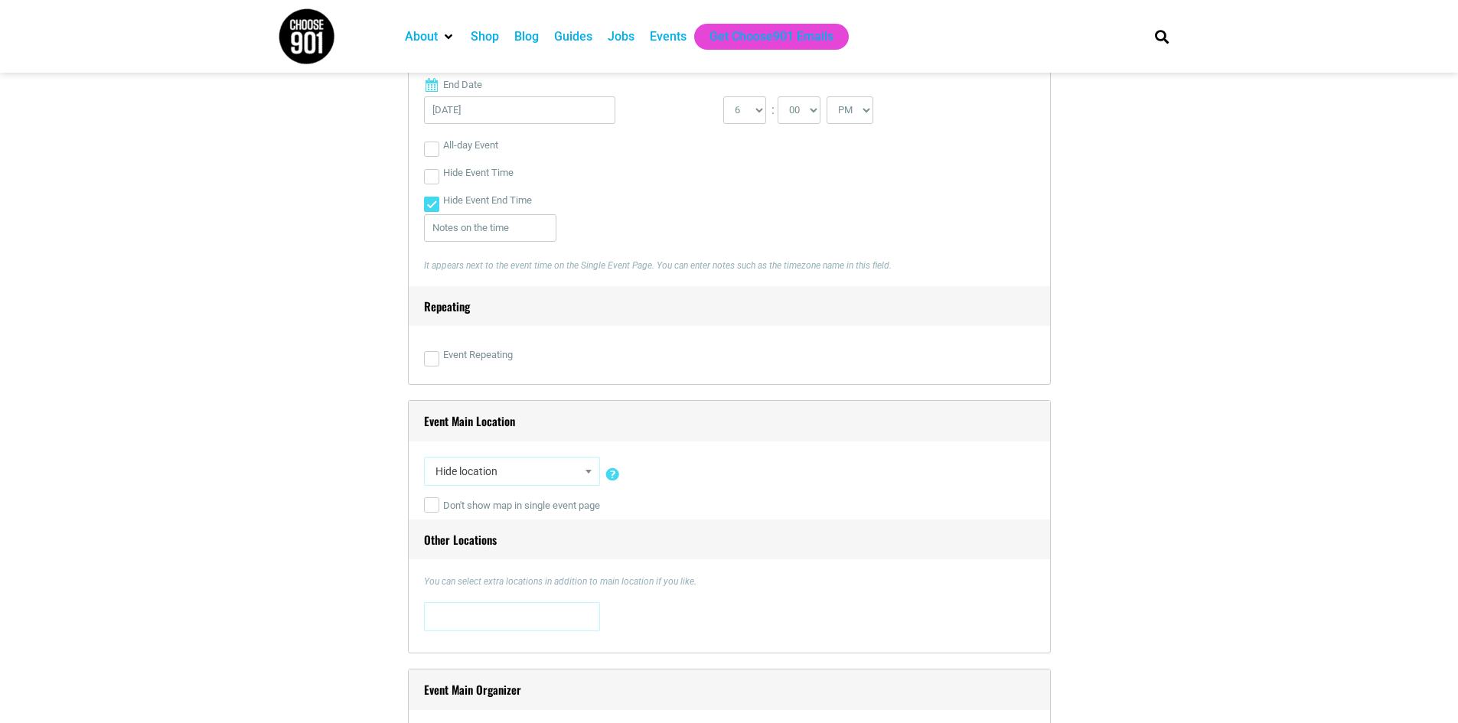
scroll to position [918, 0]
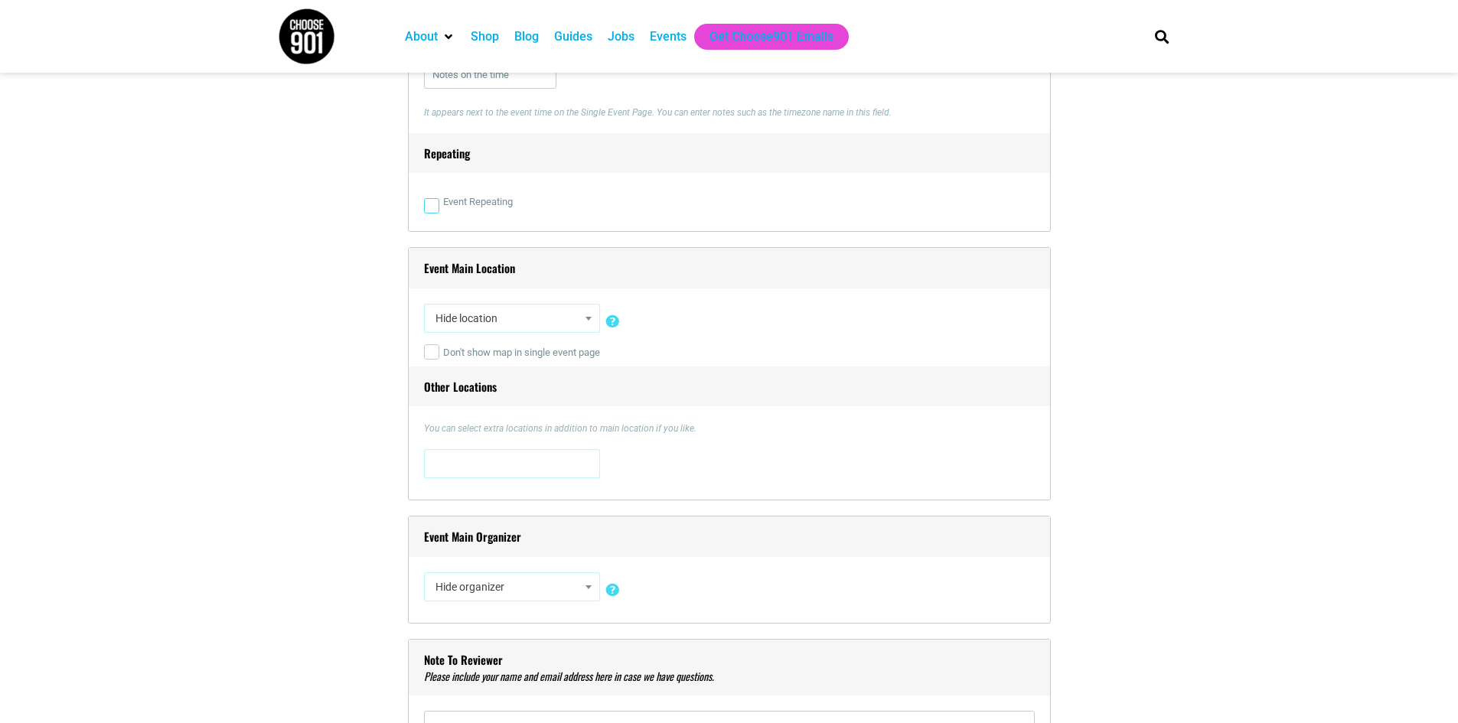
click at [433, 205] on input "Event Repeating" at bounding box center [431, 205] width 15 height 15
checkbox input "true"
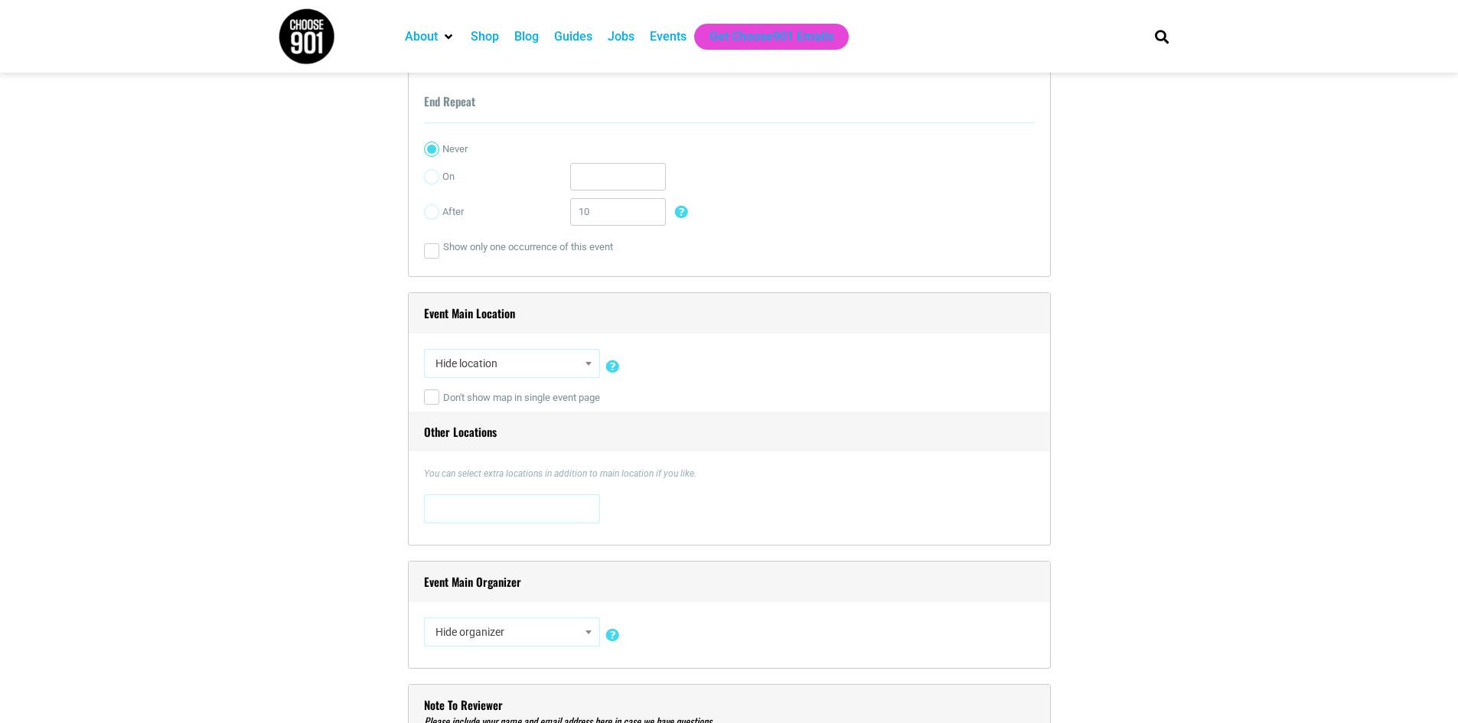
scroll to position [1224, 0]
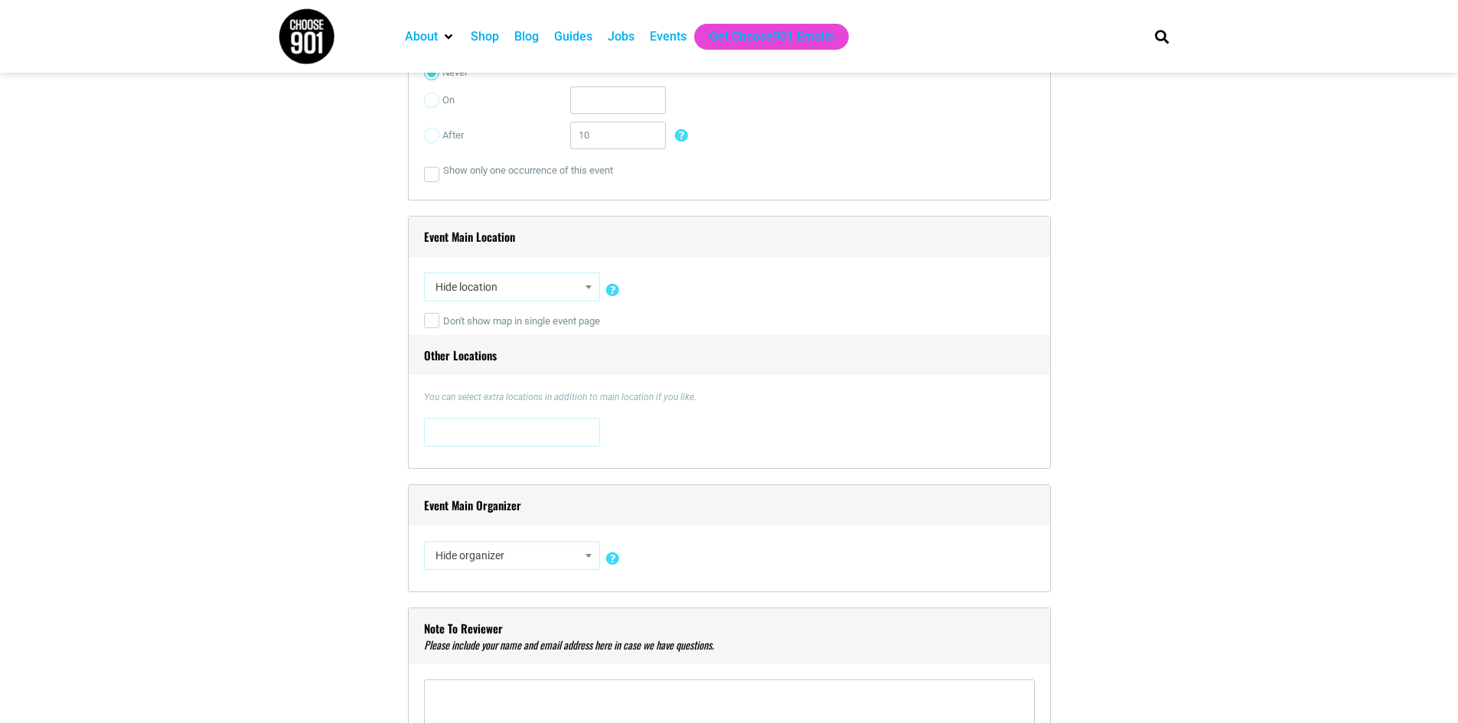
click at [592, 288] on span at bounding box center [588, 287] width 15 height 20
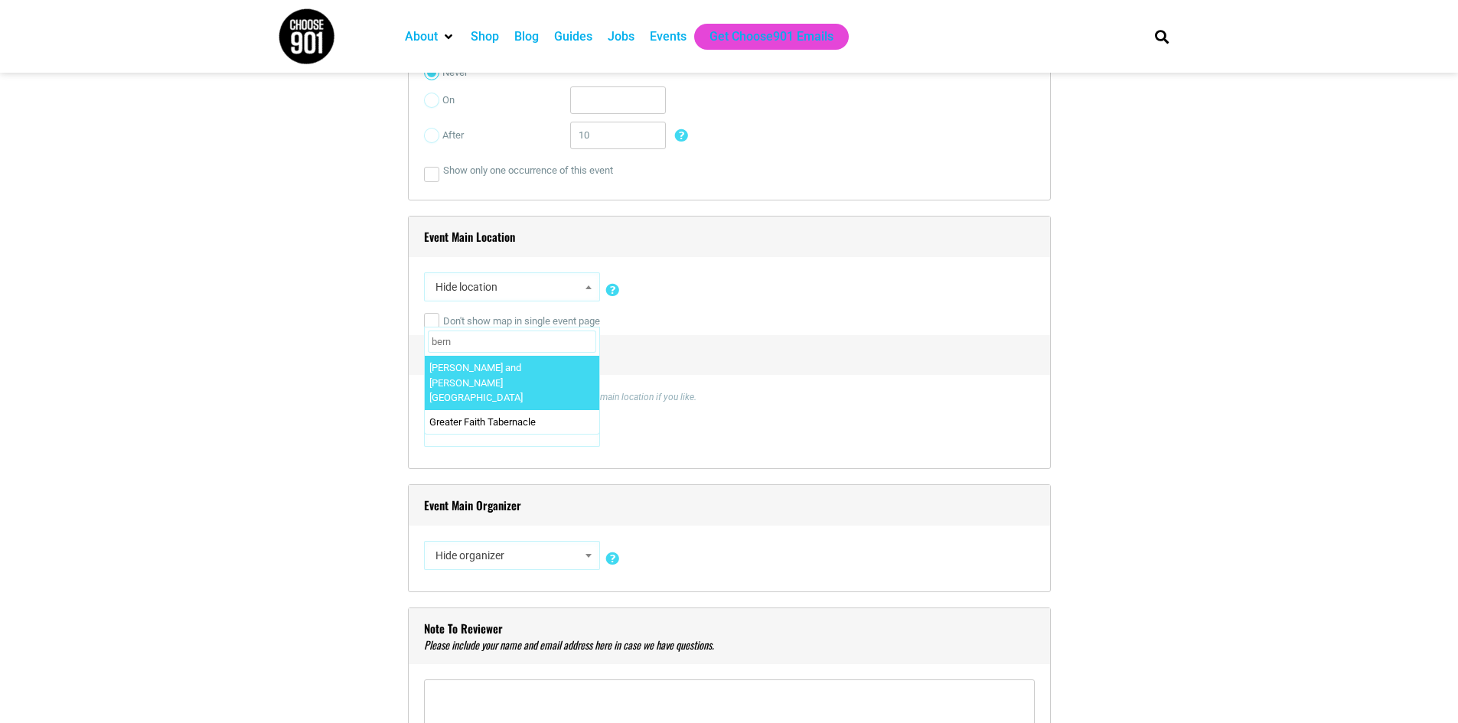
type input "bern"
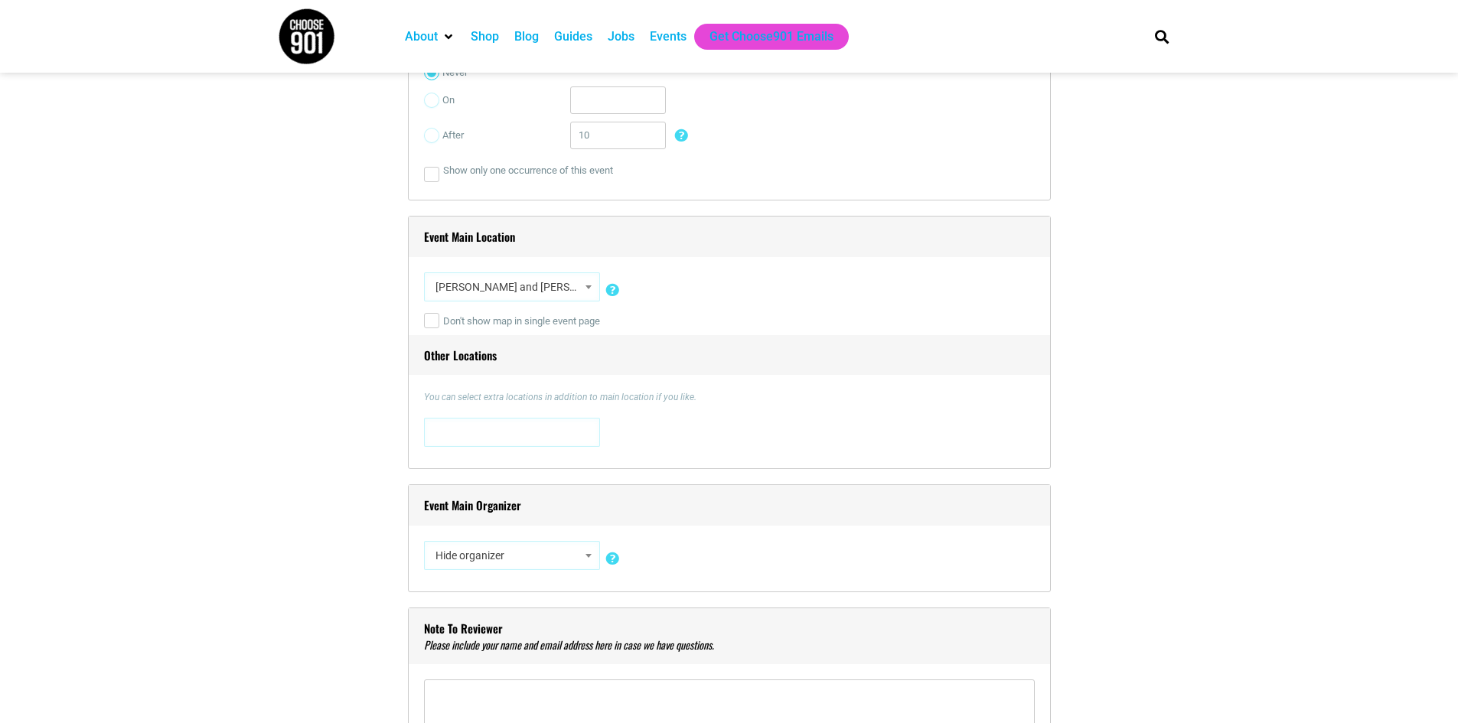
select select "5734"
select select "3237"
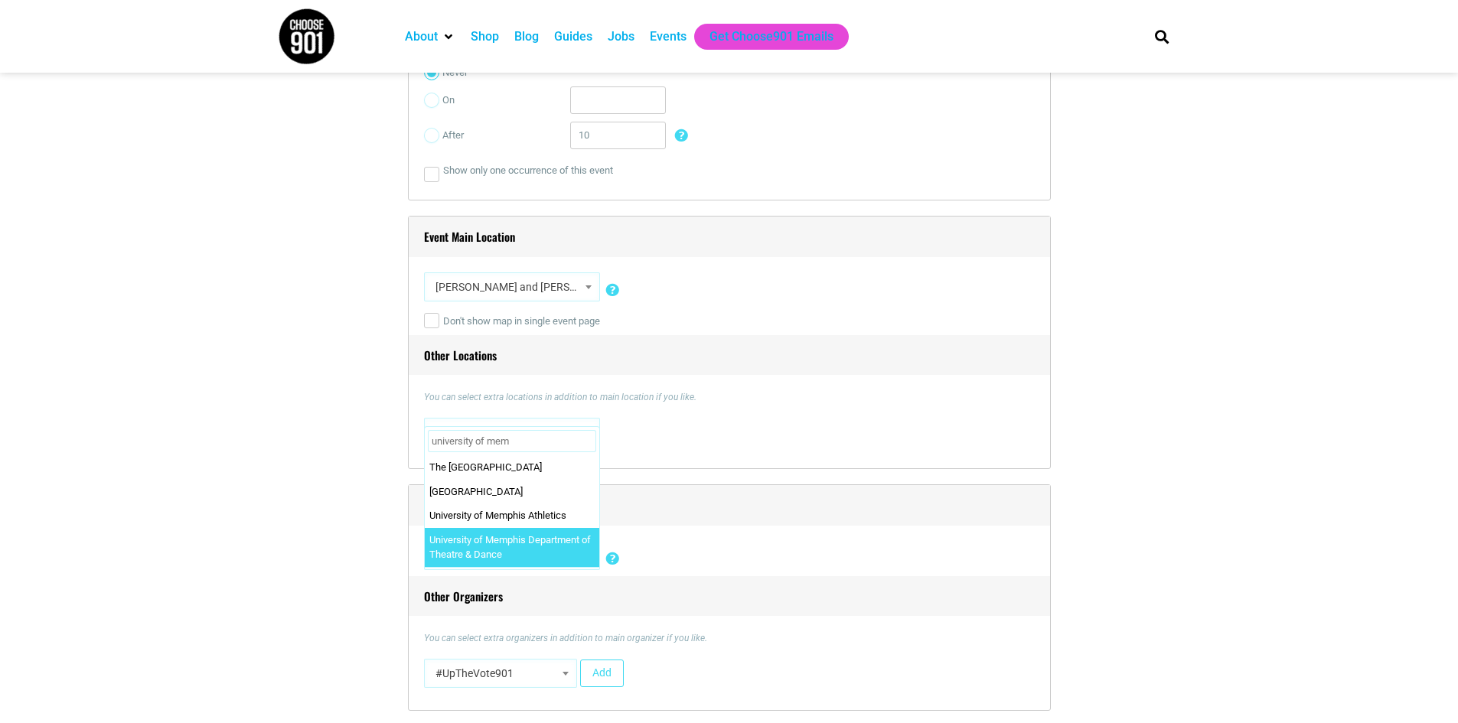
type input "university of mem"
select select "5757"
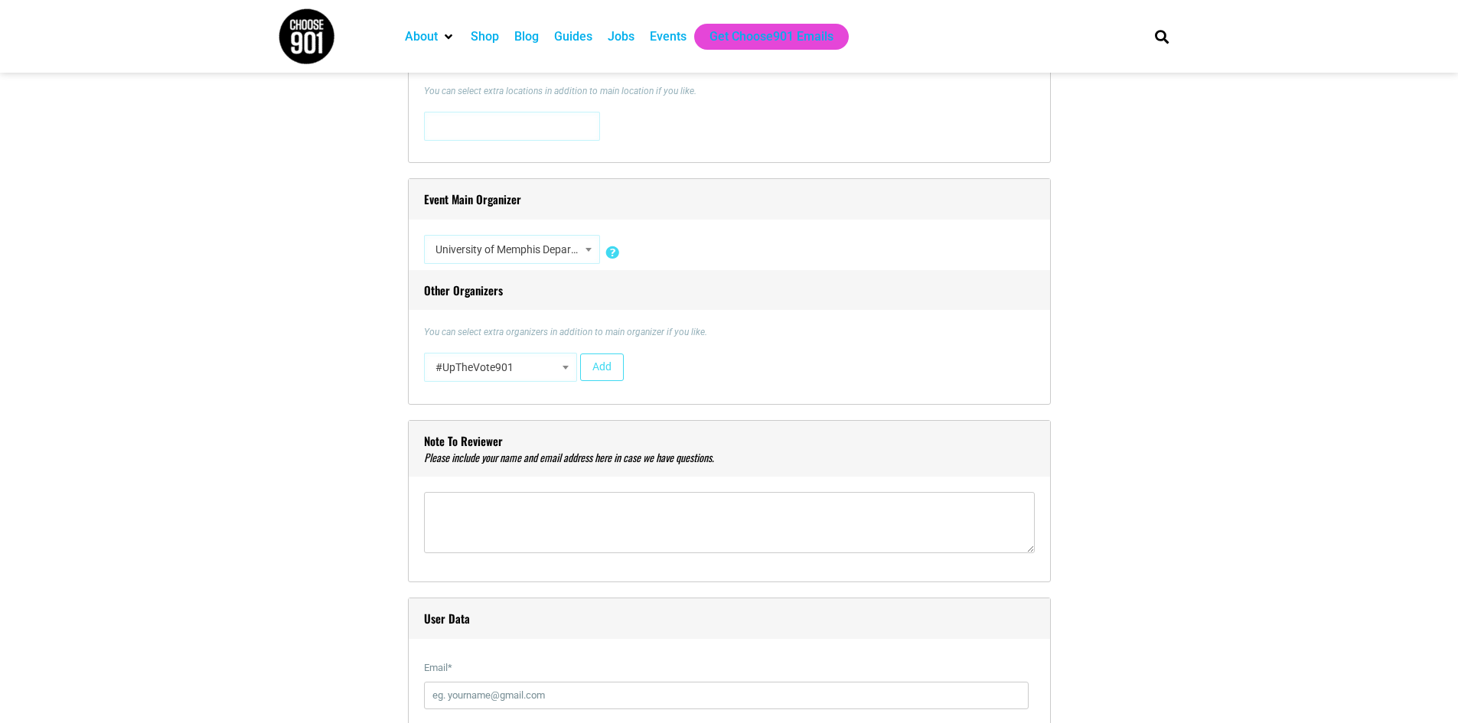
scroll to position [1607, 0]
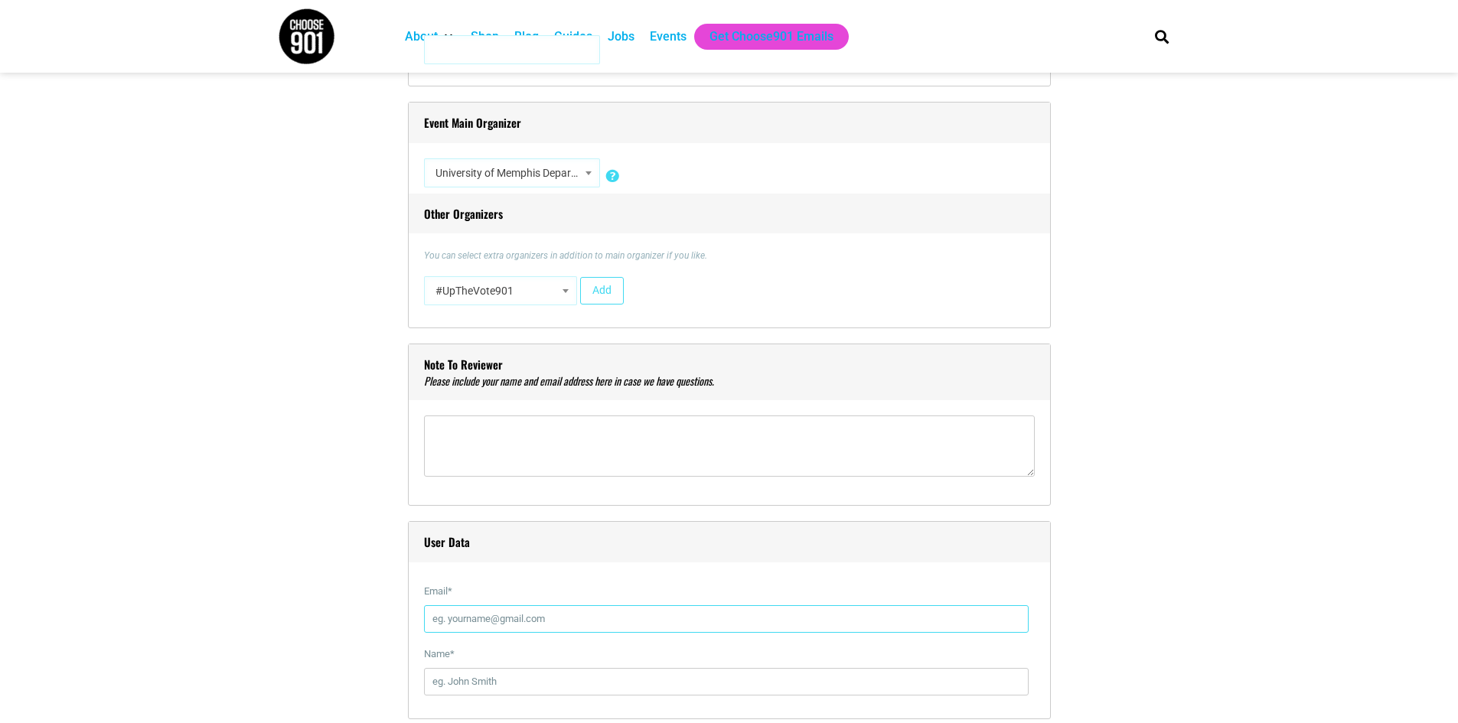
click at [533, 618] on input "Email *" at bounding box center [726, 619] width 604 height 28
type input "edraffen@memphis.edu"
click at [560, 682] on input "Name *" at bounding box center [726, 682] width 604 height 28
type input "Emily Draffen"
click at [1269, 601] on section "Title * Chicago at U of M Visual Code b i link b-quote del ins img ul ol li cod…" at bounding box center [729, 471] width 1458 height 3299
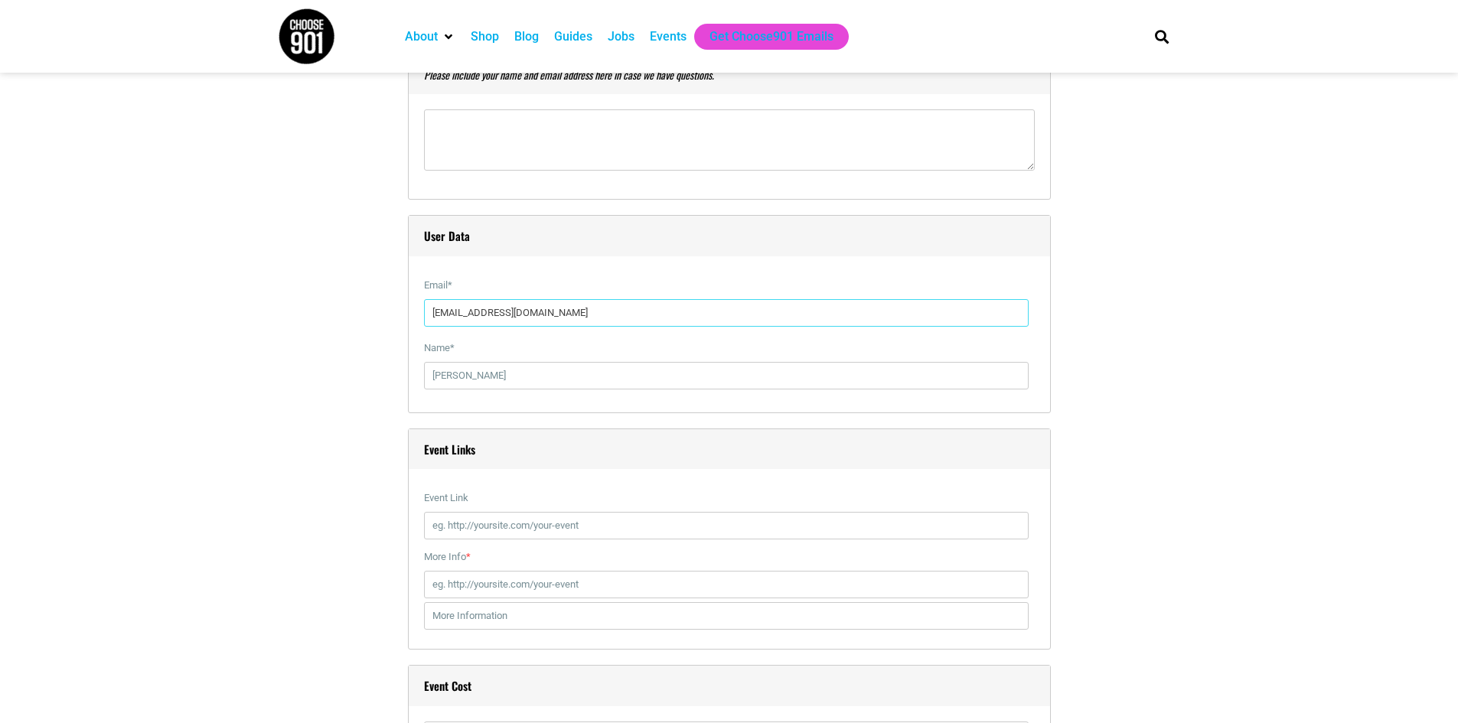
scroll to position [1989, 0]
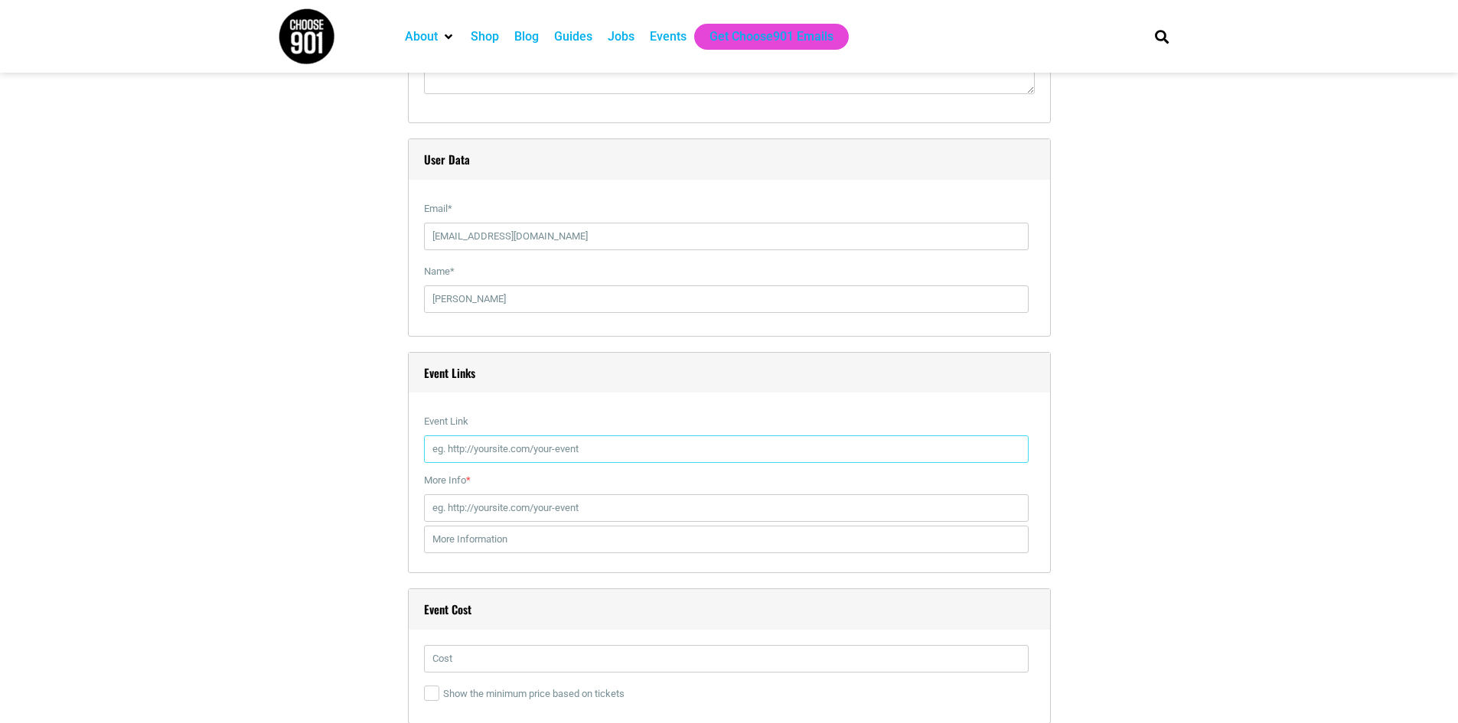
click at [624, 455] on input "Event Link" at bounding box center [726, 449] width 604 height 28
click at [500, 451] on input "Event Link" at bounding box center [726, 449] width 604 height 28
paste input "https://vivenu.com/event/chicago-6u2wry?id=chicago-9hphjx&eventId=6879c4d4ae447…"
type input "https://vivenu.com/event/chicago-6u2wry?id=chicago-9hphjx&eventId=6879c4d4ae447…"
click at [589, 516] on input "More Info *" at bounding box center [726, 508] width 604 height 28
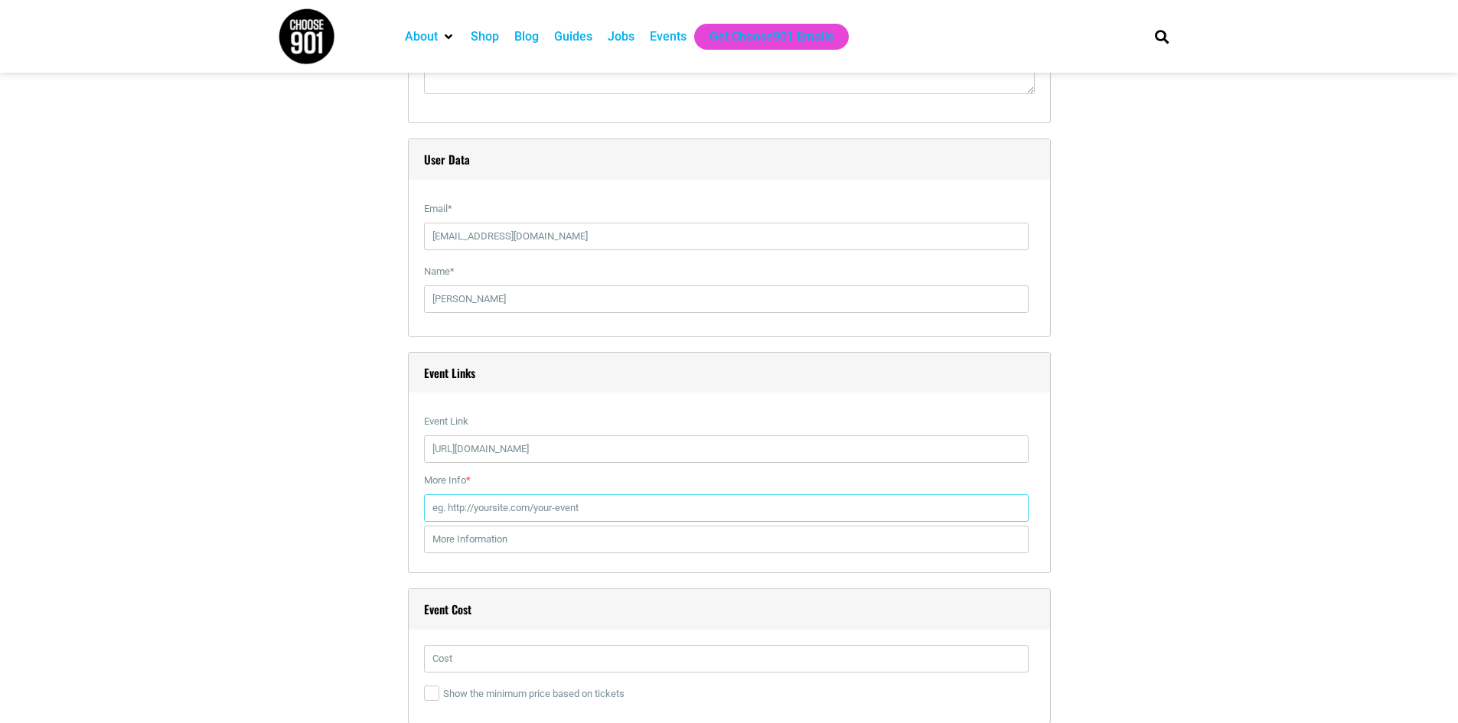
click at [506, 504] on input "More Info *" at bounding box center [726, 508] width 604 height 28
paste input "https://www.memphis.edu/theatre/2024-2025/20252026/chicago.php"
type input "https://www.memphis.edu/theatre/2024-2025/20252026/chicago.php"
click at [1112, 489] on div "Title * Chicago at U of M Visual Code b i link b-quote del ins img ul ol li cod…" at bounding box center [729, 88] width 903 height 3283
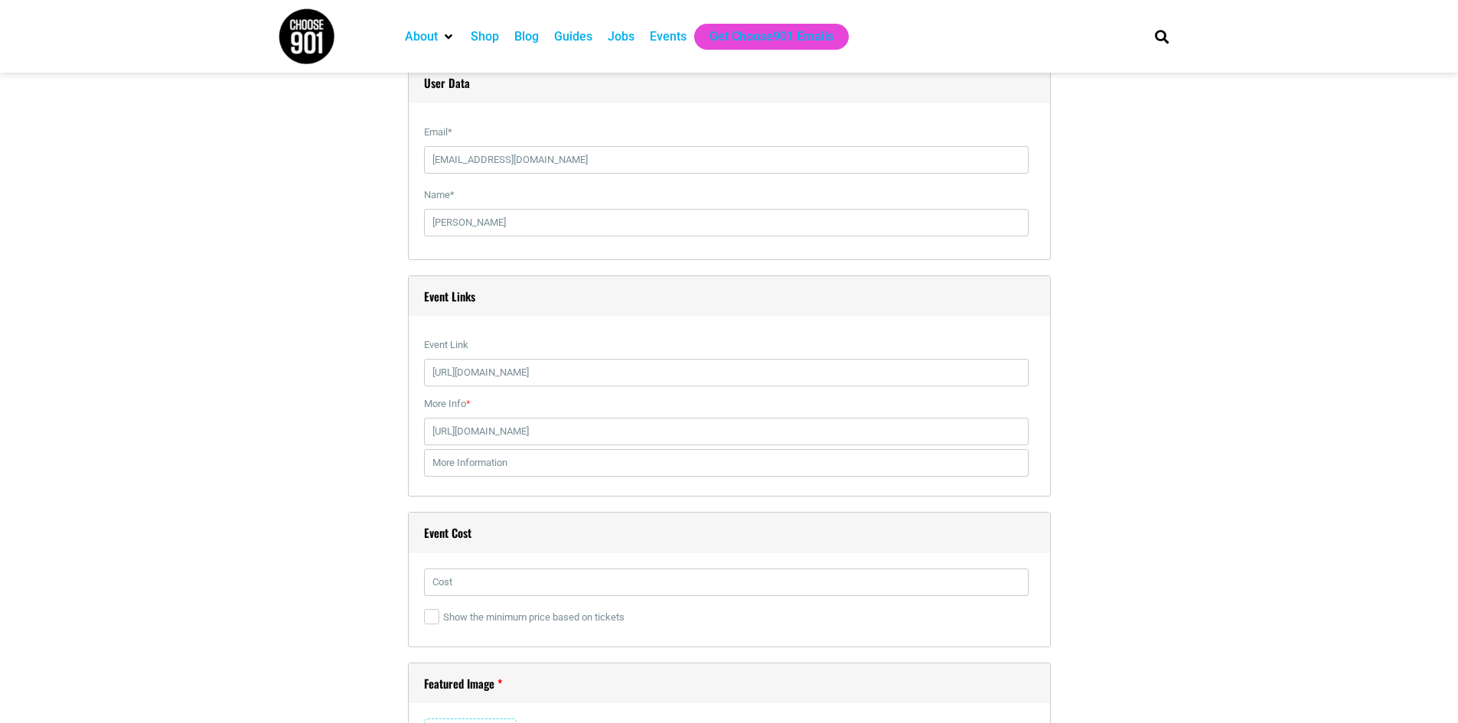
scroll to position [2219, 0]
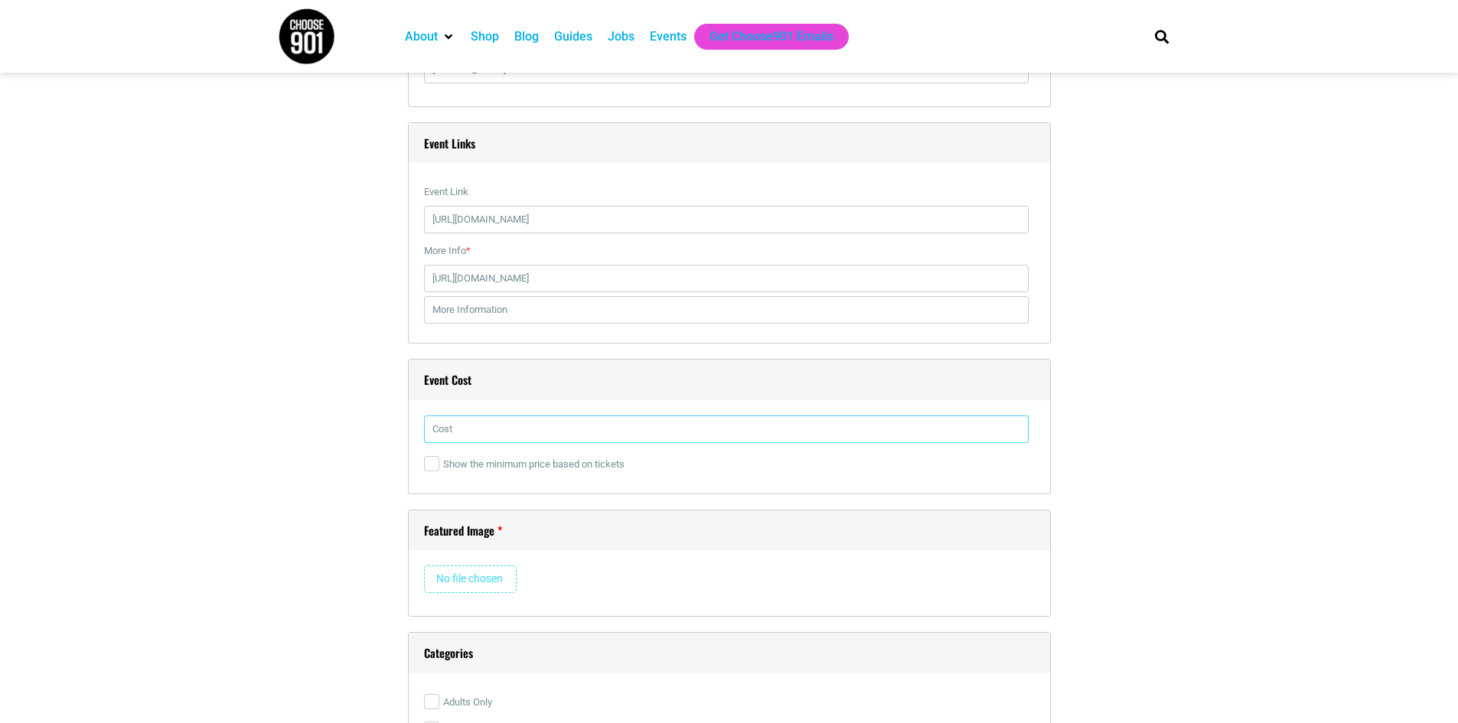
click at [566, 429] on input "text" at bounding box center [726, 429] width 604 height 28
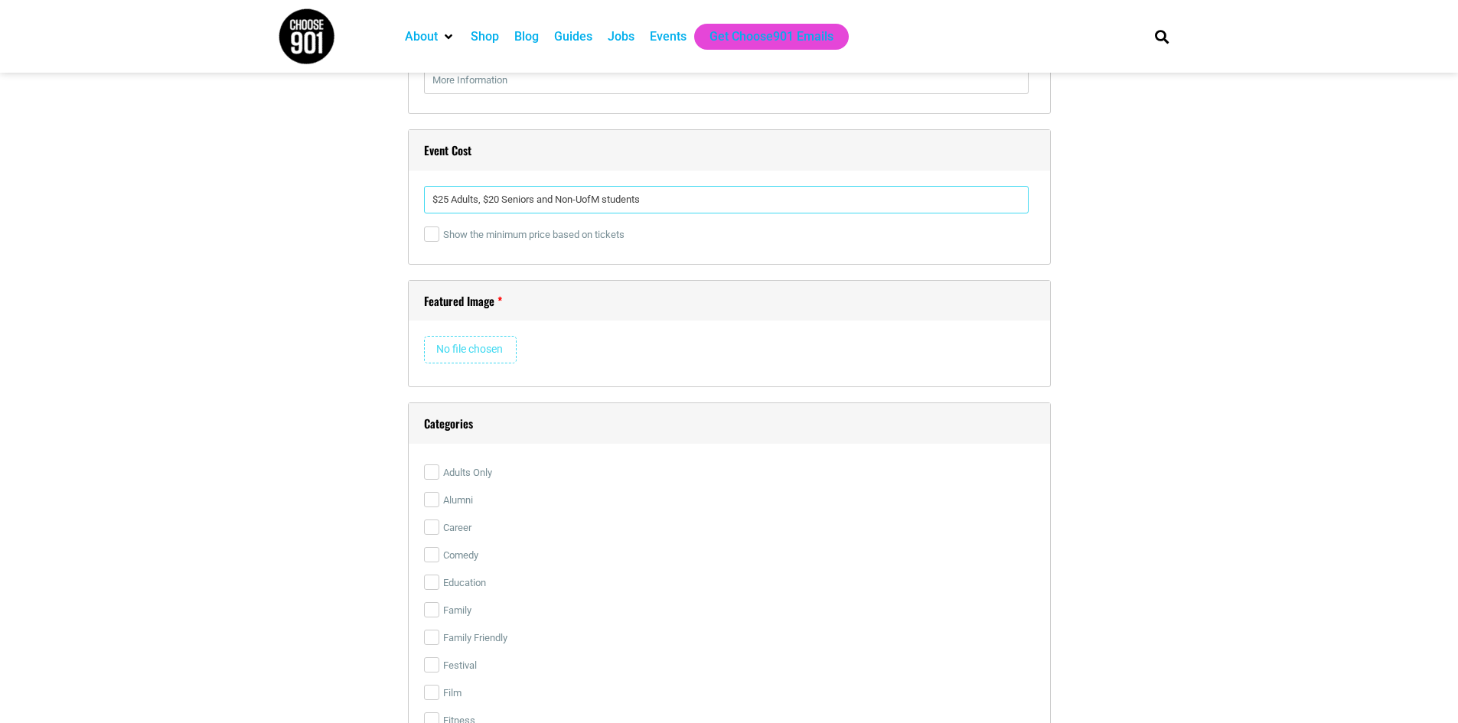
type input "$25 Adults, $20 Seniors and Non-UofM students"
click at [461, 343] on input "file" at bounding box center [470, 350] width 93 height 28
type input "C:\fakepath\Chicago ArtsMem.png"
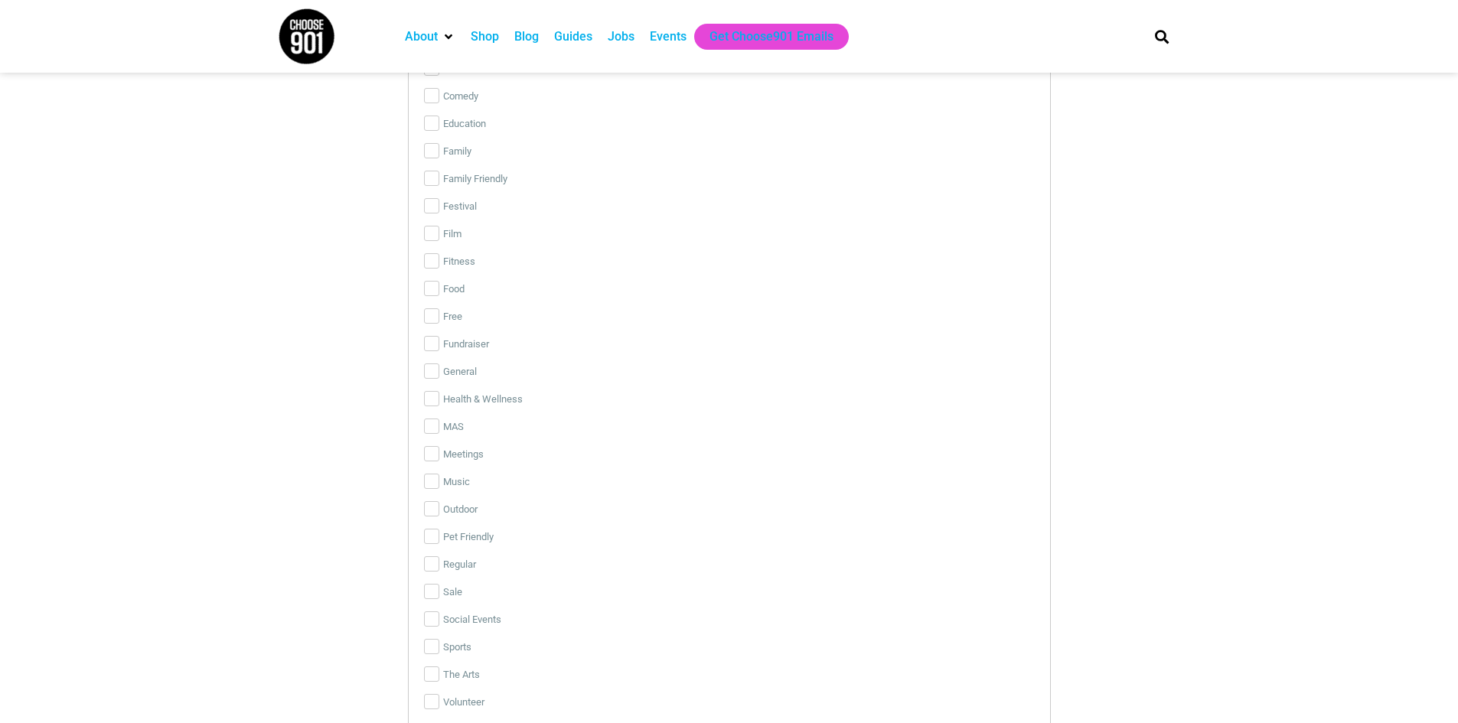
scroll to position [2984, 0]
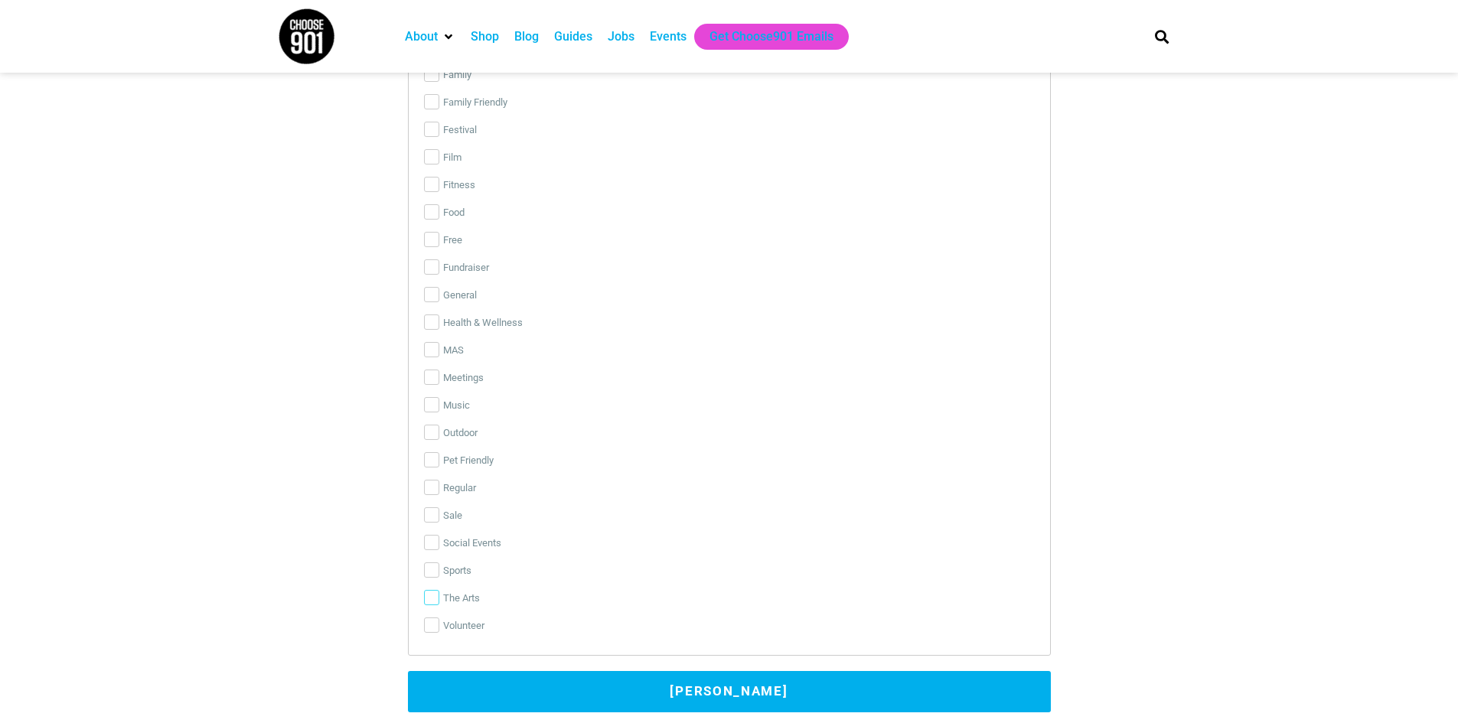
click at [425, 600] on input "The Arts" at bounding box center [431, 597] width 15 height 15
checkbox input "true"
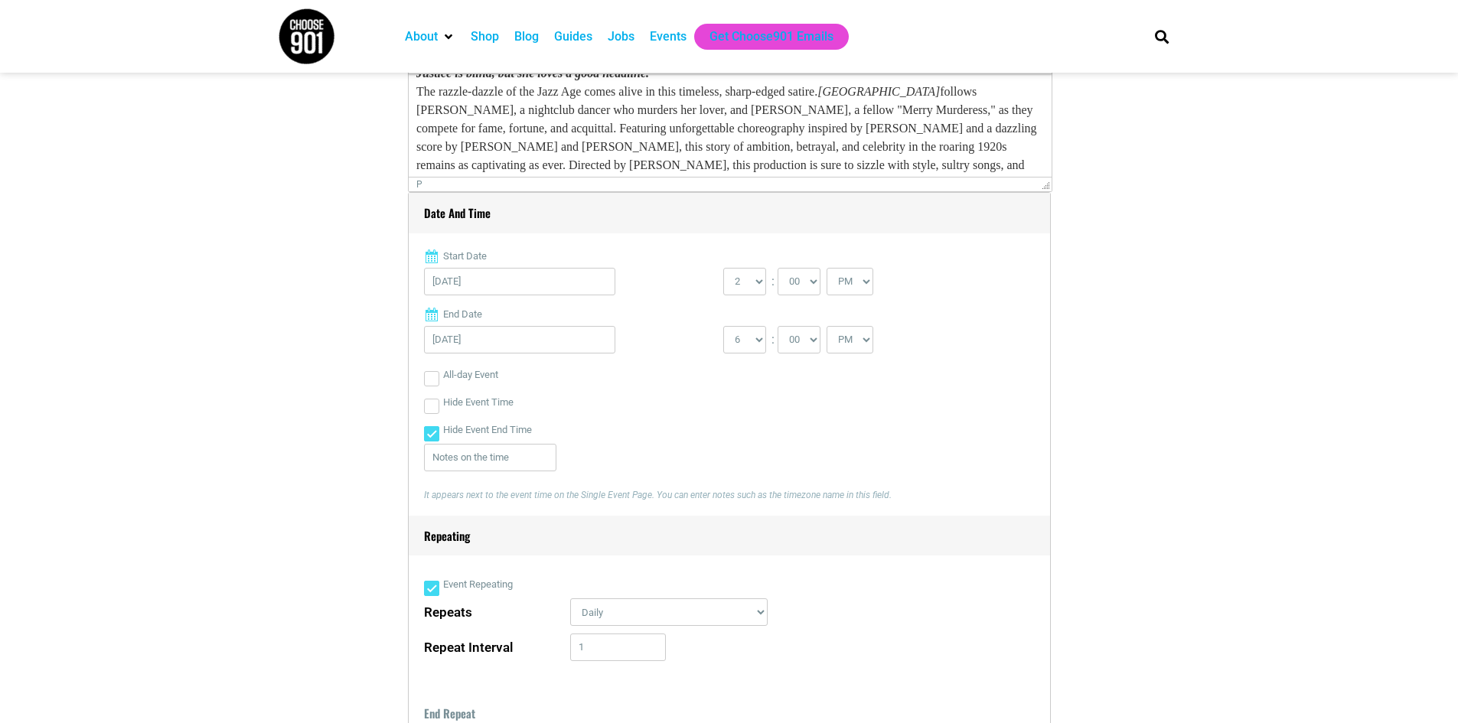
scroll to position [230, 0]
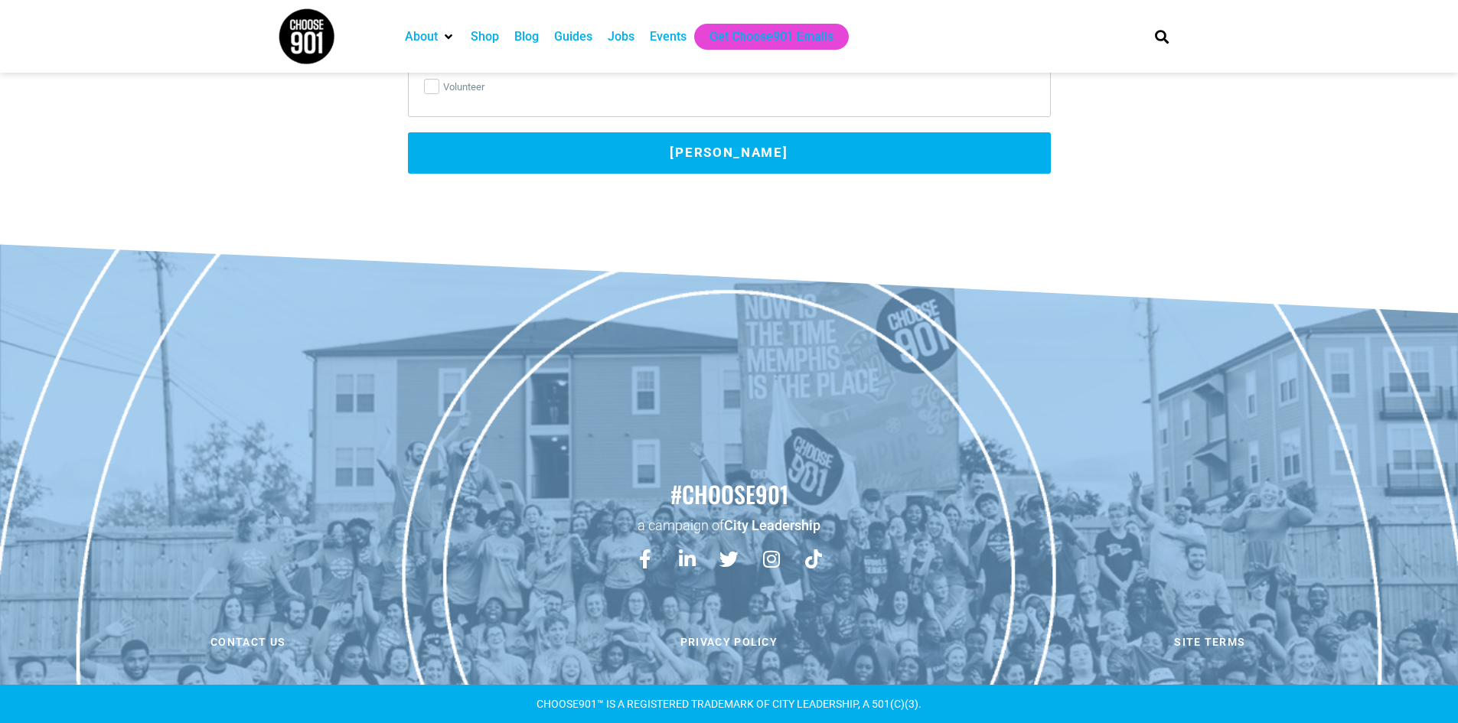
click at [800, 155] on button "[PERSON_NAME]" at bounding box center [729, 152] width 643 height 41
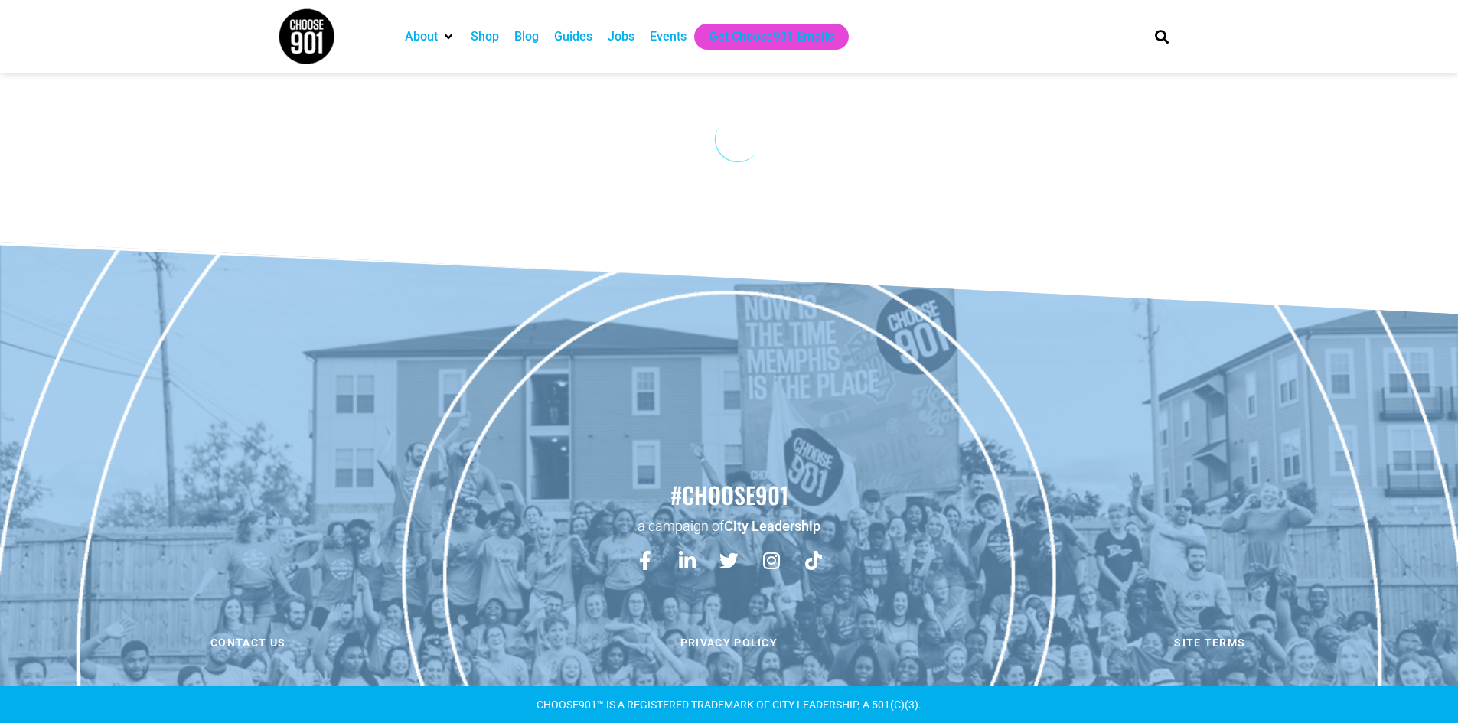
scroll to position [0, 0]
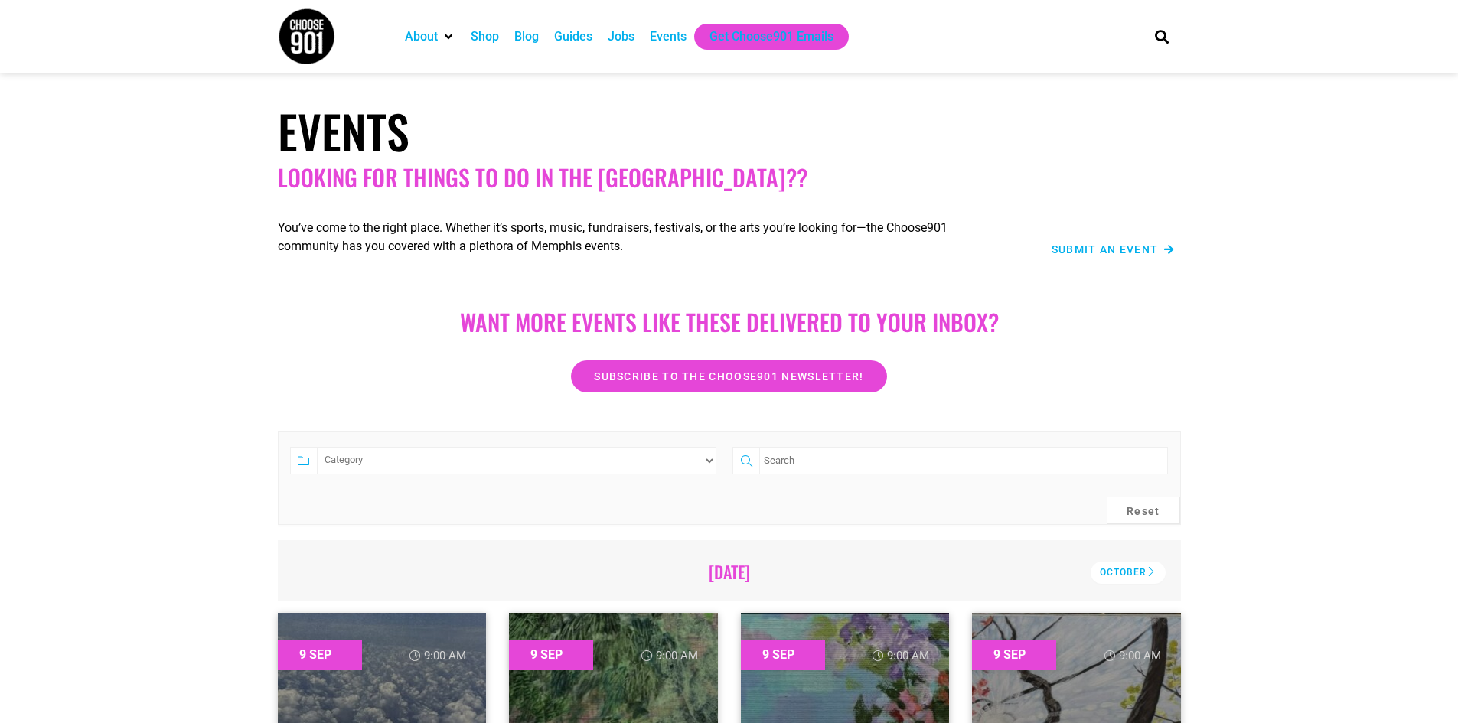
click at [1125, 249] on span "Submit an Event" at bounding box center [1104, 249] width 107 height 11
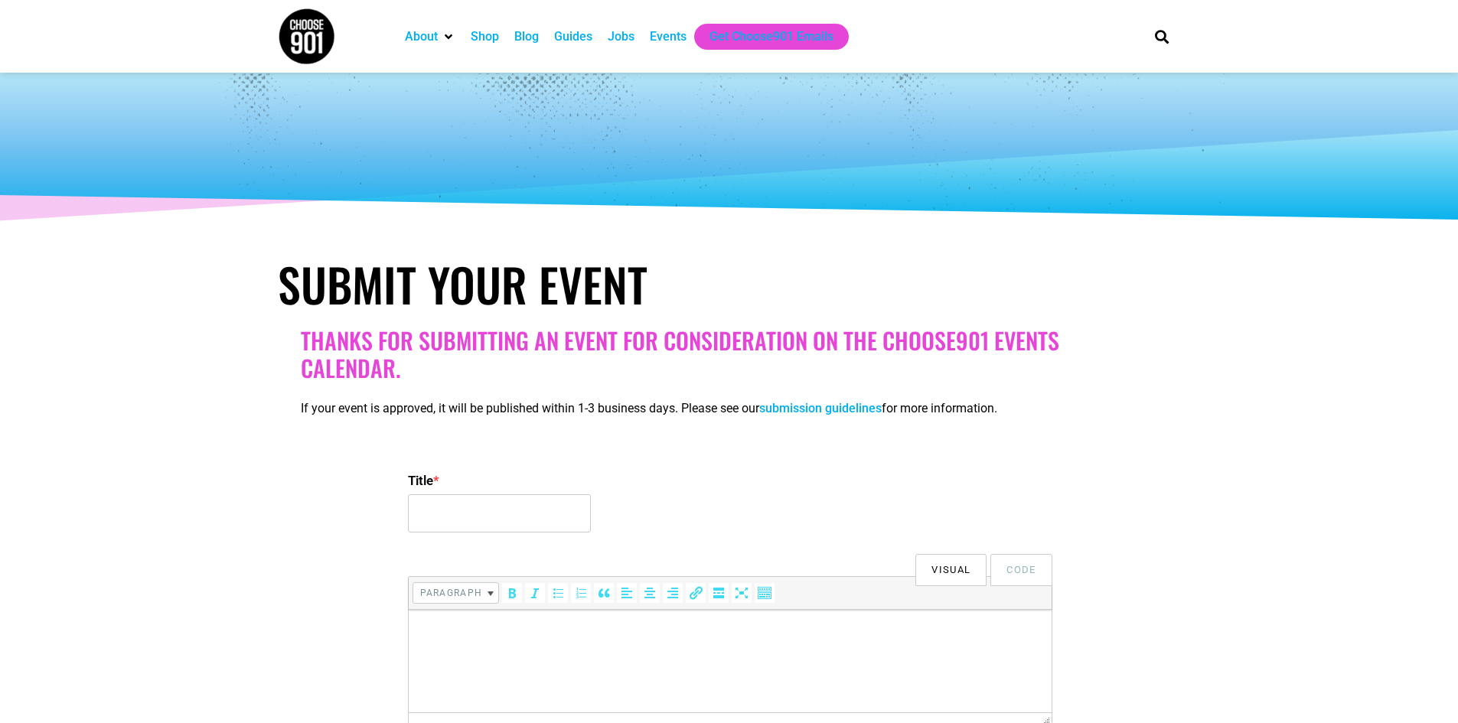
select select
